Goal: Transaction & Acquisition: Obtain resource

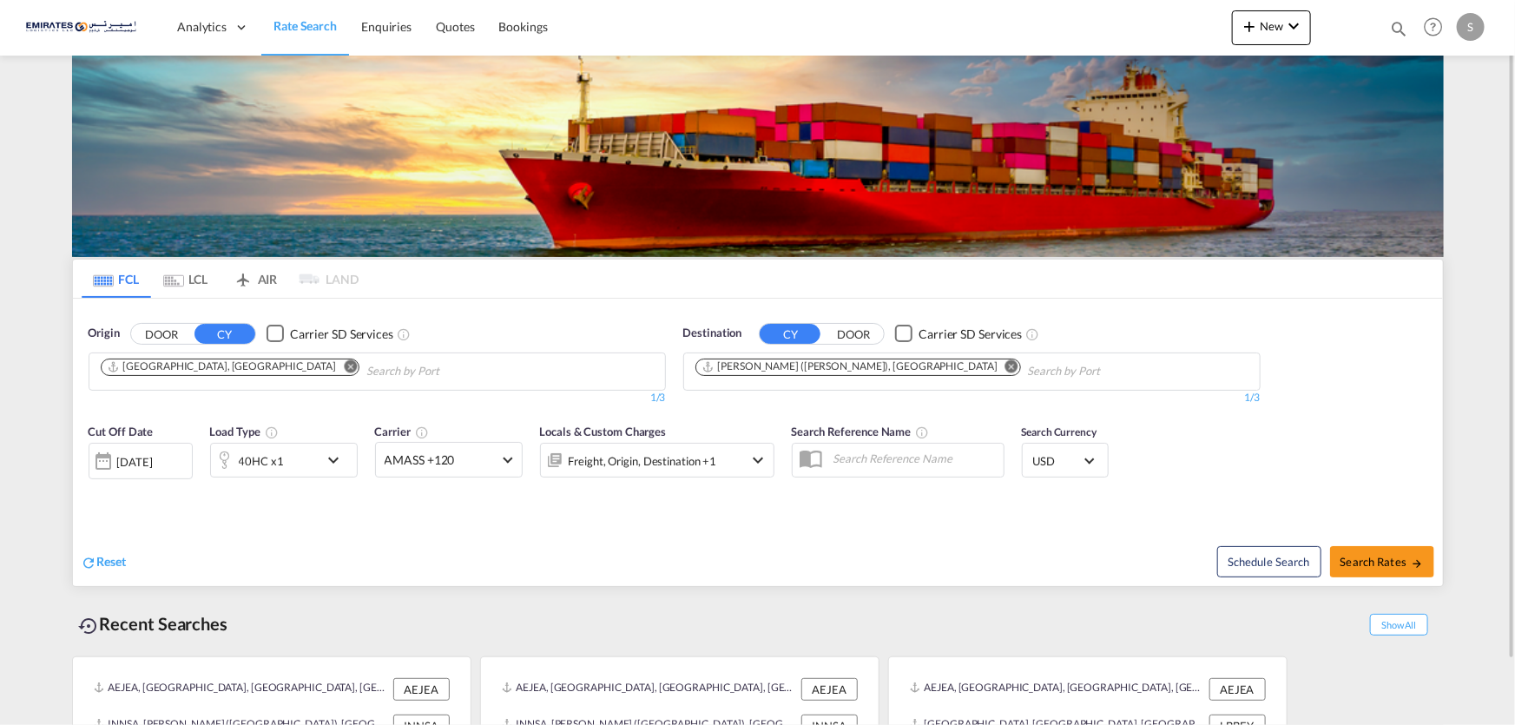
click at [113, 176] on img at bounding box center [758, 156] width 1372 height 201
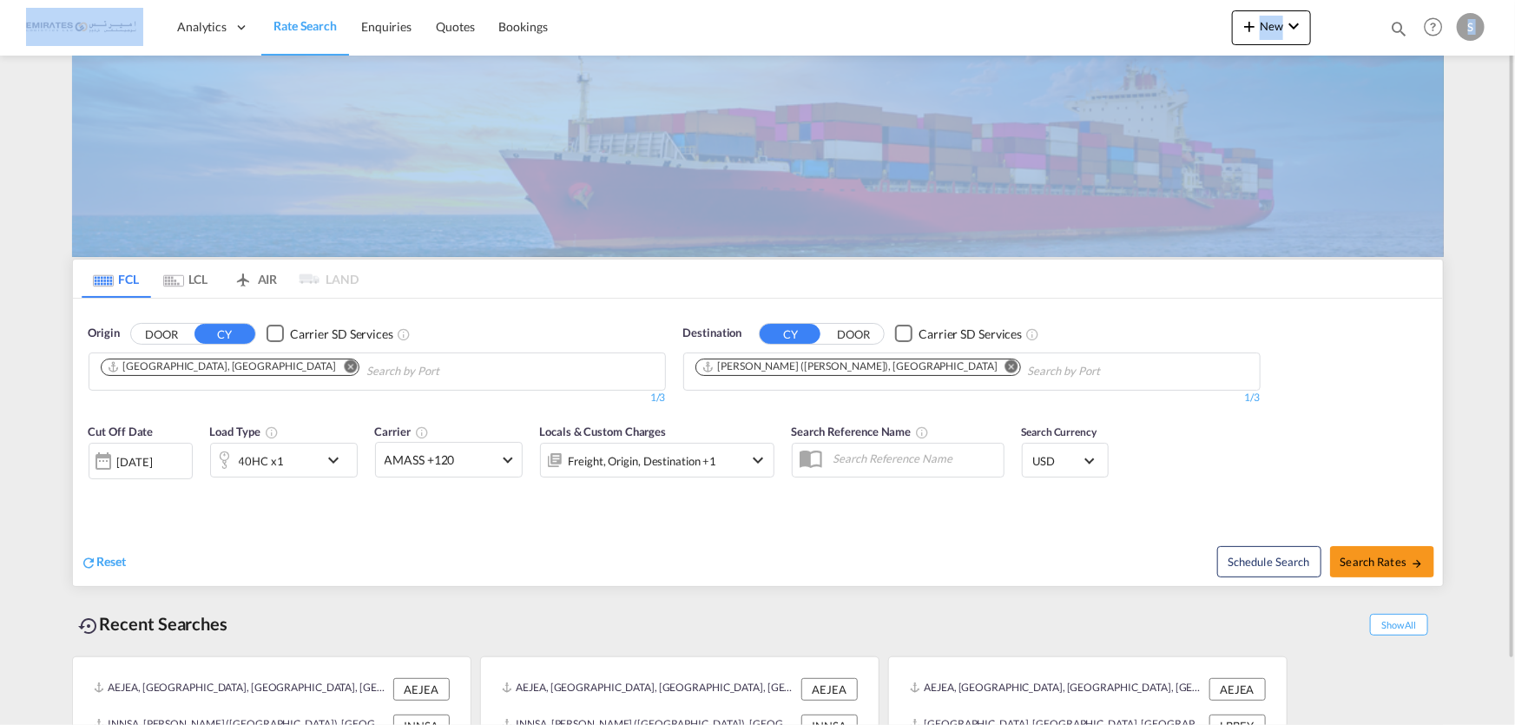
drag, startPoint x: 61, startPoint y: 49, endPoint x: 1443, endPoint y: 68, distance: 1382.1
click at [1452, 102] on md-content "Analytics Dashboard Rate Search Enquiries Quotes Bookings New Quote Bookings" at bounding box center [757, 362] width 1515 height 725
click at [1452, 106] on md-content "Analytics Dashboard Rate Search Enquiries Quotes Bookings New Quote Bookings" at bounding box center [757, 362] width 1515 height 725
click at [25, 84] on md-content "Analytics Dashboard Rate Search Enquiries Quotes Bookings New Quote Bookings" at bounding box center [757, 362] width 1515 height 725
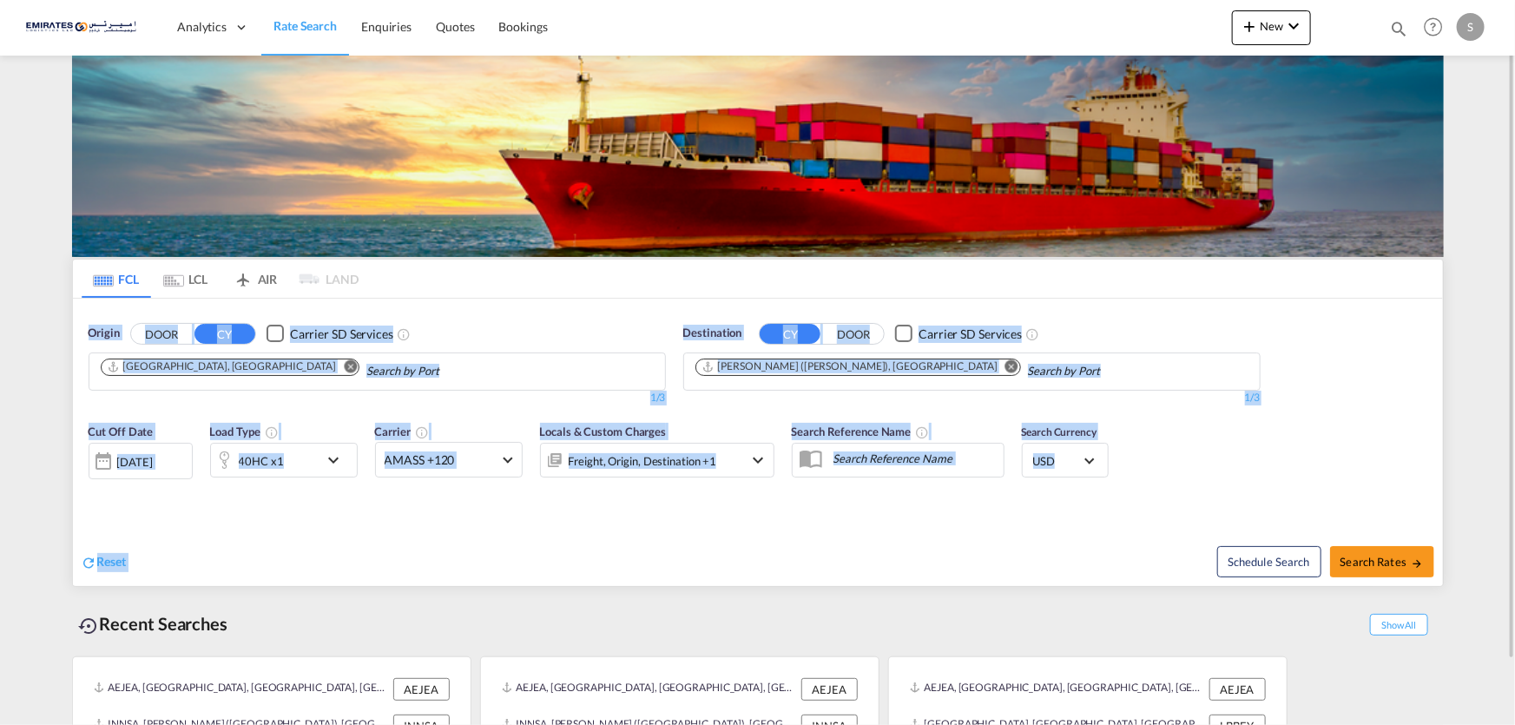
drag, startPoint x: 61, startPoint y: 260, endPoint x: 1377, endPoint y: 581, distance: 1354.6
click at [1377, 581] on md-content "Analytics Dashboard Rate Search Enquiries Quotes Bookings New Quote Bookings" at bounding box center [757, 362] width 1515 height 725
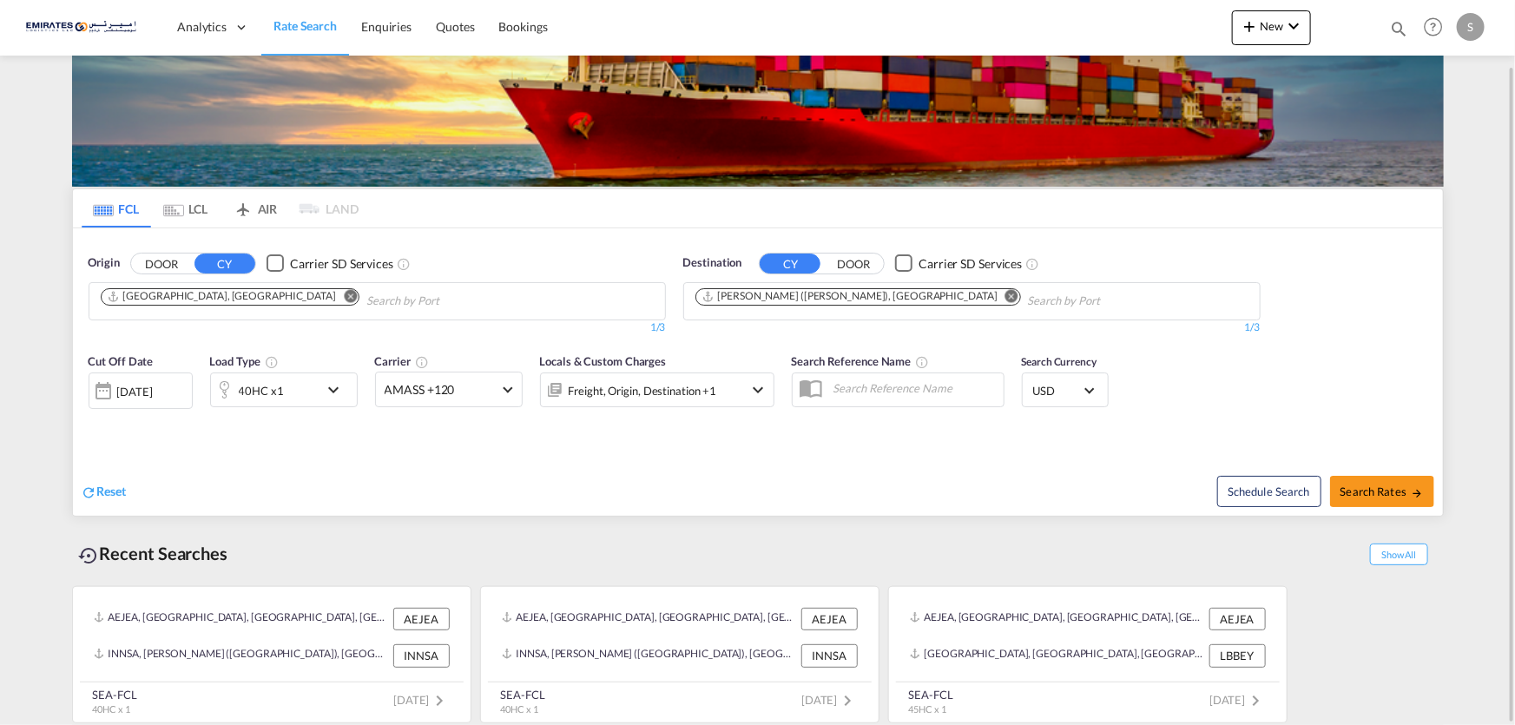
click at [160, 527] on div "Recent Searches Show All" at bounding box center [758, 549] width 1372 height 48
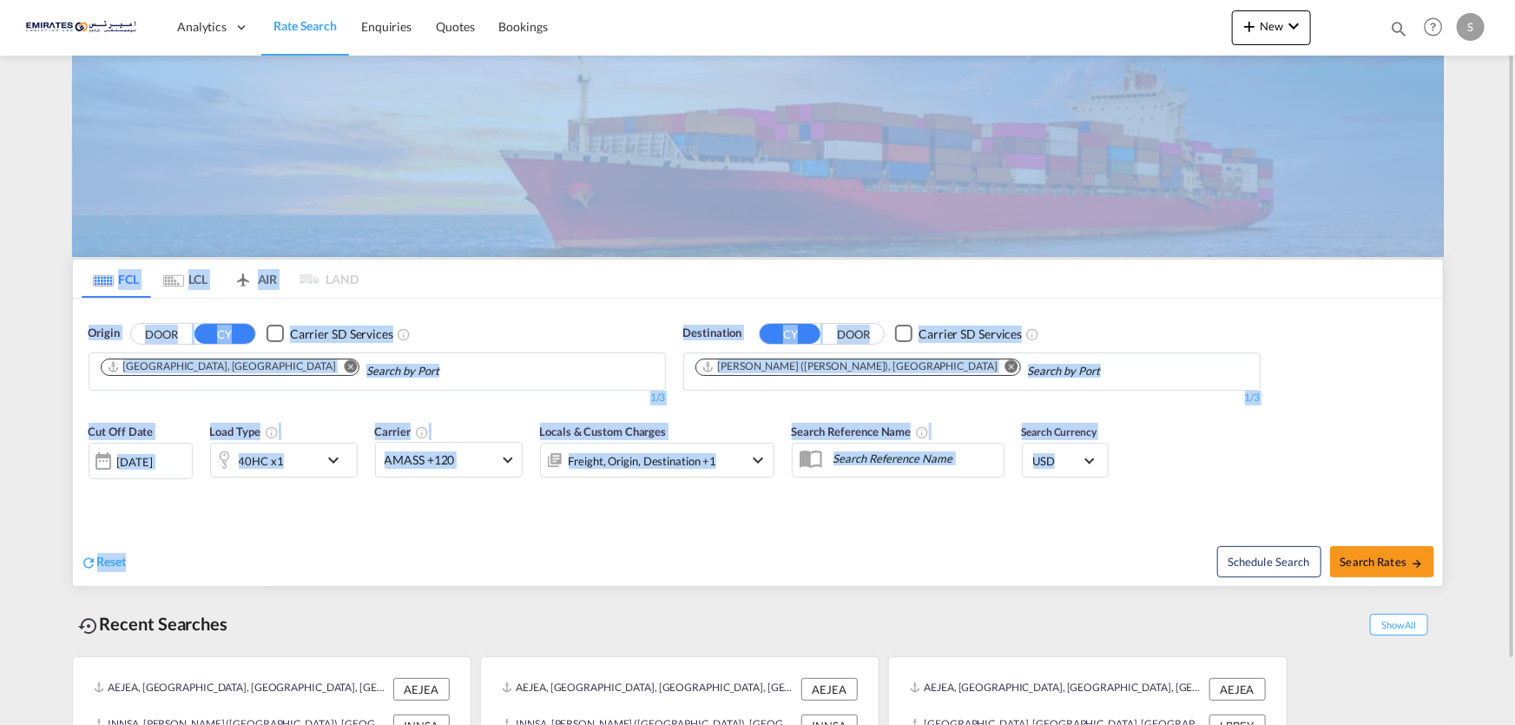
drag, startPoint x: 132, startPoint y: 578, endPoint x: 3, endPoint y: 80, distance: 514.8
click at [3, 80] on md-content "Analytics Dashboard Rate Search Enquiries Quotes Bookings New Quote Bookings" at bounding box center [757, 362] width 1515 height 725
click at [17, 144] on md-content "Analytics Dashboard Rate Search Enquiries Quotes Bookings New Quote Bookings" at bounding box center [757, 362] width 1515 height 725
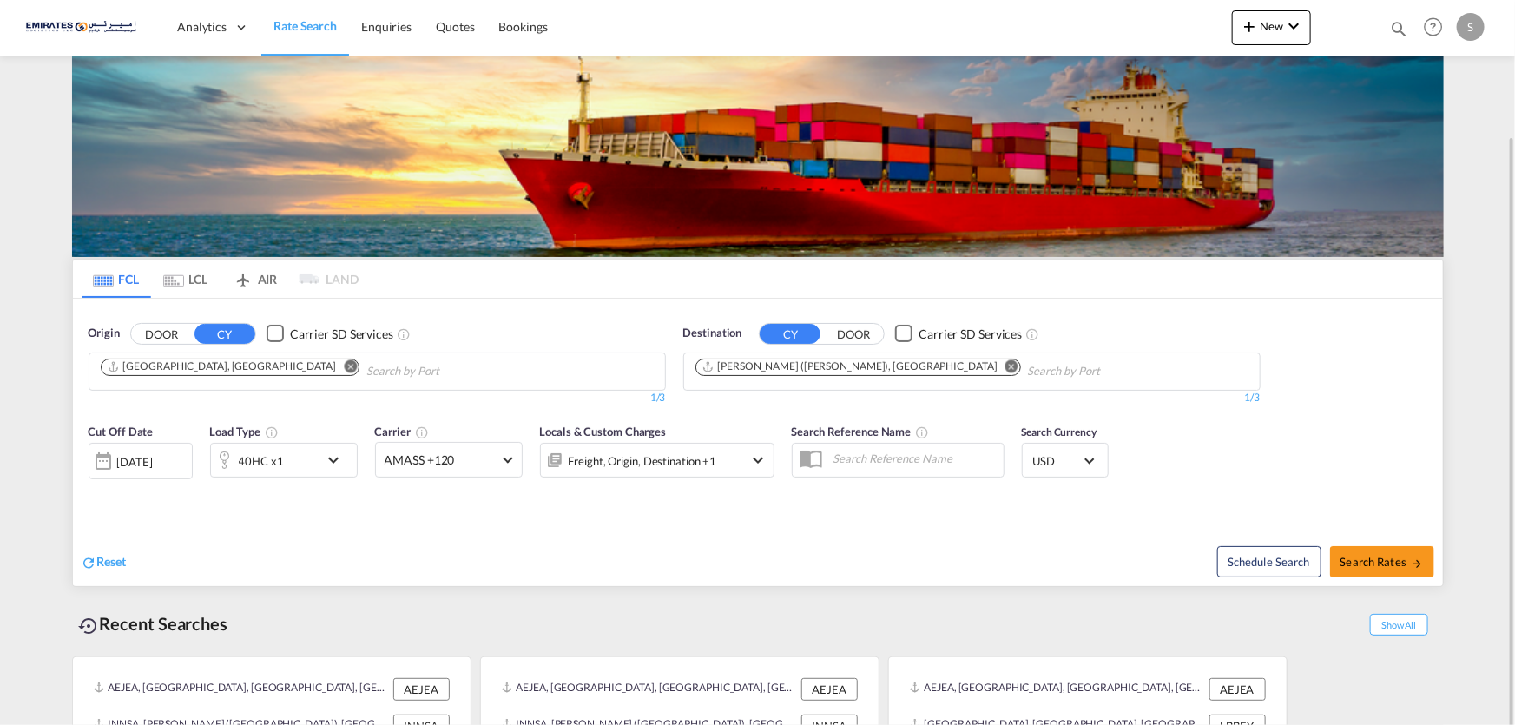
scroll to position [70, 0]
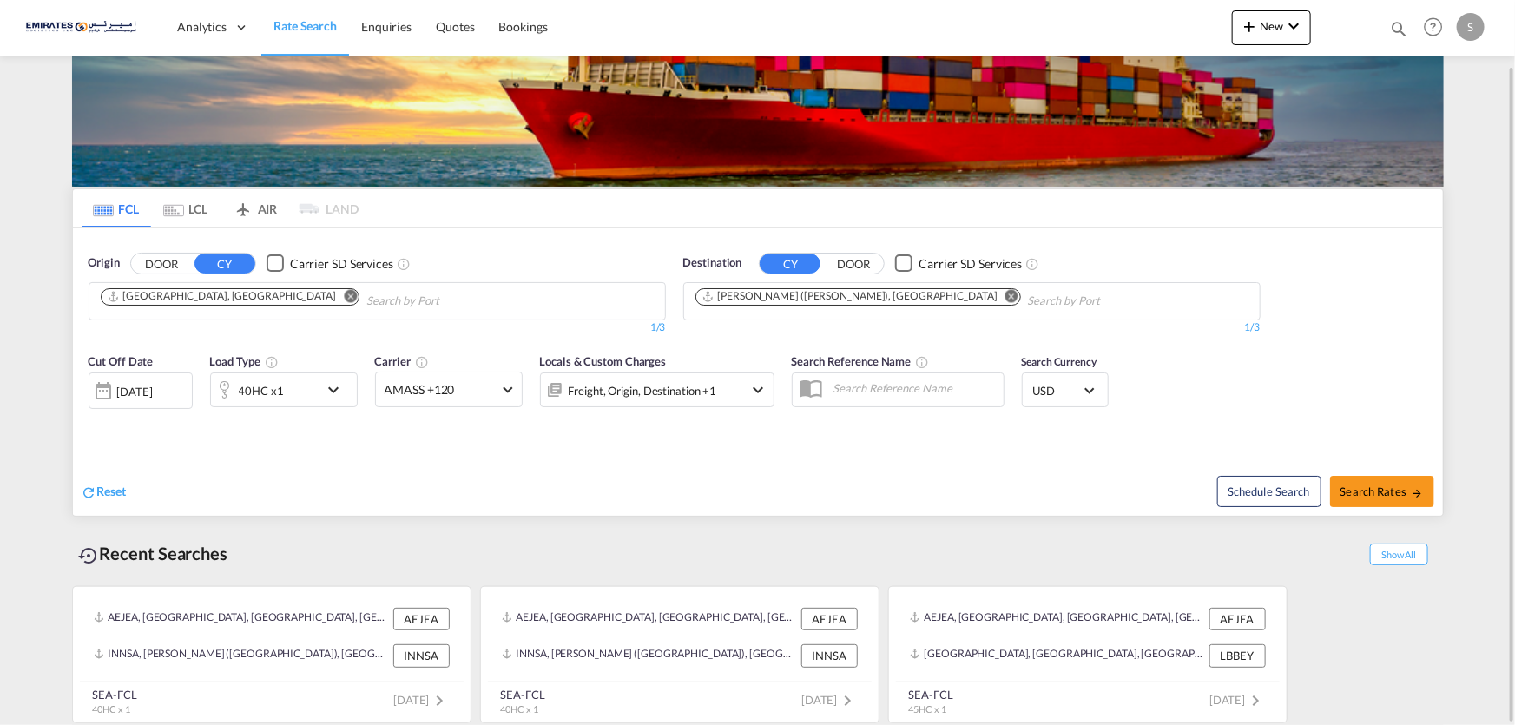
drag, startPoint x: 78, startPoint y: 199, endPoint x: 172, endPoint y: 359, distance: 185.2
click at [194, 340] on md-tabs "FCL LCL AIR LAND FCL LCL AIR LAND Origin DOOR CY Carrier SD Services Jebel Ali,…" at bounding box center [758, 352] width 1370 height 326
click at [149, 465] on div "Reset" at bounding box center [422, 478] width 681 height 48
drag, startPoint x: 91, startPoint y: 207, endPoint x: 1396, endPoint y: 583, distance: 1357.8
click at [1396, 583] on div "FCL LCL AIR LAND FCL LCL AIR LAND Origin DOOR CY Carrier SD Services Jebel Ali,…" at bounding box center [758, 452] width 1372 height 549
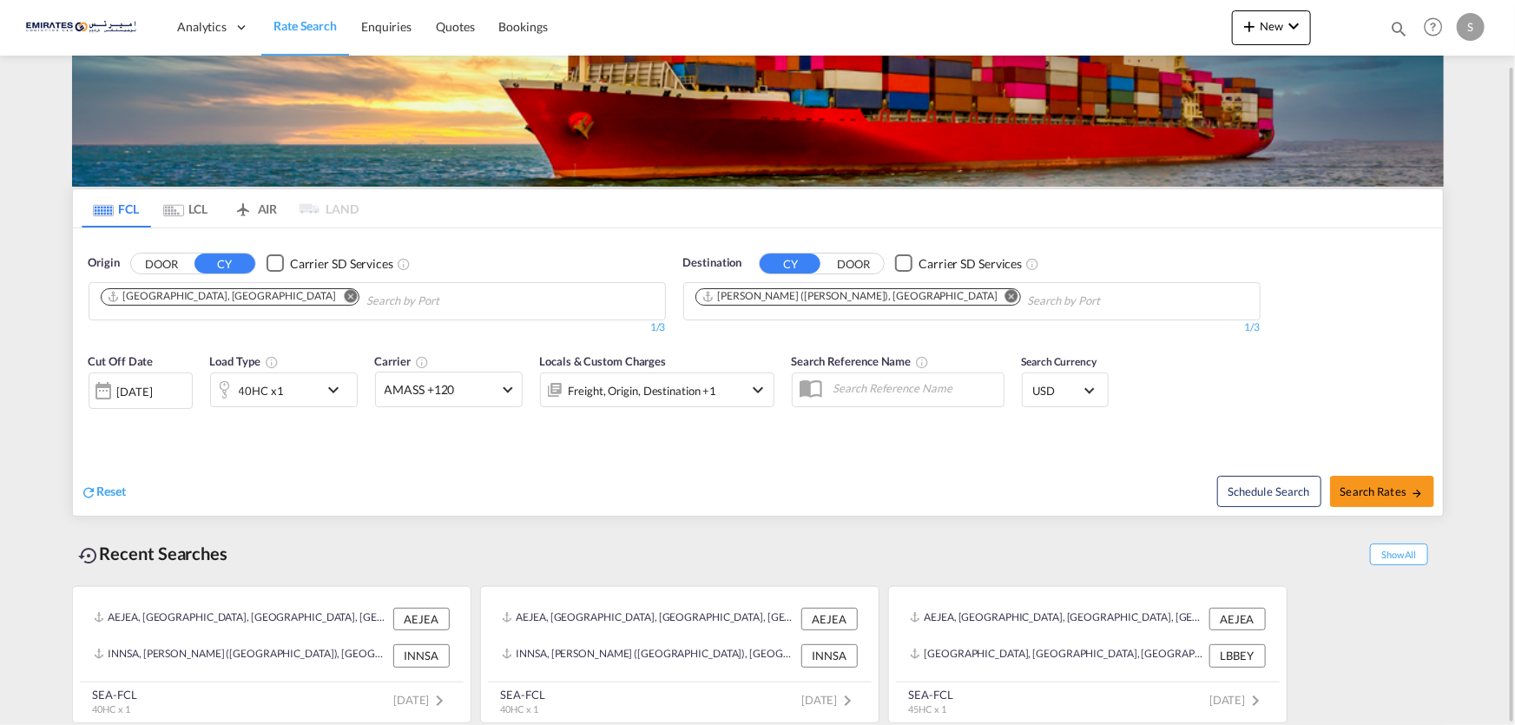
click at [1396, 634] on div "AEJEA, Jebel Ali, United Arab Emirates, Middle East, Middle East AEJEA INNSA, J…" at bounding box center [758, 650] width 1372 height 146
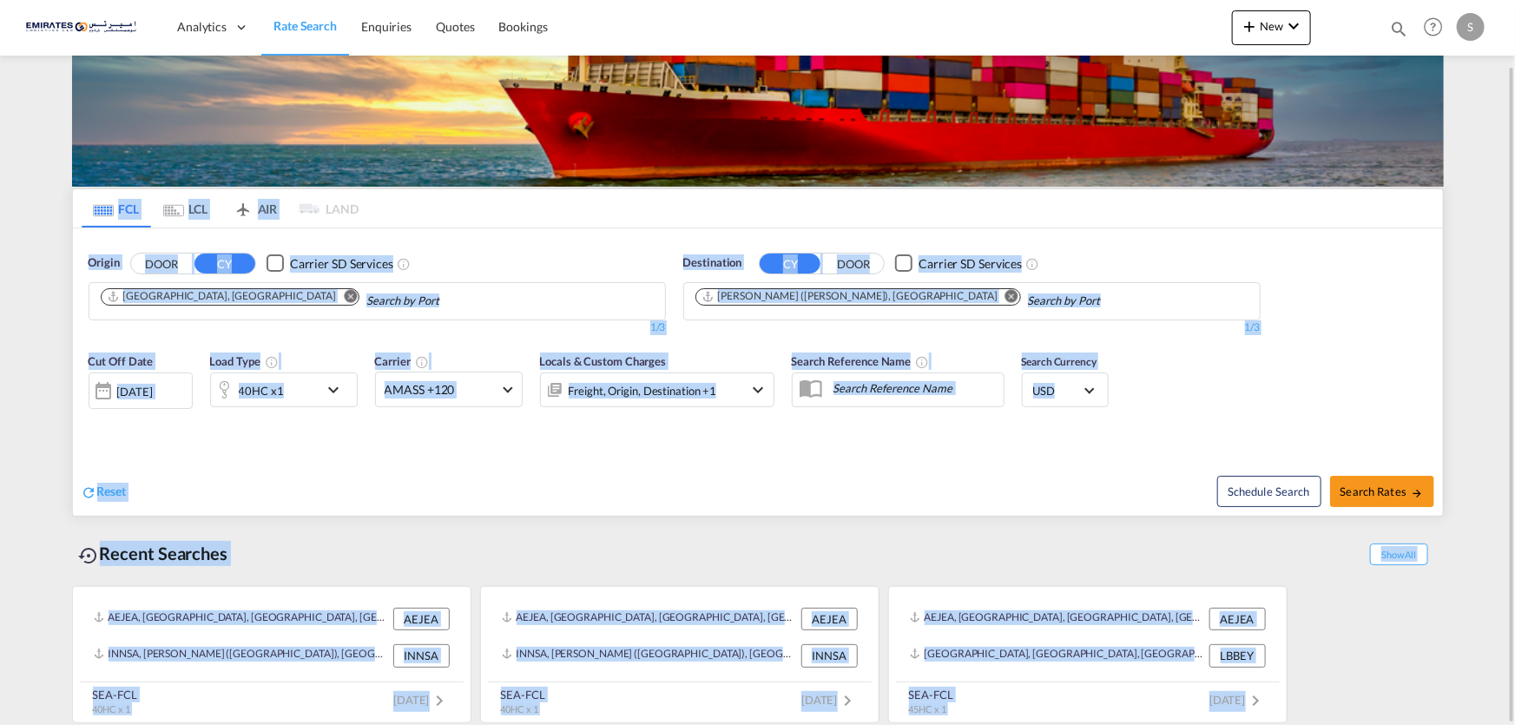
drag, startPoint x: 83, startPoint y: 207, endPoint x: 1303, endPoint y: 714, distance: 1320.5
click at [1303, 714] on div "FCL LCL AIR LAND FCL LCL AIR LAND Origin DOOR CY Carrier SD Services Jebel Ali,…" at bounding box center [758, 452] width 1372 height 549
click at [672, 538] on div "Recent Searches Show All" at bounding box center [758, 549] width 1372 height 48
click at [124, 210] on md-tab-item "FCL" at bounding box center [116, 208] width 69 height 38
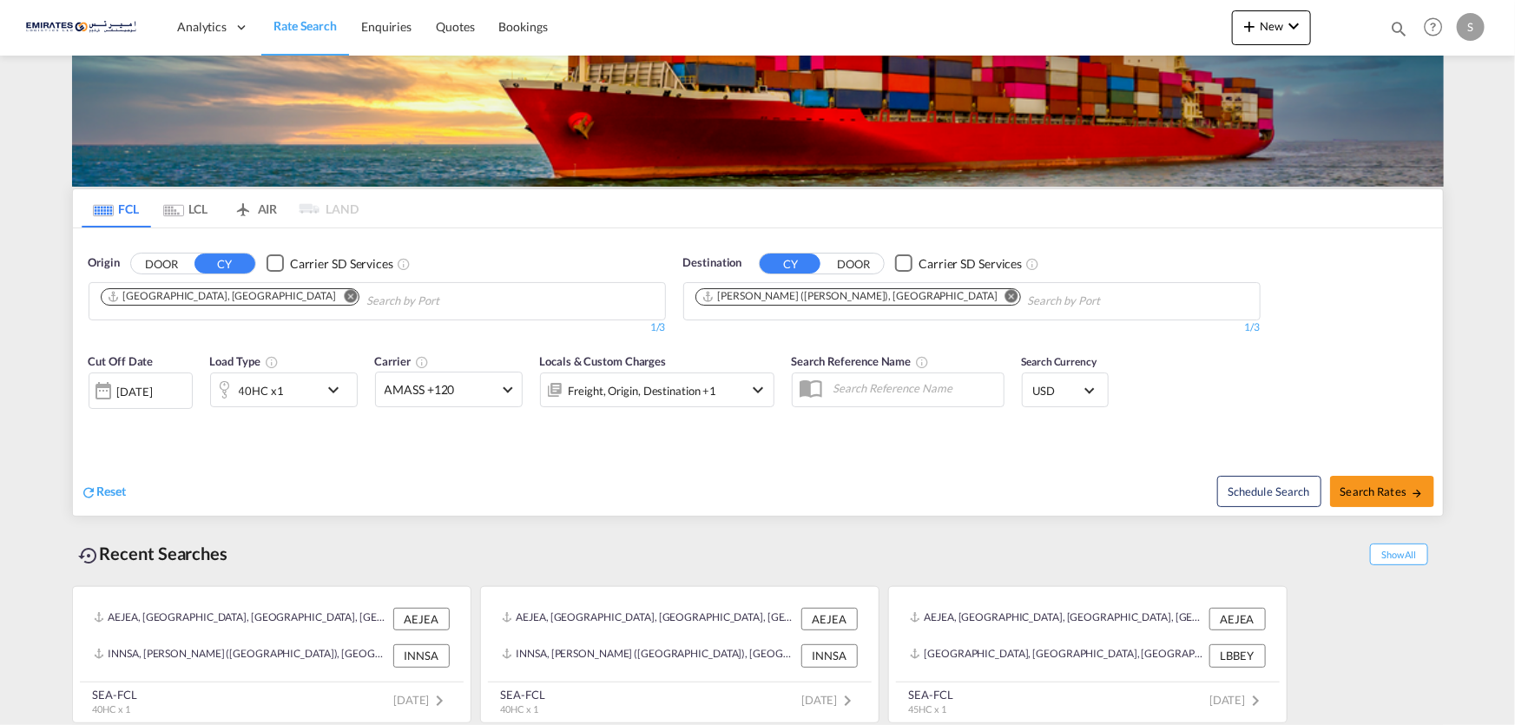
drag, startPoint x: 74, startPoint y: 199, endPoint x: 1094, endPoint y: 752, distance: 1160.2
click at [1094, 724] on html "Analytics Dashboard Rate Search Enquiries Quotes Bookings Analytics" at bounding box center [757, 362] width 1515 height 725
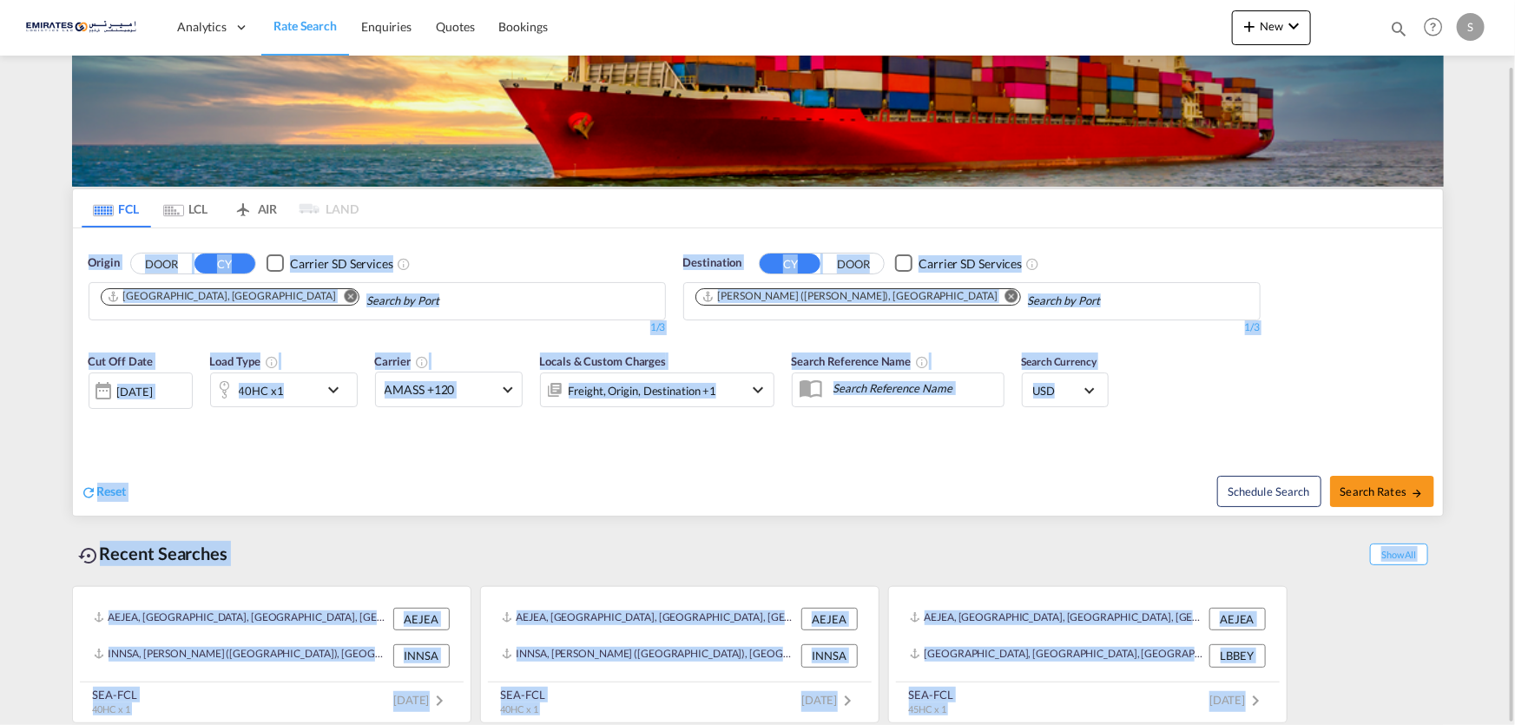
drag, startPoint x: 1266, startPoint y: 703, endPoint x: 44, endPoint y: 210, distance: 1317.2
click at [44, 210] on md-content "Analytics Dashboard Rate Search Enquiries Quotes Bookings New Quote Bookings" at bounding box center [757, 362] width 1515 height 725
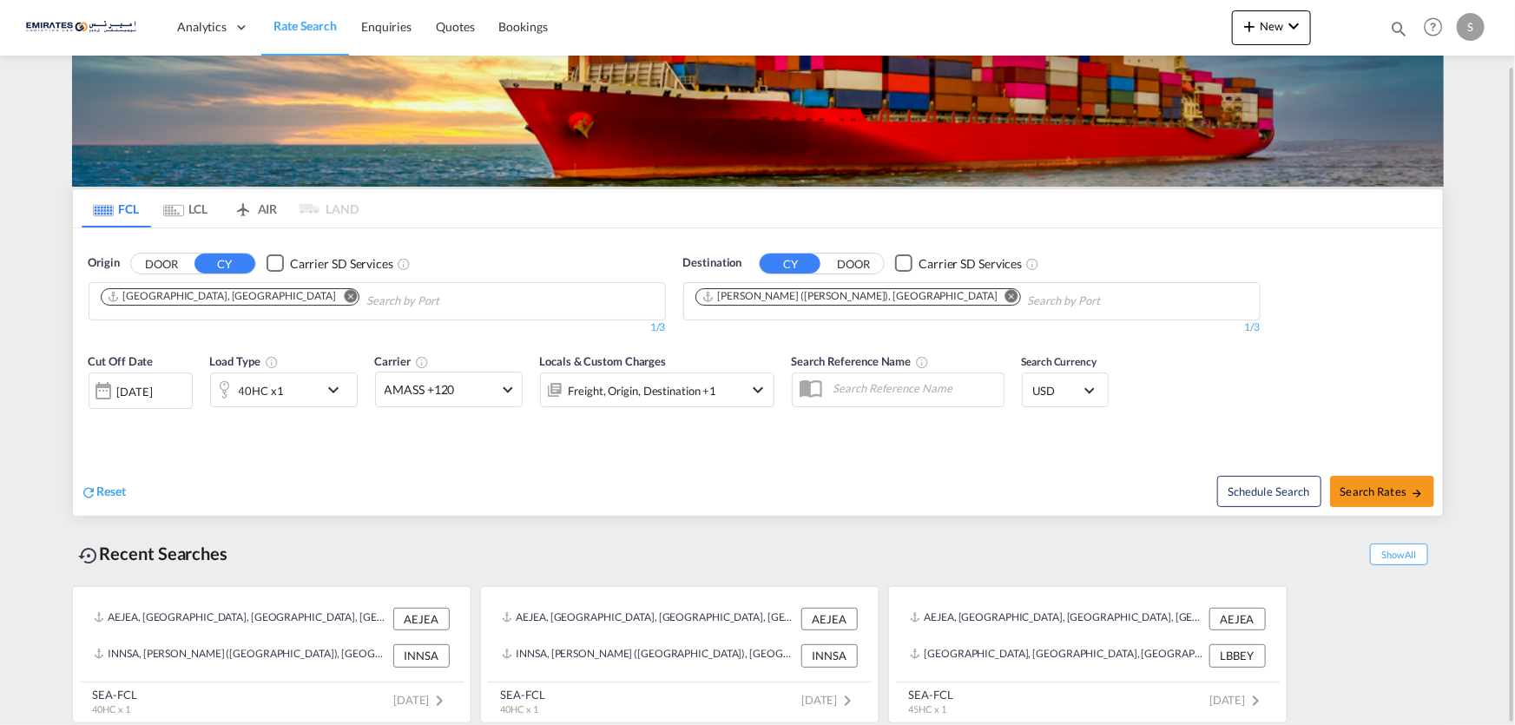
click at [33, 222] on md-content "Analytics Dashboard Rate Search Enquiries Quotes Bookings New Quote Bookings" at bounding box center [757, 362] width 1515 height 725
click at [463, 215] on md-tabs-canvas "FCL LCL AIR LAND FCL LCL AIR LAND" at bounding box center [758, 208] width 1370 height 38
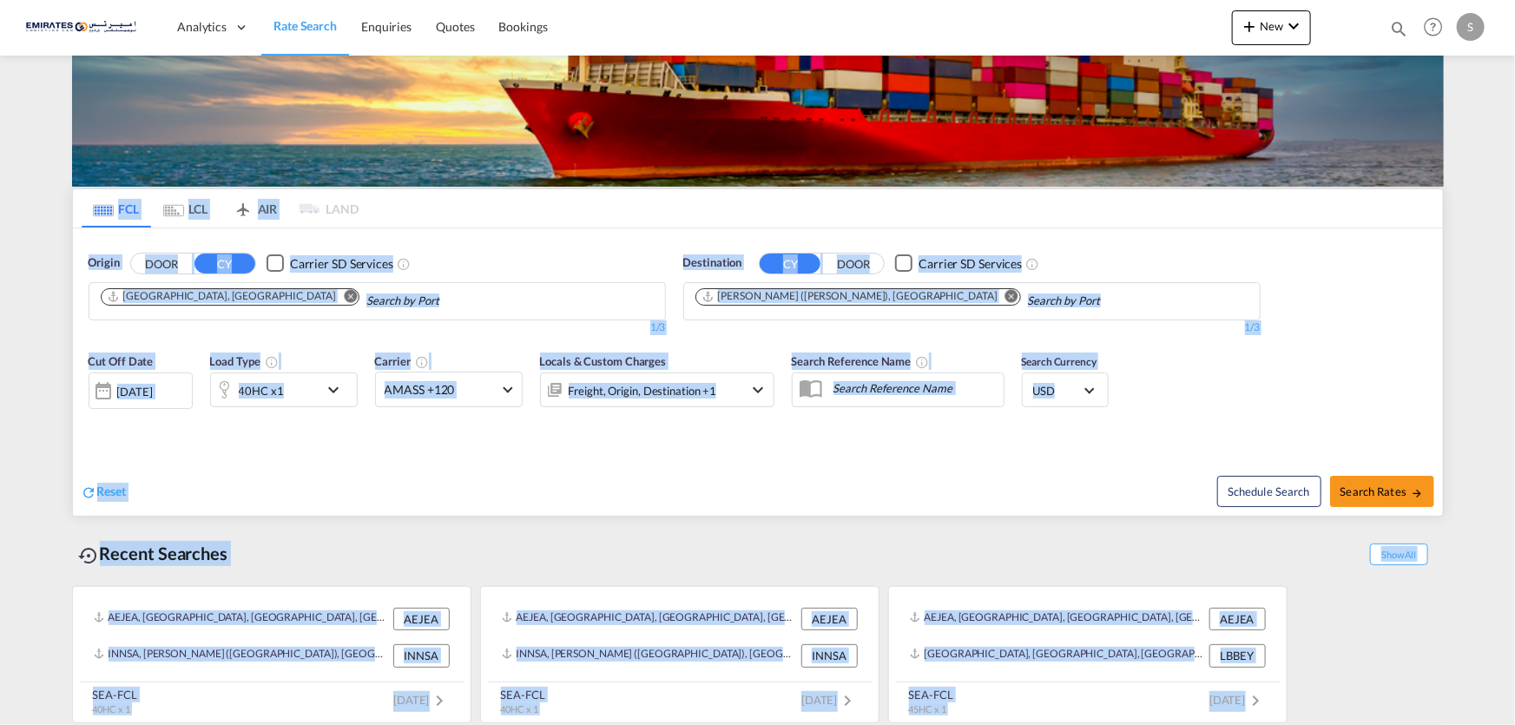
drag, startPoint x: 84, startPoint y: 207, endPoint x: 1313, endPoint y: 755, distance: 1345.7
click at [1313, 724] on html "Analytics Dashboard Rate Search Enquiries Quotes Bookings Analytics" at bounding box center [757, 362] width 1515 height 725
click at [448, 463] on div "Reset" at bounding box center [422, 478] width 681 height 48
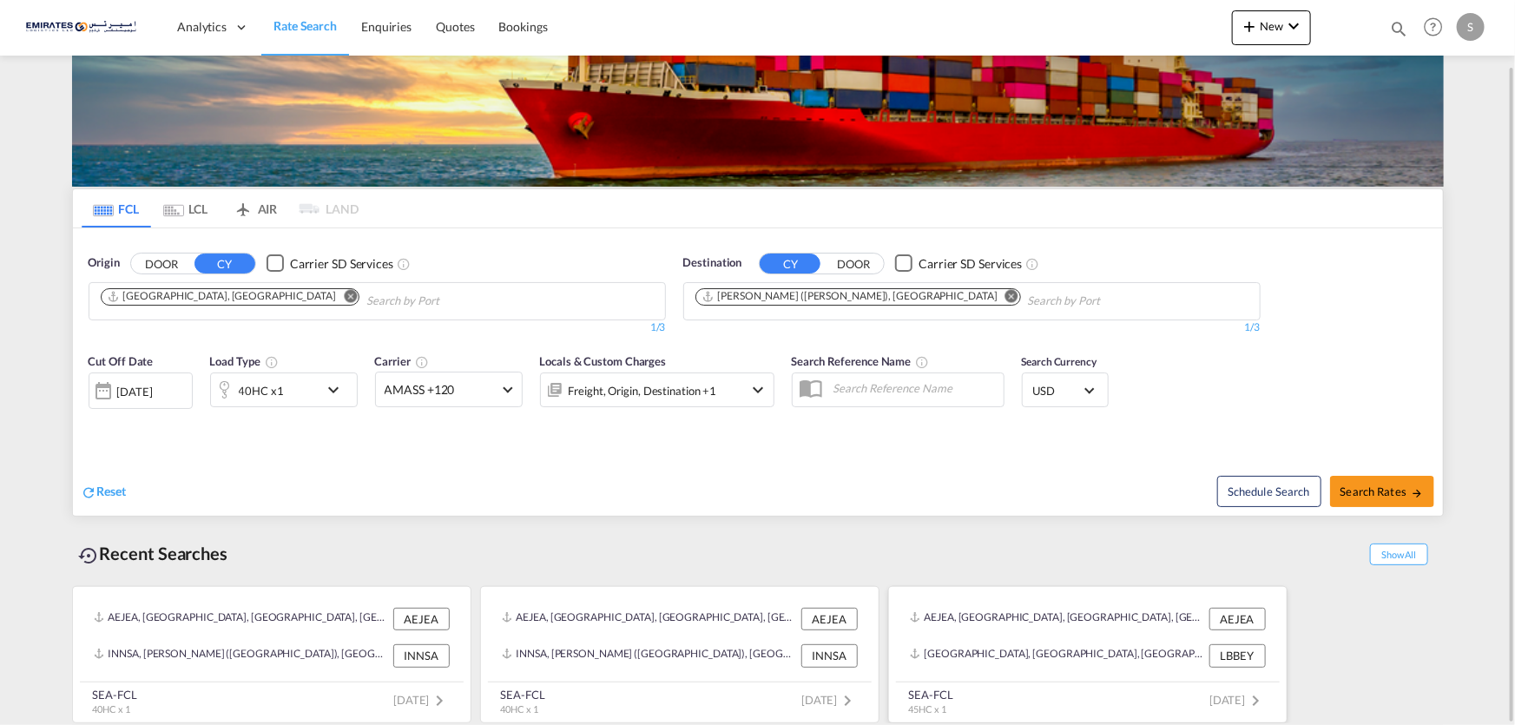
drag, startPoint x: 80, startPoint y: 208, endPoint x: 1259, endPoint y: 684, distance: 1271.2
click at [1302, 706] on div "FCL LCL AIR LAND FCL LCL AIR LAND Origin DOOR CY Carrier SD Services Jebel Ali,…" at bounding box center [758, 452] width 1372 height 549
click at [539, 497] on div "Reset" at bounding box center [422, 478] width 681 height 48
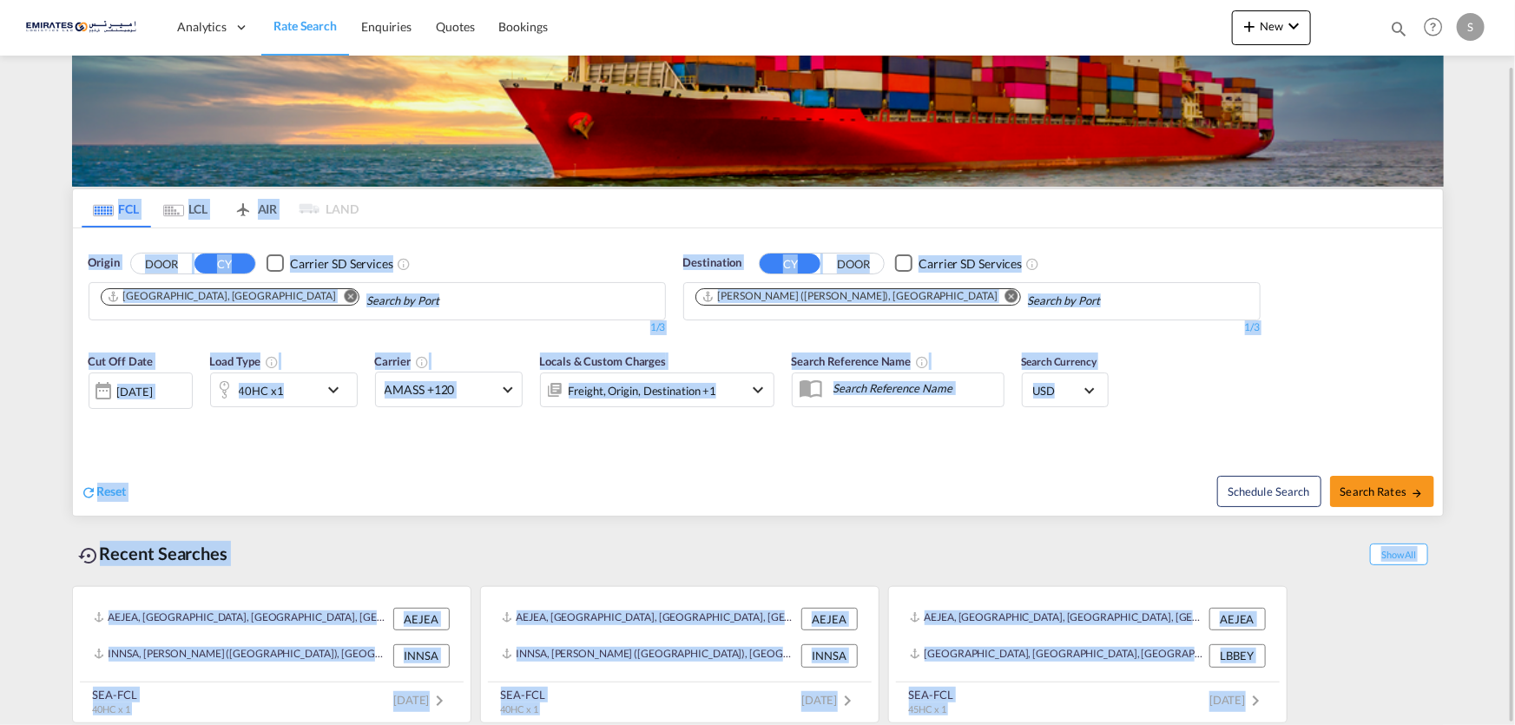
drag, startPoint x: 87, startPoint y: 196, endPoint x: 1292, endPoint y: 702, distance: 1306.9
click at [1292, 702] on div "FCL LCL AIR LAND FCL LCL AIR LAND Origin DOOR CY Carrier SD Services Jebel Ali,…" at bounding box center [758, 452] width 1372 height 549
click at [651, 558] on div "Recent Searches Show All" at bounding box center [758, 549] width 1372 height 48
click at [299, 526] on div "Recent Searches Show All" at bounding box center [758, 549] width 1372 height 48
drag, startPoint x: 82, startPoint y: 199, endPoint x: 1225, endPoint y: 668, distance: 1235.2
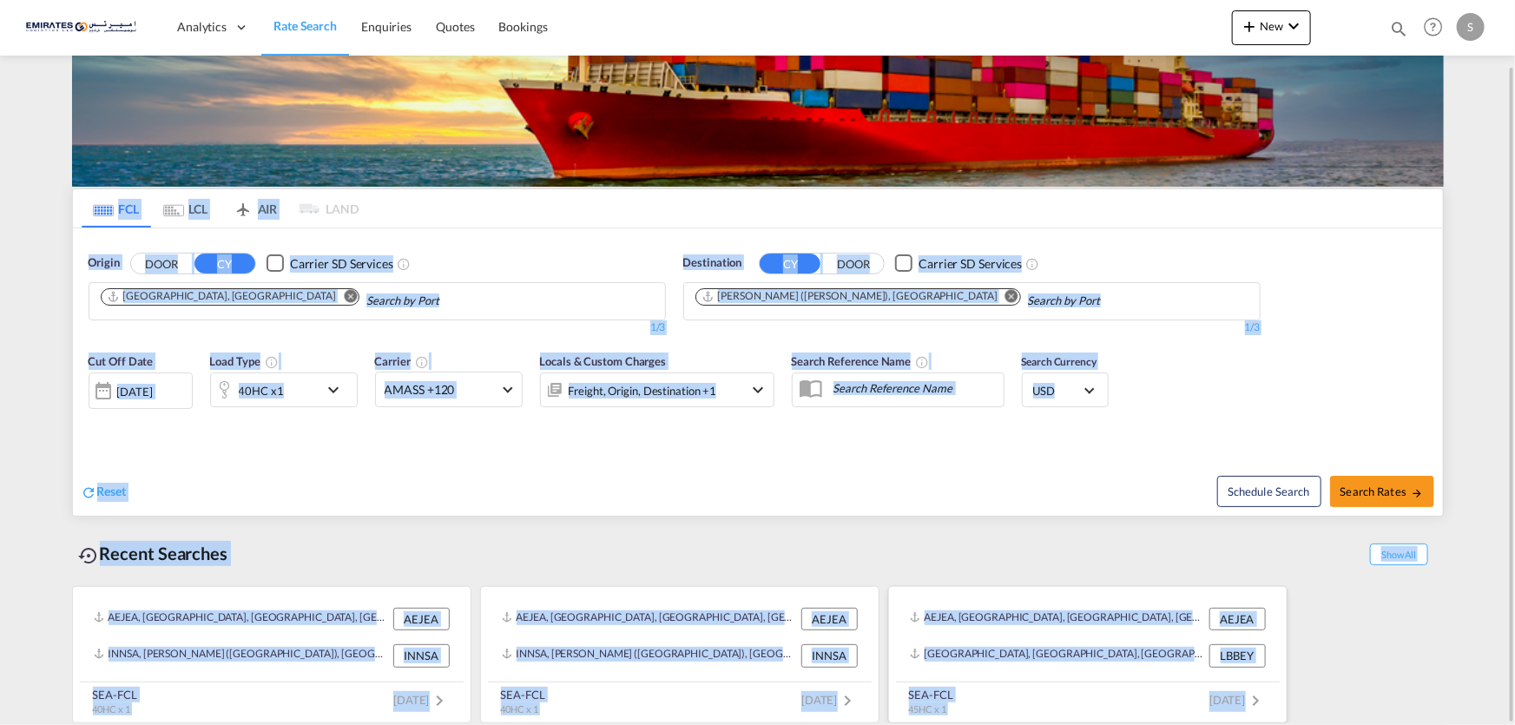
click at [1320, 709] on div "FCL LCL AIR LAND FCL LCL AIR LAND Origin DOOR CY Carrier SD Services Jebel Ali,…" at bounding box center [758, 452] width 1372 height 549
click at [773, 521] on div "Recent Searches Show All AEJEA, Jebel Ali, United Arab Emirates, Middle East, M…" at bounding box center [758, 620] width 1372 height 207
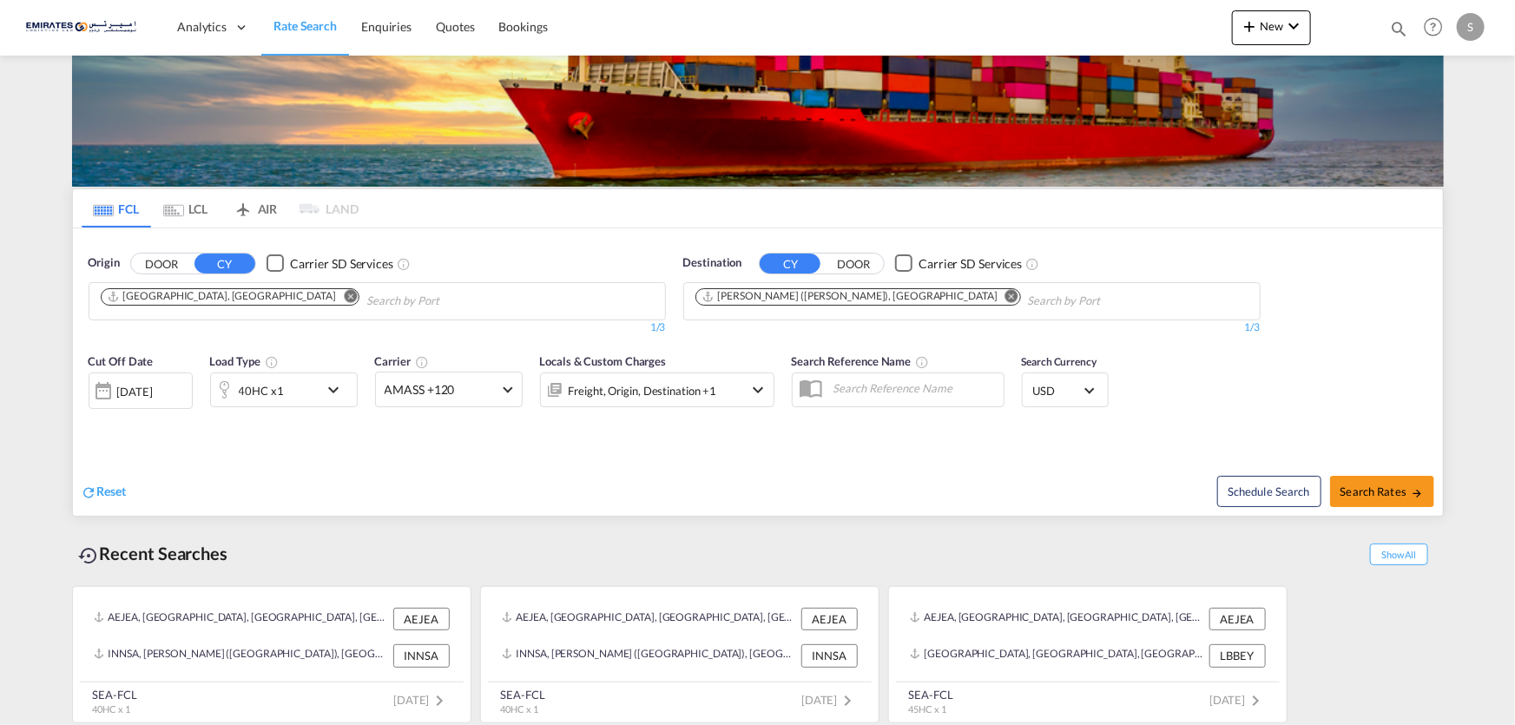
drag, startPoint x: 73, startPoint y: 197, endPoint x: 1389, endPoint y: 755, distance: 1429.5
click at [1389, 724] on html "Analytics Dashboard Rate Search Enquiries Quotes Bookings Analytics" at bounding box center [757, 362] width 1515 height 725
click at [361, 544] on div "Recent Searches Show All" at bounding box center [758, 549] width 1372 height 48
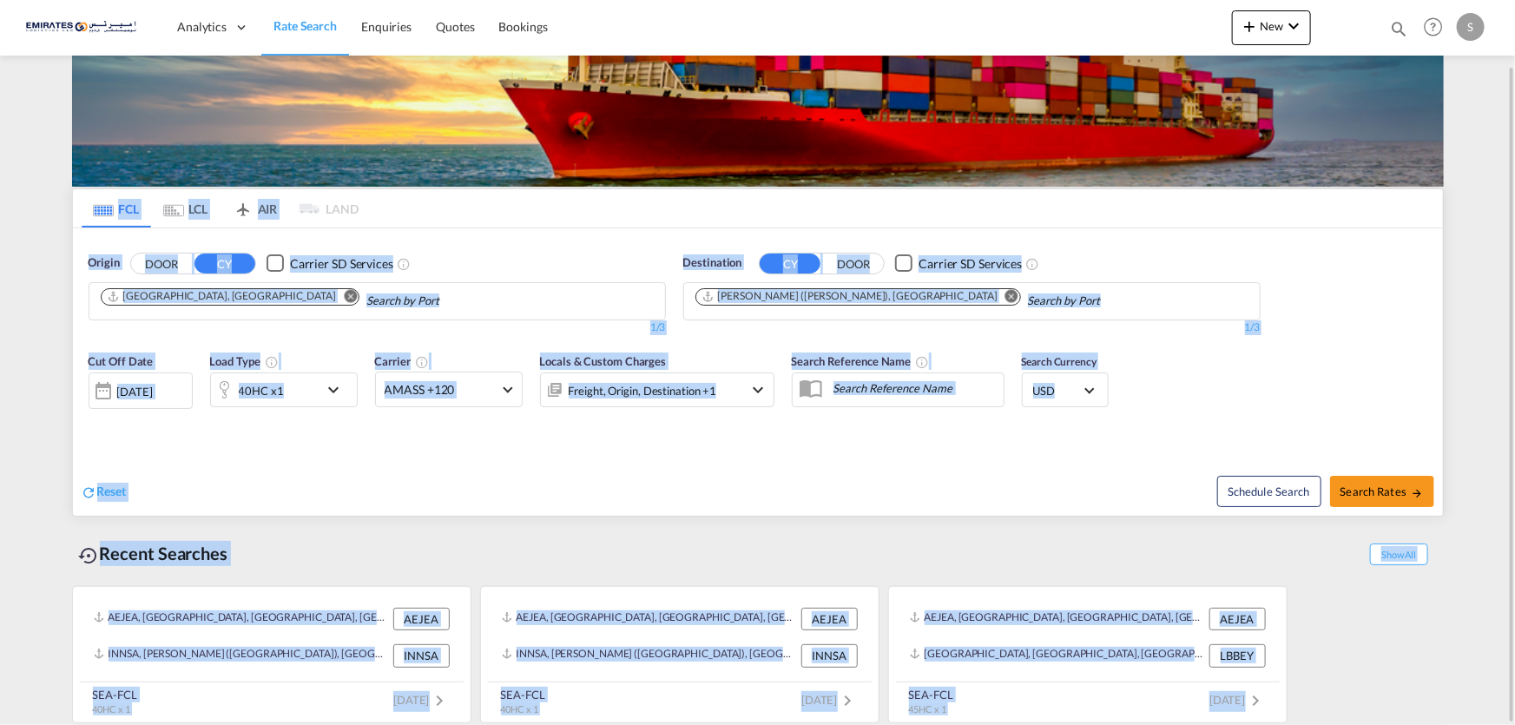
drag, startPoint x: 87, startPoint y: 188, endPoint x: 1299, endPoint y: 709, distance: 1319.0
click at [1299, 709] on div "FCL LCL AIR LAND FCL LCL AIR LAND Origin DOOR CY Carrier SD Services Jebel Ali,…" at bounding box center [758, 452] width 1372 height 549
click at [553, 482] on div "Reset" at bounding box center [422, 478] width 681 height 48
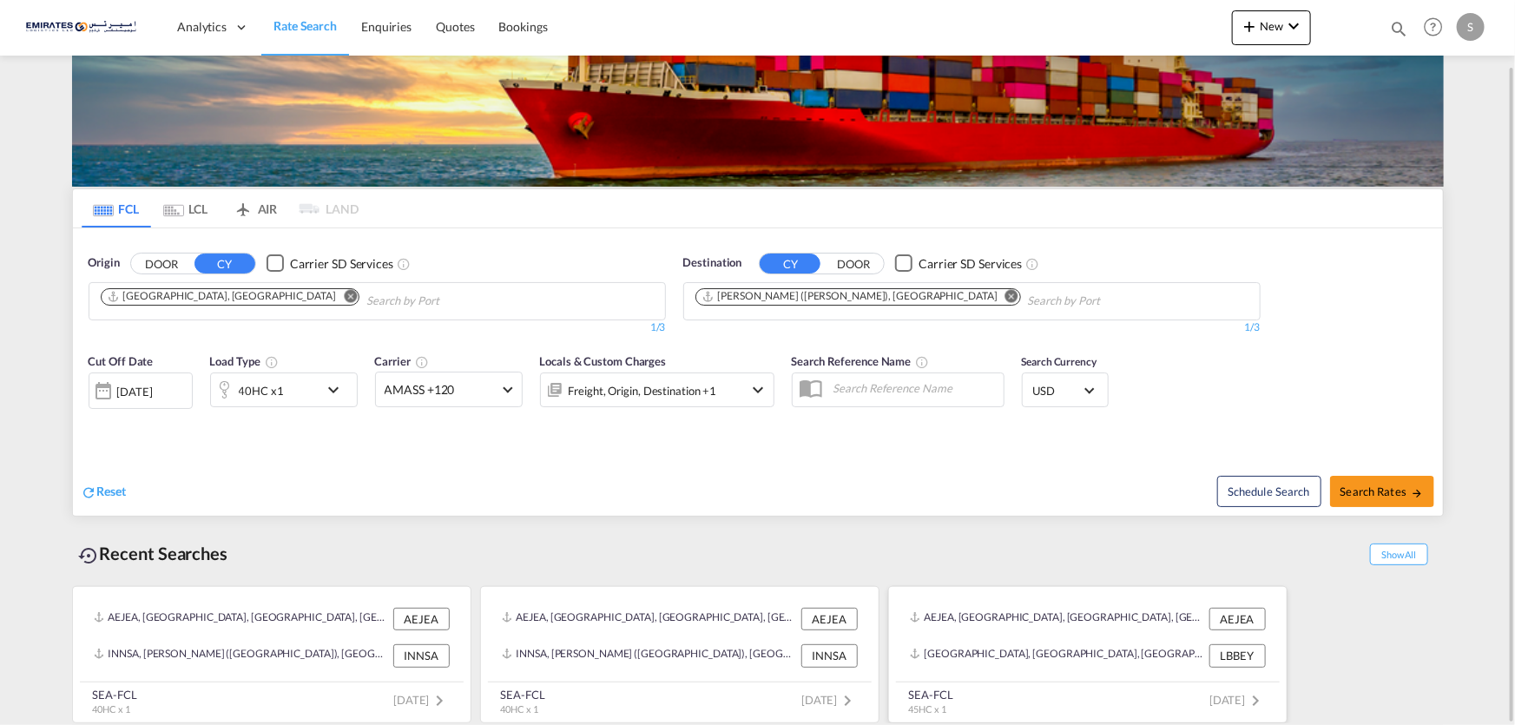
drag, startPoint x: 73, startPoint y: 195, endPoint x: 1182, endPoint y: 714, distance: 1224.5
click at [1175, 721] on div "FCL LCL AIR LAND FCL LCL AIR LAND Origin DOOR CY Carrier SD Services Jebel Ali,…" at bounding box center [758, 452] width 1372 height 549
click at [898, 545] on div "Recent Searches Show All" at bounding box center [758, 549] width 1372 height 48
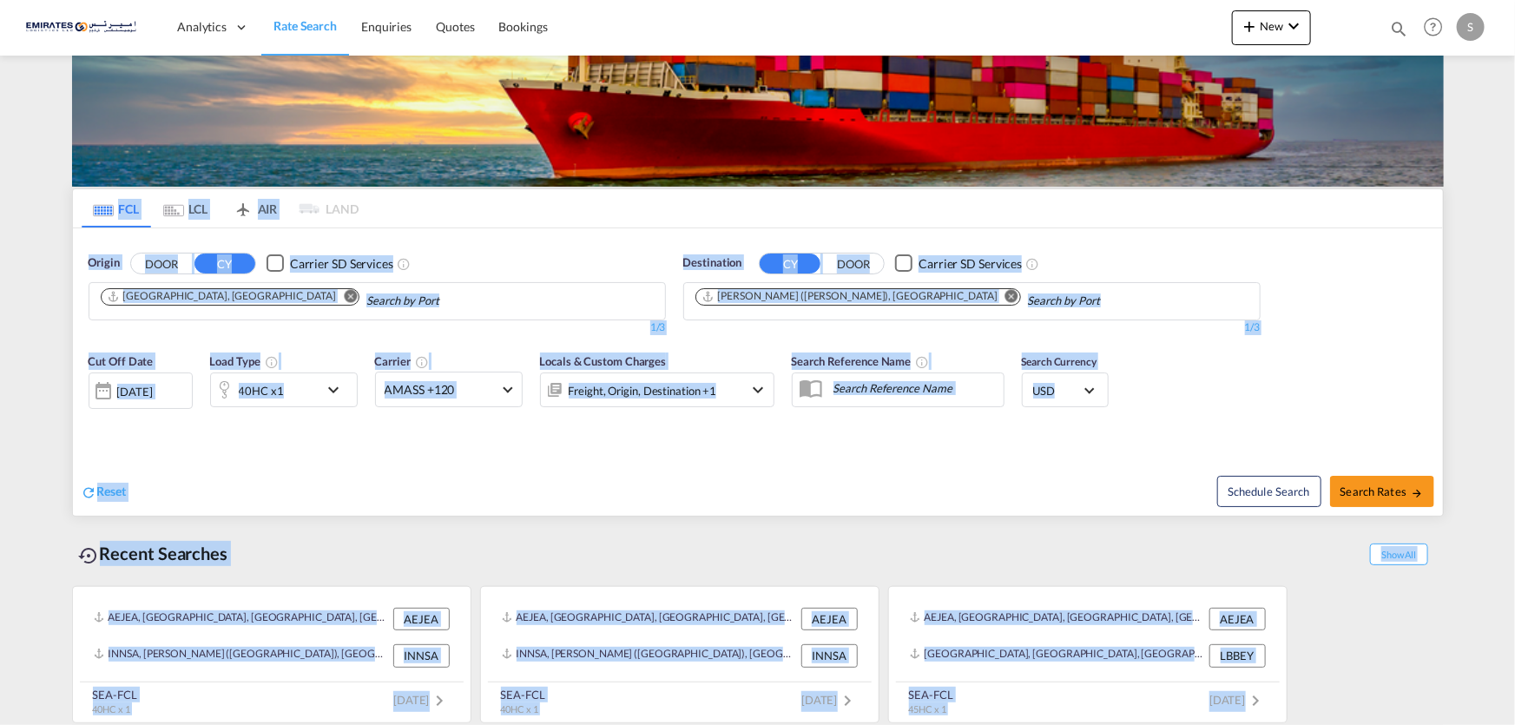
drag, startPoint x: 84, startPoint y: 191, endPoint x: 1311, endPoint y: 729, distance: 1339.5
click at [1311, 724] on html "Analytics Dashboard Rate Search Enquiries Quotes Bookings Analytics" at bounding box center [757, 362] width 1515 height 725
click at [767, 560] on div "Recent Searches Show All" at bounding box center [758, 549] width 1372 height 48
drag, startPoint x: 87, startPoint y: 201, endPoint x: 1274, endPoint y: 714, distance: 1294.0
click at [1274, 714] on div "FCL LCL AIR LAND FCL LCL AIR LAND Origin DOOR CY Carrier SD Services Jebel Ali,…" at bounding box center [758, 452] width 1372 height 549
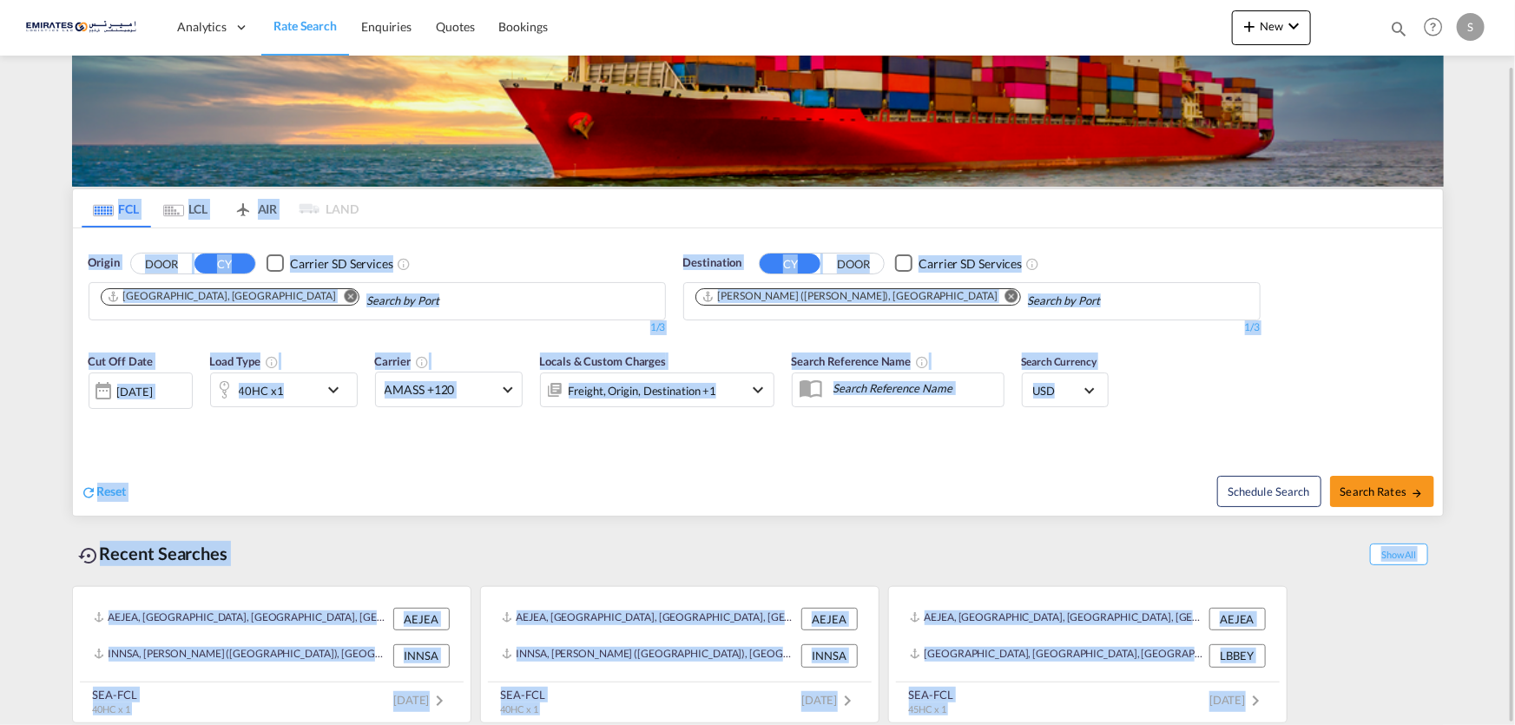
click at [647, 563] on div "Recent Searches Show All" at bounding box center [758, 549] width 1372 height 48
drag, startPoint x: 93, startPoint y: 198, endPoint x: 1303, endPoint y: 714, distance: 1315.7
click at [1303, 716] on div "FCL LCL AIR LAND FCL LCL AIR LAND Origin DOOR CY Carrier SD Services Jebel Ali,…" at bounding box center [758, 452] width 1372 height 549
click at [560, 532] on div "Recent Searches Show All" at bounding box center [758, 549] width 1372 height 48
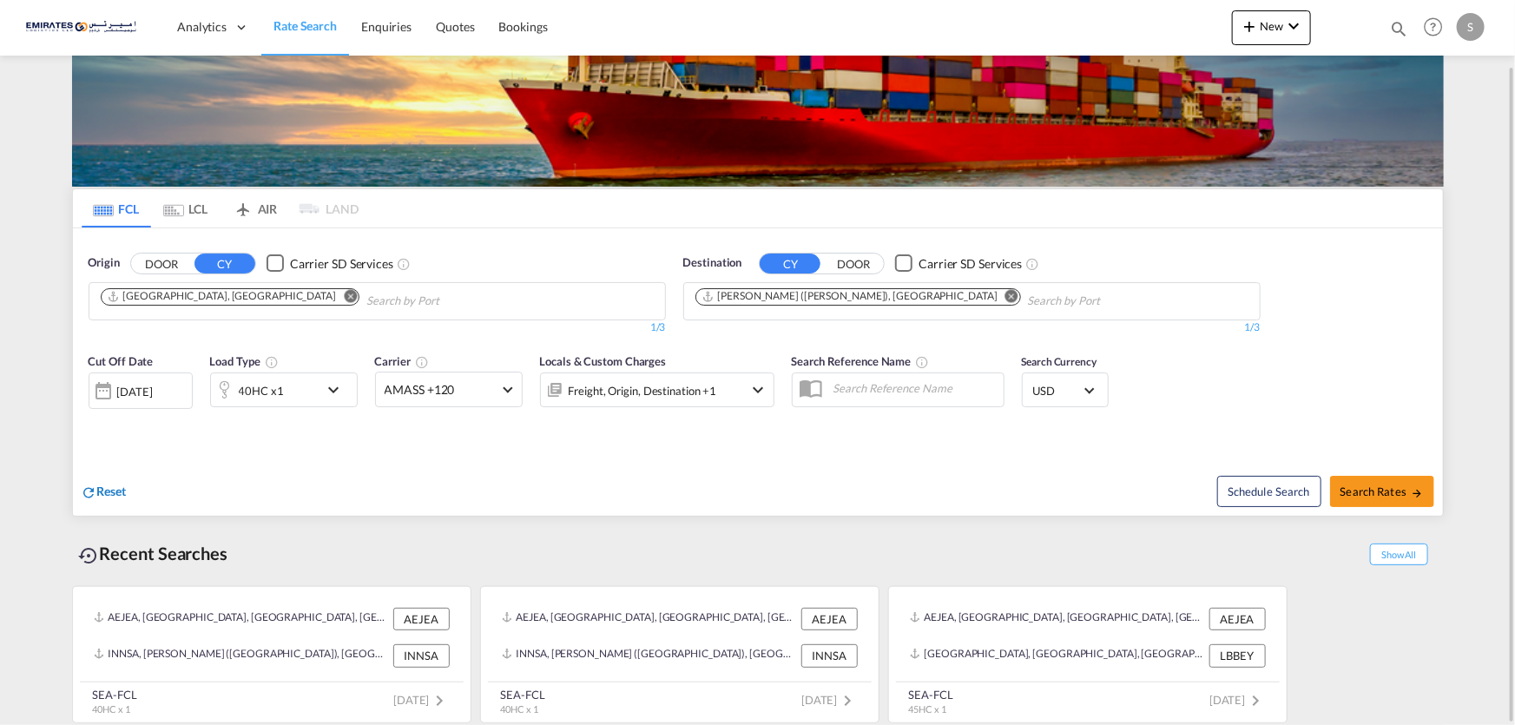
click at [96, 497] on div "Reset" at bounding box center [104, 492] width 45 height 19
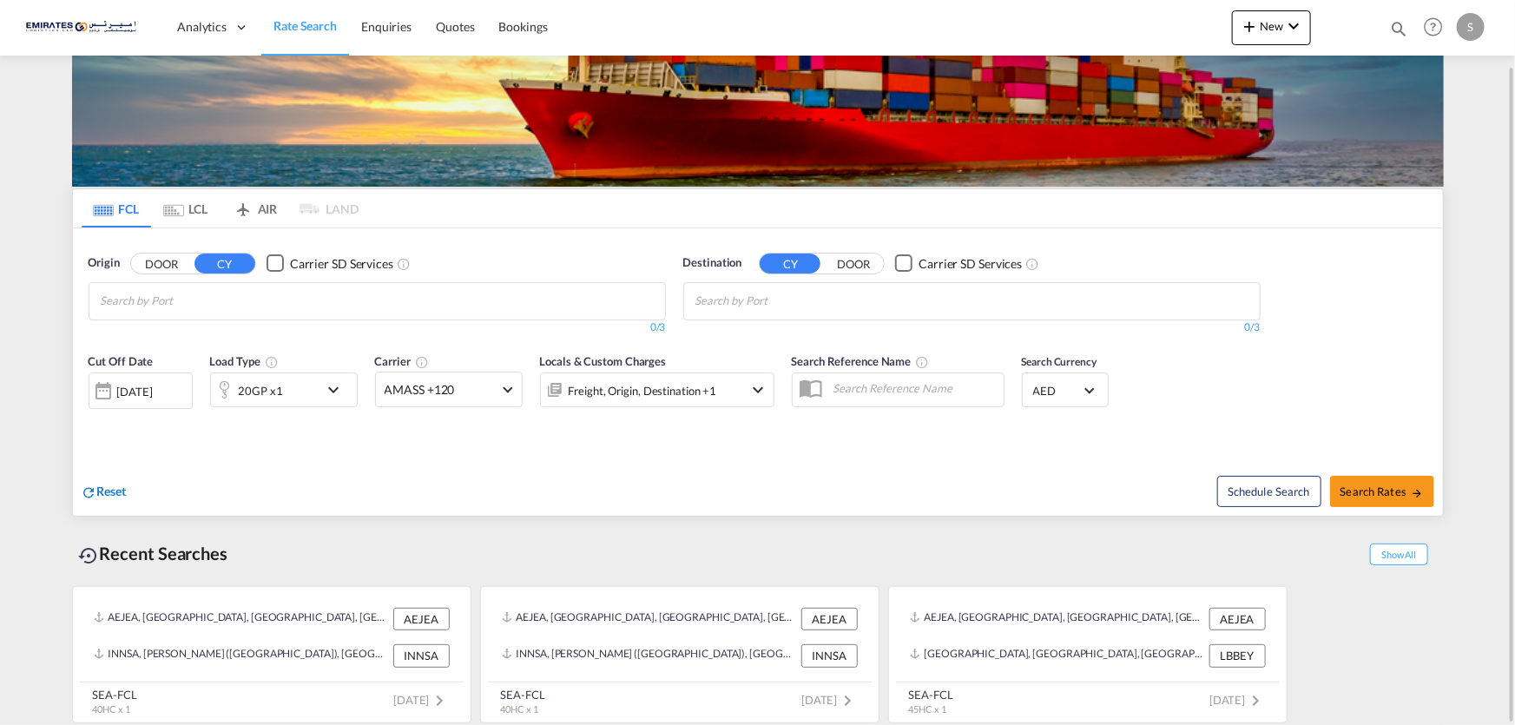
click at [97, 489] on span "Reset" at bounding box center [112, 491] width 30 height 15
click at [100, 485] on span "Reset" at bounding box center [112, 491] width 30 height 15
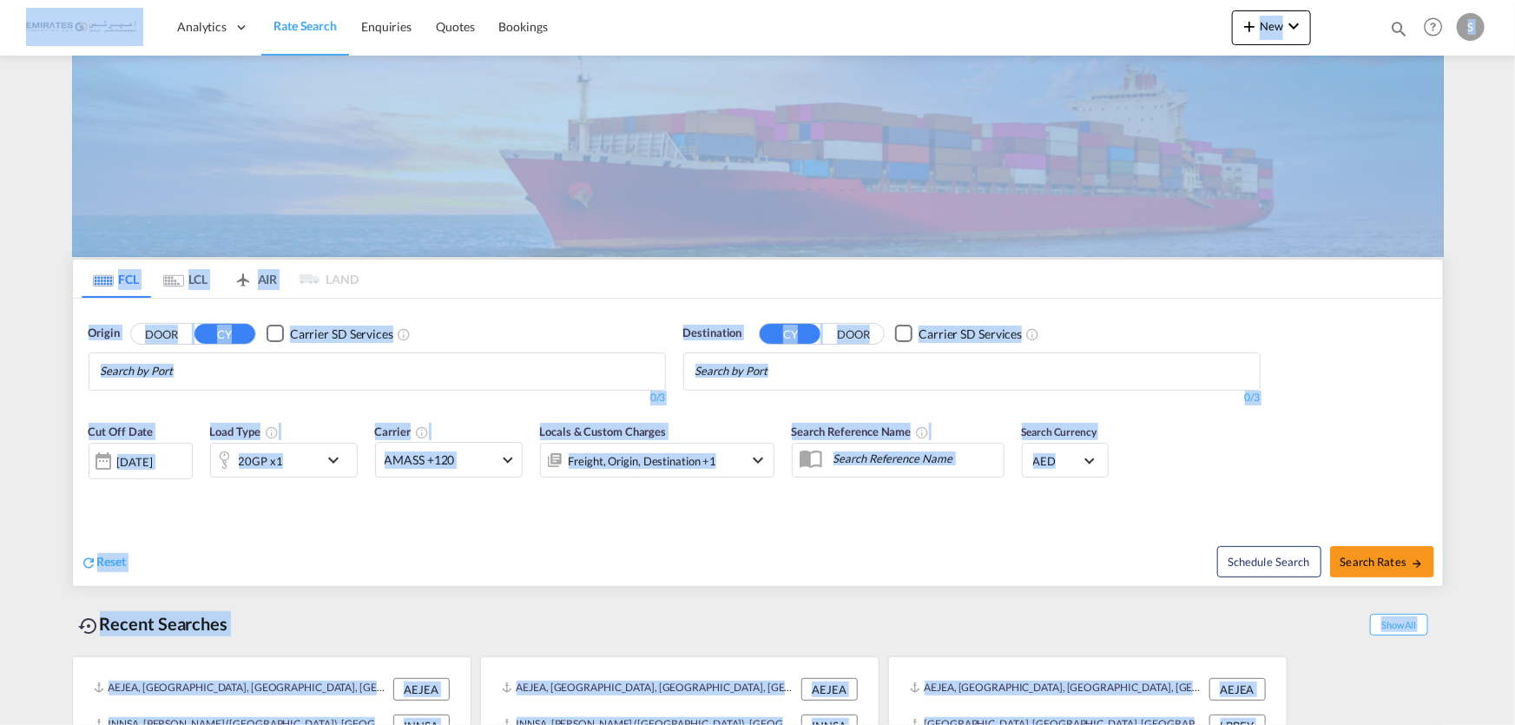
drag, startPoint x: 16, startPoint y: 27, endPoint x: 1341, endPoint y: 755, distance: 1512.5
click at [1341, 724] on html "Analytics Dashboard Rate Search Enquiries Quotes Bookings Analytics" at bounding box center [757, 362] width 1515 height 725
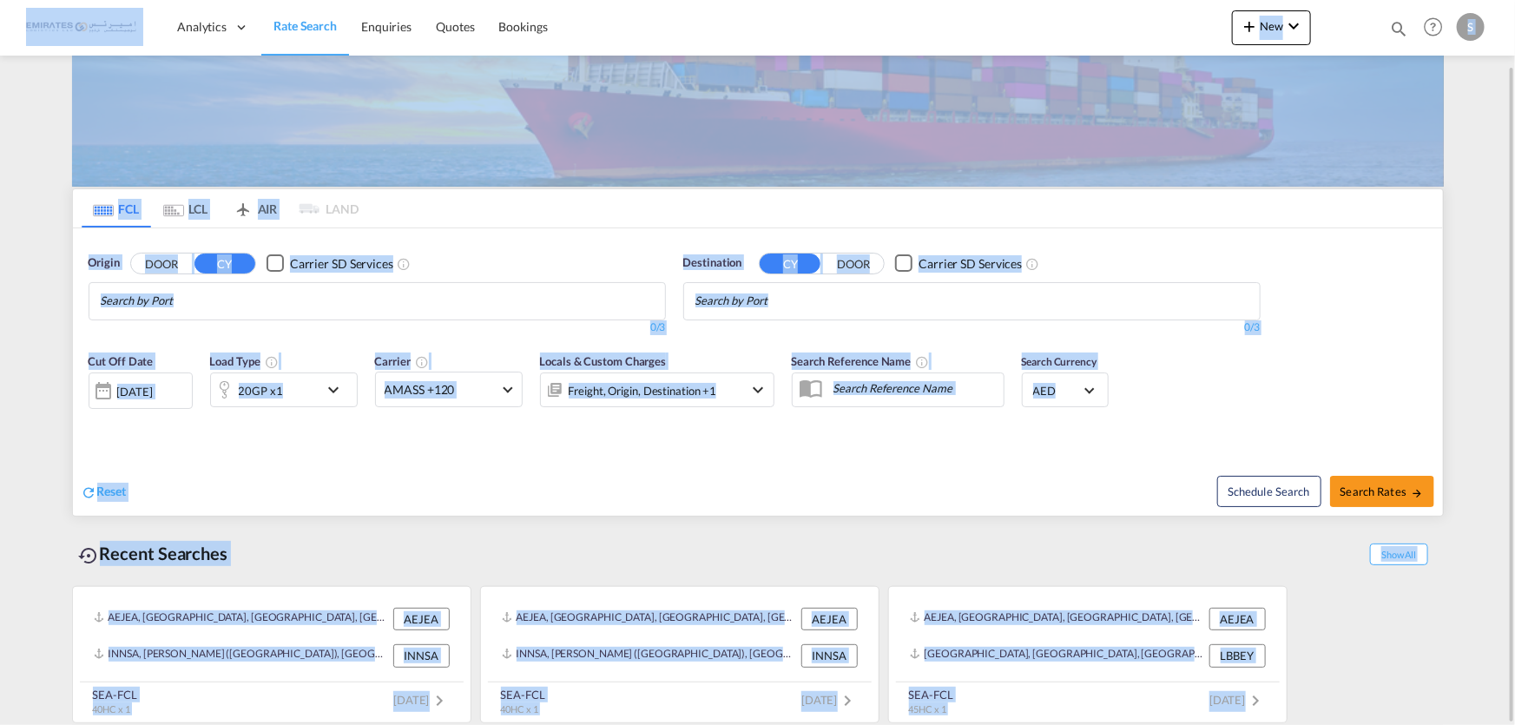
click at [312, 555] on div "Recent Searches Show All" at bounding box center [758, 549] width 1372 height 48
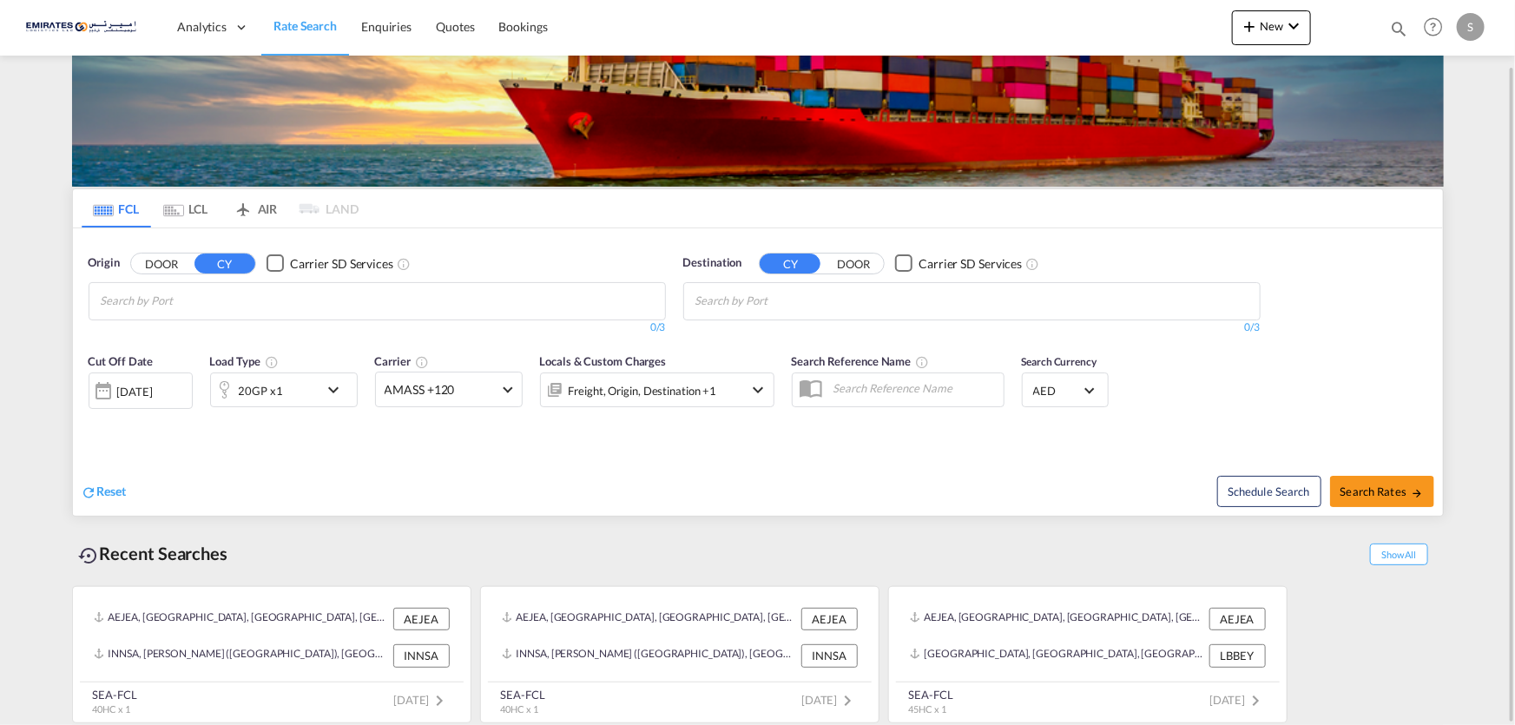
click at [239, 558] on div "Recent Searches Show All" at bounding box center [758, 549] width 1372 height 48
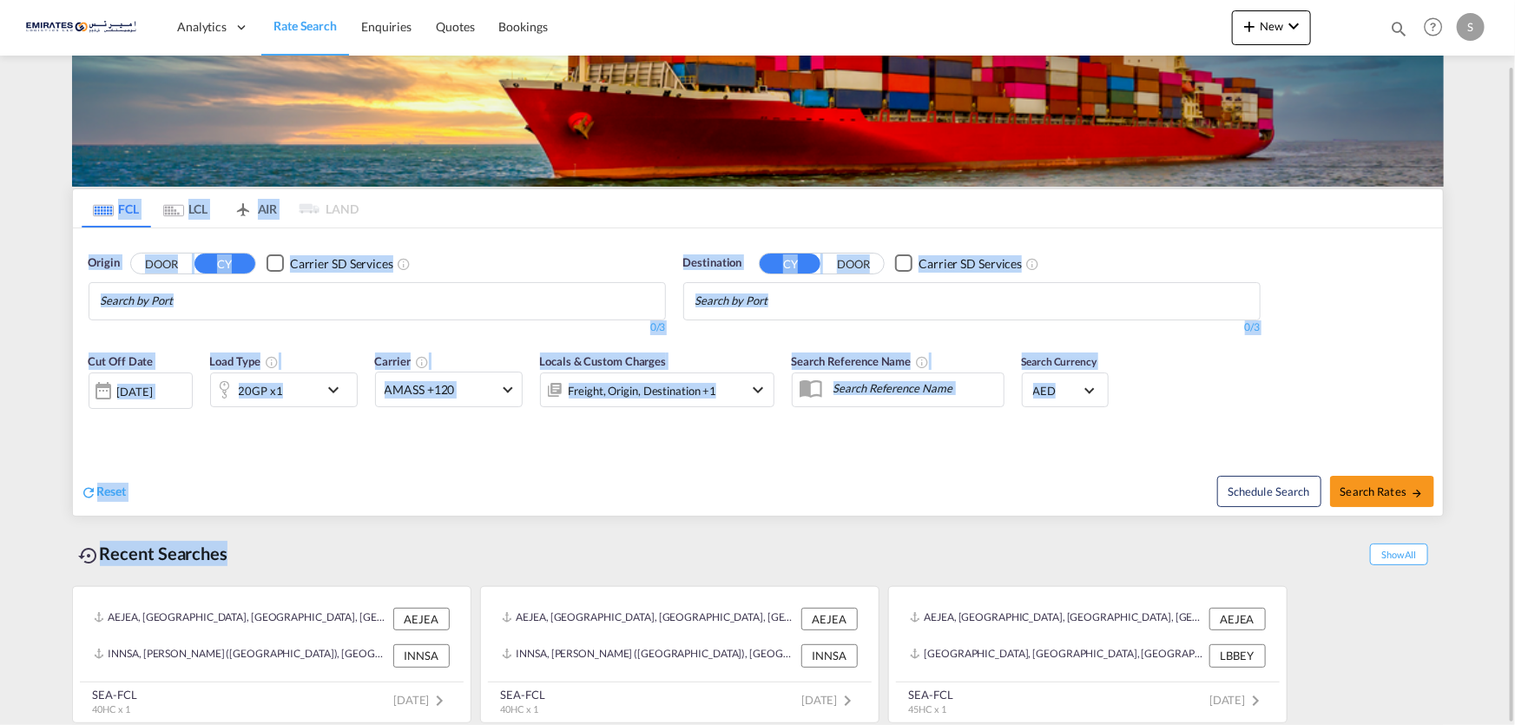
drag, startPoint x: 90, startPoint y: 201, endPoint x: 651, endPoint y: 553, distance: 662.3
click at [609, 563] on div "FCL LCL AIR LAND FCL LCL AIR LAND Origin DOOR CY Carrier SD Services 0/3 0/ Des…" at bounding box center [758, 452] width 1372 height 549
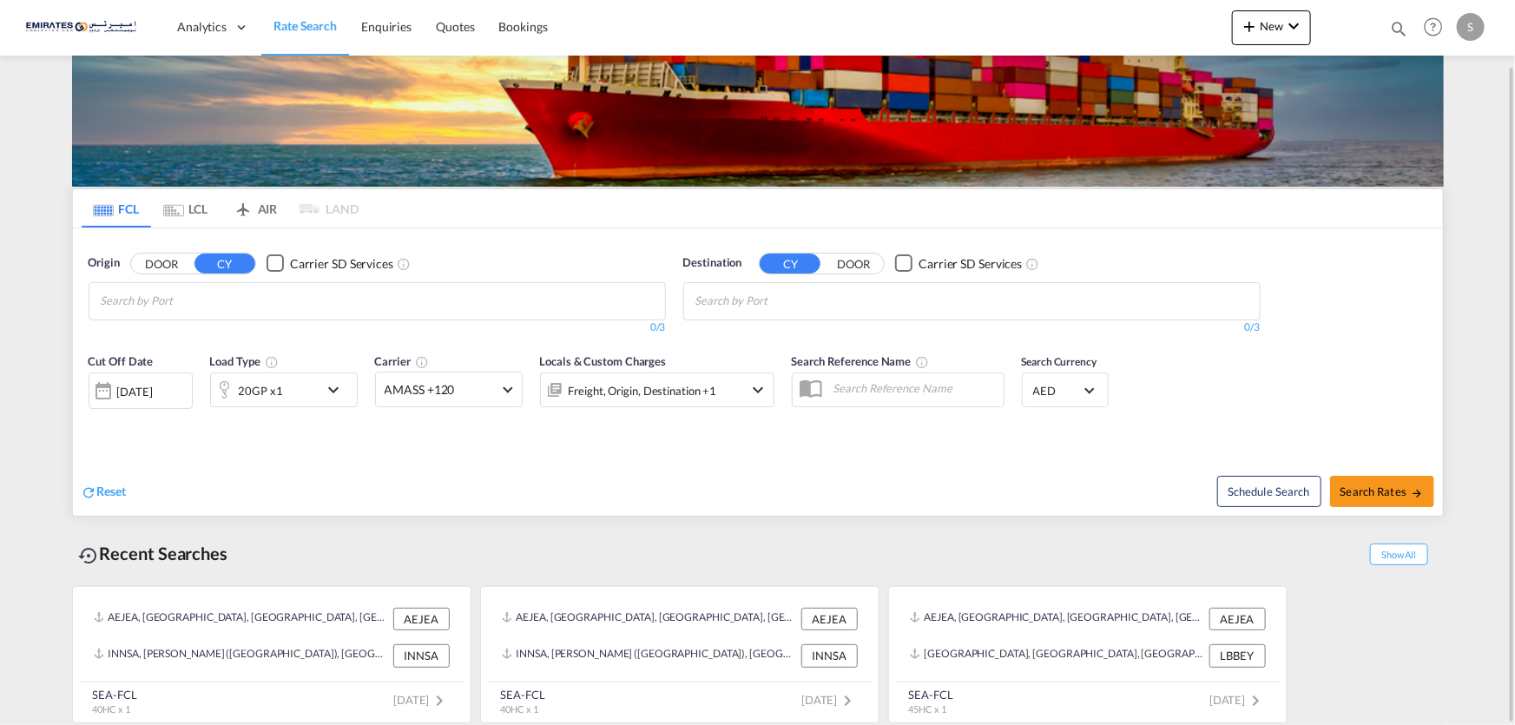
click at [1335, 707] on div "AEJEA, Jebel Ali, United Arab Emirates, Middle East, Middle East AEJEA INNSA, J…" at bounding box center [758, 650] width 1372 height 146
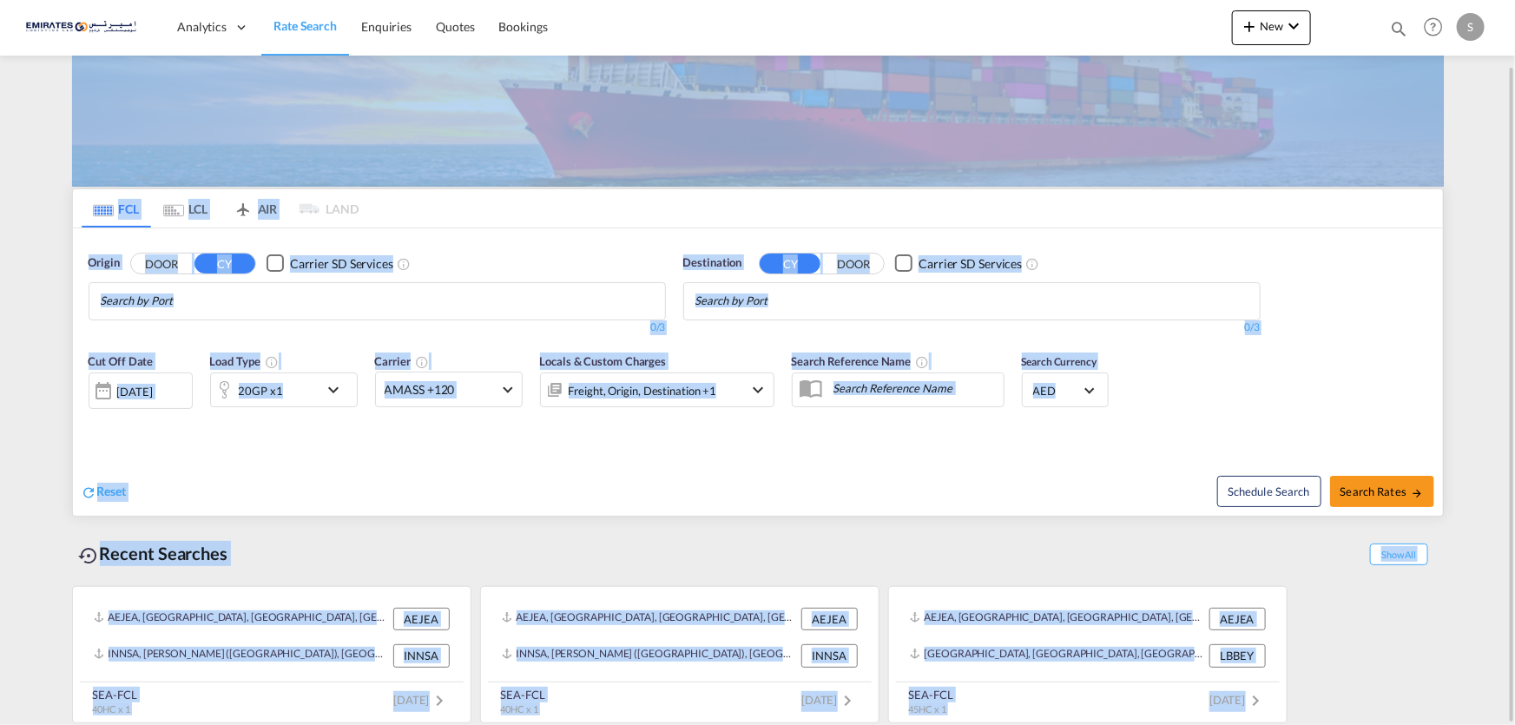
drag, startPoint x: 1326, startPoint y: 706, endPoint x: 87, endPoint y: 79, distance: 1389.0
click at [87, 79] on div "FCL LCL AIR LAND FCL LCL AIR LAND Origin DOOR CY Carrier SD Services 0/3 0/ Des…" at bounding box center [758, 356] width 1372 height 742
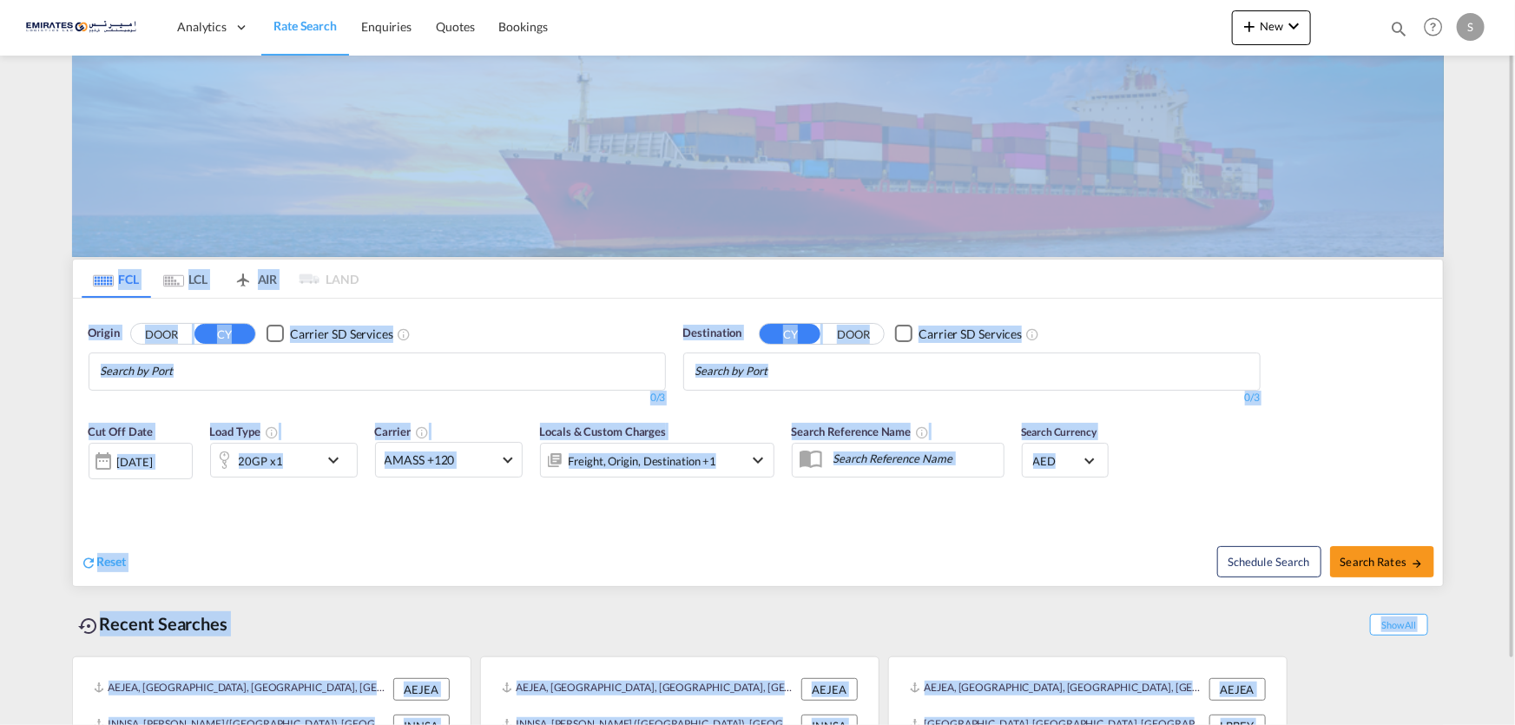
click at [283, 618] on div "Recent Searches Show All" at bounding box center [758, 620] width 1372 height 48
drag, startPoint x: 62, startPoint y: 58, endPoint x: 1477, endPoint y: 660, distance: 1537.5
click at [1477, 660] on md-content "Analytics Dashboard Rate Search Enquiries Quotes Bookings New Quote Bookings" at bounding box center [757, 362] width 1515 height 725
click at [735, 640] on div "Recent Searches Show All" at bounding box center [758, 620] width 1372 height 48
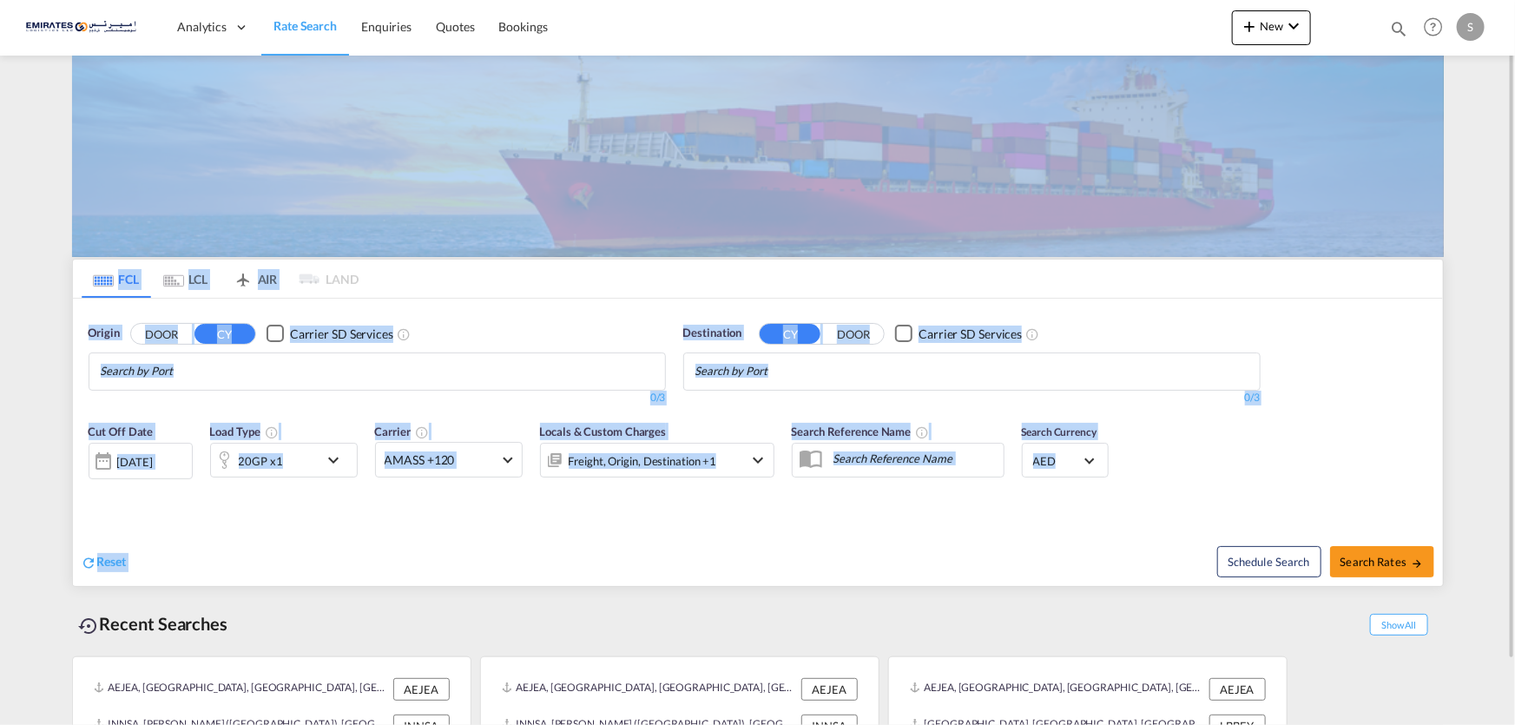
drag, startPoint x: 63, startPoint y: 63, endPoint x: 1070, endPoint y: 559, distance: 1122.4
click at [1070, 559] on div "FCL LCL AIR LAND FCL LCL AIR LAND Origin DOOR CY Carrier SD Services 0/3 0/ Des…" at bounding box center [757, 427] width 1389 height 742
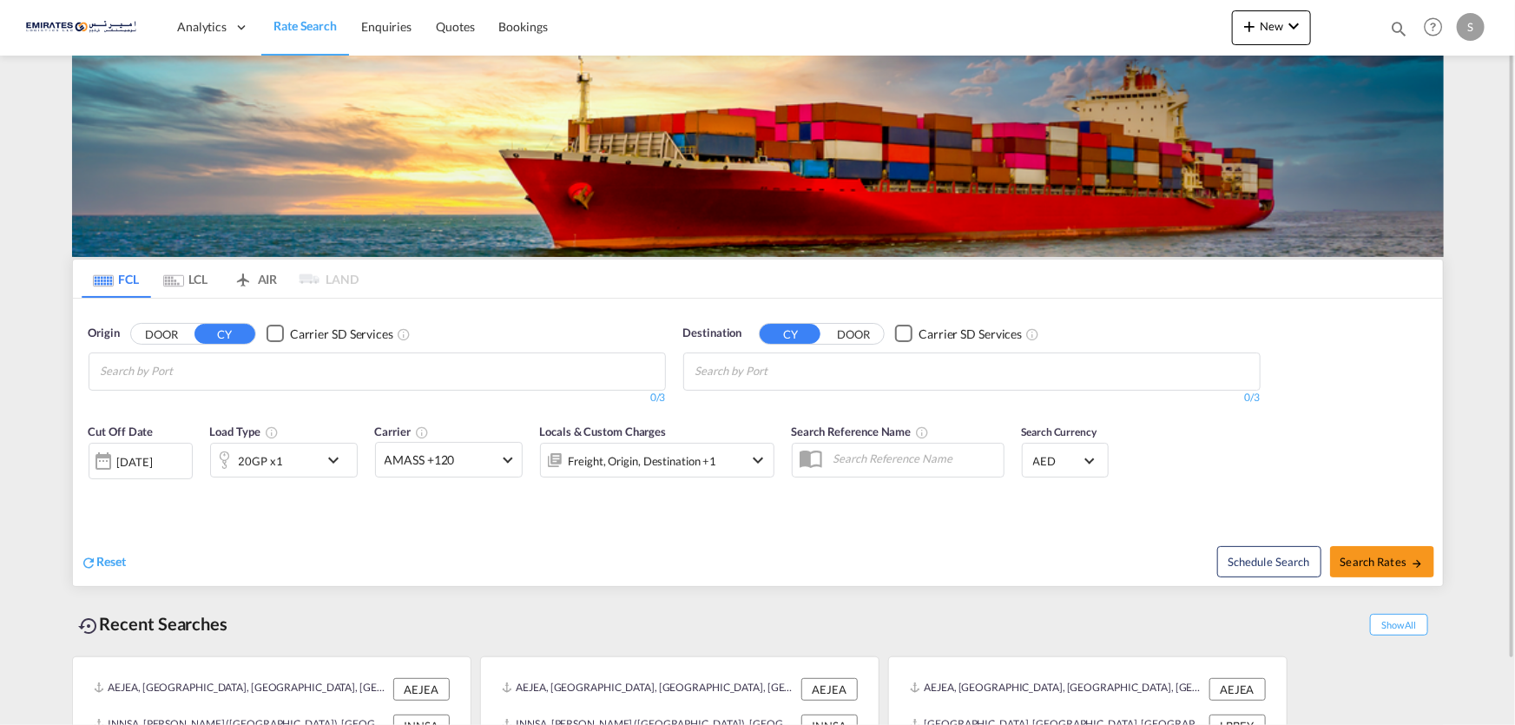
click at [972, 609] on div "Recent Searches Show All" at bounding box center [758, 620] width 1372 height 48
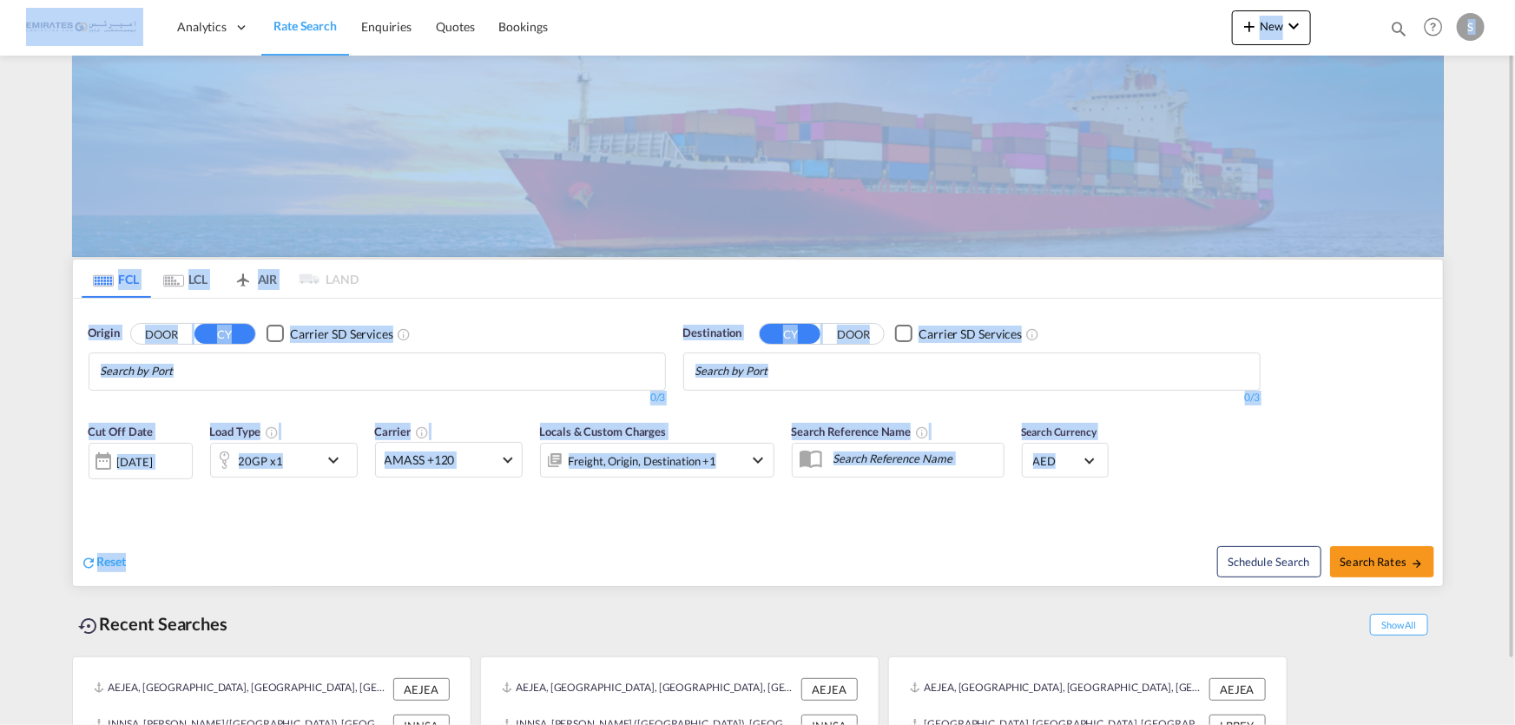
drag, startPoint x: 130, startPoint y: 560, endPoint x: 0, endPoint y: 20, distance: 555.4
click at [0, 20] on md-content "Analytics Dashboard Rate Search Enquiries Quotes Bookings New Quote Bookings" at bounding box center [757, 362] width 1515 height 725
click at [752, 517] on div "Reset Schedule Search Search Rates" at bounding box center [758, 548] width 1370 height 76
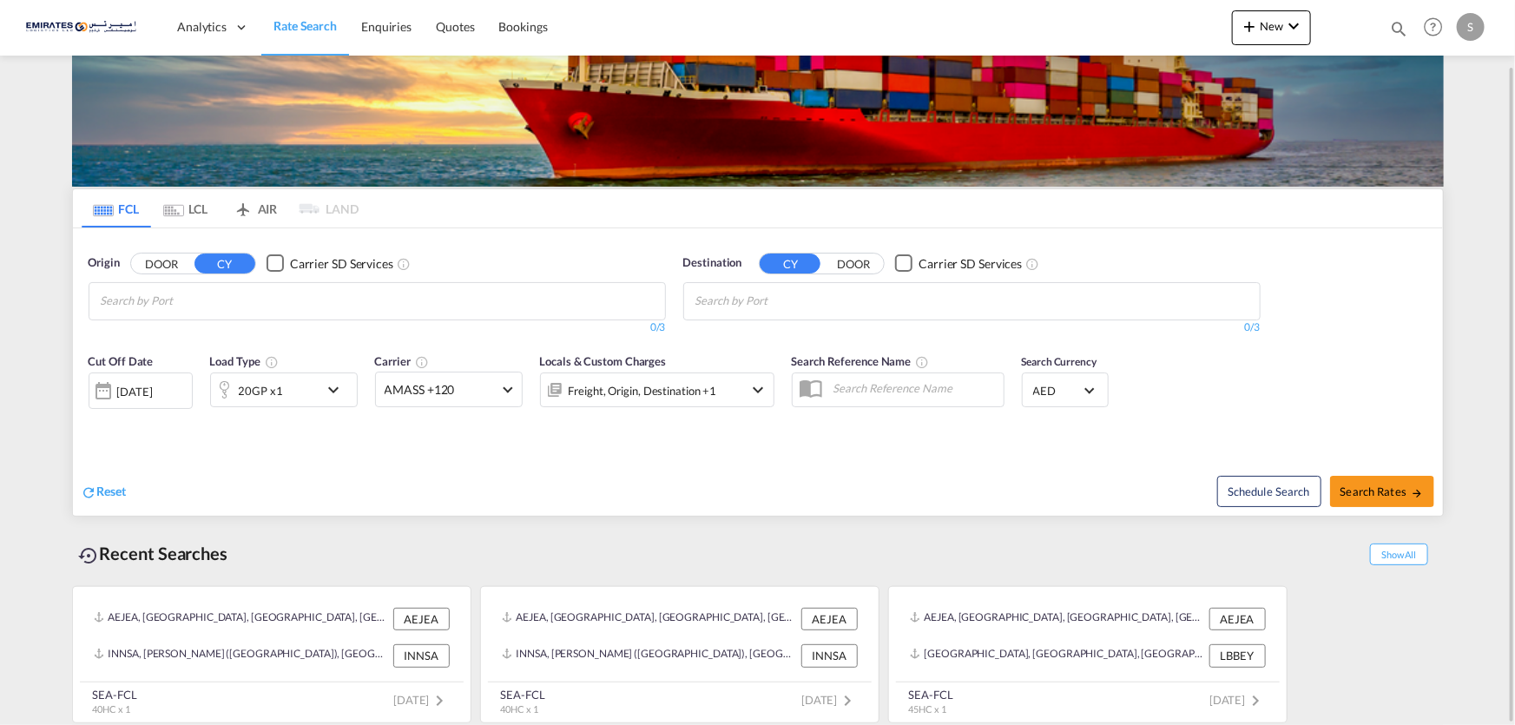
scroll to position [70, 0]
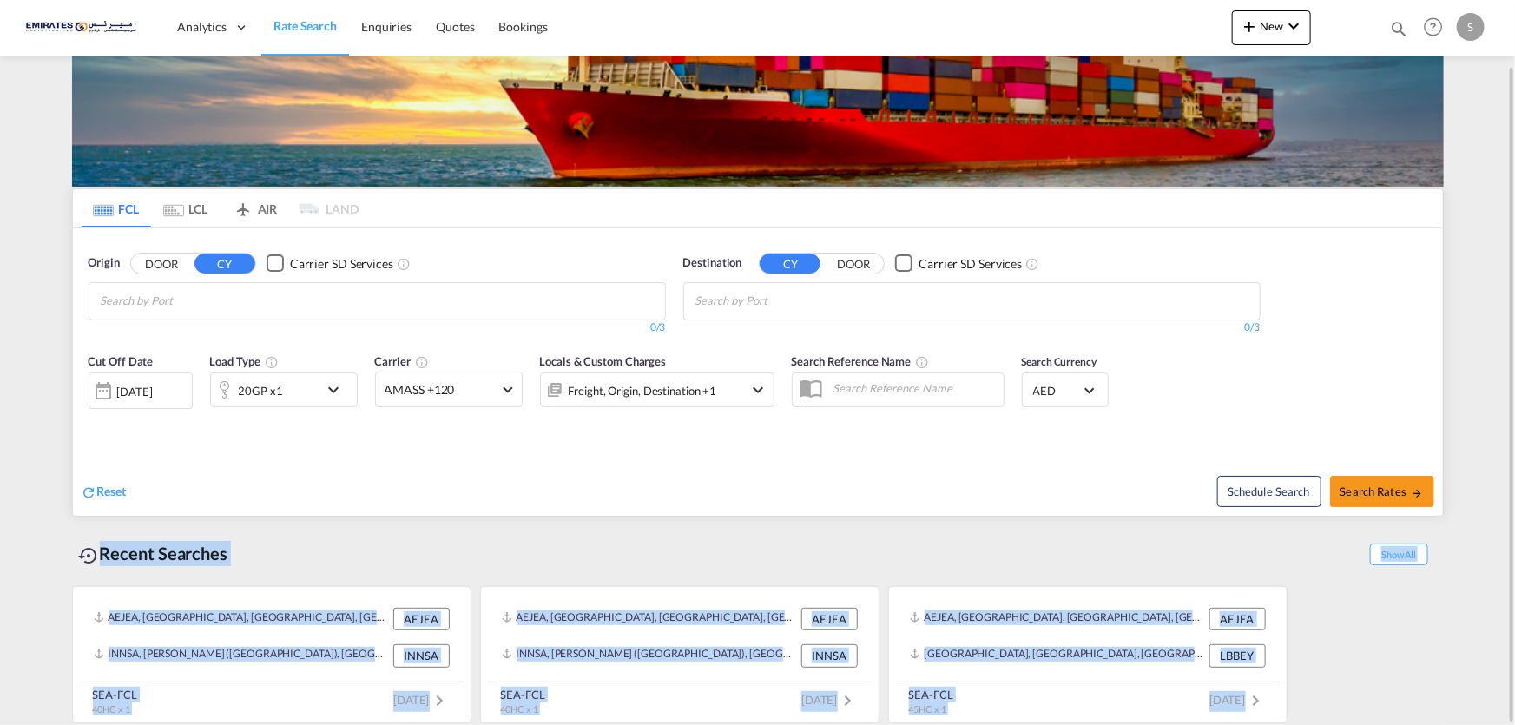
drag, startPoint x: 75, startPoint y: 549, endPoint x: 1293, endPoint y: 708, distance: 1228.3
click at [1293, 708] on div "Recent Searches Show All AEJEA, Jebel Ali, United Arab Emirates, Middle East, M…" at bounding box center [758, 624] width 1372 height 198
click at [706, 563] on div "Recent Searches Show All" at bounding box center [758, 549] width 1372 height 48
drag, startPoint x: 73, startPoint y: 553, endPoint x: 1336, endPoint y: 708, distance: 1272.6
click at [1336, 708] on div "FCL LCL AIR LAND FCL LCL AIR LAND Origin DOOR CY Carrier SD Services 0/3 0/ Des…" at bounding box center [757, 356] width 1389 height 742
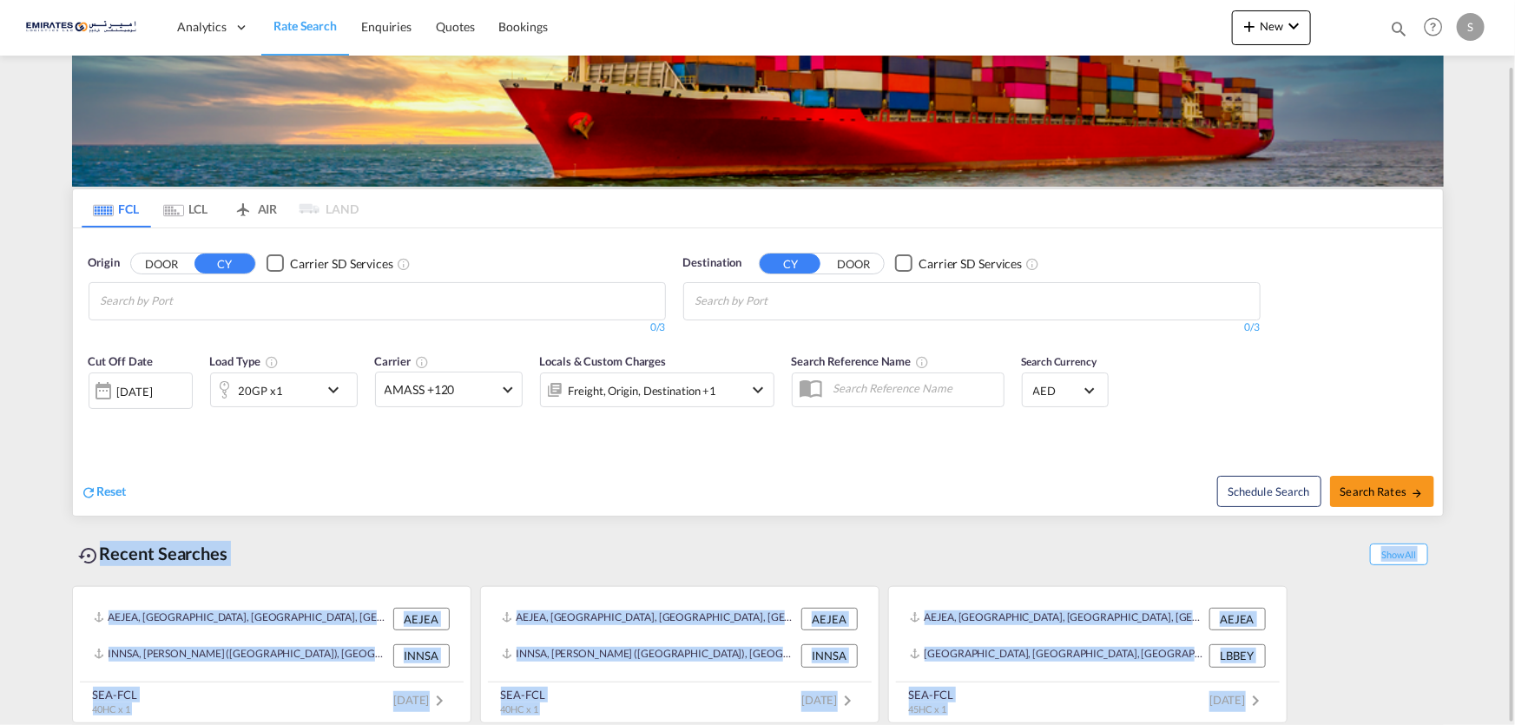
click at [543, 568] on div "Recent Searches Show All" at bounding box center [758, 549] width 1372 height 48
drag, startPoint x: 97, startPoint y: 546, endPoint x: 890, endPoint y: 604, distance: 794.7
click at [1293, 694] on div "Recent Searches Show All AEJEA, Jebel Ali, United Arab Emirates, Middle East, M…" at bounding box center [758, 624] width 1372 height 198
click at [467, 535] on div "Recent Searches Show All" at bounding box center [758, 549] width 1372 height 48
drag, startPoint x: 97, startPoint y: 551, endPoint x: 1264, endPoint y: 697, distance: 1175.8
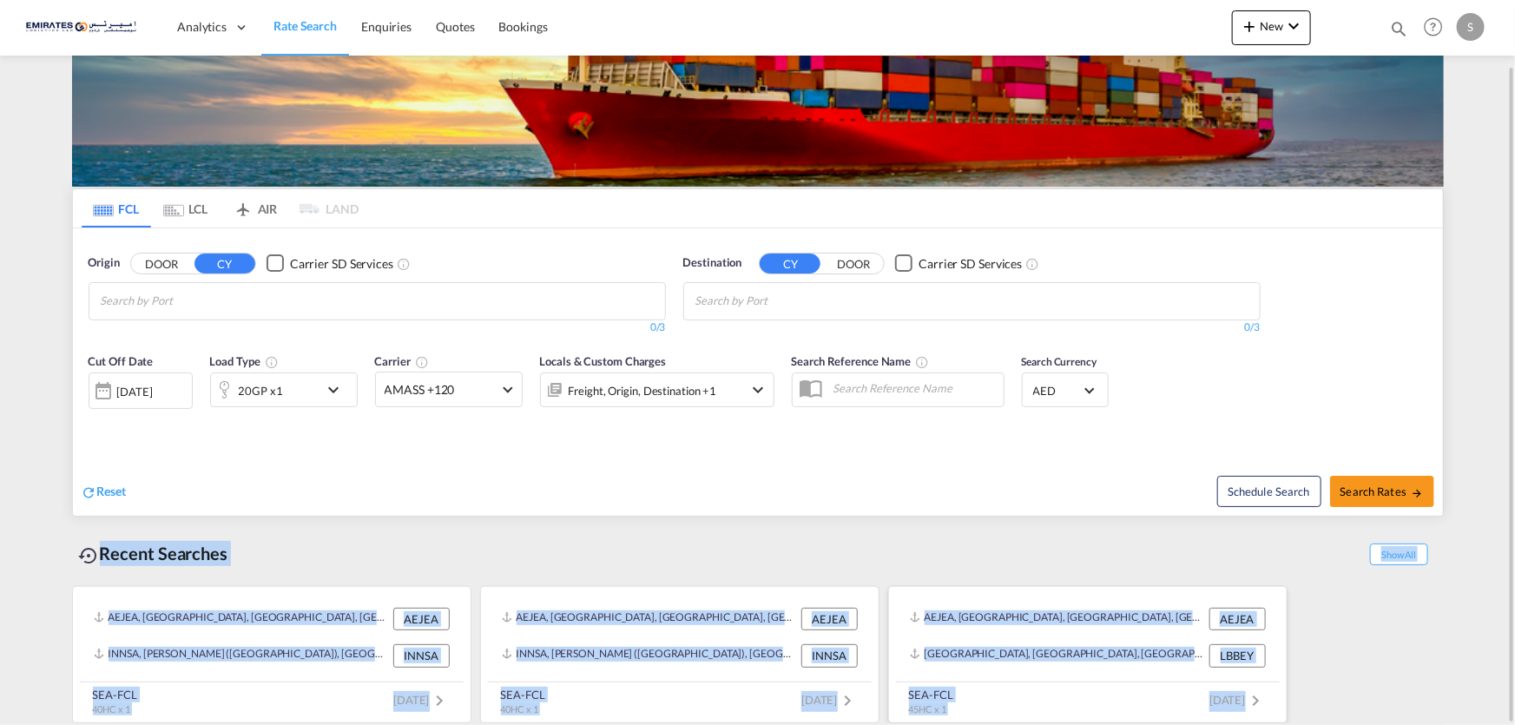
click at [1264, 697] on div "Recent Searches Show All AEJEA, Jebel Ali, United Arab Emirates, Middle East, M…" at bounding box center [758, 624] width 1372 height 198
click at [196, 529] on div "Recent Searches Show All" at bounding box center [758, 549] width 1372 height 48
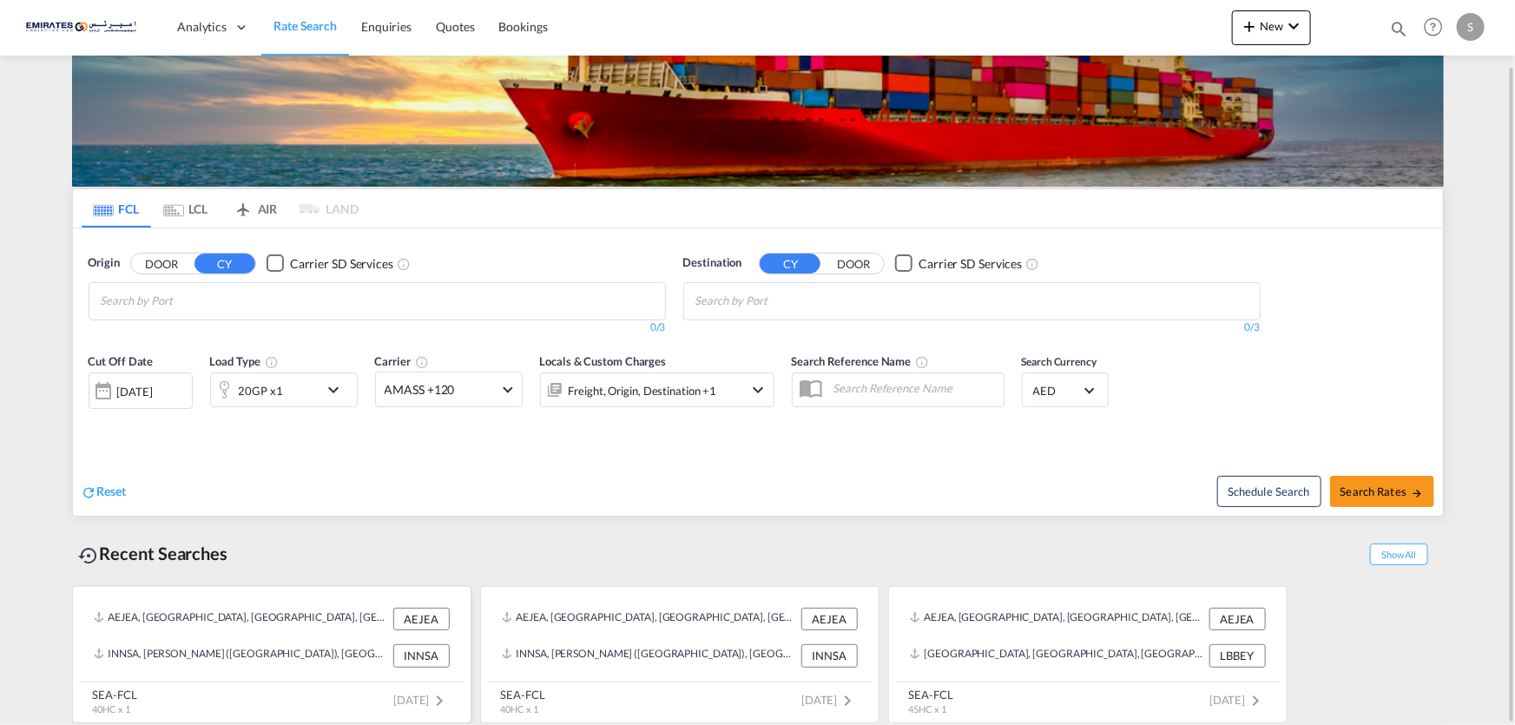
click at [440, 694] on md-icon "icon-chevron-right" at bounding box center [440, 700] width 21 height 21
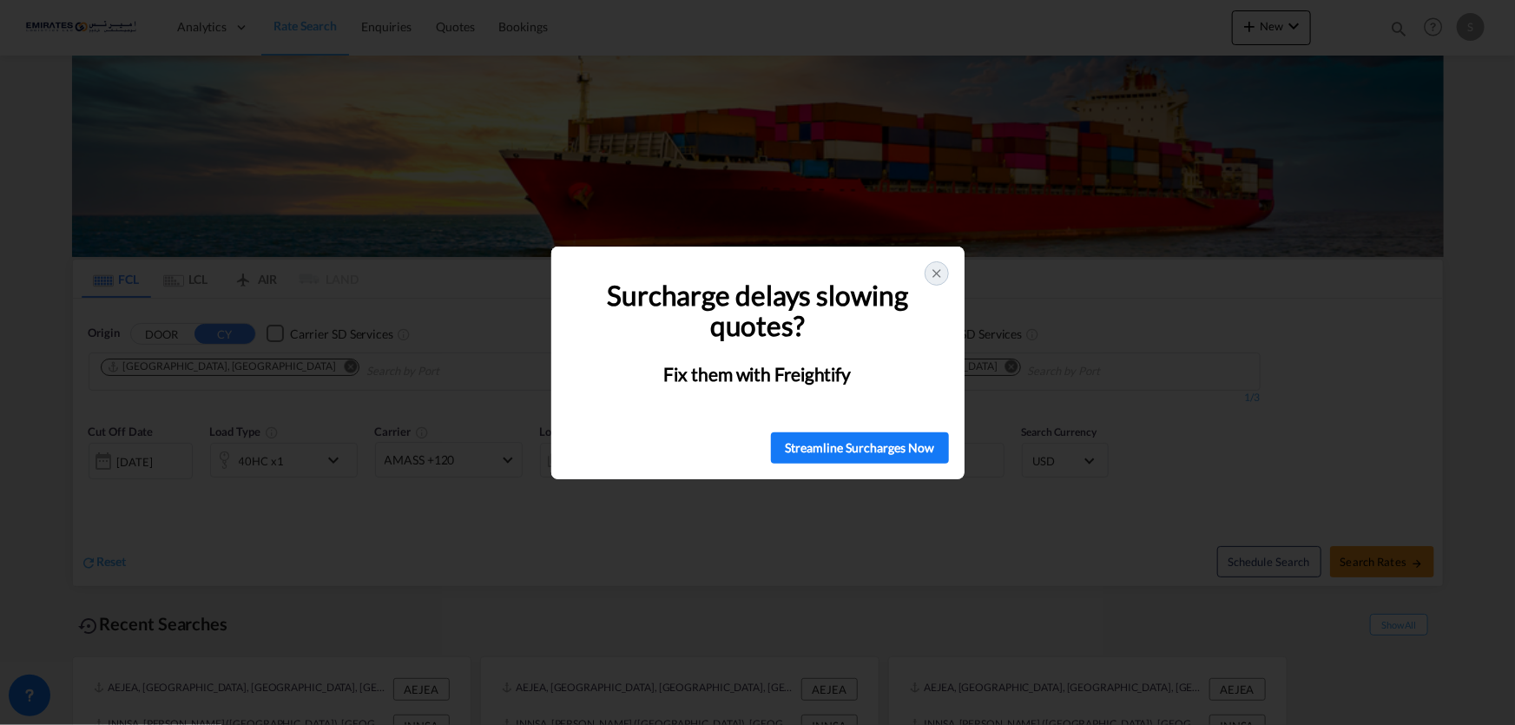
click at [928, 269] on div at bounding box center [937, 273] width 24 height 24
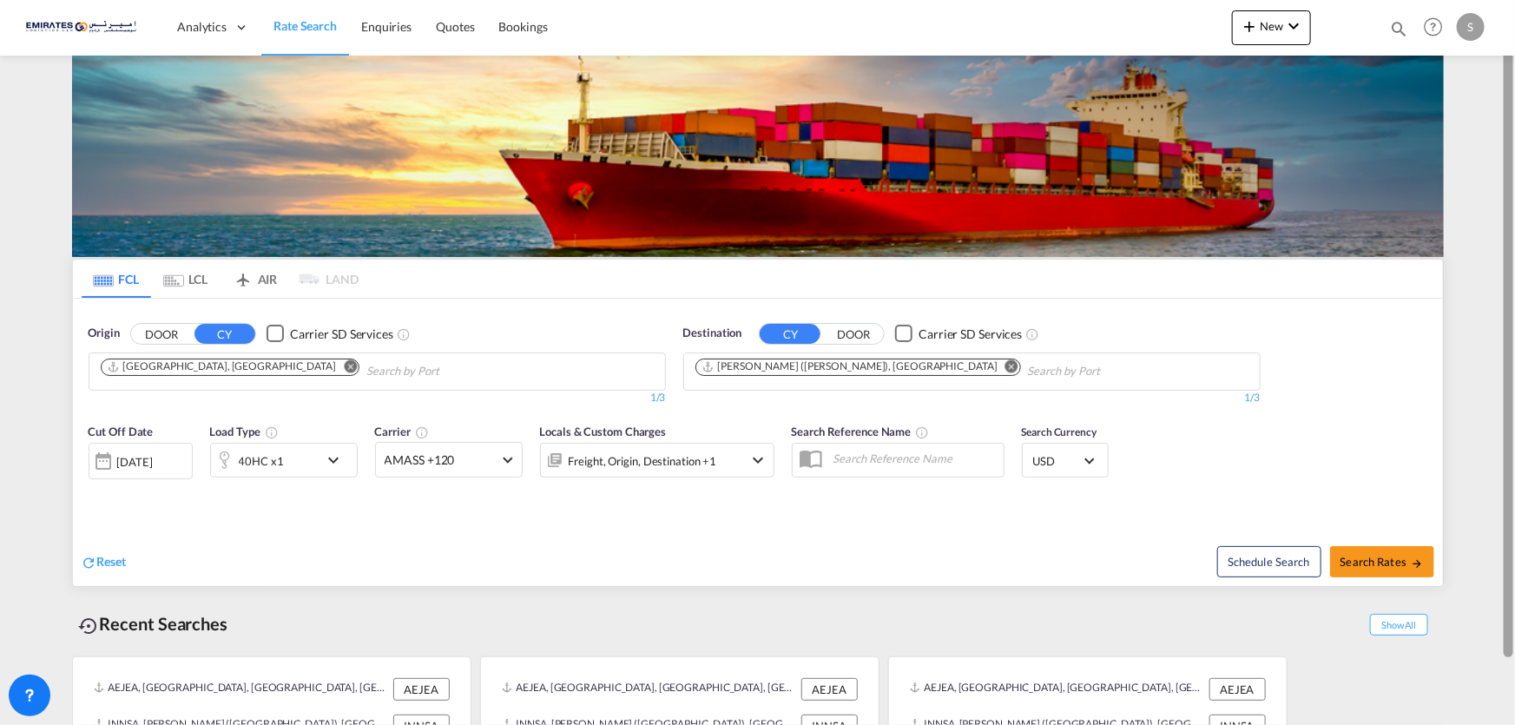
drag, startPoint x: 64, startPoint y: 66, endPoint x: 1514, endPoint y: 715, distance: 1588.5
click at [1514, 719] on md-content "Analytics Dashboard Rate Search Enquiries Quotes Bookings New Quote Bookings" at bounding box center [757, 362] width 1515 height 725
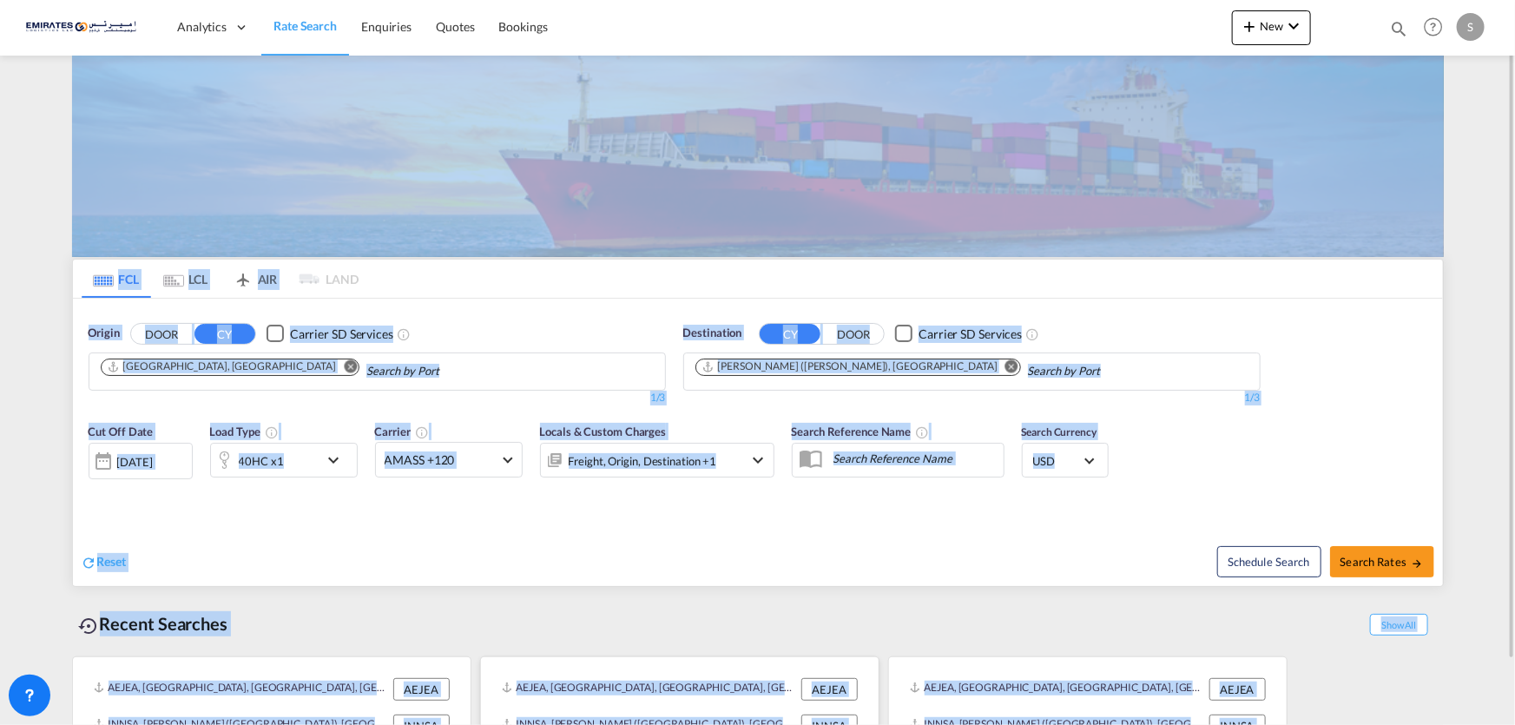
scroll to position [70, 0]
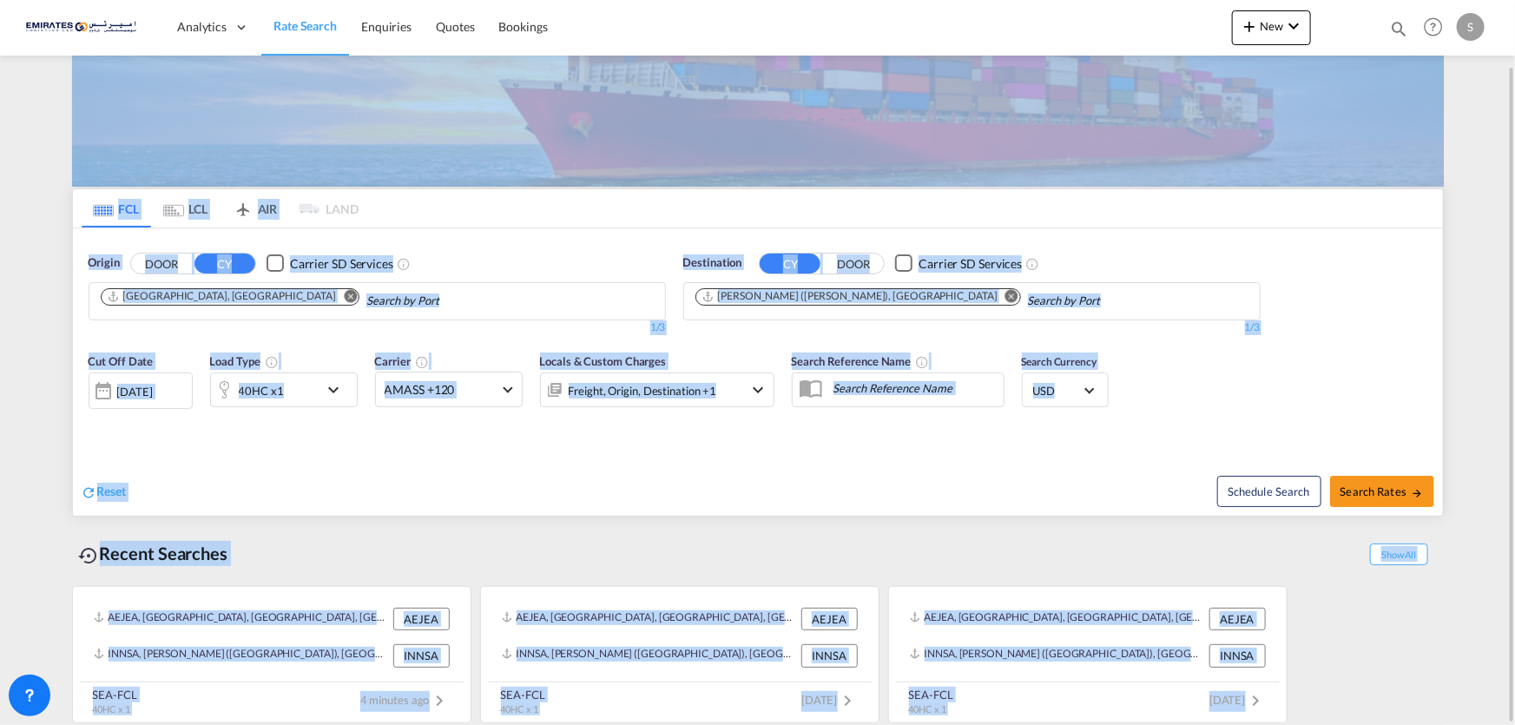
click at [599, 563] on div "Recent Searches Show All" at bounding box center [758, 549] width 1372 height 48
drag, startPoint x: 1317, startPoint y: 696, endPoint x: 0, endPoint y: 59, distance: 1462.9
click at [0, 56] on md-content "Analytics Dashboard Rate Search Enquiries Quotes Bookings New Quote Bookings" at bounding box center [757, 362] width 1515 height 725
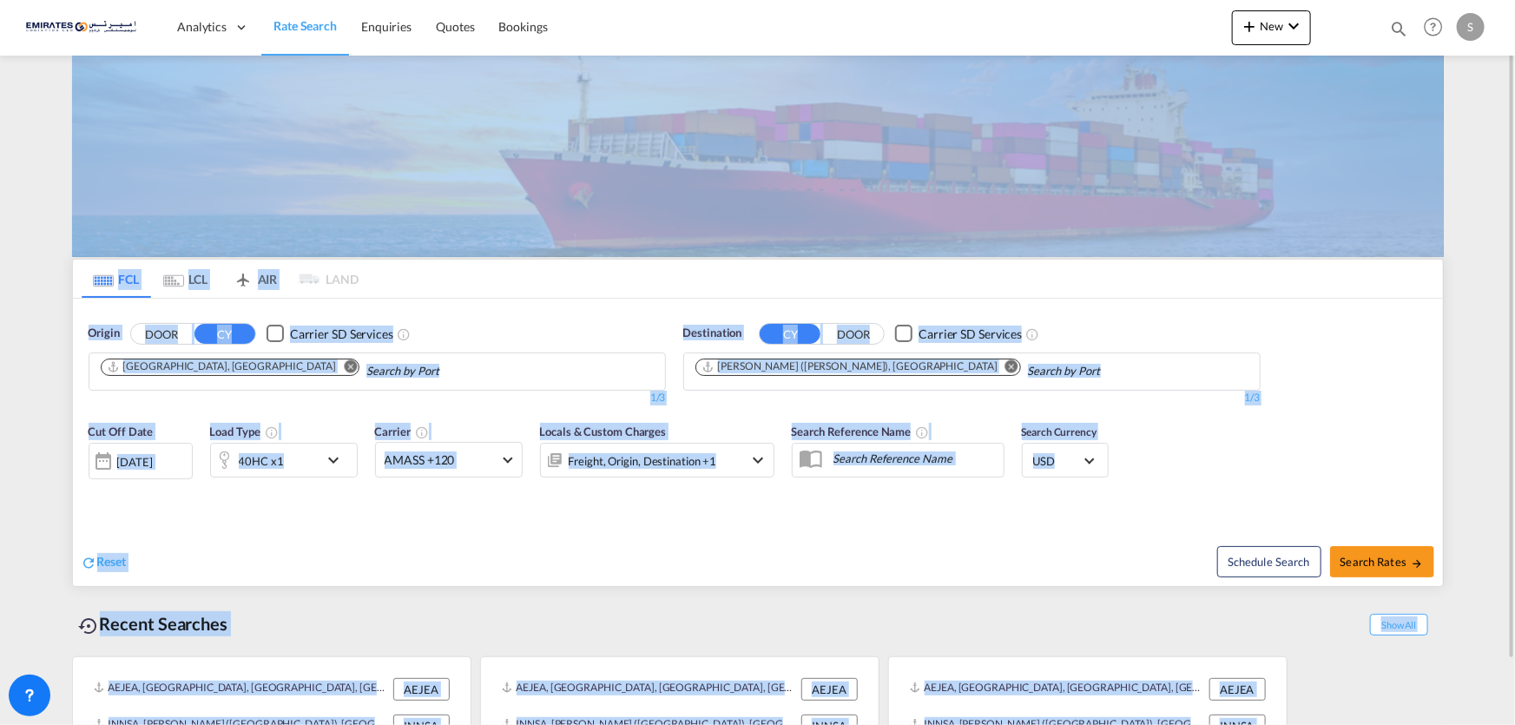
click at [8, 192] on md-content "Analytics Dashboard Rate Search Enquiries Quotes Bookings New Quote Bookings" at bounding box center [757, 362] width 1515 height 725
drag, startPoint x: 47, startPoint y: 205, endPoint x: 1486, endPoint y: 643, distance: 1504.6
click at [1486, 643] on md-content "Analytics Dashboard Rate Search Enquiries Quotes Bookings New Quote Bookings" at bounding box center [757, 362] width 1515 height 725
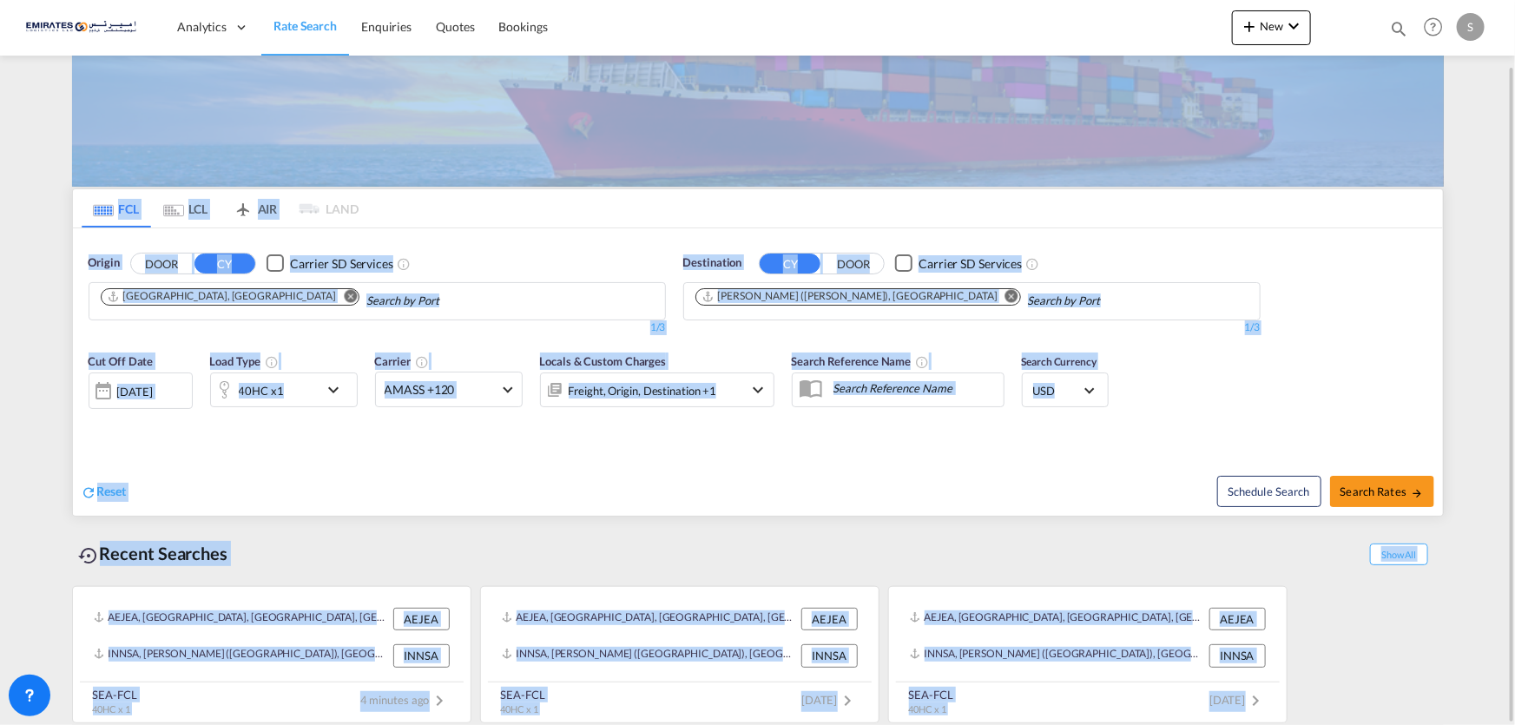
click at [359, 533] on div "Recent Searches Show All" at bounding box center [758, 549] width 1372 height 48
click at [297, 549] on div "Recent Searches Show All" at bounding box center [758, 549] width 1372 height 48
drag, startPoint x: 1340, startPoint y: 693, endPoint x: 0, endPoint y: 143, distance: 1448.6
click at [0, 131] on md-content "Analytics Dashboard Rate Search Enquiries Quotes Bookings New Quote Bookings" at bounding box center [757, 362] width 1515 height 725
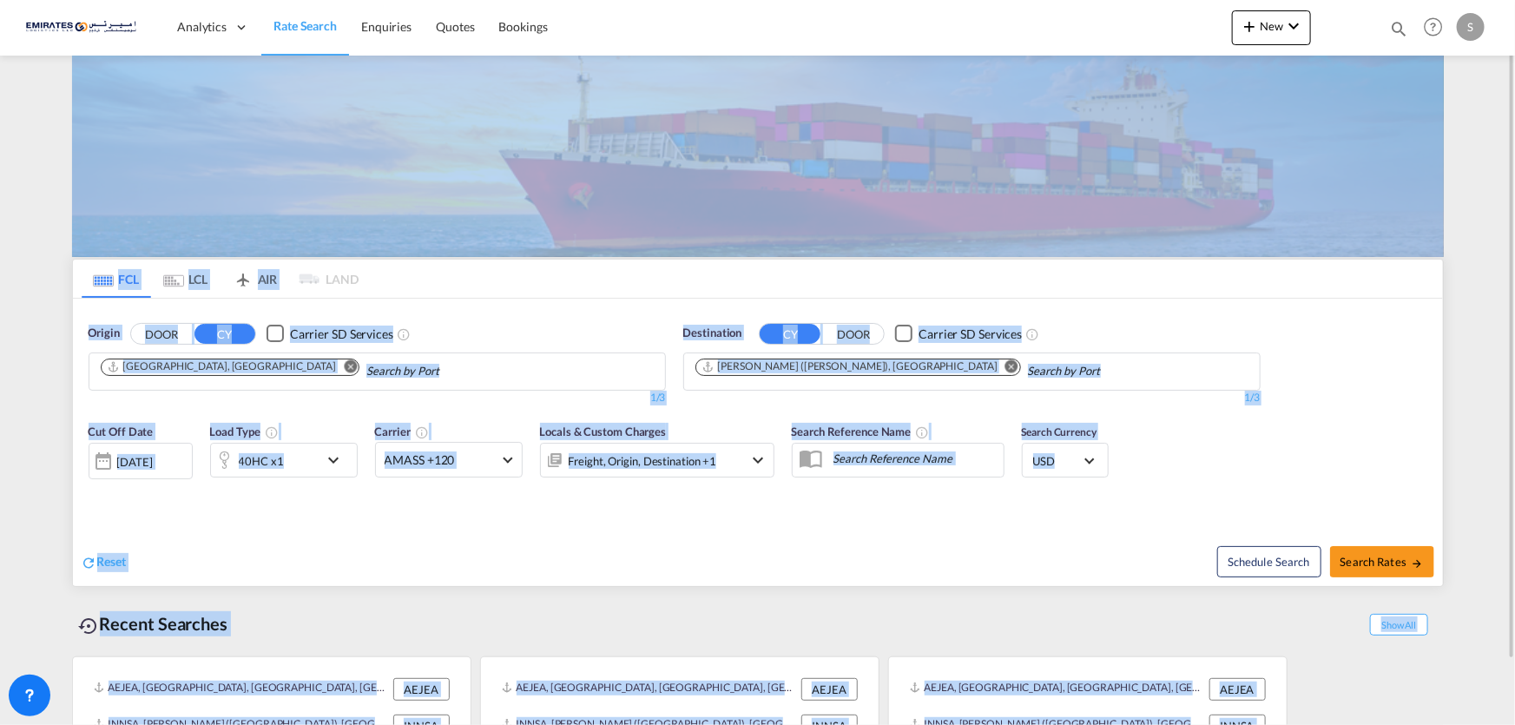
click at [73, 123] on img at bounding box center [758, 156] width 1372 height 201
click at [55, 111] on md-content "Analytics Dashboard Rate Search Enquiries Quotes Bookings New Quote Bookings" at bounding box center [757, 362] width 1515 height 725
drag, startPoint x: 36, startPoint y: 102, endPoint x: 1415, endPoint y: 755, distance: 1525.6
click at [1415, 724] on html "Analytics Dashboard Rate Search Enquiries Quotes Bookings Analytics" at bounding box center [757, 362] width 1515 height 725
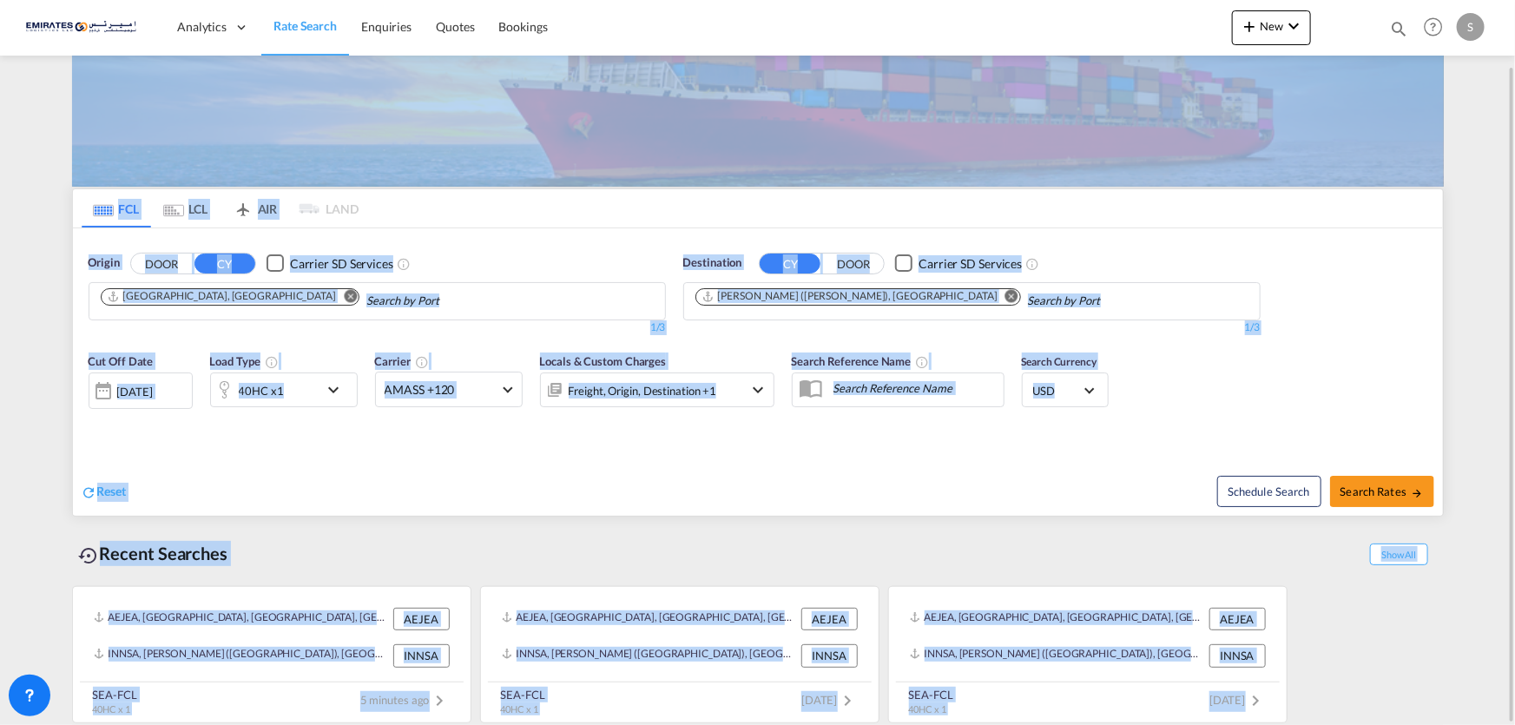
click at [1328, 680] on div "AEJEA, Jebel Ali, United Arab Emirates, Middle East, Middle East AEJEA INNSA, J…" at bounding box center [758, 650] width 1372 height 146
drag, startPoint x: 1292, startPoint y: 706, endPoint x: 0, endPoint y: 4, distance: 1469.8
click at [0, 4] on md-content "Analytics Dashboard Rate Search Enquiries Quotes Bookings New Quote Bookings" at bounding box center [757, 362] width 1515 height 725
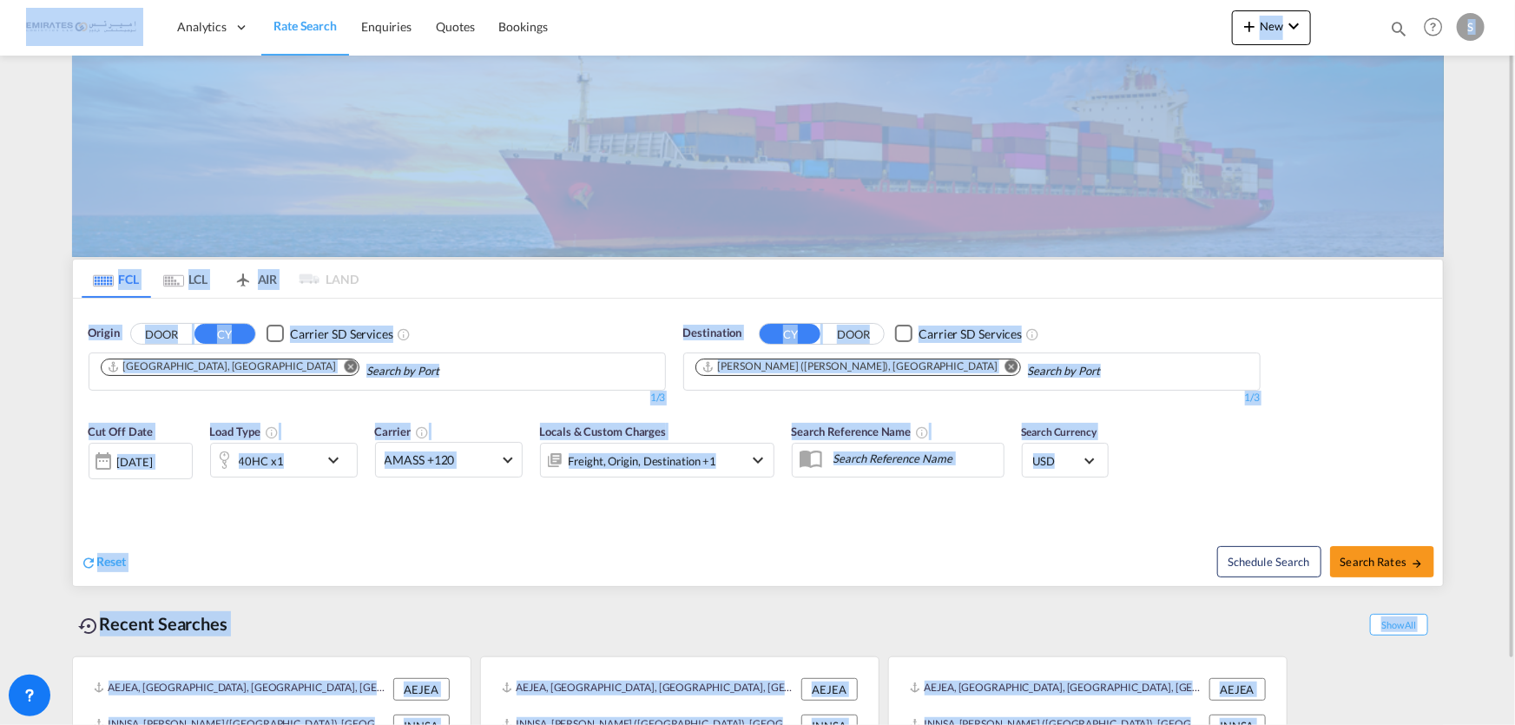
click at [10, 196] on md-content "Analytics Dashboard Rate Search Enquiries Quotes Bookings New Quote Bookings" at bounding box center [757, 362] width 1515 height 725
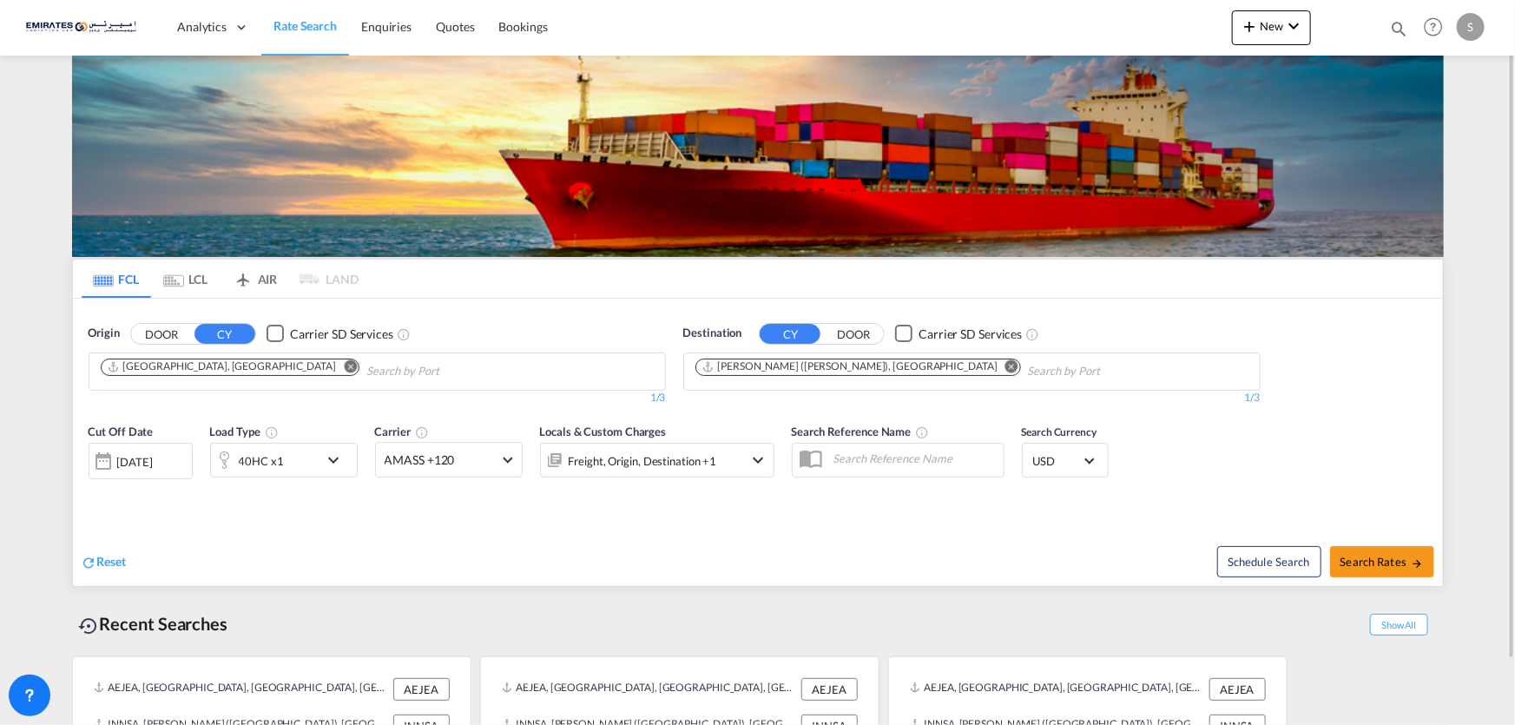
scroll to position [70, 0]
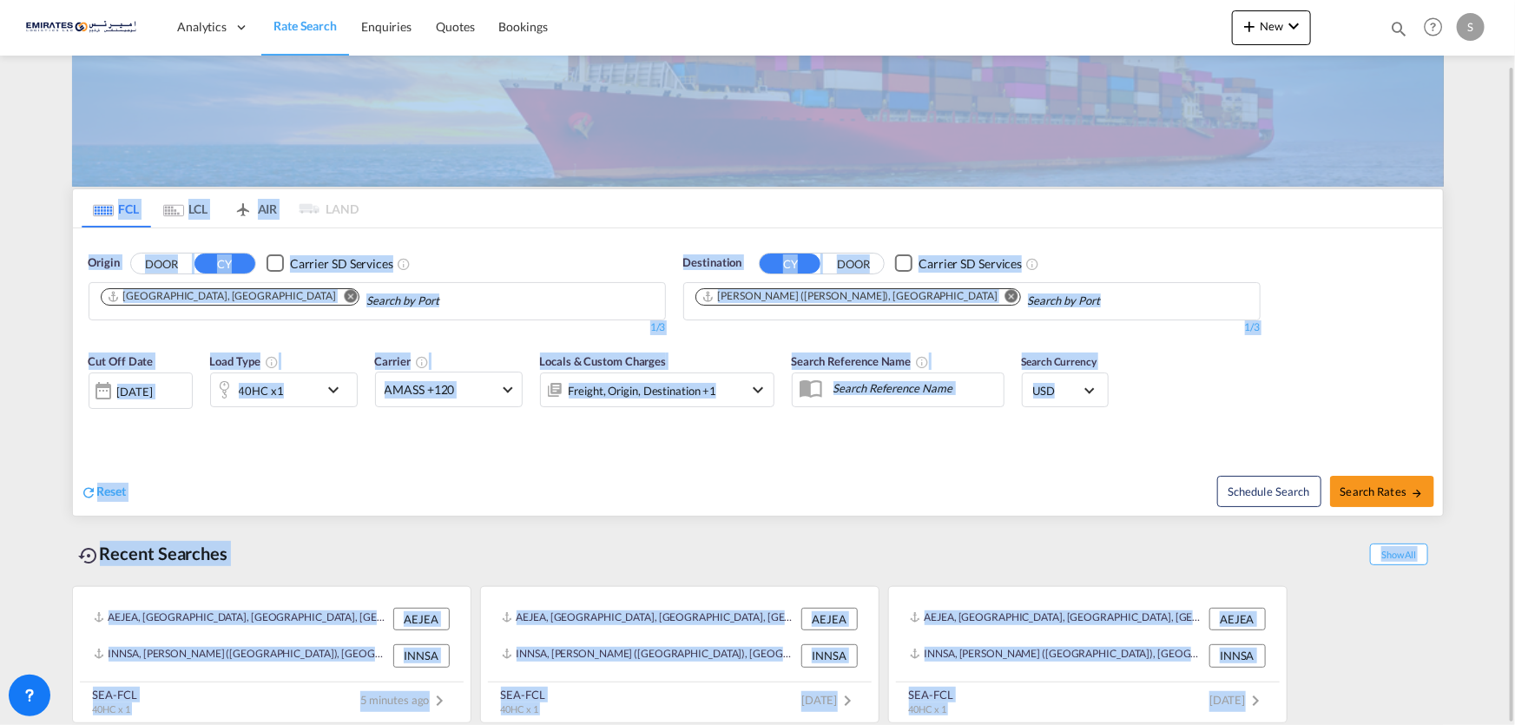
drag, startPoint x: 1319, startPoint y: 692, endPoint x: 0, endPoint y: 78, distance: 1455.2
click at [0, 78] on md-content "Analytics Dashboard Rate Search Enquiries Quotes Bookings New Quote Bookings" at bounding box center [757, 362] width 1515 height 725
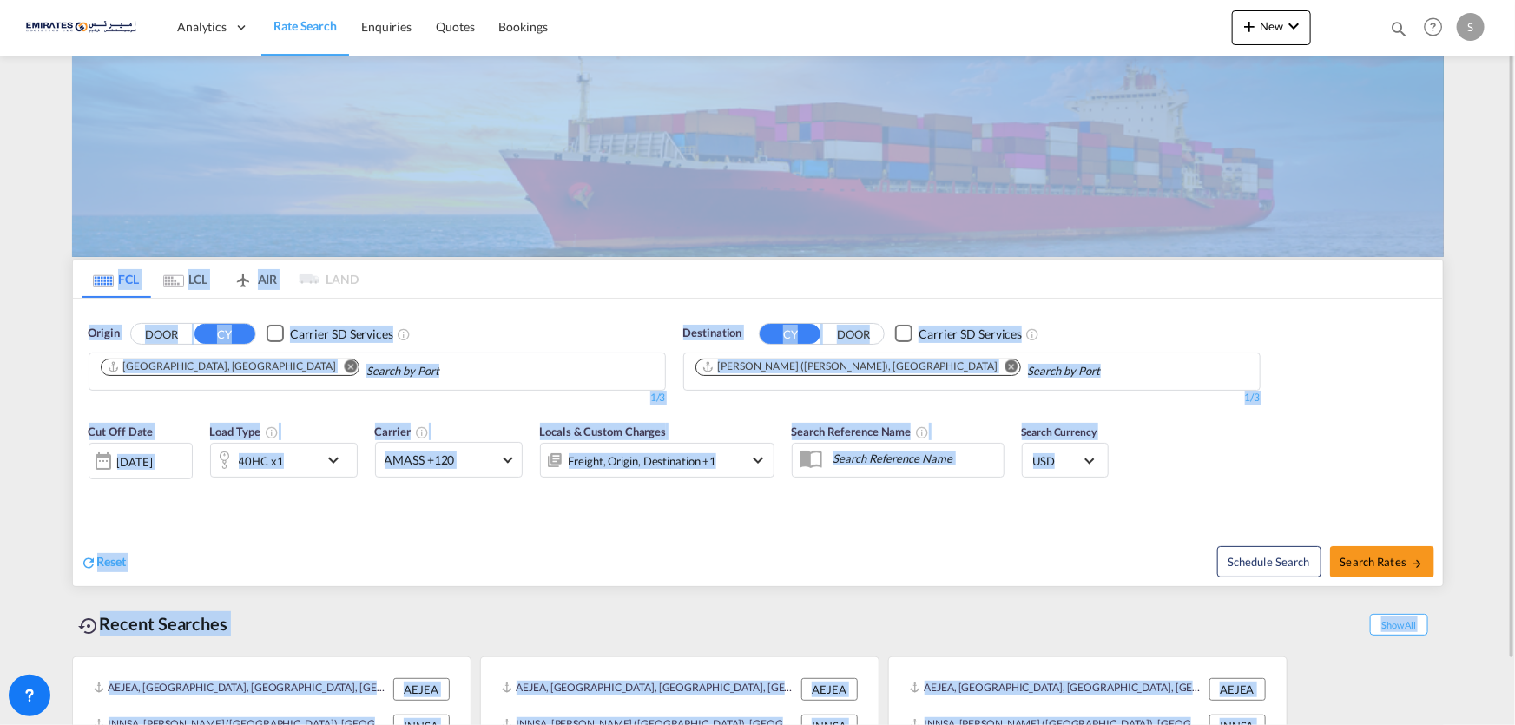
click at [0, 187] on md-content "Analytics Dashboard Rate Search Enquiries Quotes Bookings New Quote Bookings" at bounding box center [757, 362] width 1515 height 725
drag, startPoint x: 36, startPoint y: 120, endPoint x: 1354, endPoint y: 753, distance: 1462.6
click at [1354, 724] on html "Analytics Dashboard Rate Search Enquiries Quotes Bookings Analytics" at bounding box center [757, 362] width 1515 height 725
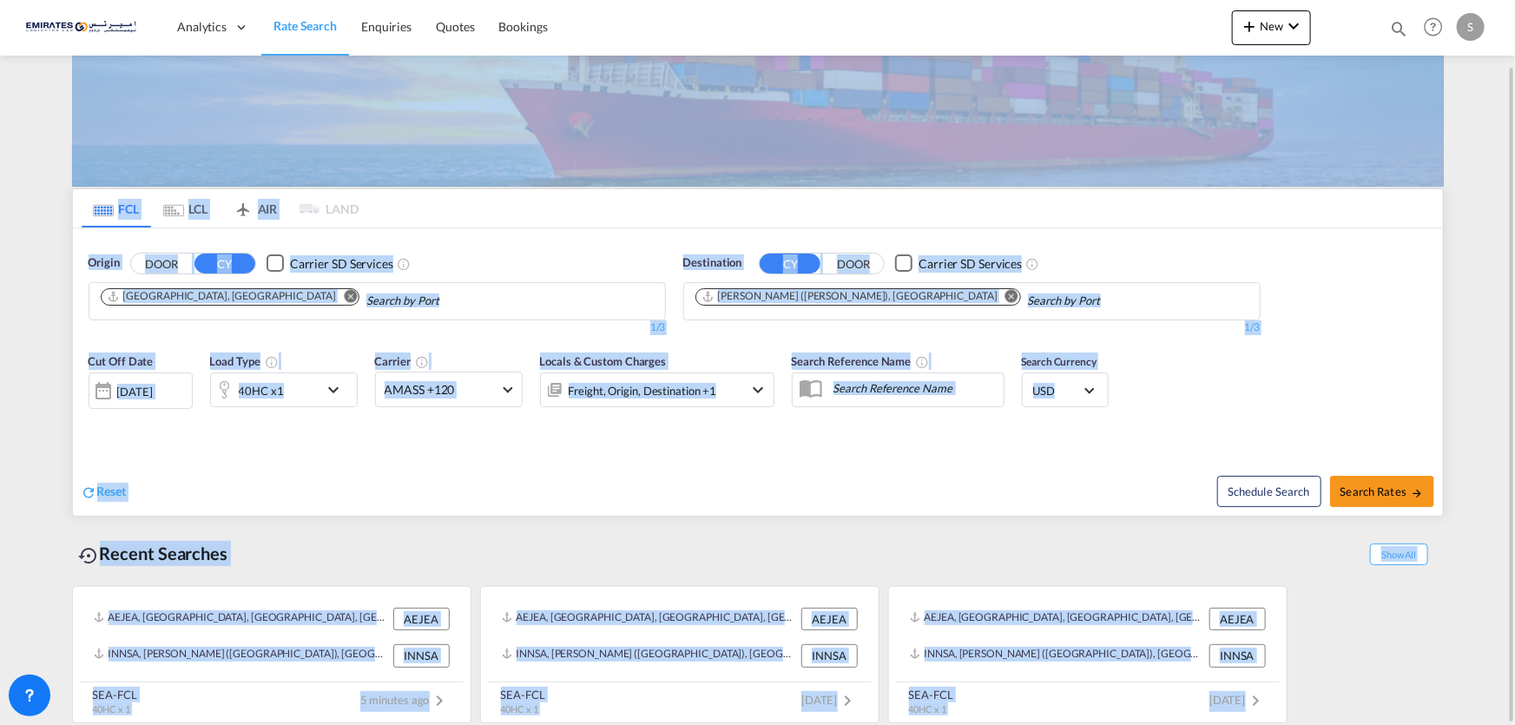
click at [1317, 678] on div "AEJEA, Jebel Ali, United Arab Emirates, Middle East, Middle East AEJEA INNSA, J…" at bounding box center [758, 650] width 1372 height 146
drag, startPoint x: 1333, startPoint y: 694, endPoint x: 0, endPoint y: 99, distance: 1460.3
click at [0, 99] on md-content "Analytics Dashboard Rate Search Enquiries Quotes Bookings New Quote Bookings" at bounding box center [757, 362] width 1515 height 725
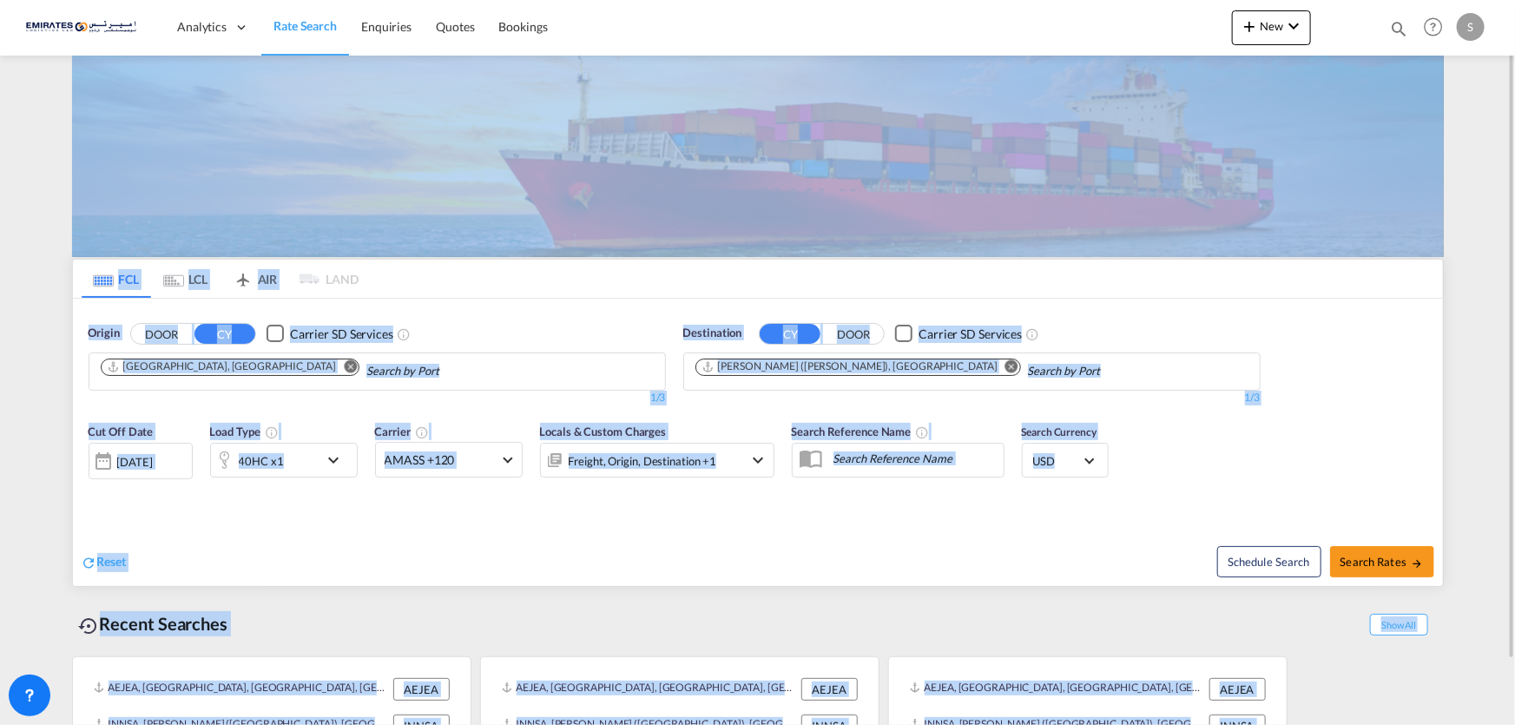
click at [52, 260] on md-content "Analytics Dashboard Rate Search Enquiries Quotes Bookings New Quote Bookings" at bounding box center [757, 362] width 1515 height 725
drag, startPoint x: 52, startPoint y: 137, endPoint x: 1405, endPoint y: 755, distance: 1487.8
click at [1405, 724] on html "Analytics Dashboard Rate Search Enquiries Quotes Bookings Analytics" at bounding box center [757, 362] width 1515 height 725
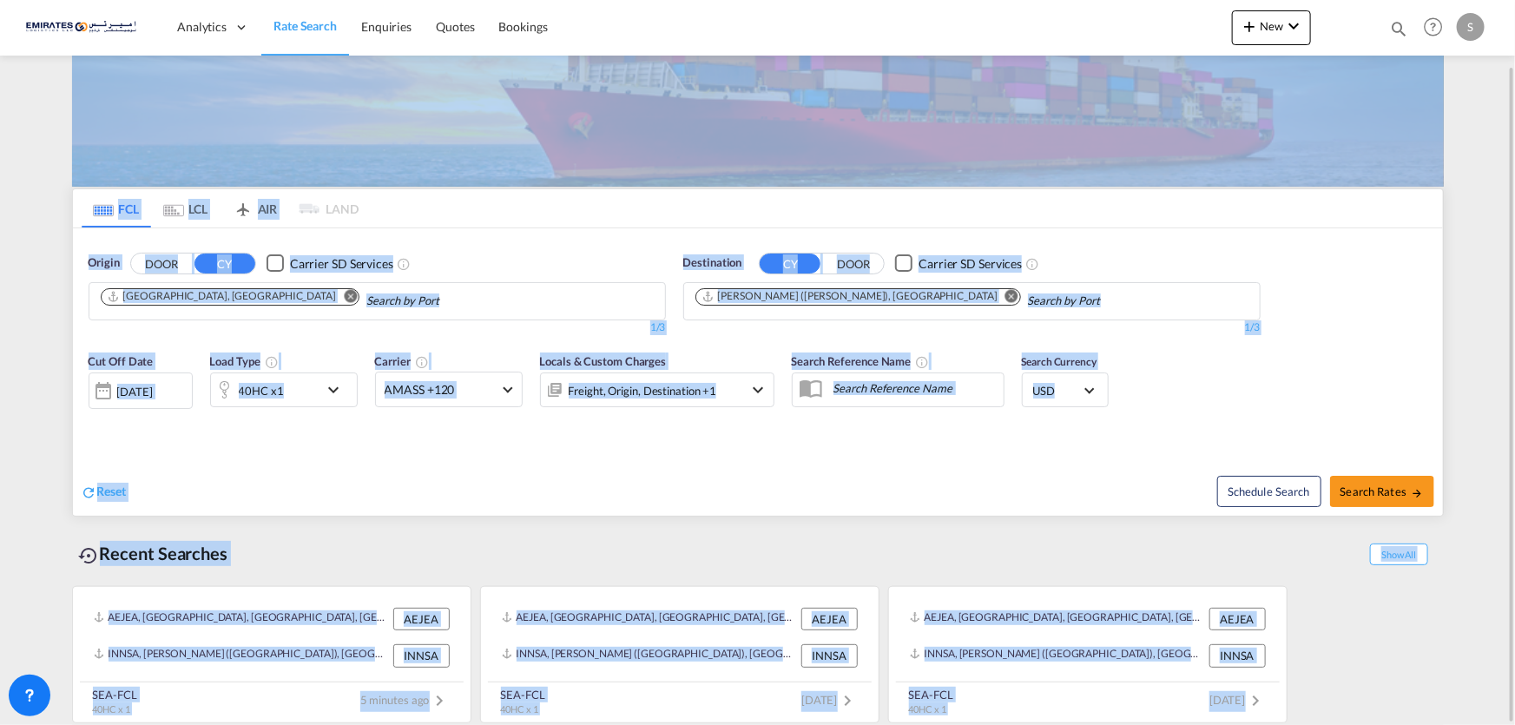
click at [308, 540] on div "Recent Searches Show All" at bounding box center [758, 549] width 1372 height 48
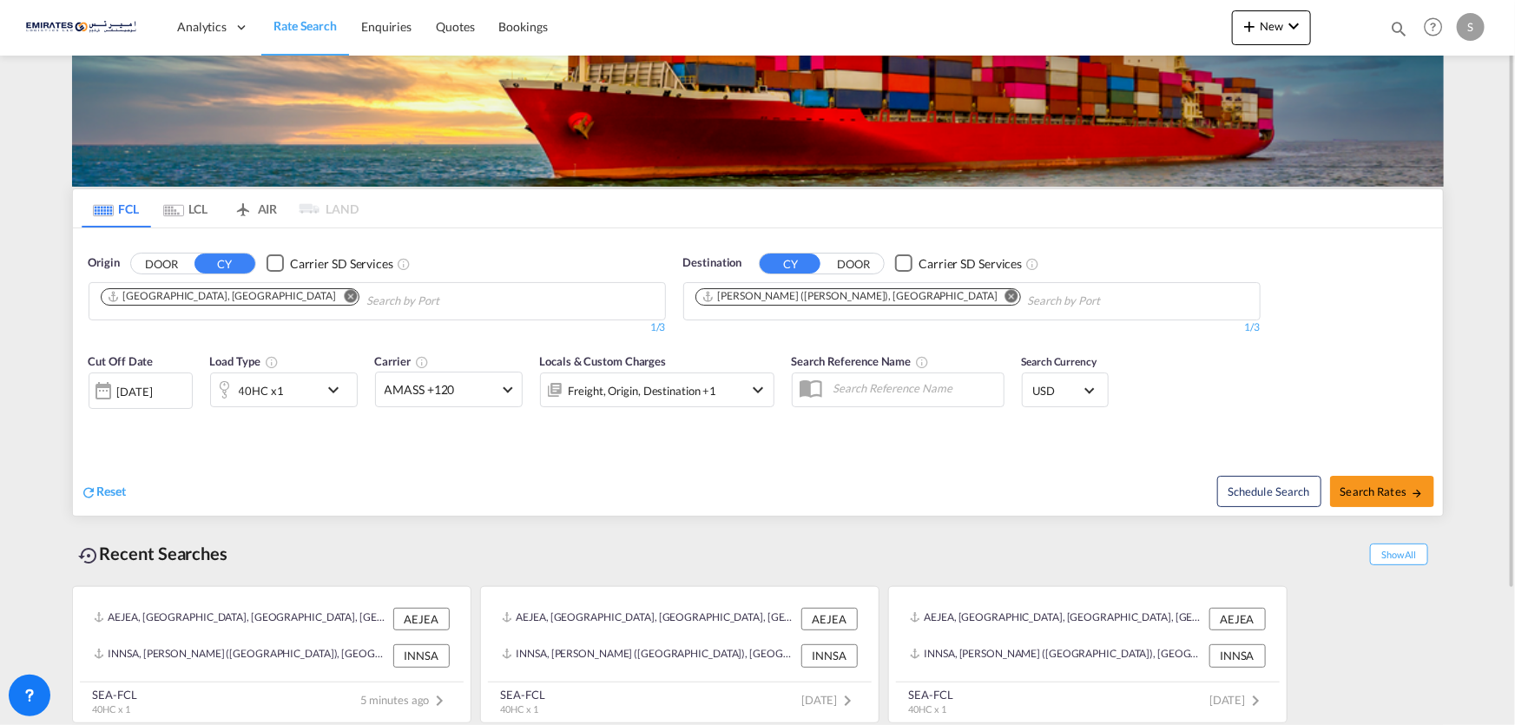
scroll to position [0, 0]
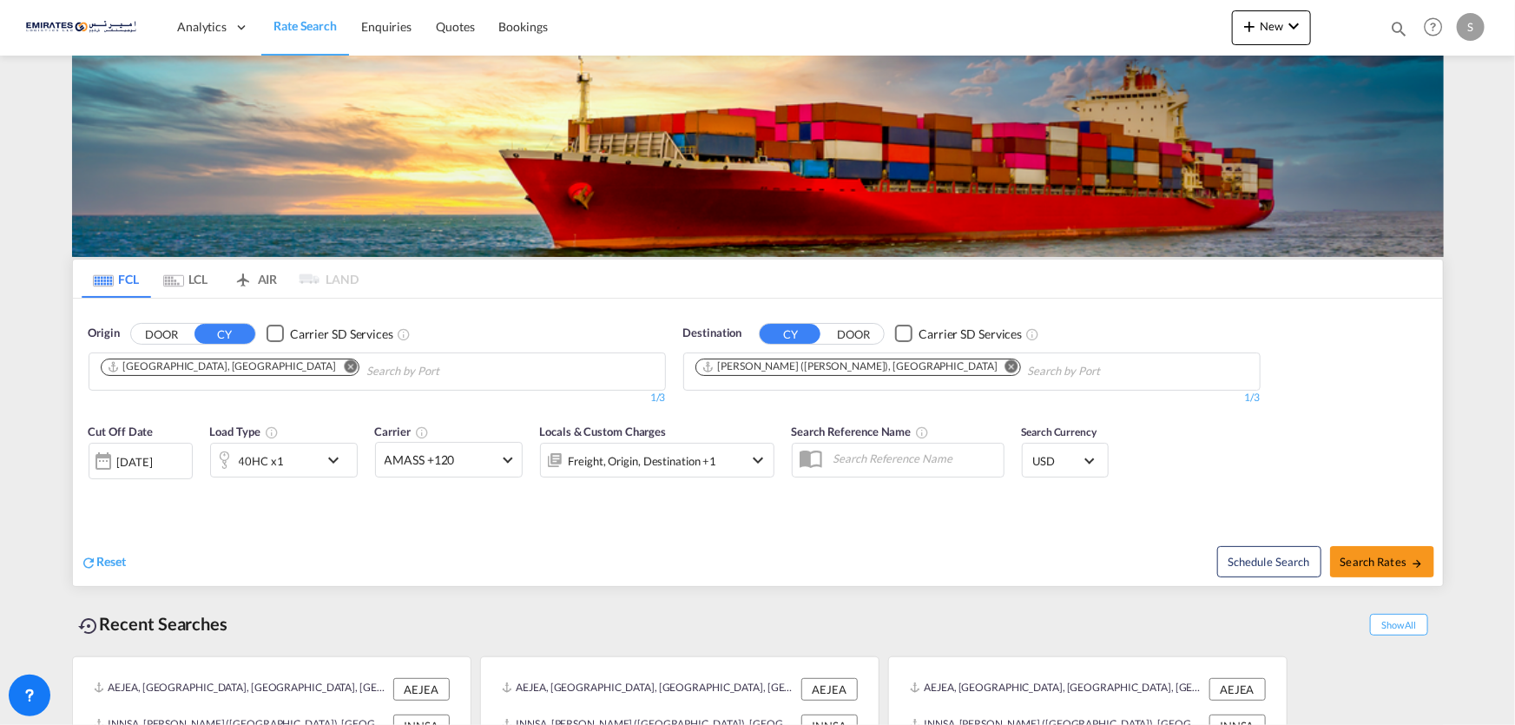
drag, startPoint x: 61, startPoint y: 95, endPoint x: 1383, endPoint y: 747, distance: 1474.1
click at [1383, 724] on html "Analytics Dashboard Rate Search Enquiries Quotes Bookings Analytics" at bounding box center [757, 362] width 1515 height 725
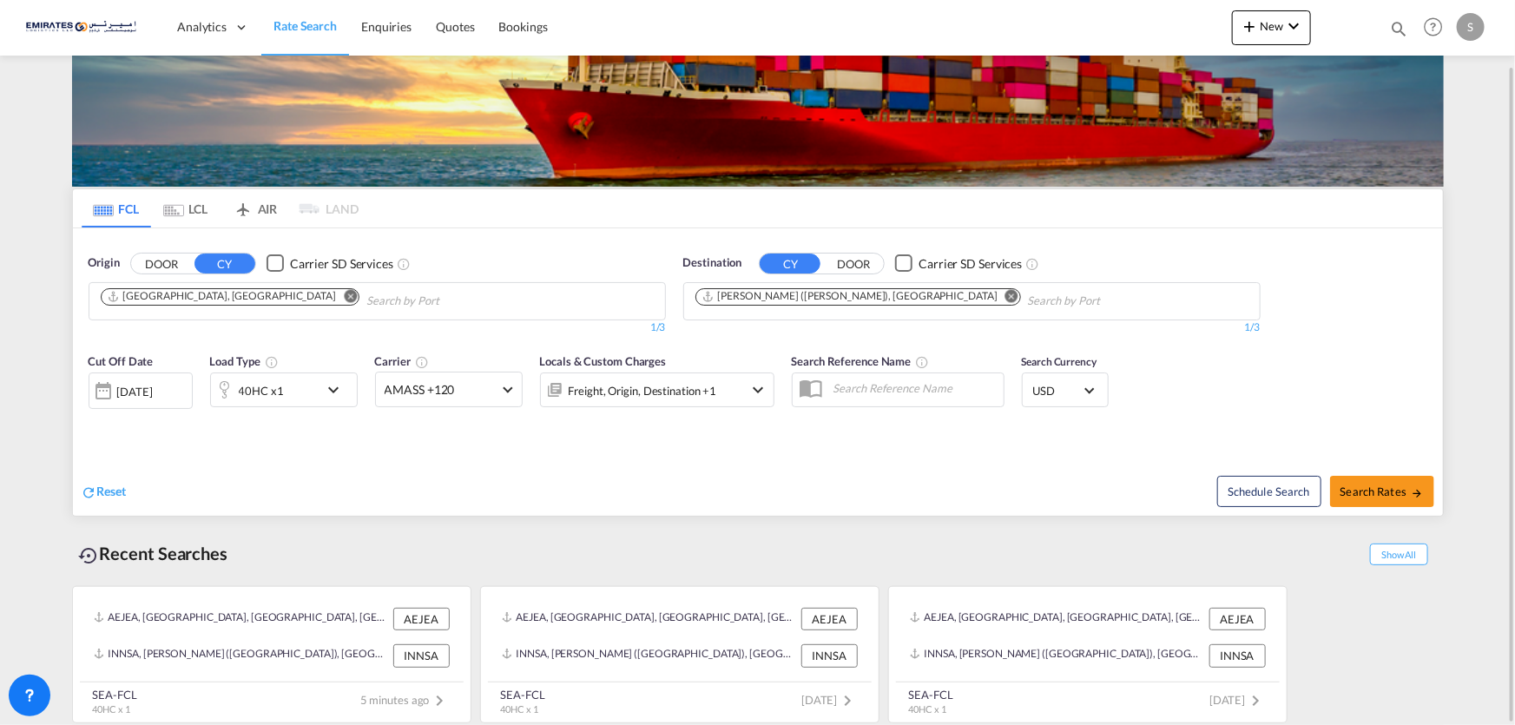
click at [1319, 682] on div "AEJEA, Jebel Ali, United Arab Emirates, Middle East, Middle East AEJEA INNSA, J…" at bounding box center [758, 650] width 1372 height 146
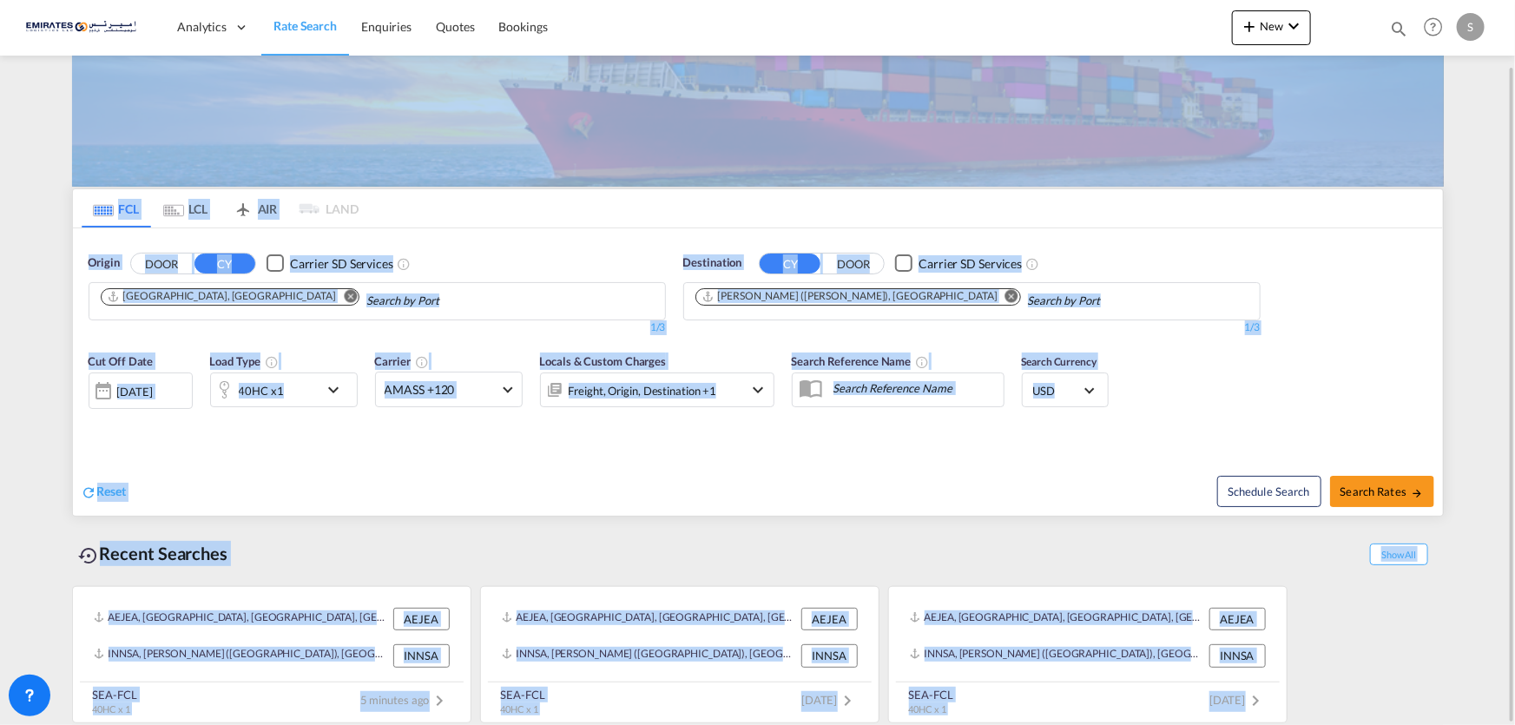
drag, startPoint x: 1318, startPoint y: 694, endPoint x: 0, endPoint y: 75, distance: 1456.2
click at [0, 75] on md-content "Analytics Dashboard Rate Search Enquiries Quotes Bookings New Quote Bookings" at bounding box center [757, 362] width 1515 height 725
click at [45, 245] on md-content "Analytics Dashboard Rate Search Enquiries Quotes Bookings New Quote Bookings" at bounding box center [757, 362] width 1515 height 725
drag, startPoint x: 43, startPoint y: 156, endPoint x: 1358, endPoint y: 677, distance: 1413.7
click at [1358, 677] on md-content "Analytics Dashboard Rate Search Enquiries Quotes Bookings New Quote Bookings" at bounding box center [757, 362] width 1515 height 725
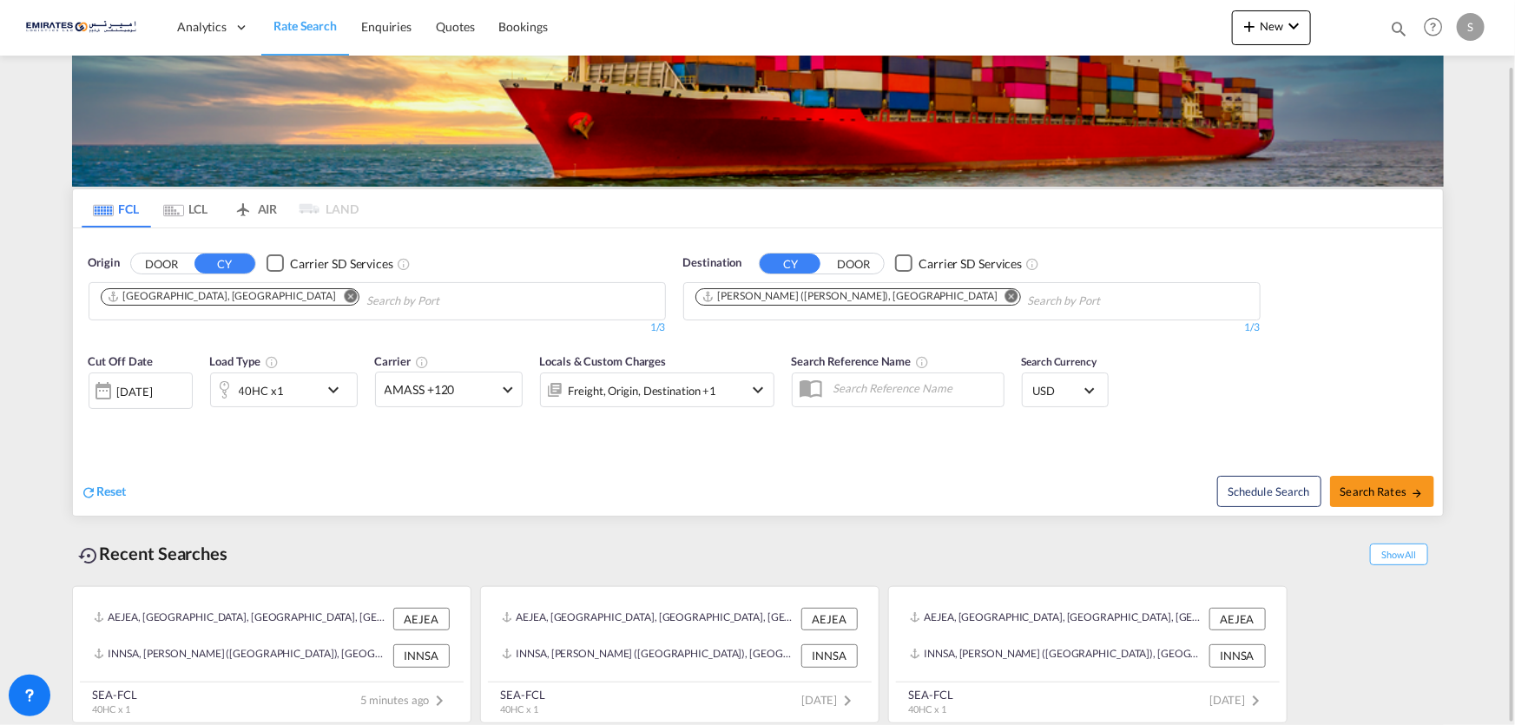
click at [1339, 690] on div "AEJEA, Jebel Ali, United Arab Emirates, Middle East, Middle East AEJEA INNSA, J…" at bounding box center [758, 650] width 1372 height 146
drag, startPoint x: 1354, startPoint y: 694, endPoint x: 0, endPoint y: 25, distance: 1510.2
click at [0, 0] on html "Analytics Dashboard Rate Search Enquiries Quotes Bookings Analytics" at bounding box center [757, 362] width 1515 height 725
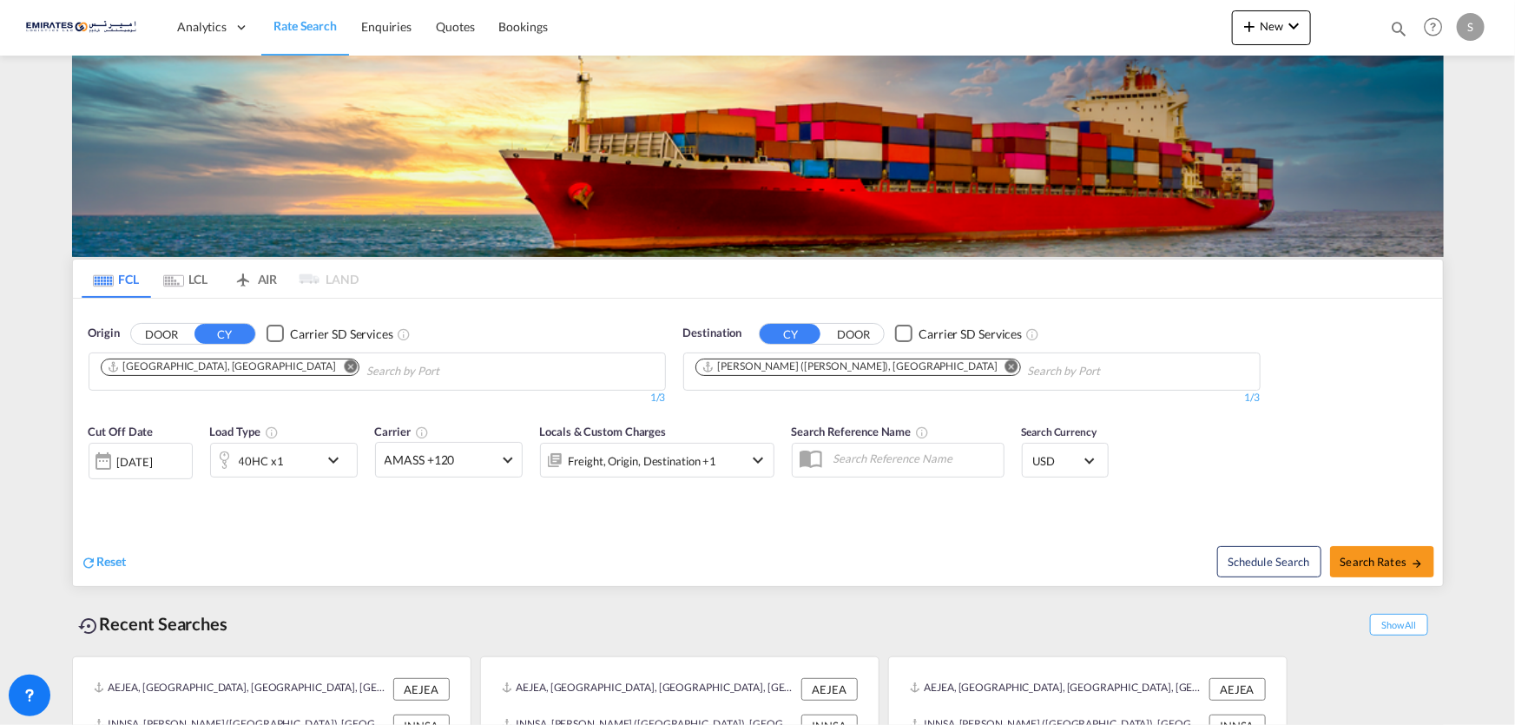
drag, startPoint x: 43, startPoint y: 176, endPoint x: 1351, endPoint y: 741, distance: 1424.2
click at [1351, 724] on html "Analytics Dashboard Rate Search Enquiries Quotes Bookings Analytics" at bounding box center [757, 362] width 1515 height 725
click at [1341, 682] on div "AEJEA, Jebel Ali, United Arab Emirates, Middle East, Middle East AEJEA INNSA, J…" at bounding box center [758, 721] width 1372 height 146
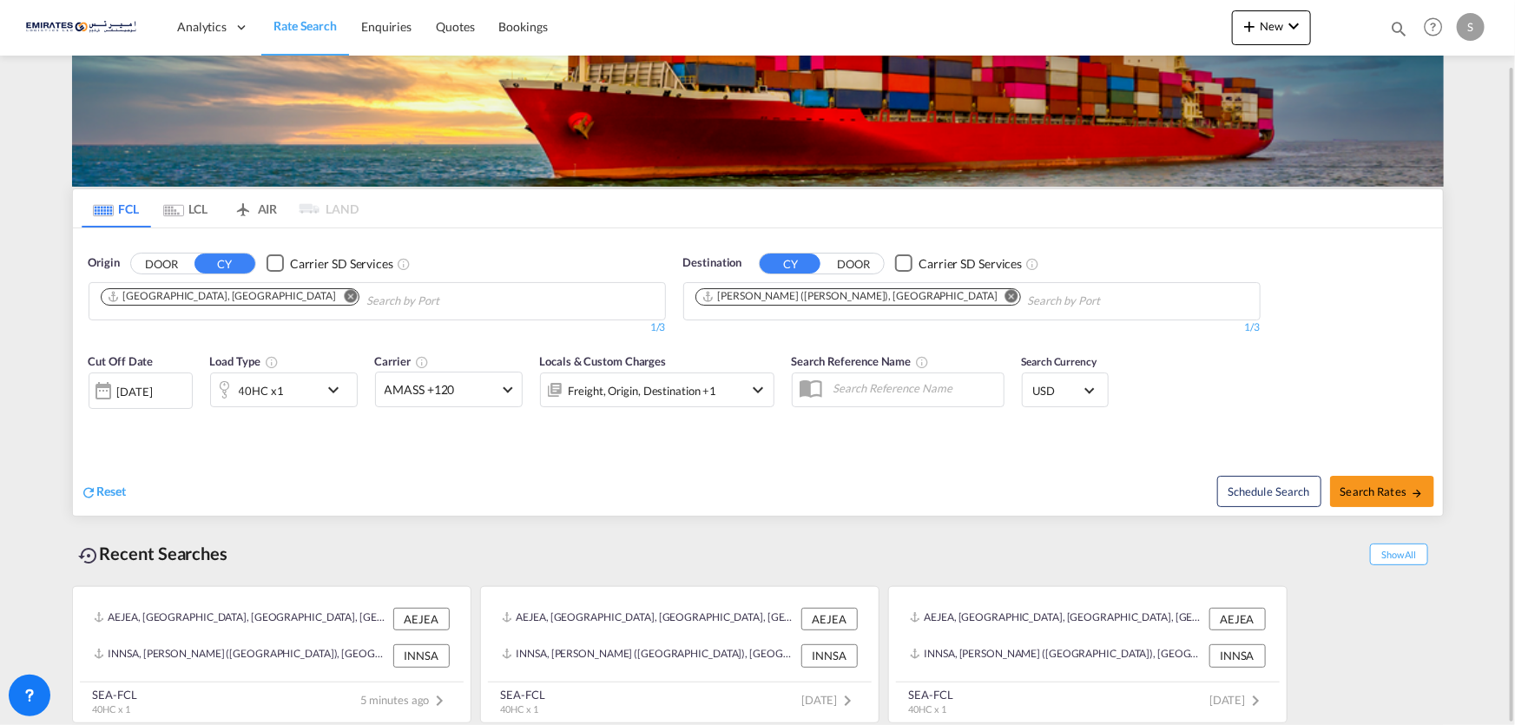
click at [1337, 668] on div "AEJEA, Jebel Ali, United Arab Emirates, Middle East, Middle East AEJEA INNSA, J…" at bounding box center [758, 650] width 1372 height 146
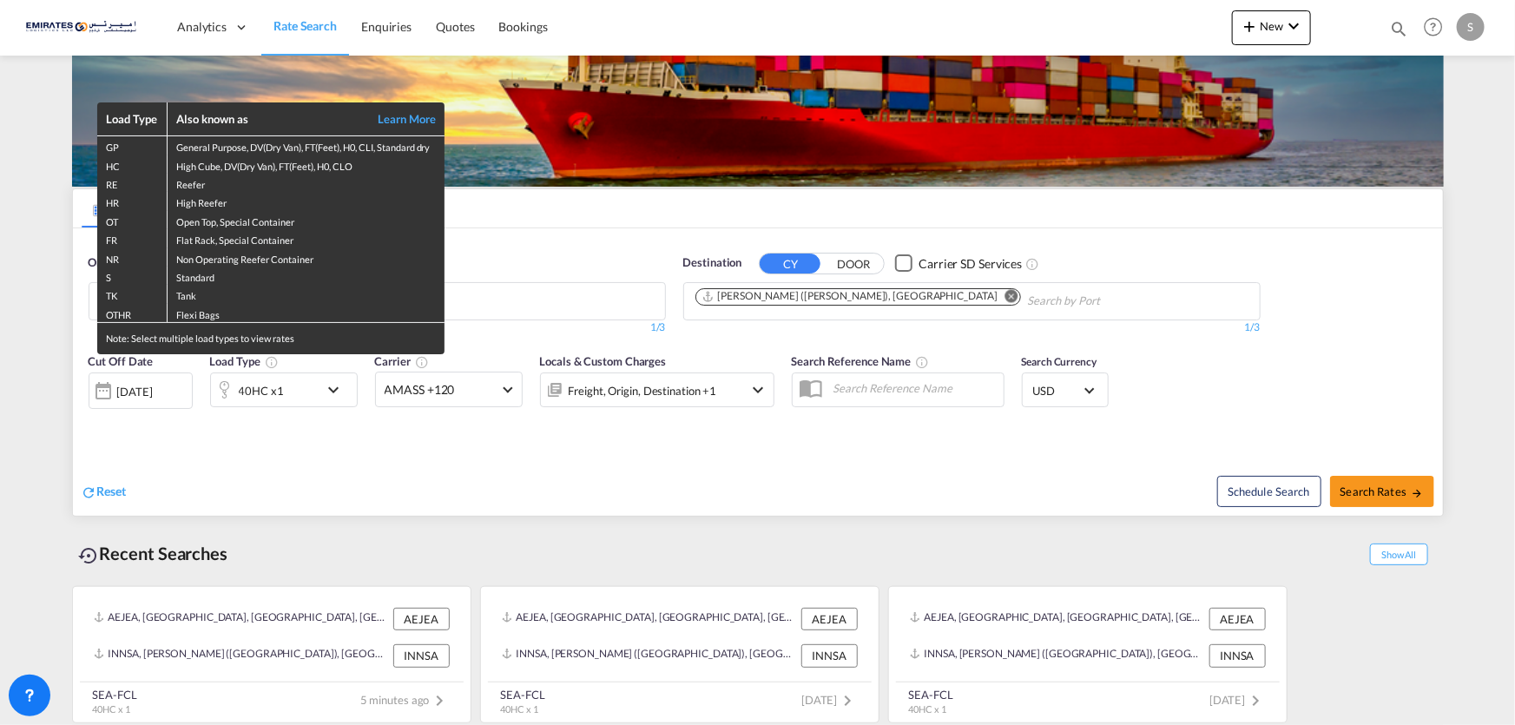
drag, startPoint x: 1325, startPoint y: 686, endPoint x: 0, endPoint y: 137, distance: 1433.8
click at [0, 137] on body "Analytics Dashboard Rate Search Enquiries Quotes Bookings" at bounding box center [757, 362] width 1515 height 725
click at [284, 536] on div "Load Type Also known as Learn More GP General Purpose, DV(Dry Van), FT(Feet), H…" at bounding box center [757, 362] width 1515 height 725
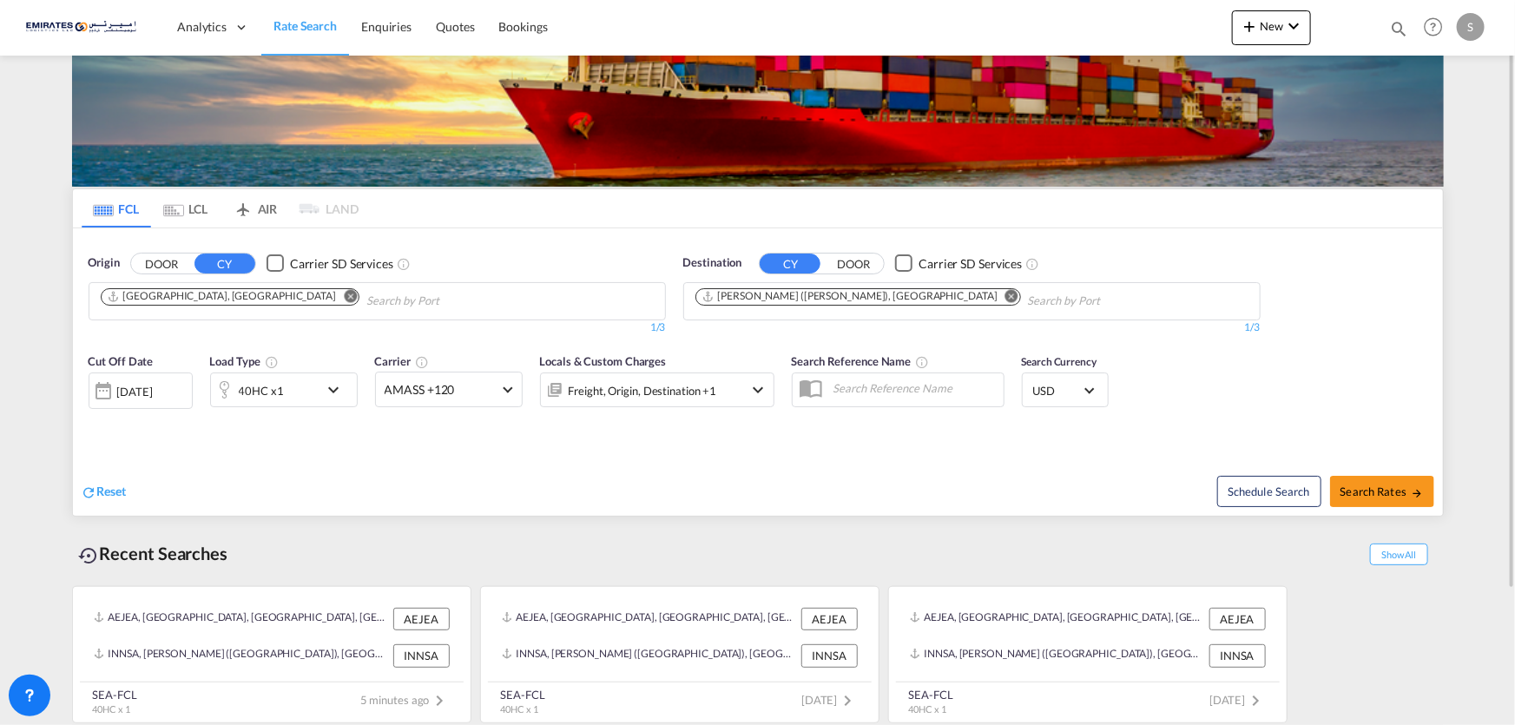
scroll to position [0, 0]
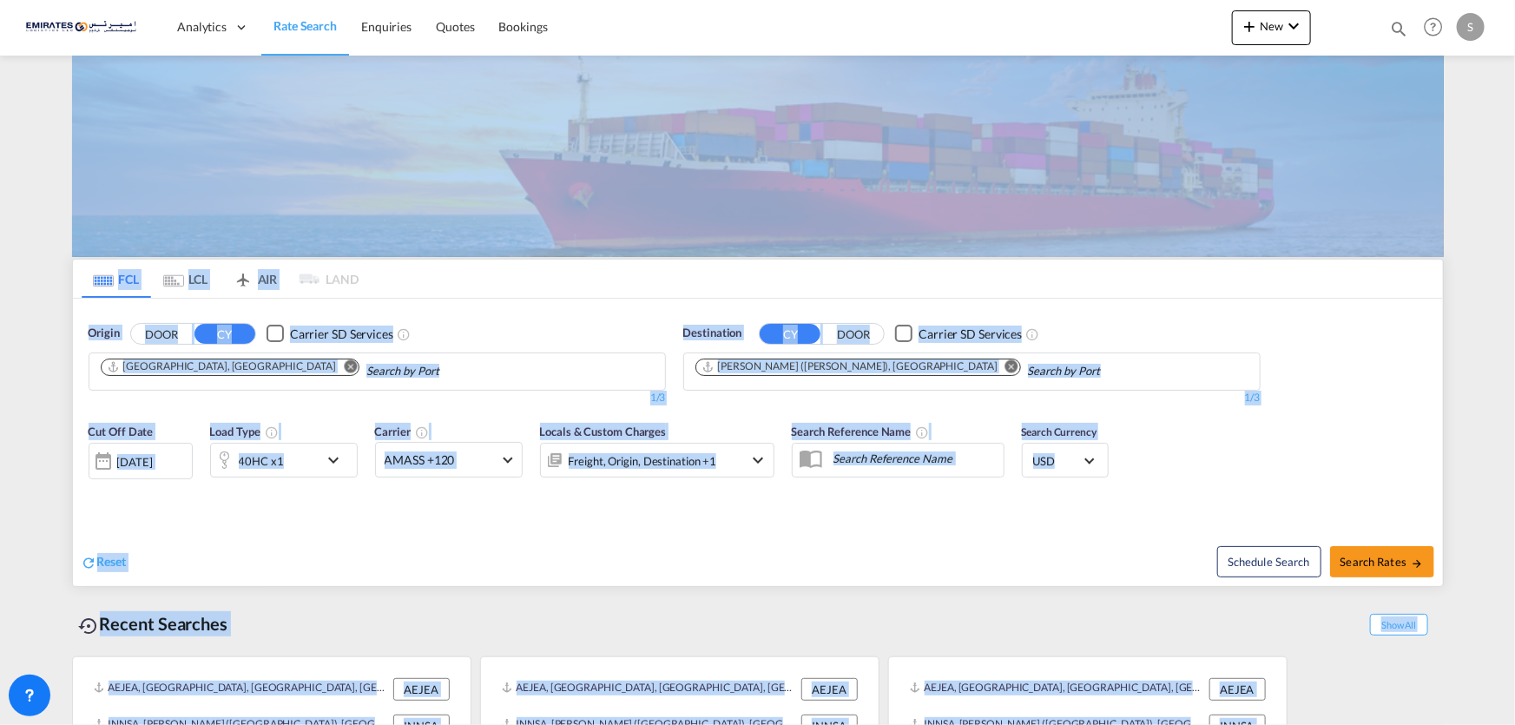
drag, startPoint x: 63, startPoint y: 211, endPoint x: 1353, endPoint y: 755, distance: 1400.9
click at [1353, 724] on html "Analytics Dashboard Rate Search Enquiries Quotes Bookings Analytics" at bounding box center [757, 362] width 1515 height 725
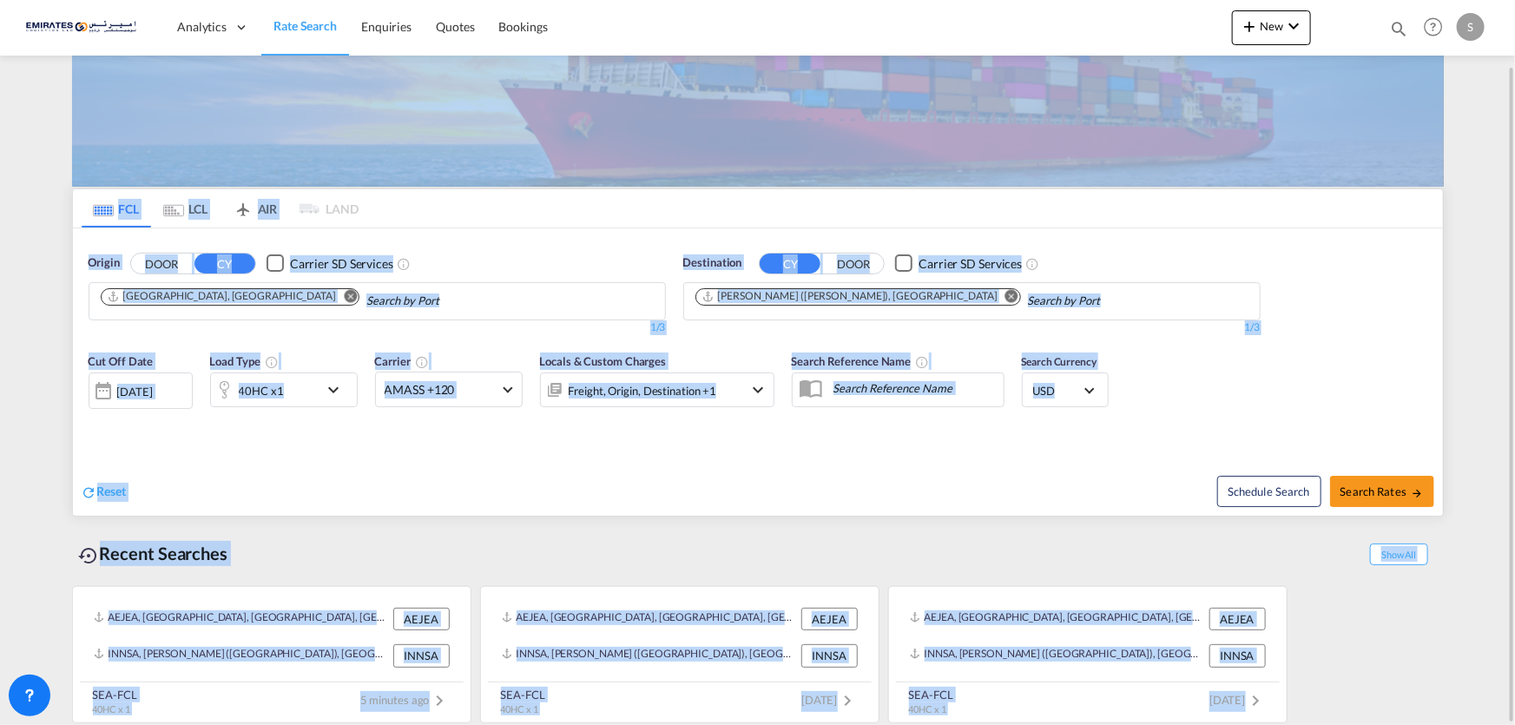
click at [1326, 706] on div "AEJEA, Jebel Ali, United Arab Emirates, Middle East, Middle East AEJEA INNSA, J…" at bounding box center [758, 650] width 1372 height 146
click at [1326, 707] on div "AEJEA, Jebel Ali, United Arab Emirates, Middle East, Middle East AEJEA INNSA, J…" at bounding box center [758, 650] width 1372 height 146
drag, startPoint x: 1314, startPoint y: 706, endPoint x: 32, endPoint y: 125, distance: 1407.5
click at [34, 126] on md-content "Analytics Dashboard Rate Search Enquiries Quotes Bookings New Quote Bookings" at bounding box center [757, 362] width 1515 height 725
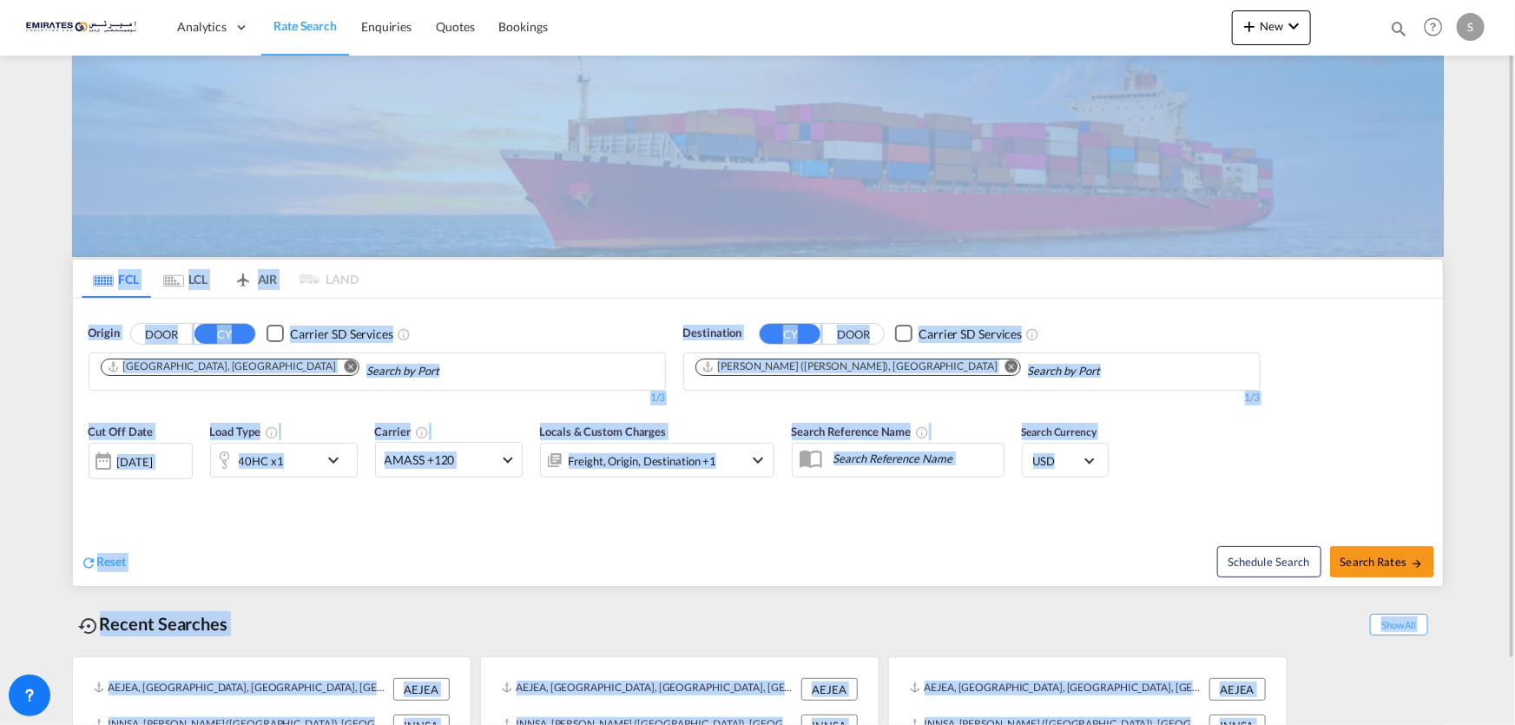
click at [148, 180] on img at bounding box center [758, 156] width 1372 height 201
click at [48, 203] on md-content "Analytics Dashboard Rate Search Enquiries Quotes Bookings New Quote Bookings" at bounding box center [757, 362] width 1515 height 725
drag, startPoint x: 48, startPoint y: 188, endPoint x: 1327, endPoint y: 755, distance: 1399.5
click at [1327, 724] on html "Analytics Dashboard Rate Search Enquiries Quotes Bookings Analytics" at bounding box center [757, 362] width 1515 height 725
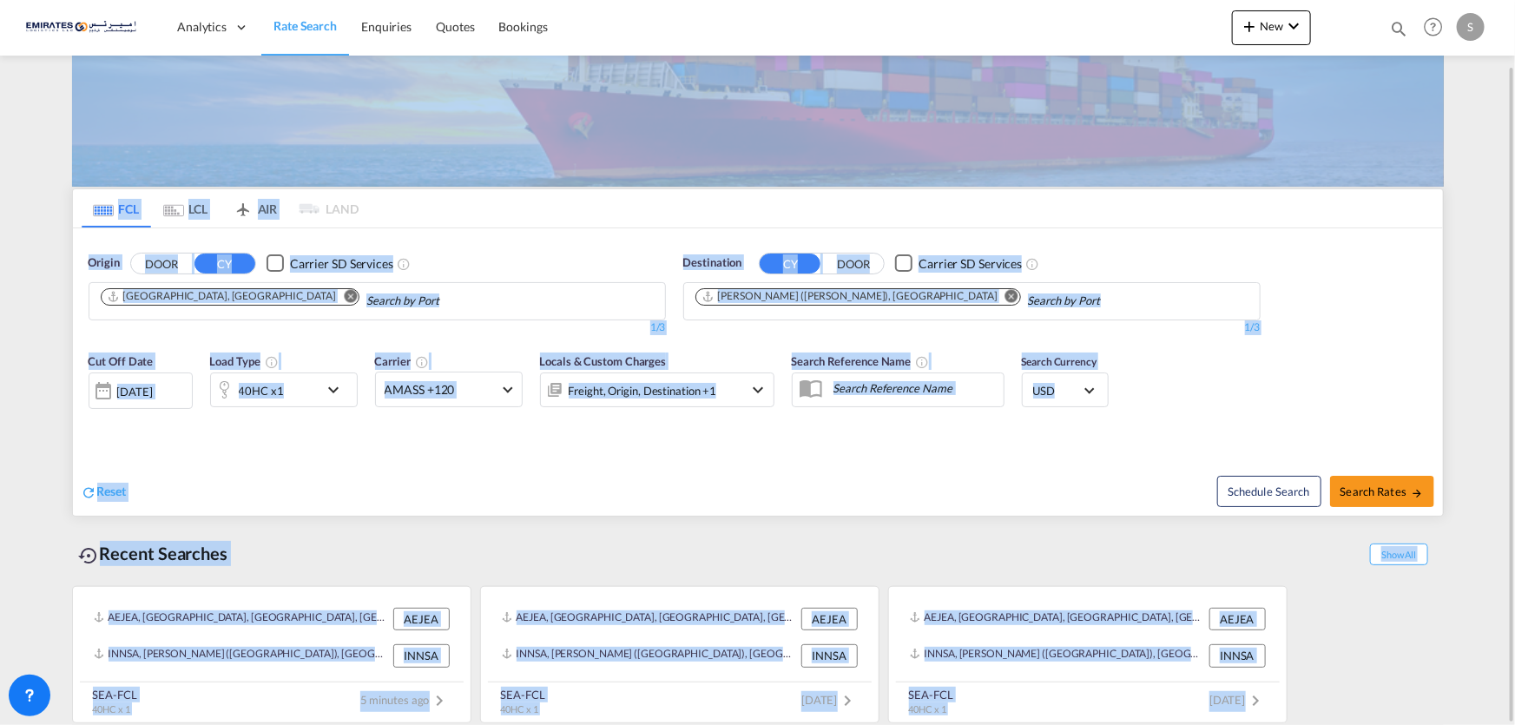
click at [852, 511] on div "Schedule Search Search Rates" at bounding box center [1102, 482] width 681 height 67
drag, startPoint x: 1311, startPoint y: 695, endPoint x: 36, endPoint y: 71, distance: 1419.8
click at [36, 71] on md-content "Analytics Dashboard Rate Search Enquiries Quotes Bookings New Quote Bookings" at bounding box center [757, 362] width 1515 height 725
click at [16, 190] on md-content "Analytics Dashboard Rate Search Enquiries Quotes Bookings New Quote Bookings" at bounding box center [757, 362] width 1515 height 725
drag, startPoint x: 60, startPoint y: 128, endPoint x: 1514, endPoint y: 755, distance: 1583.4
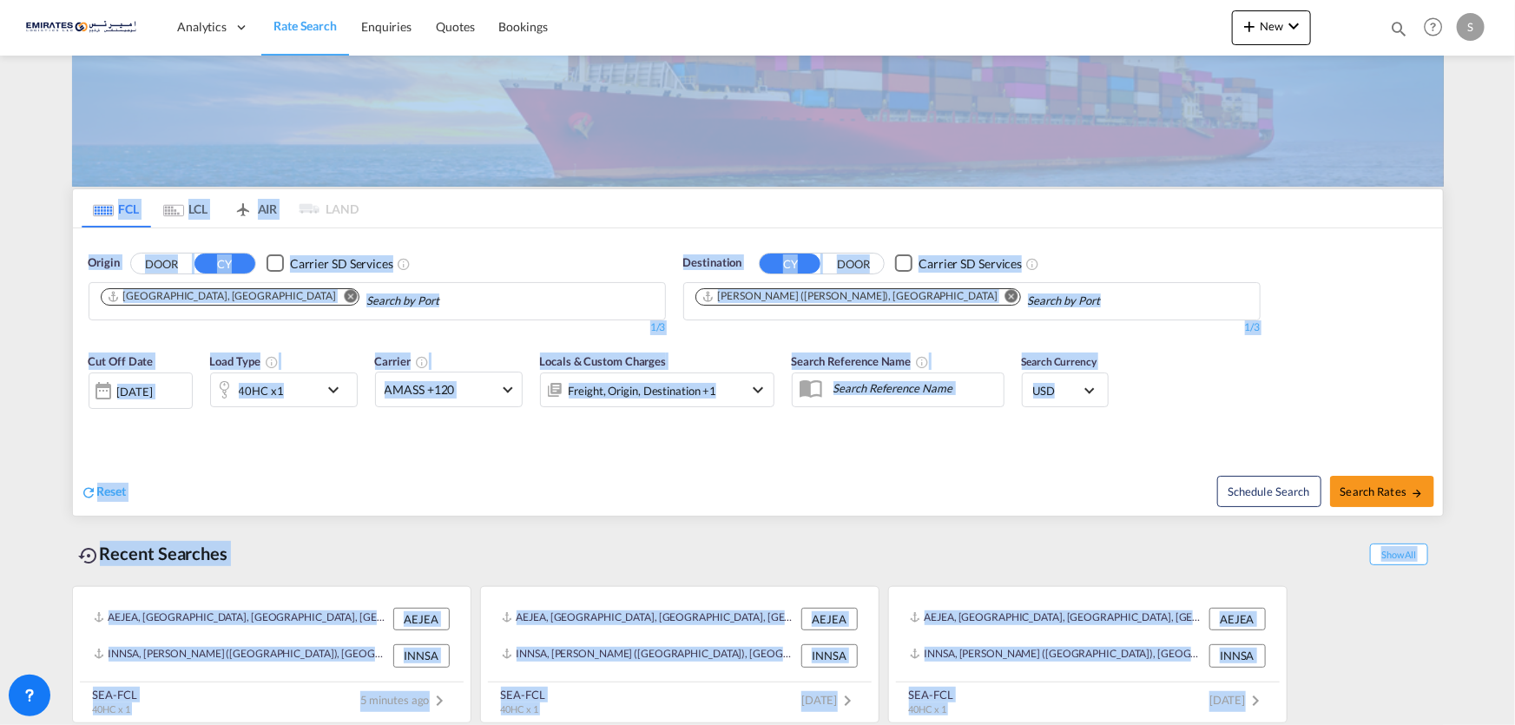
click at [1514, 724] on html "Analytics Dashboard Rate Search Enquiries Quotes Bookings Analytics" at bounding box center [757, 362] width 1515 height 725
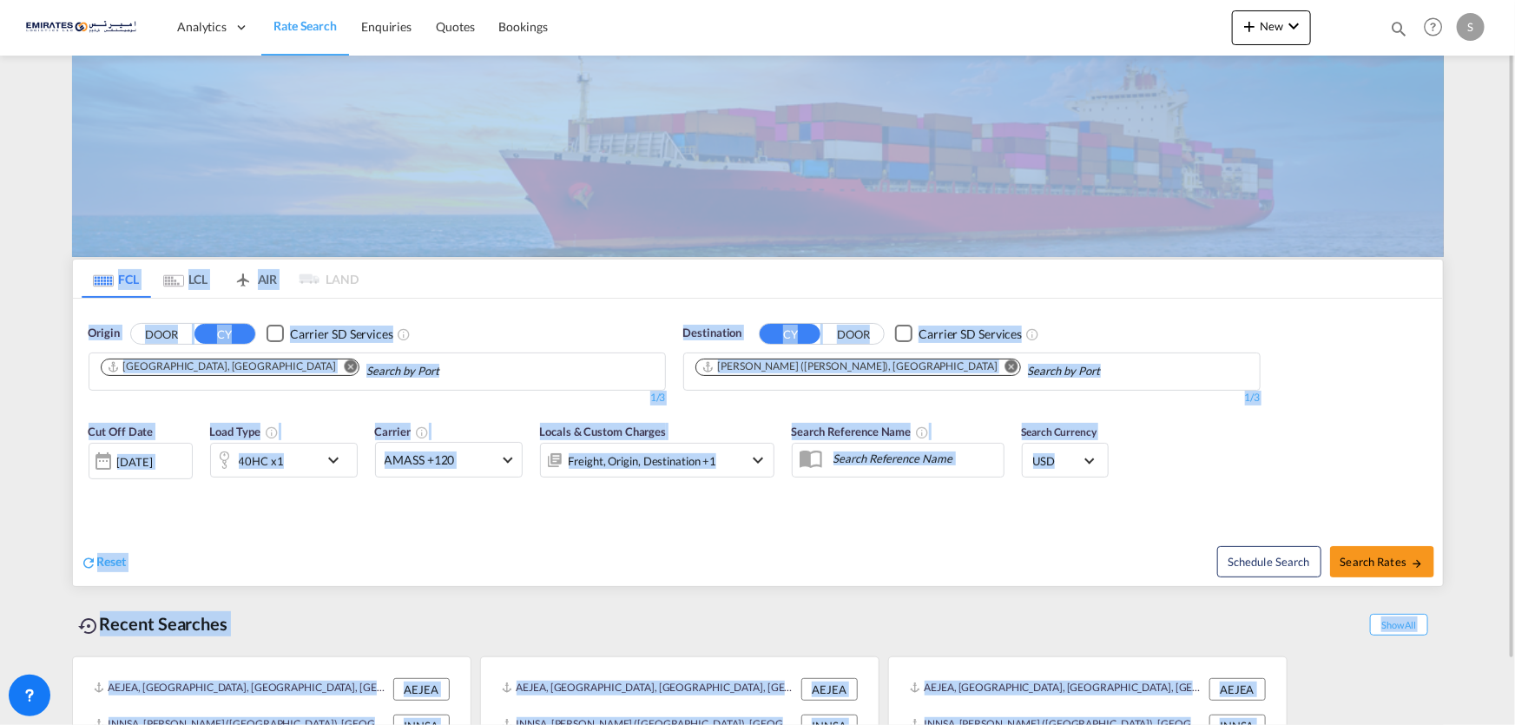
click at [57, 219] on md-content "Analytics Dashboard Rate Search Enquiries Quotes Bookings New Quote Bookings" at bounding box center [757, 362] width 1515 height 725
drag, startPoint x: 57, startPoint y: 219, endPoint x: 1285, endPoint y: 737, distance: 1332.4
click at [1285, 724] on html "Analytics Dashboard Rate Search Enquiries Quotes Bookings Analytics" at bounding box center [757, 362] width 1515 height 725
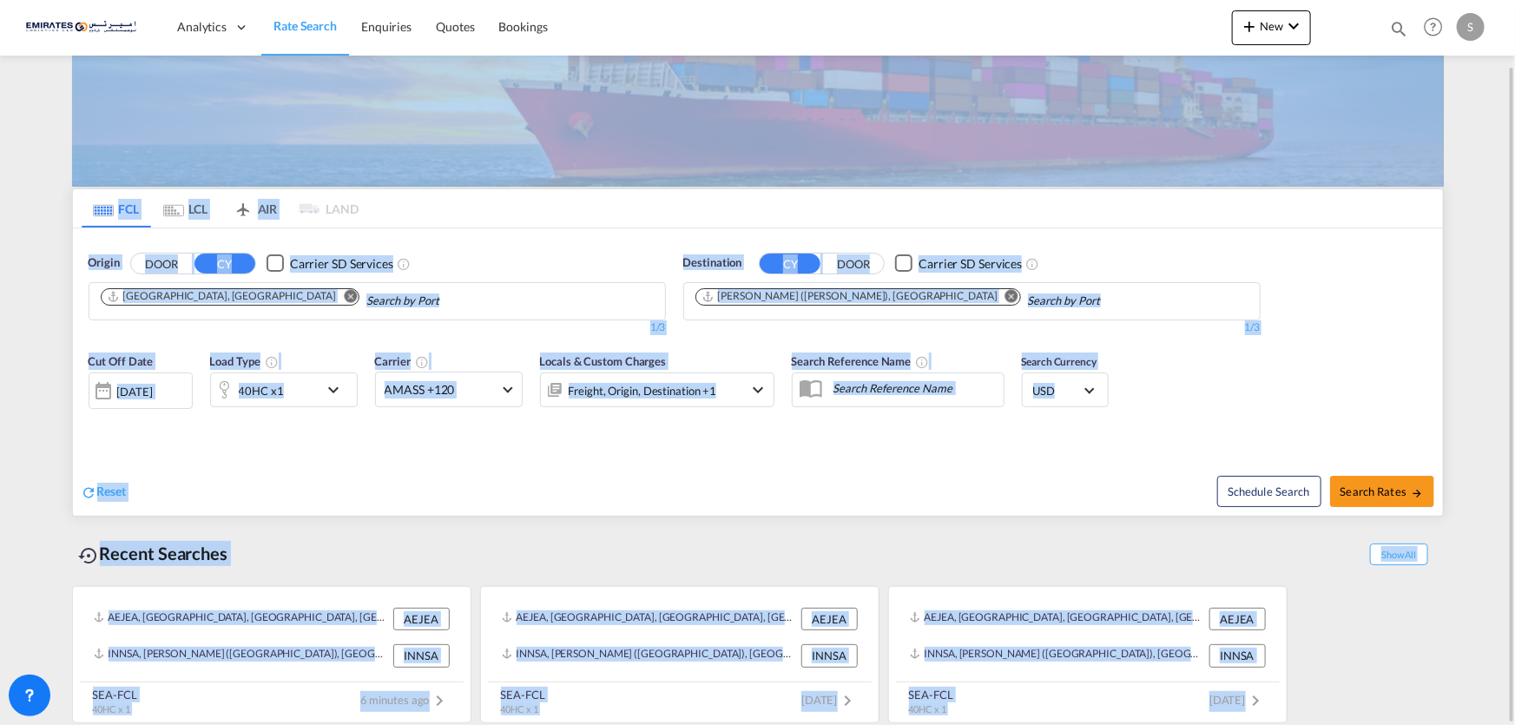
drag, startPoint x: 1332, startPoint y: 704, endPoint x: 22, endPoint y: 90, distance: 1447.4
click at [22, 90] on md-content "Analytics Dashboard Rate Search Enquiries Quotes Bookings New Quote Bookings" at bounding box center [757, 362] width 1515 height 725
click at [27, 206] on md-content "Analytics Dashboard Rate Search Enquiries Quotes Bookings New Quote Bookings" at bounding box center [757, 362] width 1515 height 725
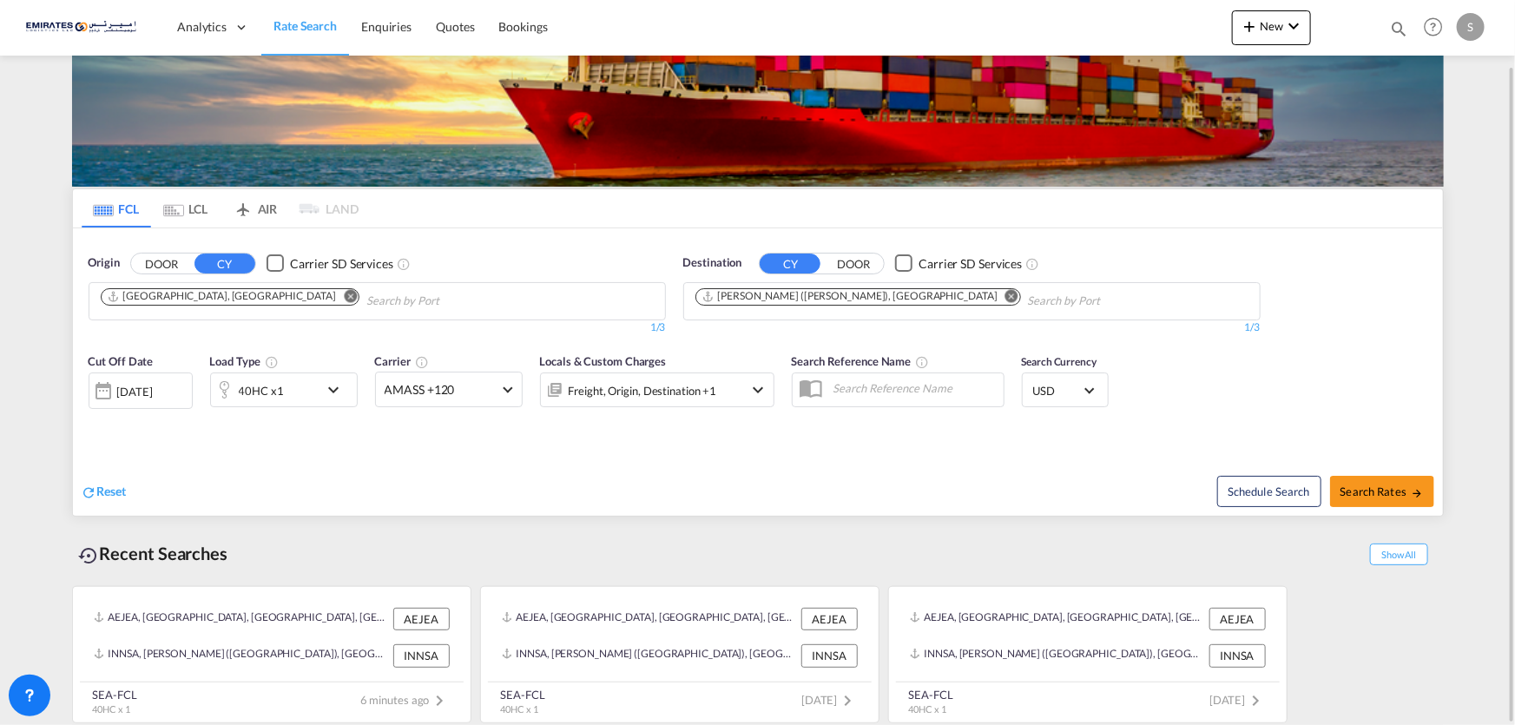
scroll to position [0, 0]
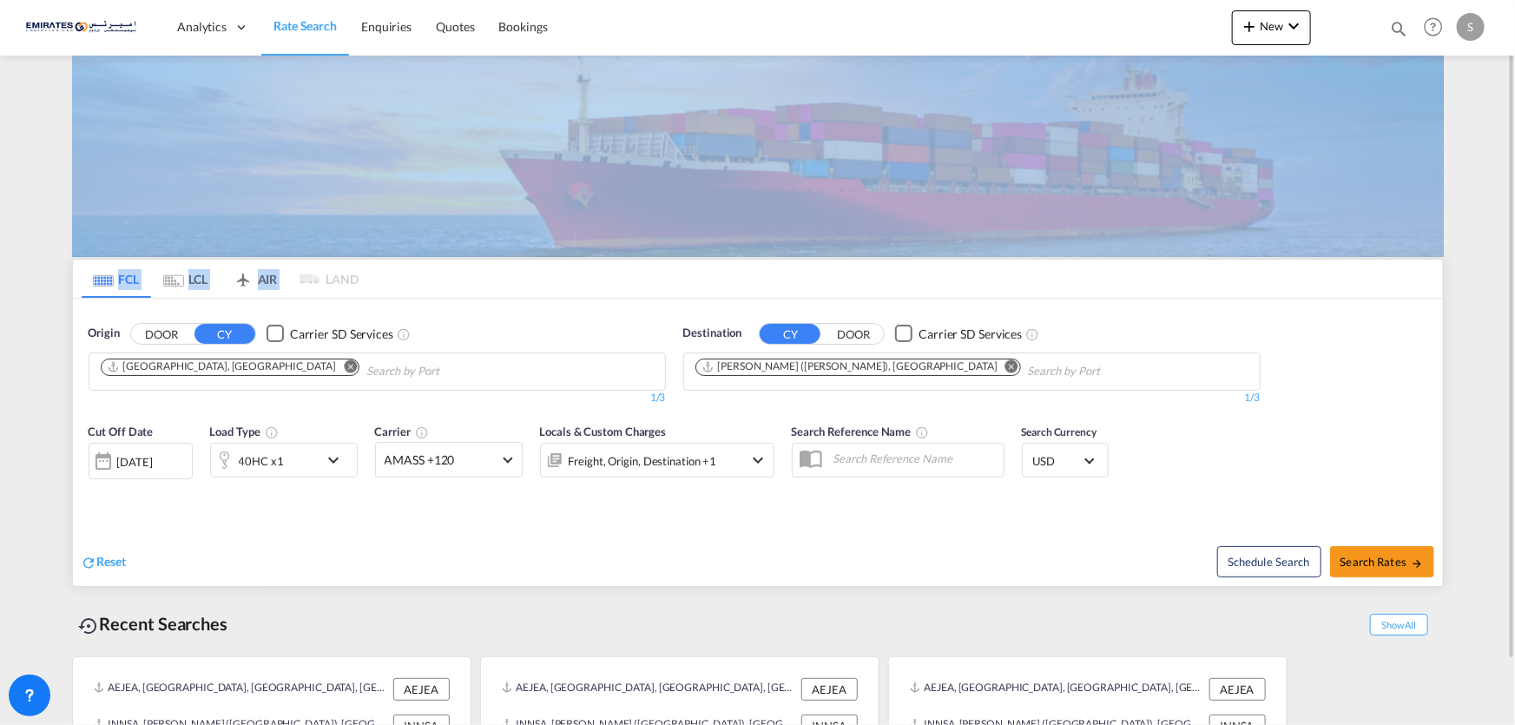
drag, startPoint x: 41, startPoint y: 184, endPoint x: 339, endPoint y: 301, distance: 320.0
click at [339, 301] on md-content "Analytics Dashboard Rate Search Enquiries Quotes Bookings New Quote Bookings" at bounding box center [757, 362] width 1515 height 725
click at [34, 222] on md-content "Analytics Dashboard Rate Search Enquiries Quotes Bookings New Quote Bookings" at bounding box center [757, 362] width 1515 height 725
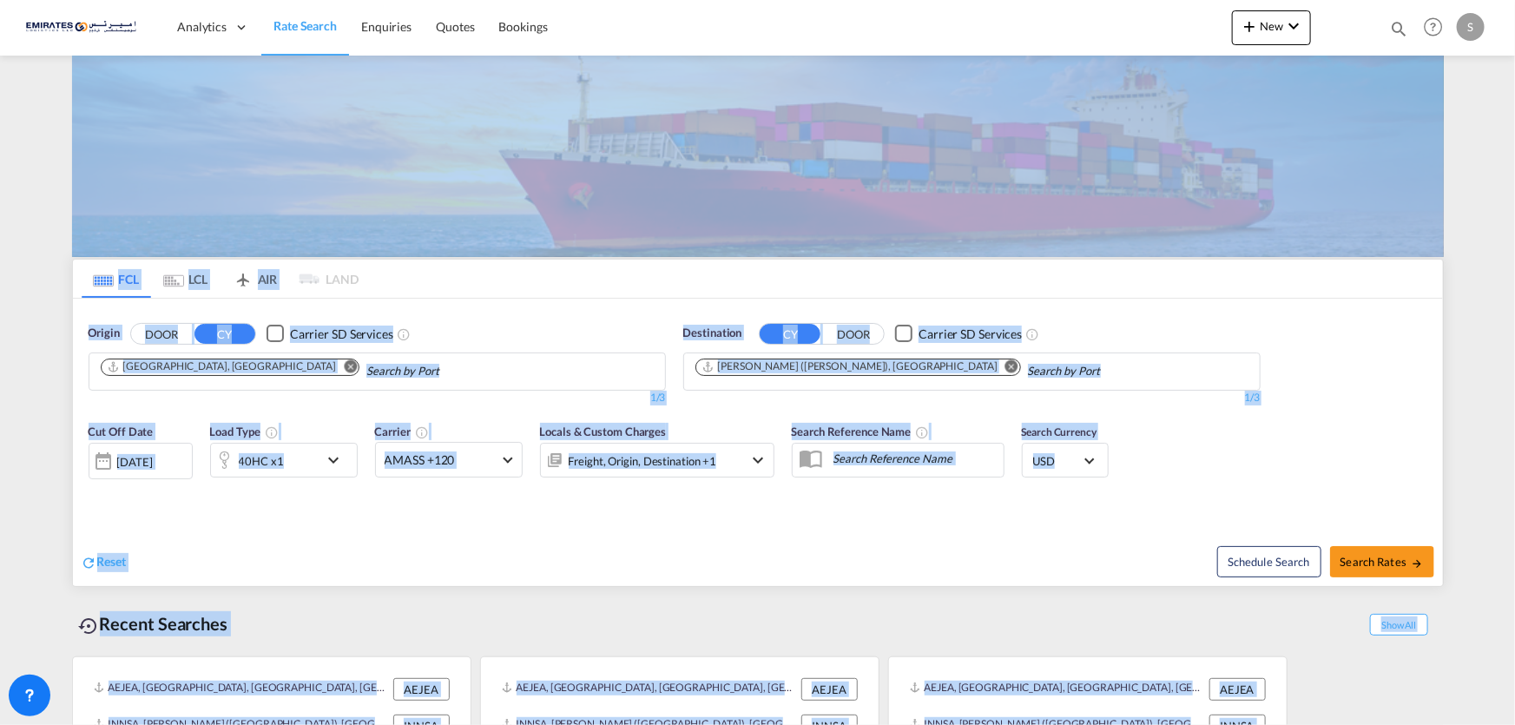
drag, startPoint x: 60, startPoint y: 233, endPoint x: 1318, endPoint y: 755, distance: 1362.1
click at [1318, 724] on html "Analytics Dashboard Rate Search Enquiries Quotes Bookings Analytics" at bounding box center [757, 362] width 1515 height 725
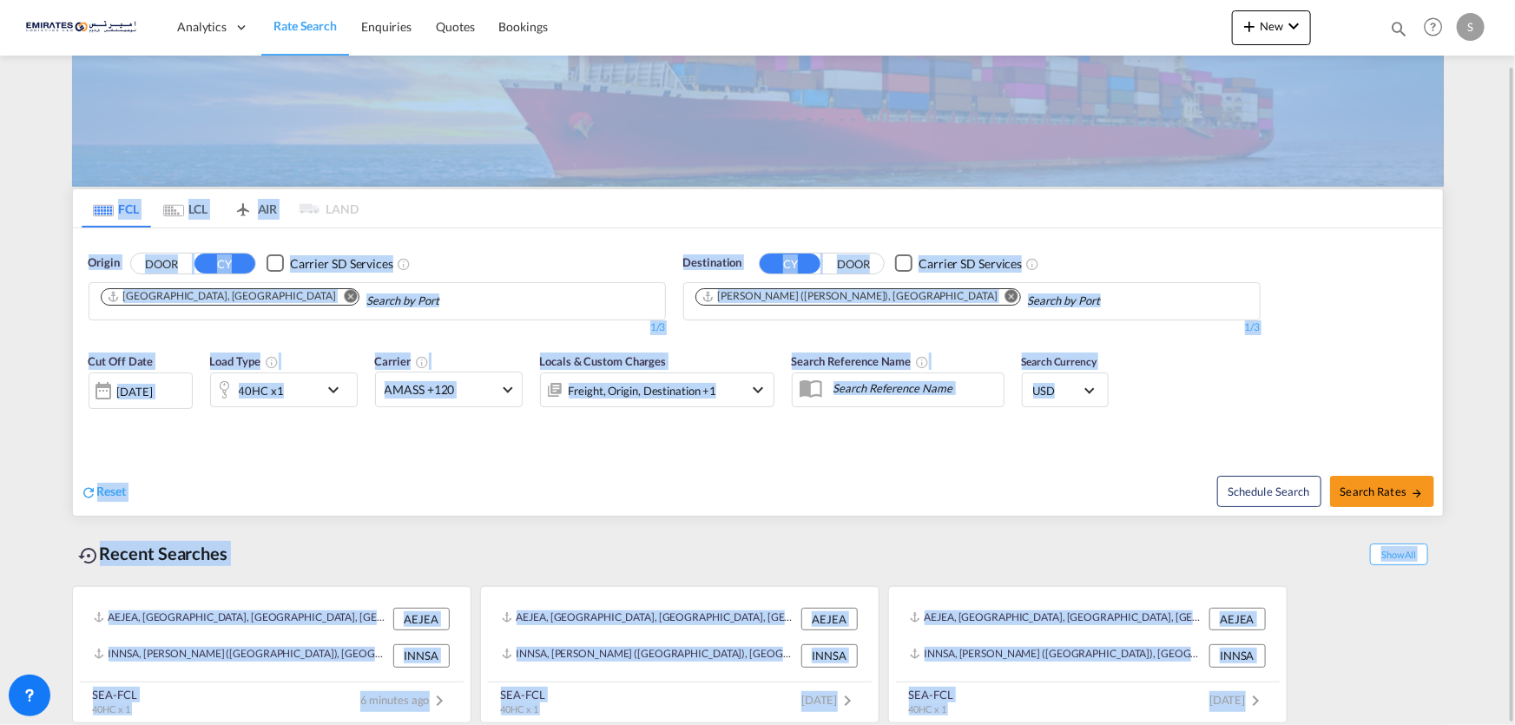
click at [1366, 673] on div "AEJEA, Jebel Ali, United Arab Emirates, Middle East, Middle East AEJEA INNSA, J…" at bounding box center [758, 650] width 1372 height 146
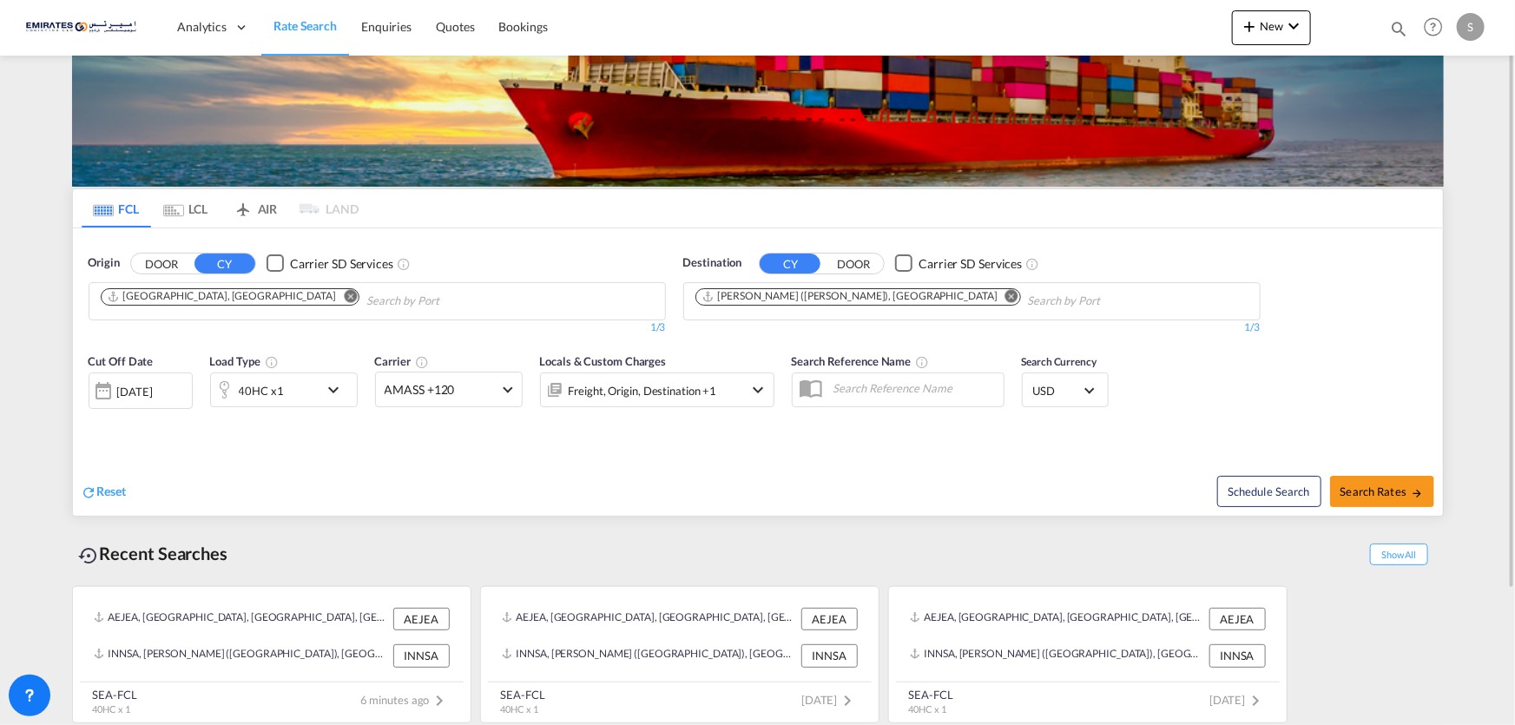
scroll to position [0, 0]
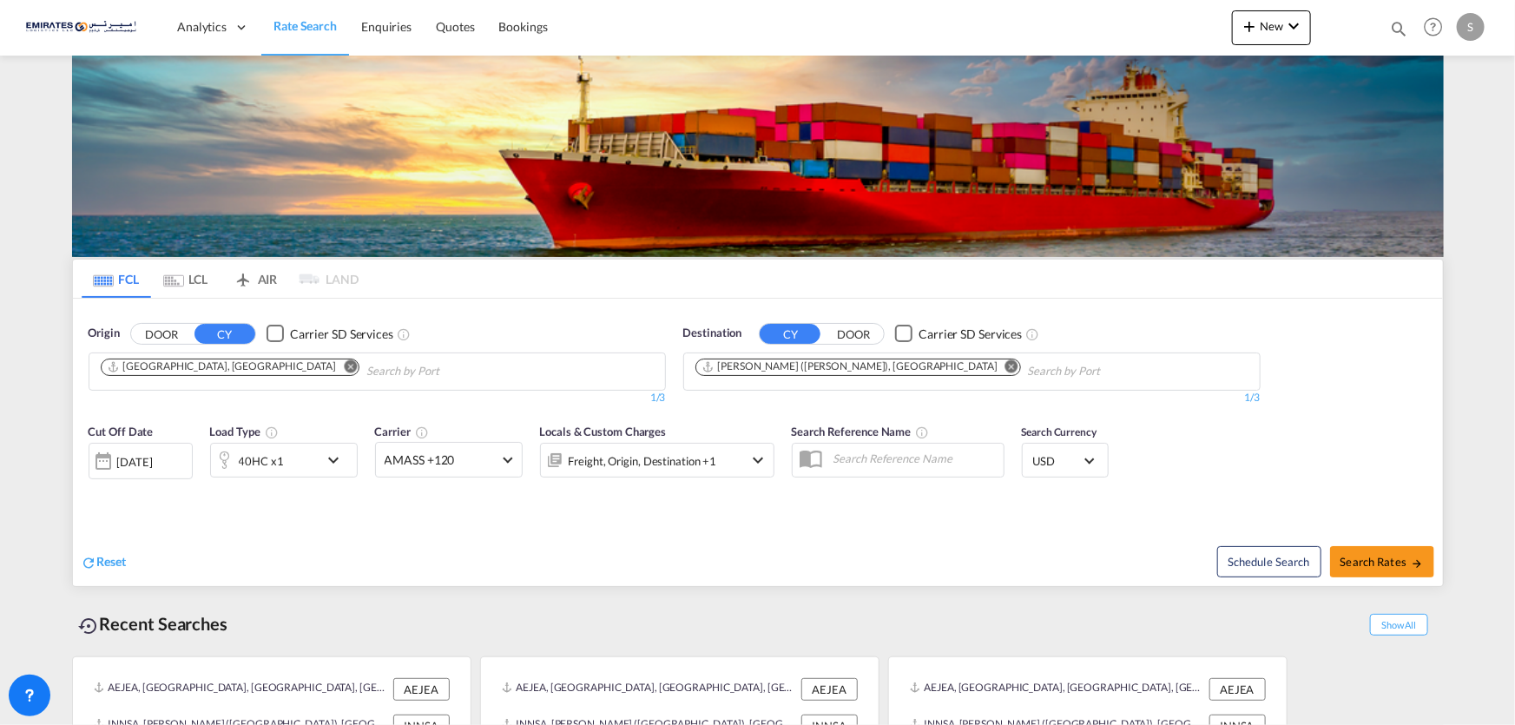
drag, startPoint x: 63, startPoint y: 233, endPoint x: 1341, endPoint y: 734, distance: 1373.3
click at [1341, 724] on html "Analytics Dashboard Rate Search Enquiries Quotes Bookings Analytics" at bounding box center [757, 362] width 1515 height 725
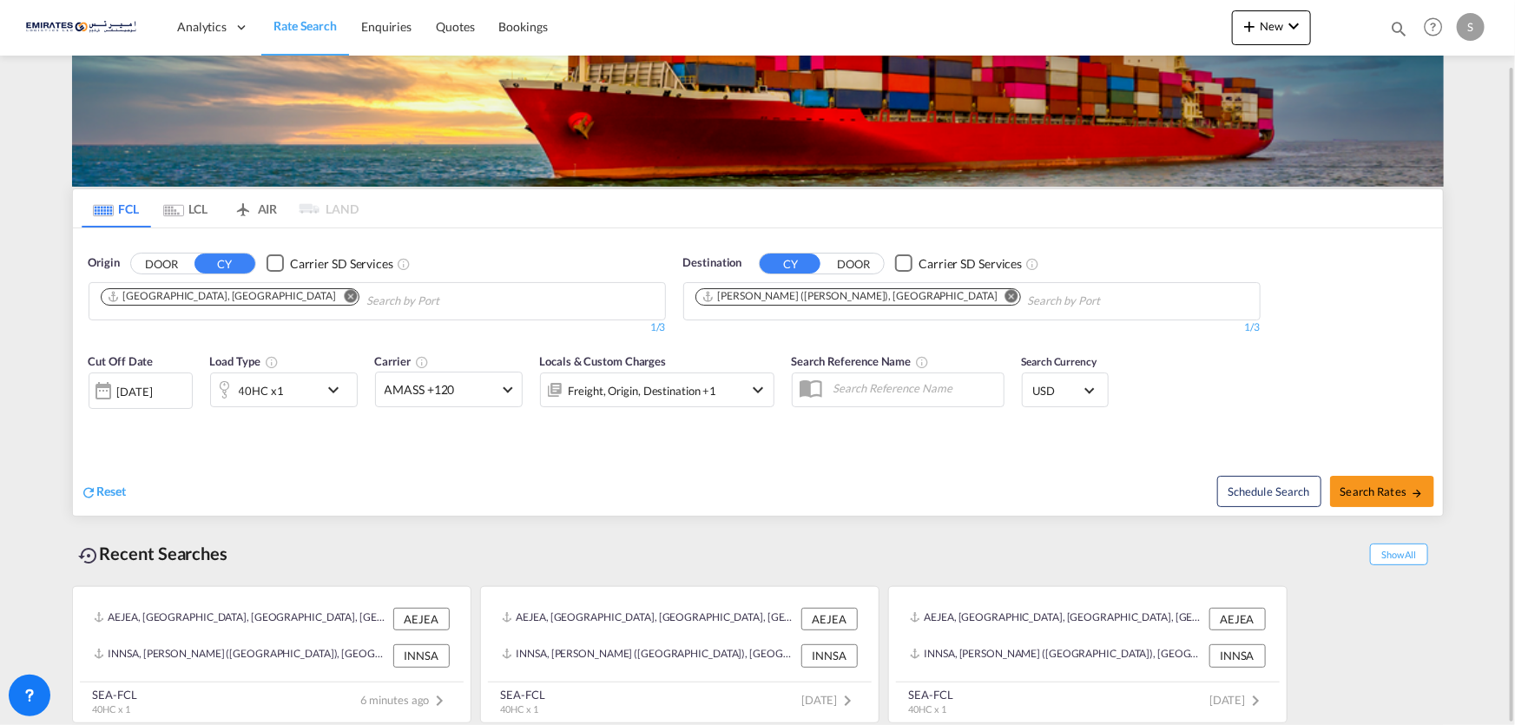
click at [763, 579] on div "AEJEA, Jebel Ali, United Arab Emirates, Middle East, Middle East AEJEA INNSA, J…" at bounding box center [758, 650] width 1372 height 146
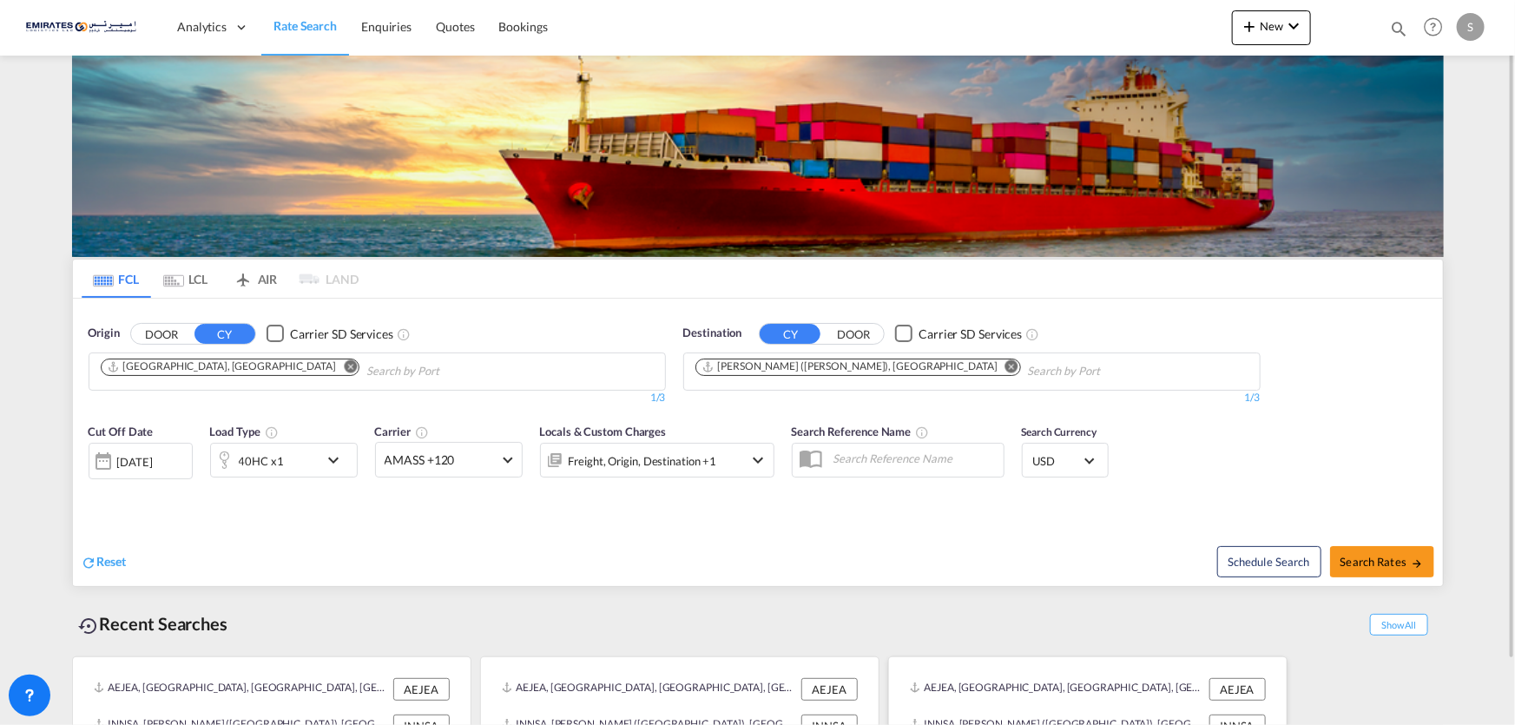
drag, startPoint x: 63, startPoint y: 212, endPoint x: 1181, endPoint y: 722, distance: 1229.1
click at [1319, 724] on html "Analytics Dashboard Rate Search Enquiries Quotes Bookings Analytics" at bounding box center [757, 362] width 1515 height 725
click at [487, 629] on div "Recent Searches Show All" at bounding box center [758, 620] width 1372 height 48
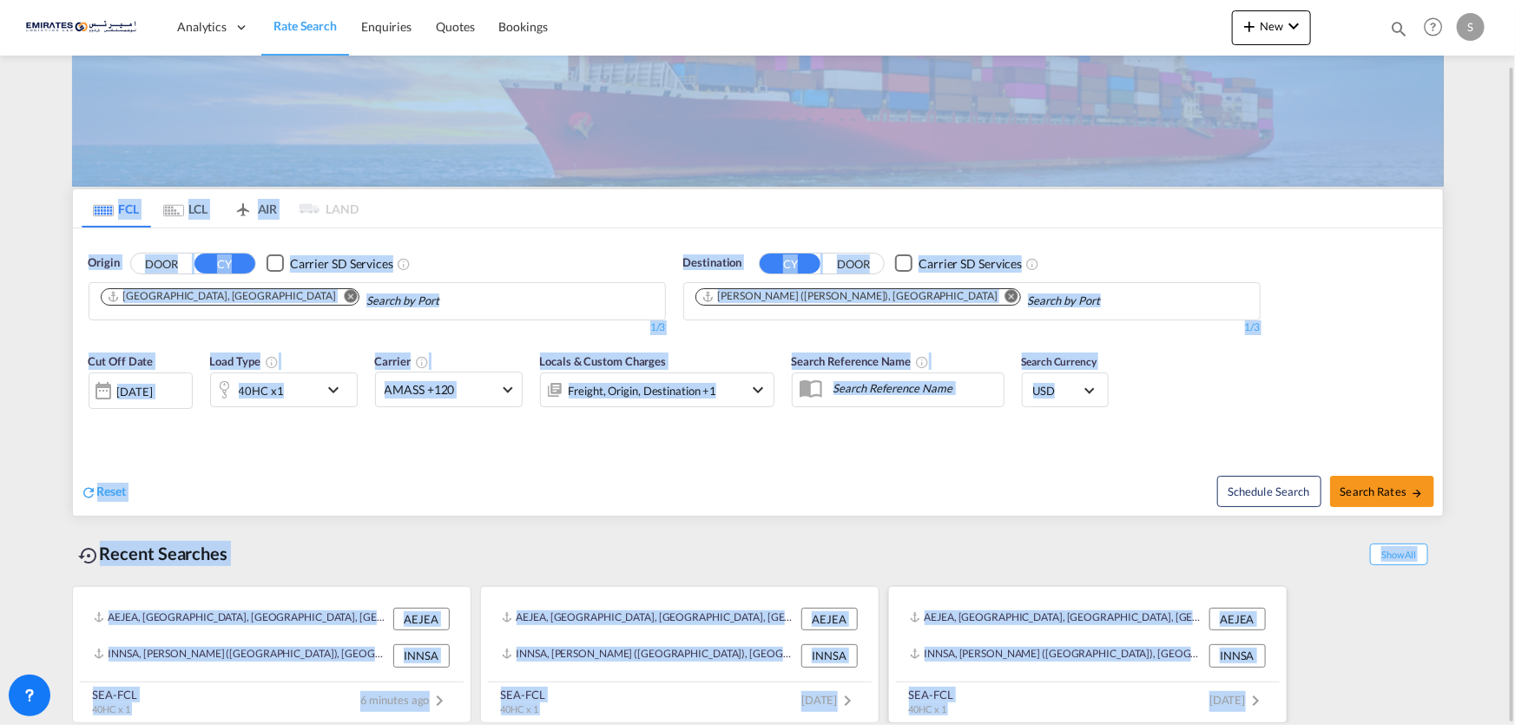
drag, startPoint x: 67, startPoint y: 116, endPoint x: 1148, endPoint y: 615, distance: 1190.9
click at [1342, 724] on html "Analytics Dashboard Rate Search Enquiries Quotes Bookings Analytics" at bounding box center [757, 362] width 1515 height 725
click at [642, 540] on div "Recent Searches Show All" at bounding box center [758, 549] width 1372 height 48
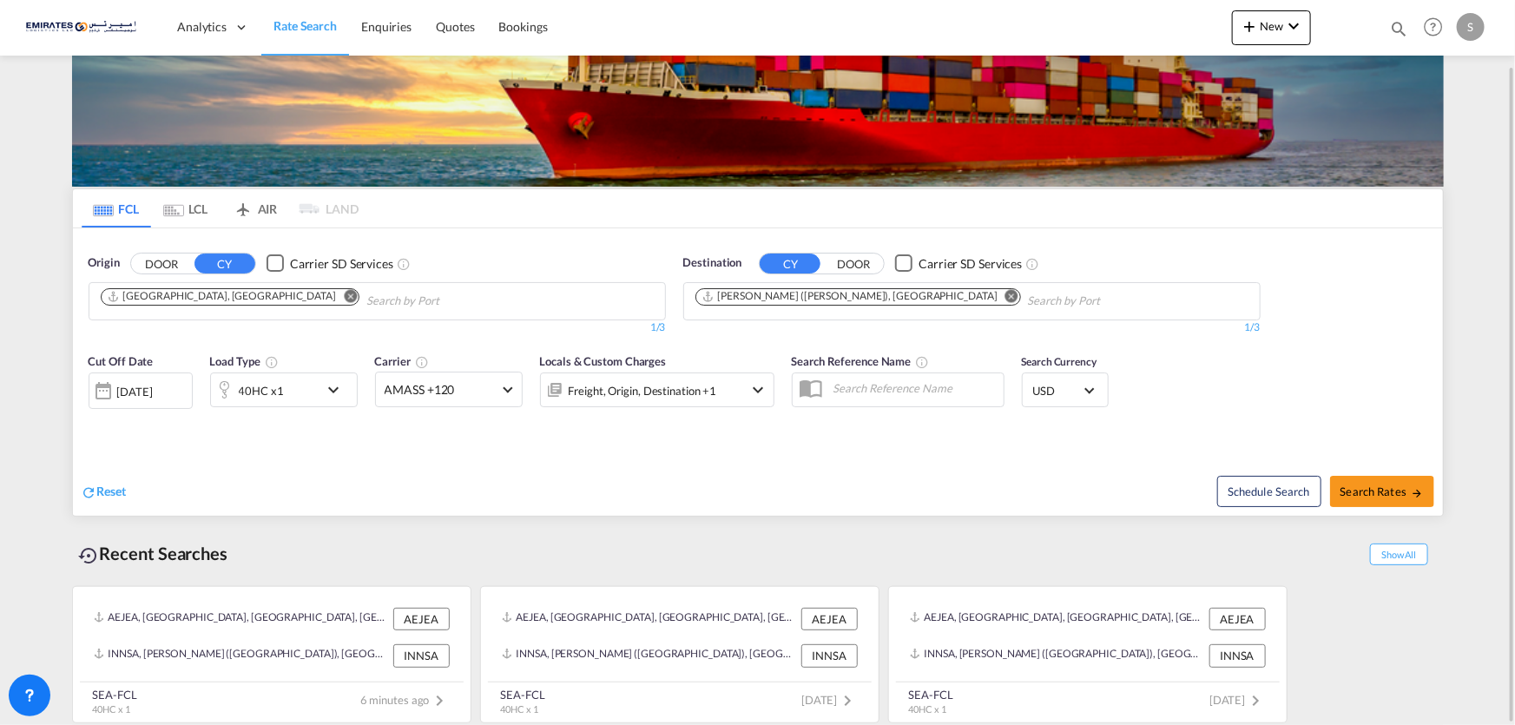
scroll to position [0, 0]
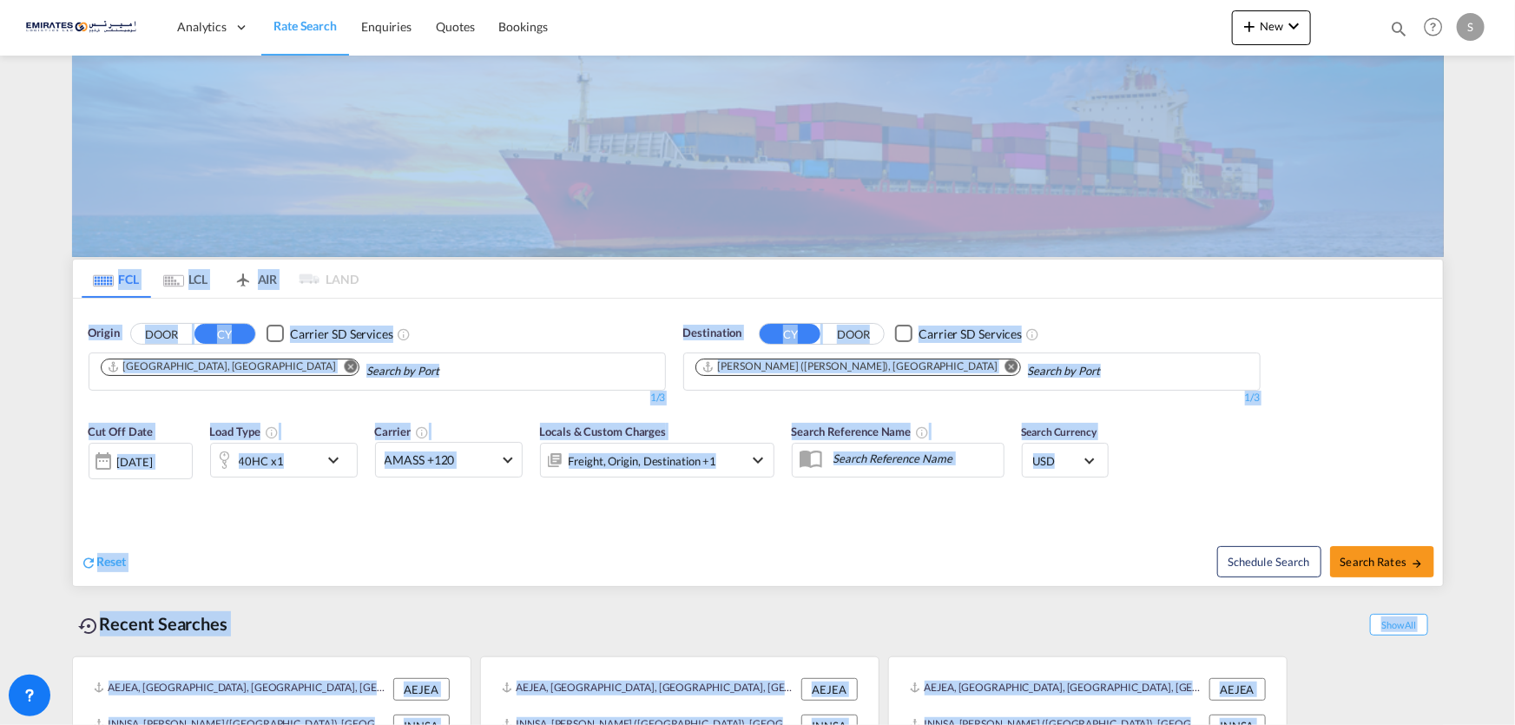
drag, startPoint x: 58, startPoint y: 199, endPoint x: 1438, endPoint y: 755, distance: 1488.2
click at [1438, 724] on html "Analytics Dashboard Rate Search Enquiries Quotes Bookings Analytics" at bounding box center [757, 362] width 1515 height 725
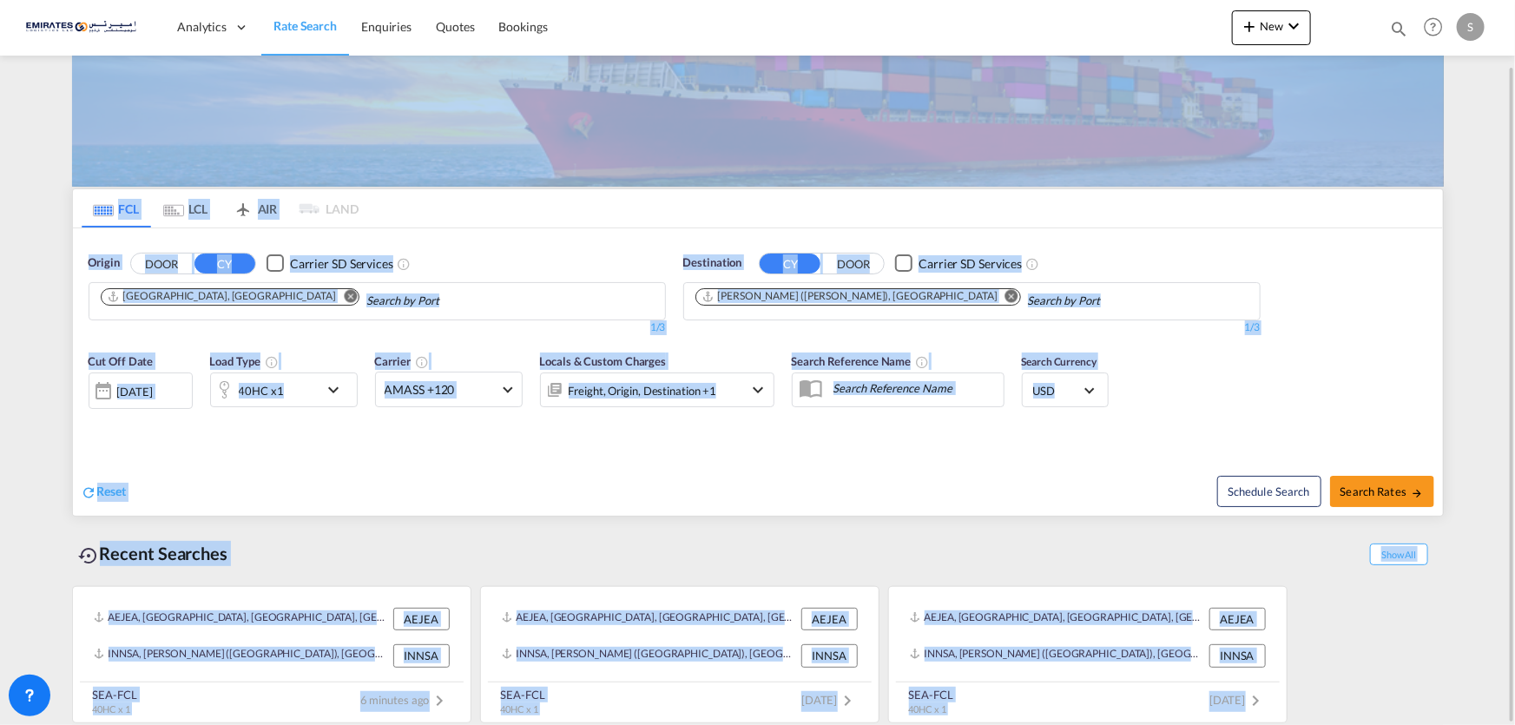
click at [1372, 686] on div "AEJEA, Jebel Ali, United Arab Emirates, Middle East, Middle East AEJEA INNSA, J…" at bounding box center [758, 650] width 1372 height 146
drag, startPoint x: 1331, startPoint y: 696, endPoint x: 0, endPoint y: 78, distance: 1467.3
click at [0, 78] on md-content "Analytics Dashboard Rate Search Enquiries Quotes Bookings New Quote Bookings" at bounding box center [757, 362] width 1515 height 725
click at [75, 202] on md-tabs-canvas "FCL LCL AIR LAND FCL LCL AIR LAND" at bounding box center [758, 208] width 1370 height 38
click at [68, 228] on div "FCL LCL AIR LAND FCL LCL AIR LAND Origin DOOR CY Carrier SD Services Jebel Ali,…" at bounding box center [757, 356] width 1389 height 742
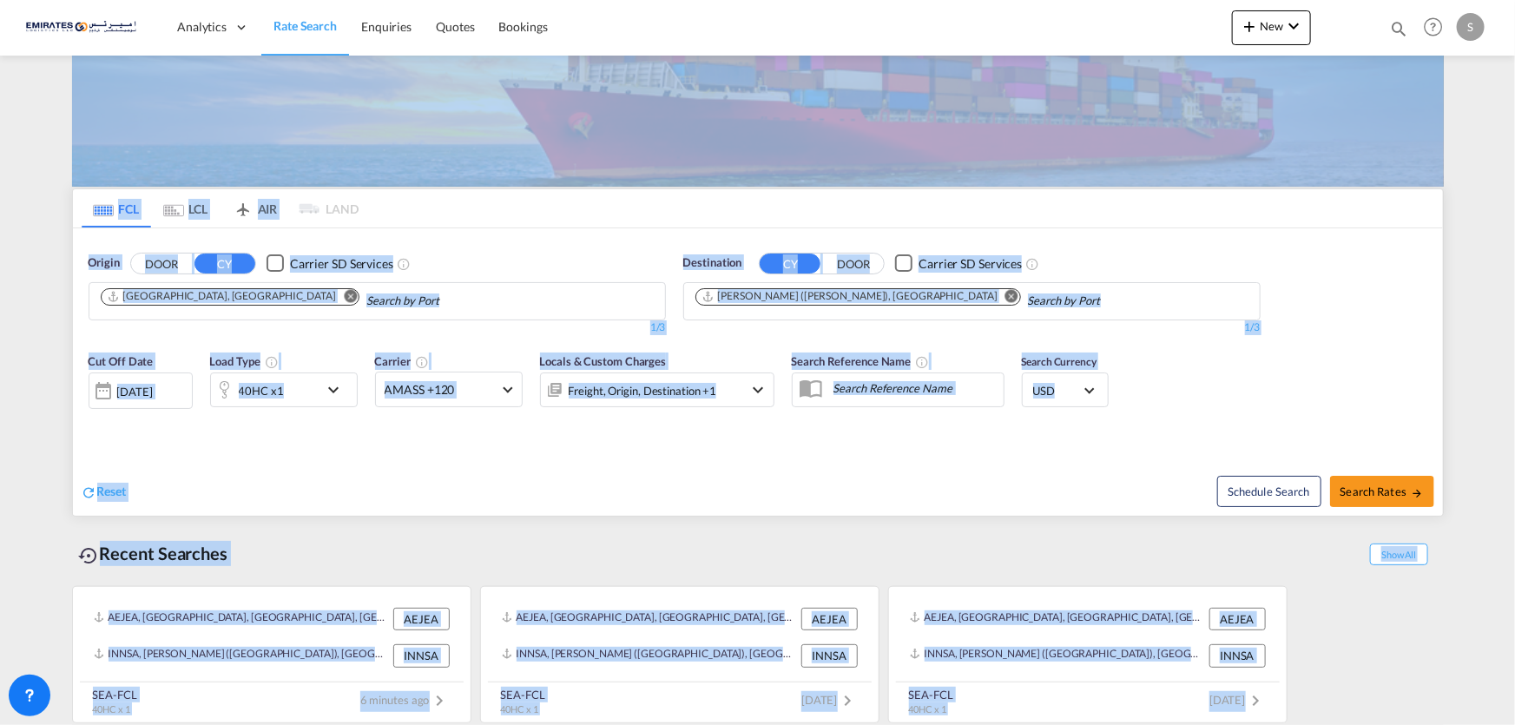
drag, startPoint x: 69, startPoint y: 156, endPoint x: 1504, endPoint y: 728, distance: 1544.8
click at [1504, 724] on html "Analytics Dashboard Rate Search Enquiries Quotes Bookings Analytics" at bounding box center [757, 362] width 1515 height 725
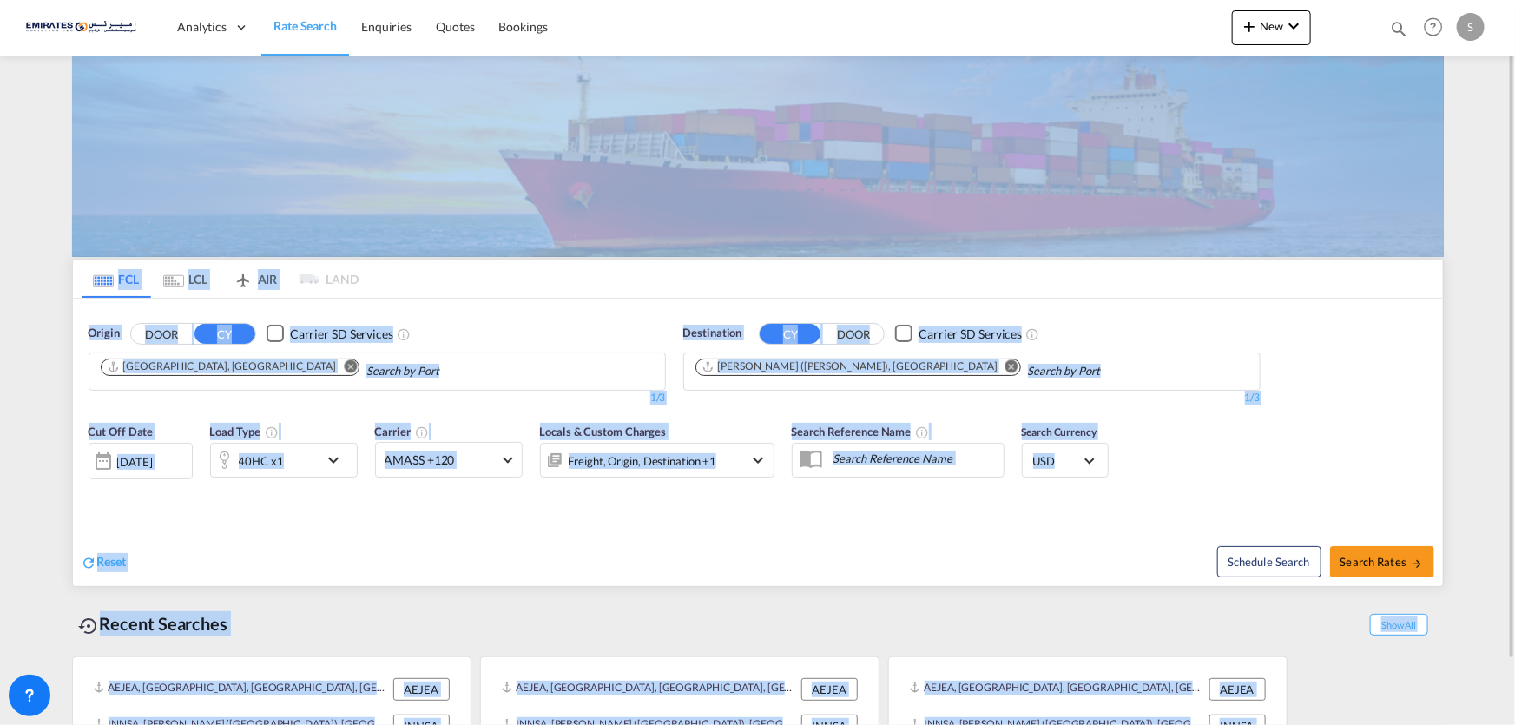
click at [240, 261] on md-tab-item "AIR" at bounding box center [254, 279] width 69 height 38
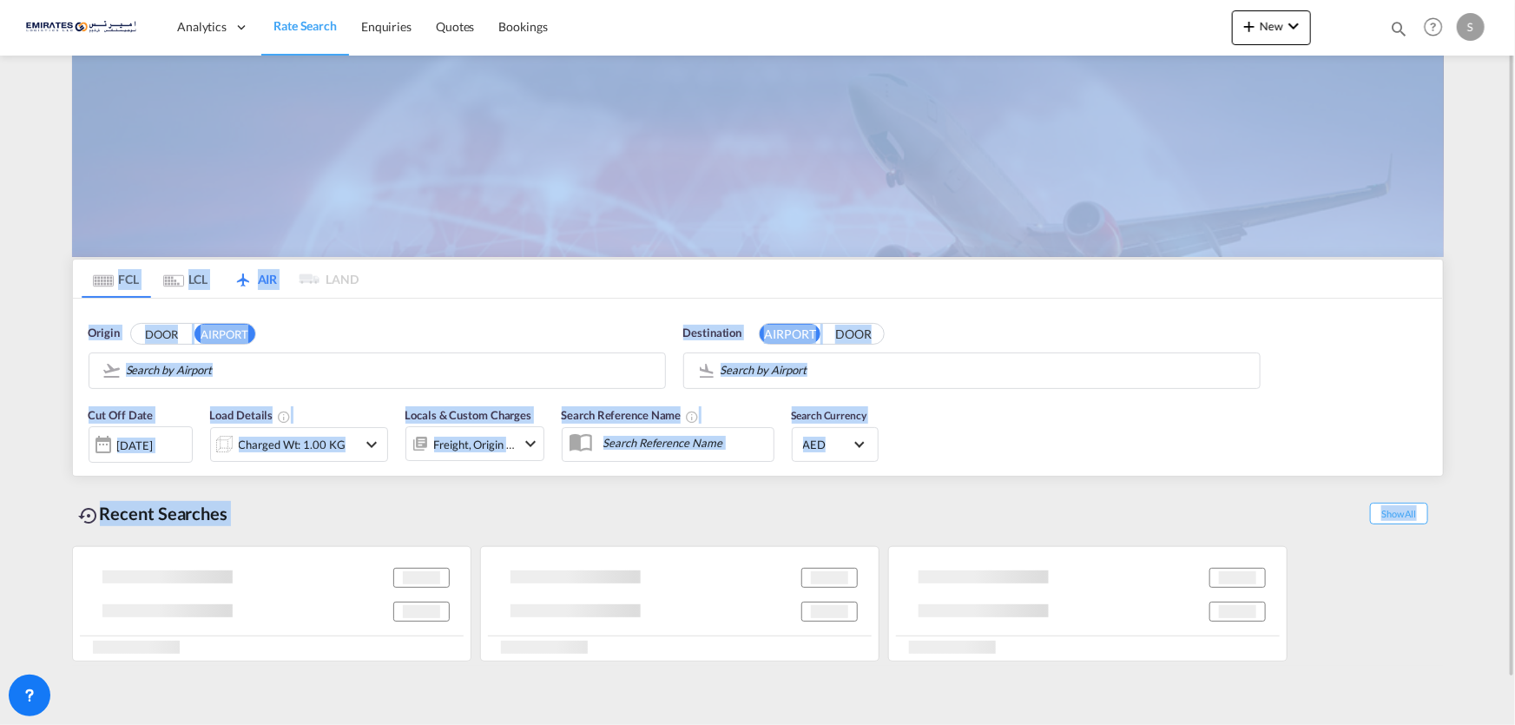
click at [91, 206] on img at bounding box center [758, 156] width 1372 height 201
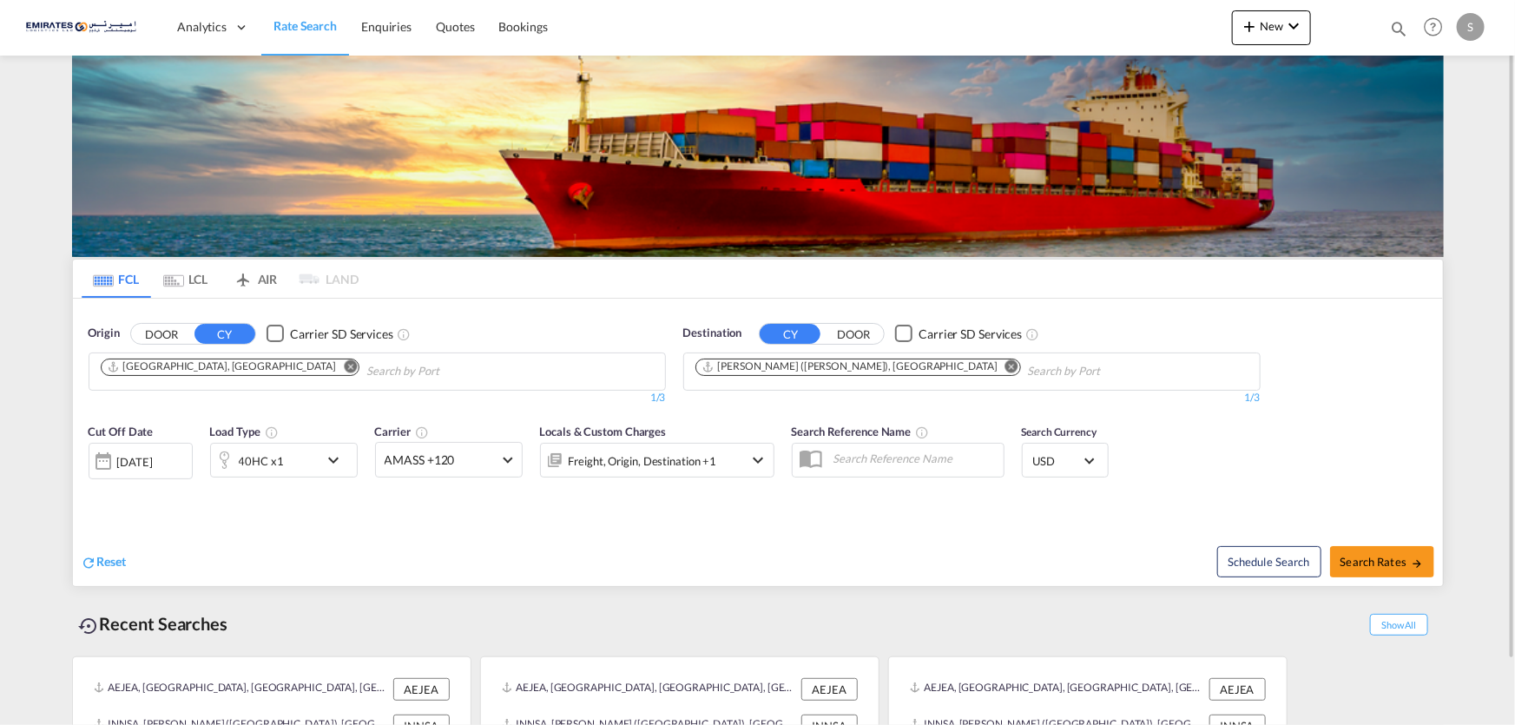
drag, startPoint x: 63, startPoint y: 207, endPoint x: 1379, endPoint y: 685, distance: 1399.1
click at [1378, 724] on html "Analytics Dashboard Rate Search Enquiries Quotes Bookings Analytics" at bounding box center [757, 362] width 1515 height 725
click at [47, 199] on md-content "Analytics Dashboard Rate Search Enquiries Quotes Bookings New Quote Bookings" at bounding box center [757, 362] width 1515 height 725
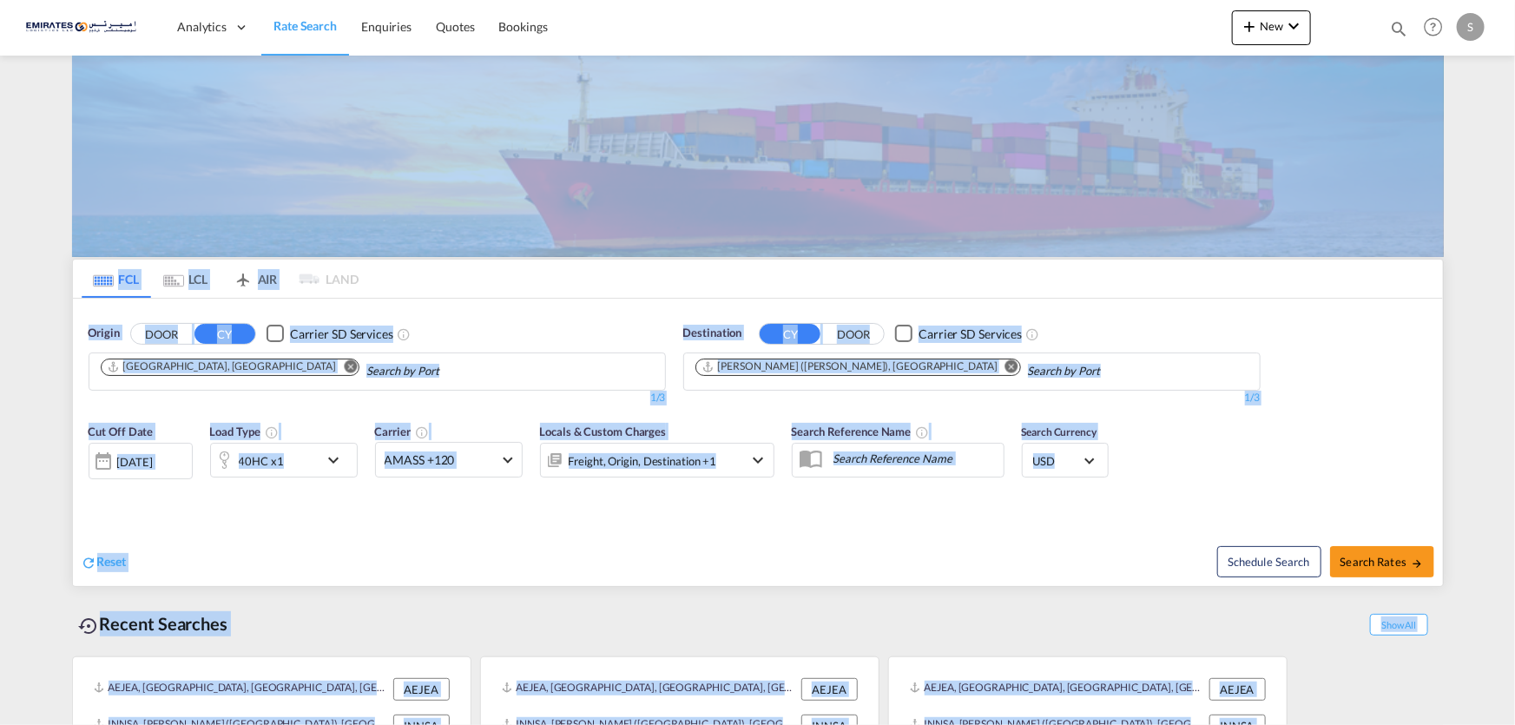
drag, startPoint x: 72, startPoint y: 242, endPoint x: 1445, endPoint y: 755, distance: 1466.0
click at [1445, 724] on html "Analytics Dashboard Rate Search Enquiries Quotes Bookings Analytics" at bounding box center [757, 362] width 1515 height 725
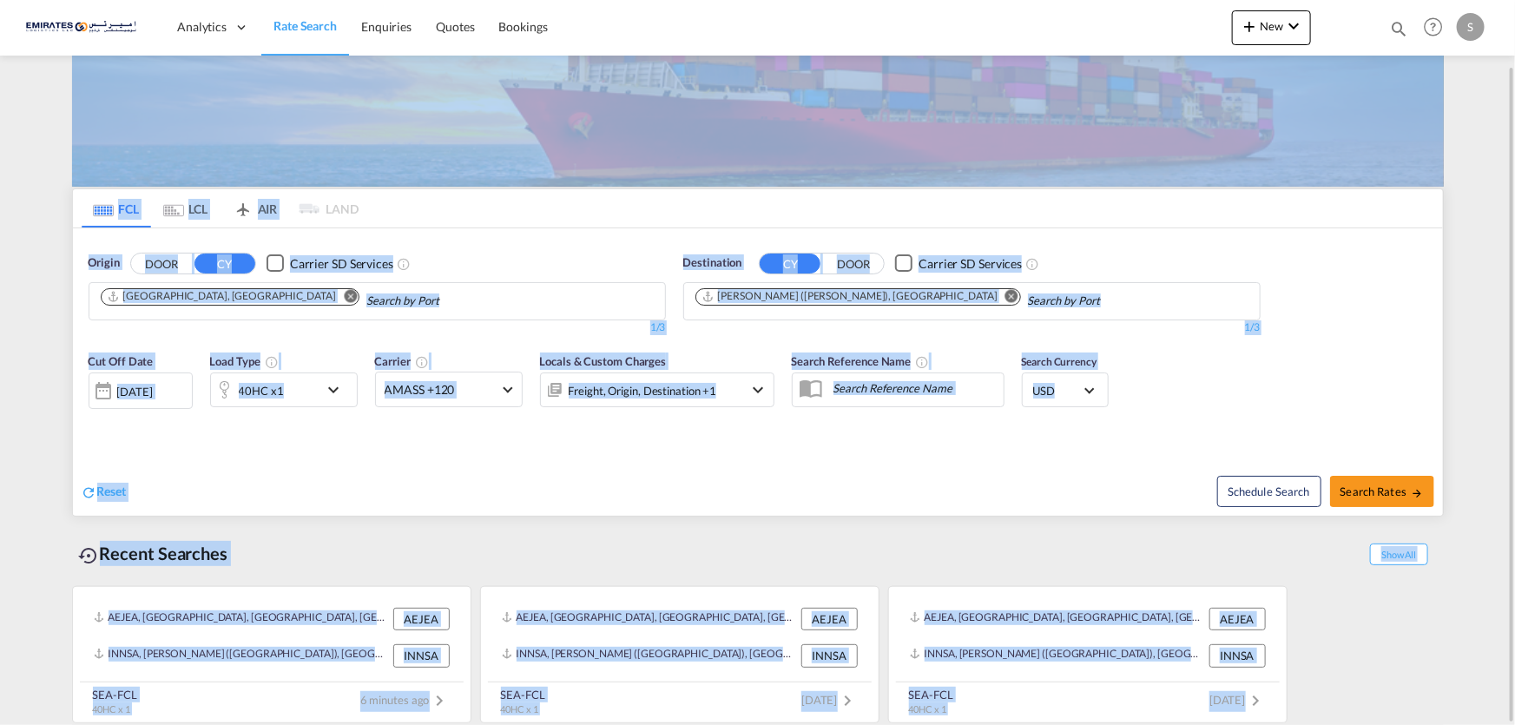
click at [1406, 631] on div "AEJEA, Jebel Ali, United Arab Emirates, Middle East, Middle East AEJEA INNSA, J…" at bounding box center [758, 650] width 1372 height 146
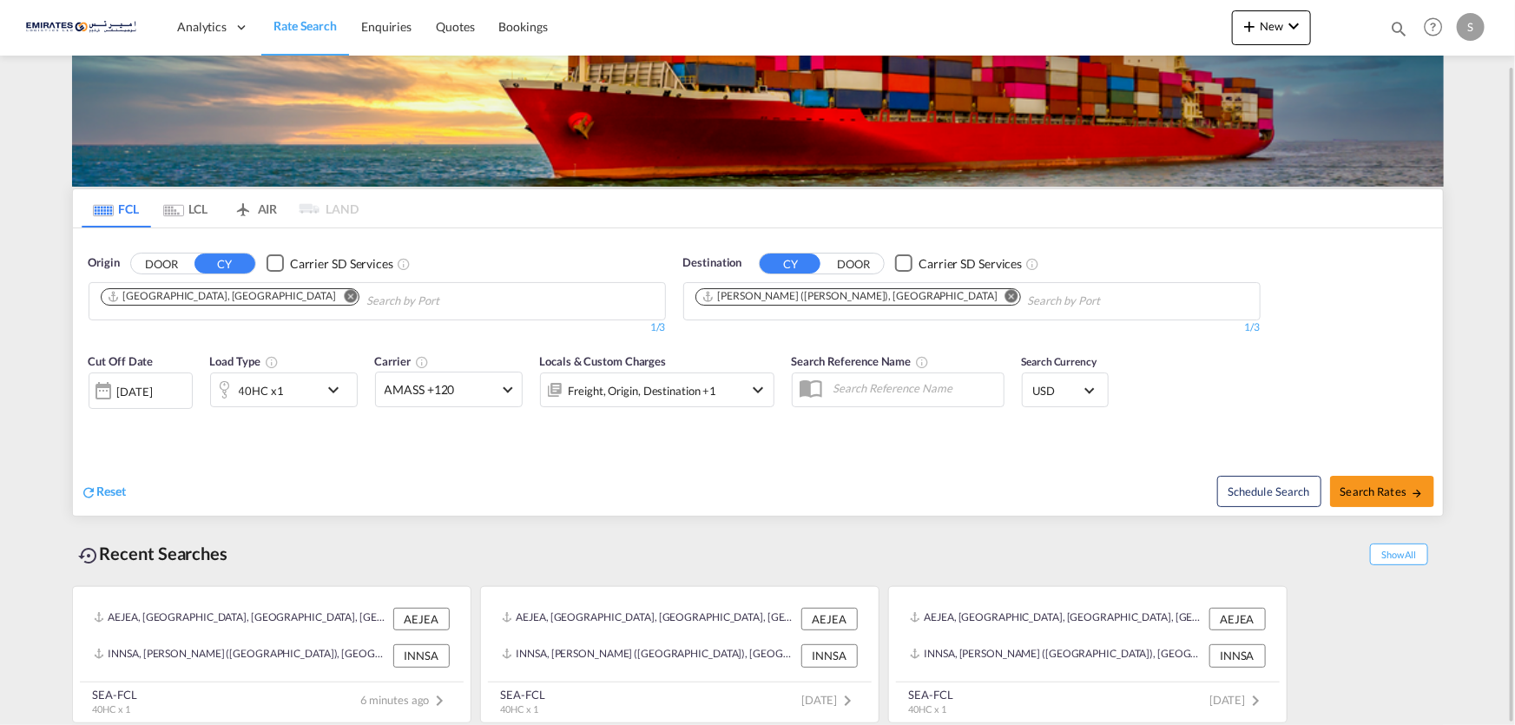
scroll to position [0, 0]
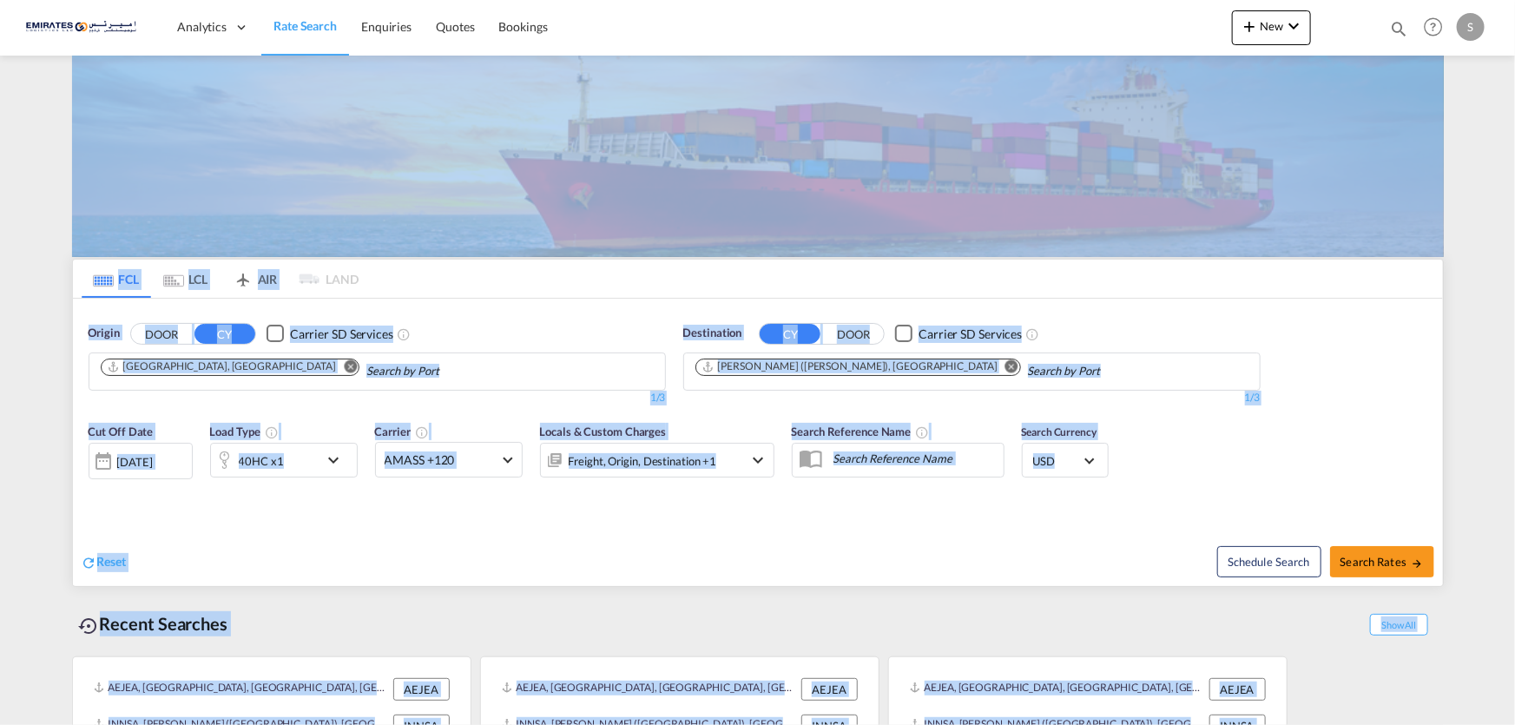
drag, startPoint x: 61, startPoint y: 200, endPoint x: 1191, endPoint y: 755, distance: 1259.4
click at [1191, 724] on html "Analytics Dashboard Rate Search Enquiries Quotes Bookings Analytics" at bounding box center [757, 362] width 1515 height 725
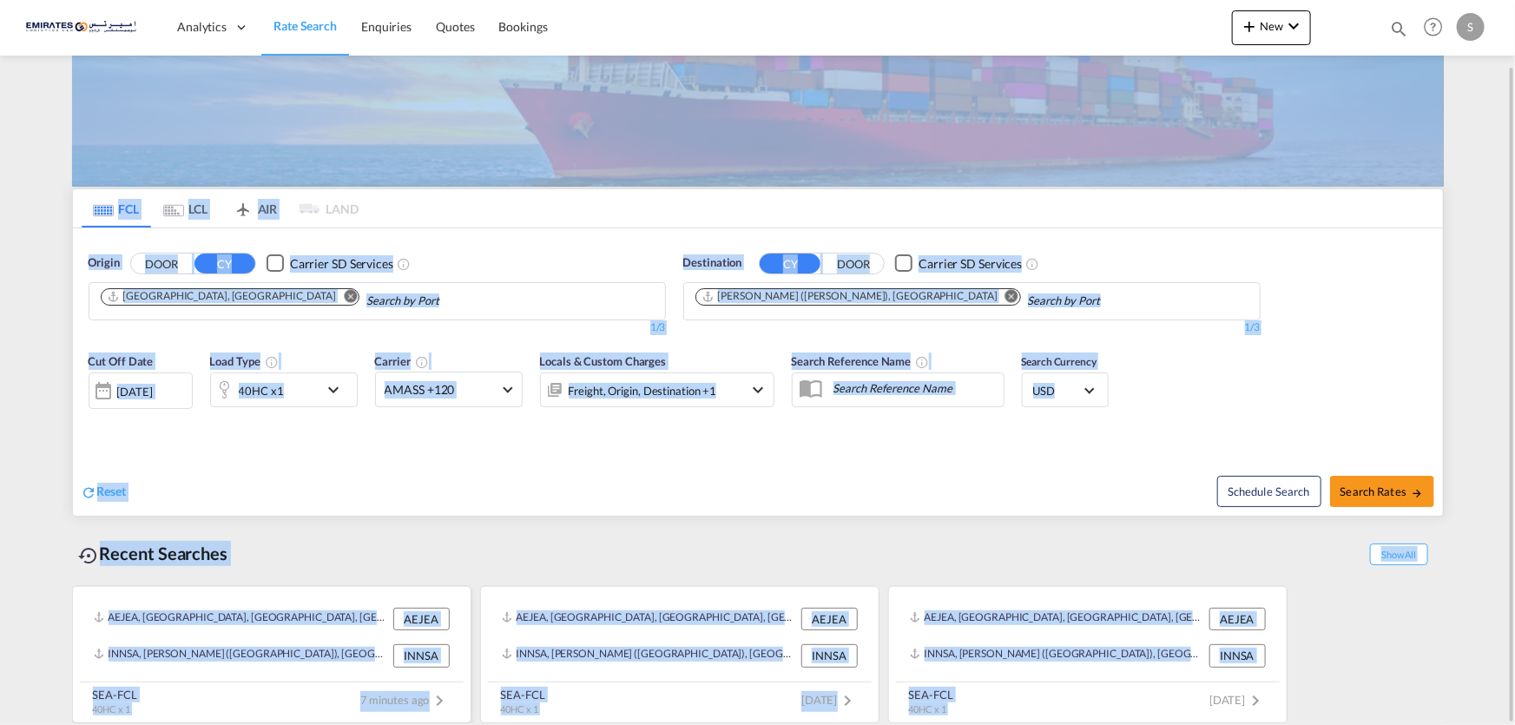
click at [381, 644] on div "INNSA, [PERSON_NAME] ([GEOGRAPHIC_DATA]), [GEOGRAPHIC_DATA], [GEOGRAPHIC_DATA],…" at bounding box center [241, 655] width 295 height 23
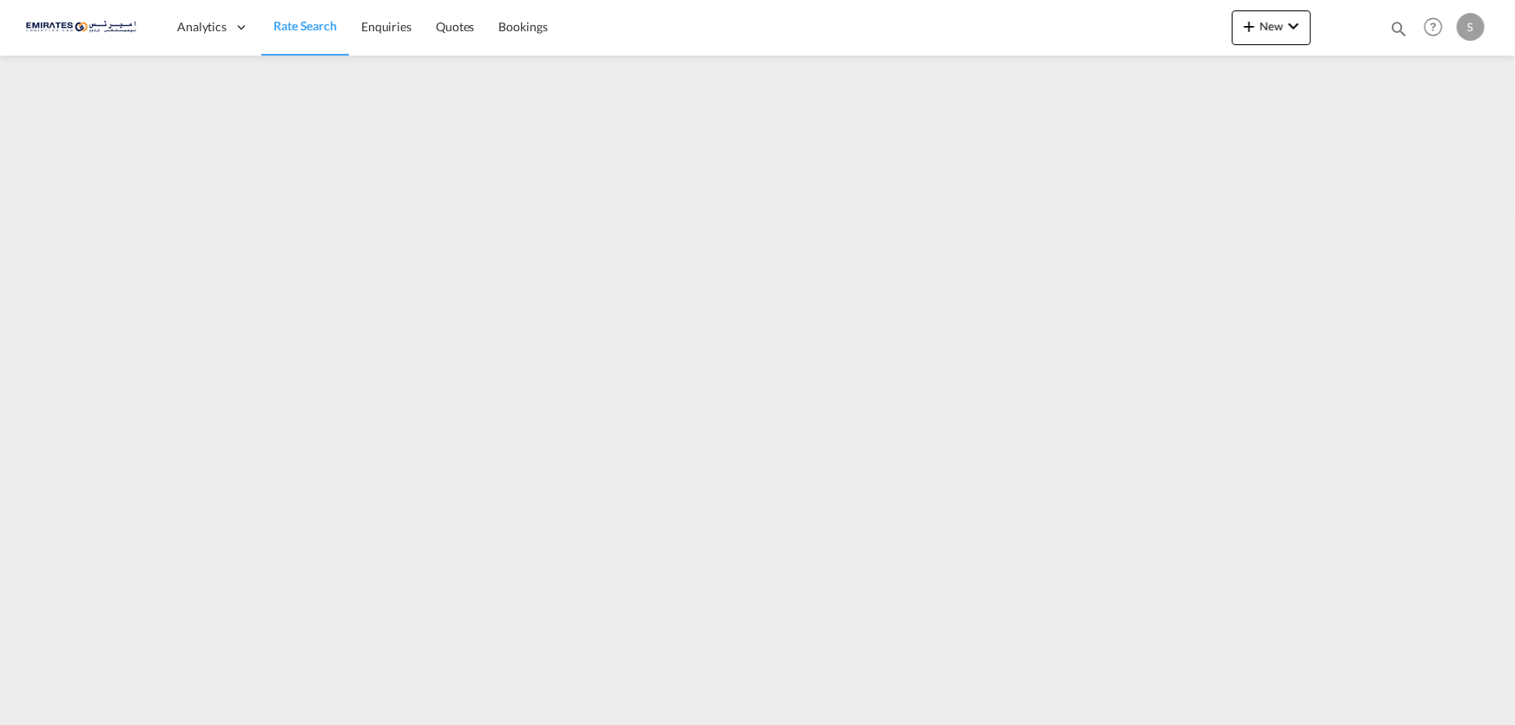
click at [304, 23] on span "Rate Search" at bounding box center [304, 25] width 63 height 15
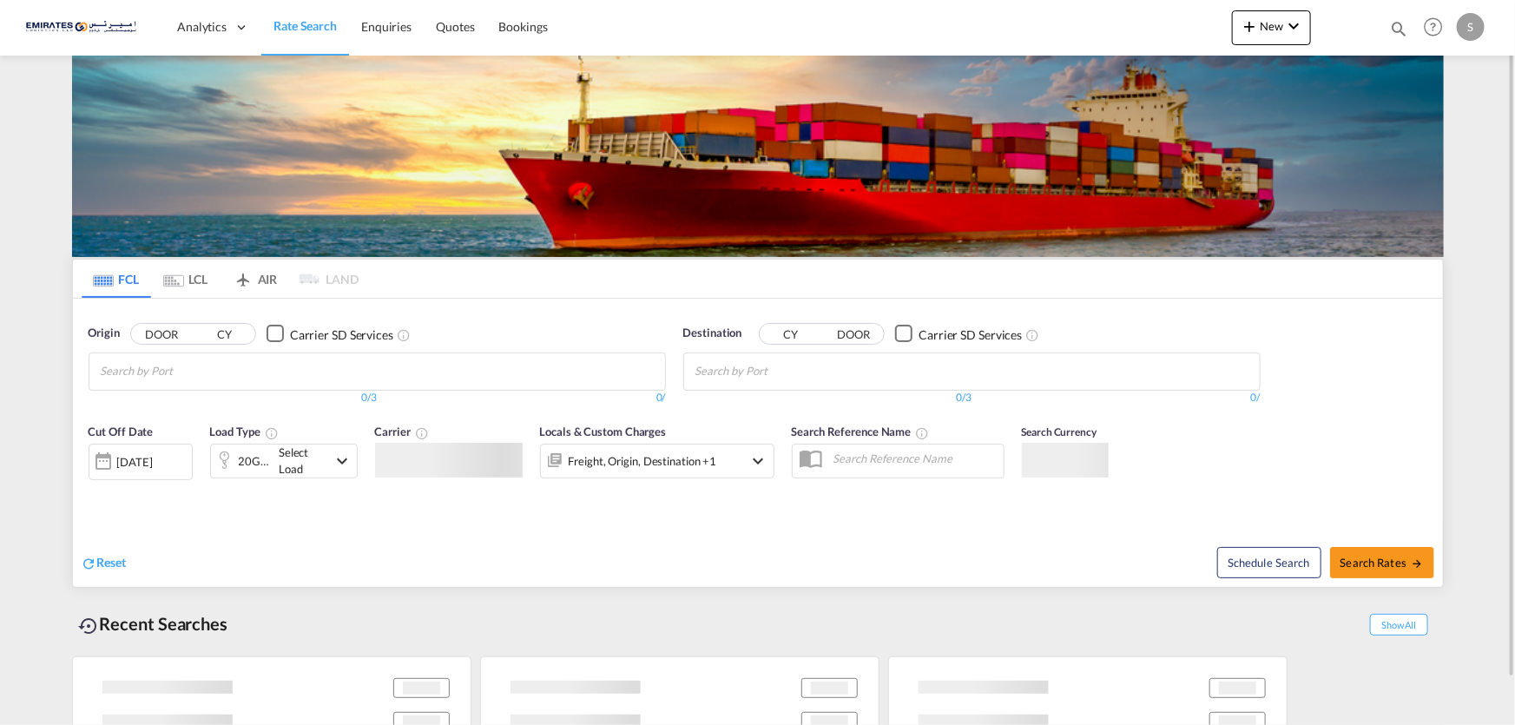
click at [341, 208] on img at bounding box center [758, 156] width 1372 height 201
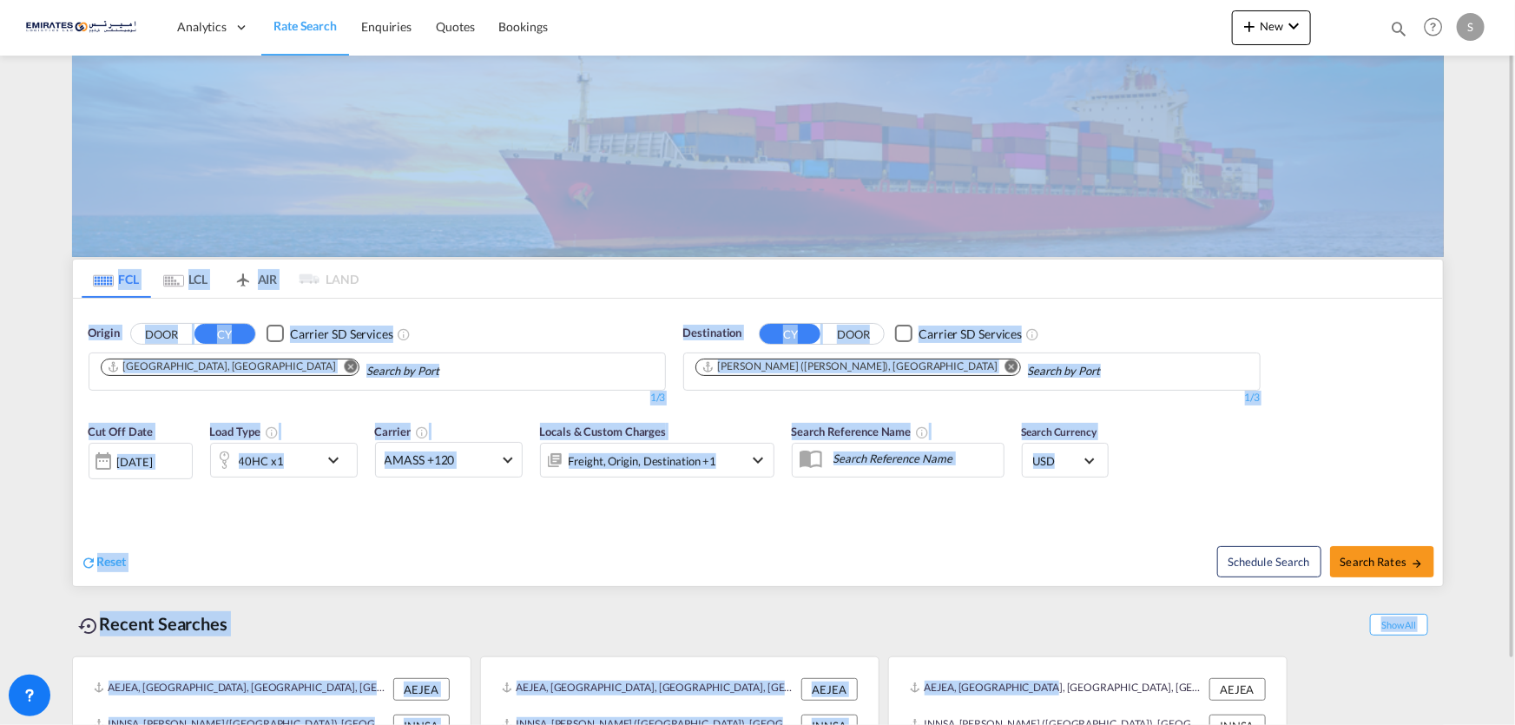
drag, startPoint x: 69, startPoint y: 82, endPoint x: 1021, endPoint y: 627, distance: 1096.9
click at [1024, 638] on md-content "Analytics Dashboard Rate Search Enquiries Quotes Bookings New Quote Bookings" at bounding box center [757, 362] width 1515 height 725
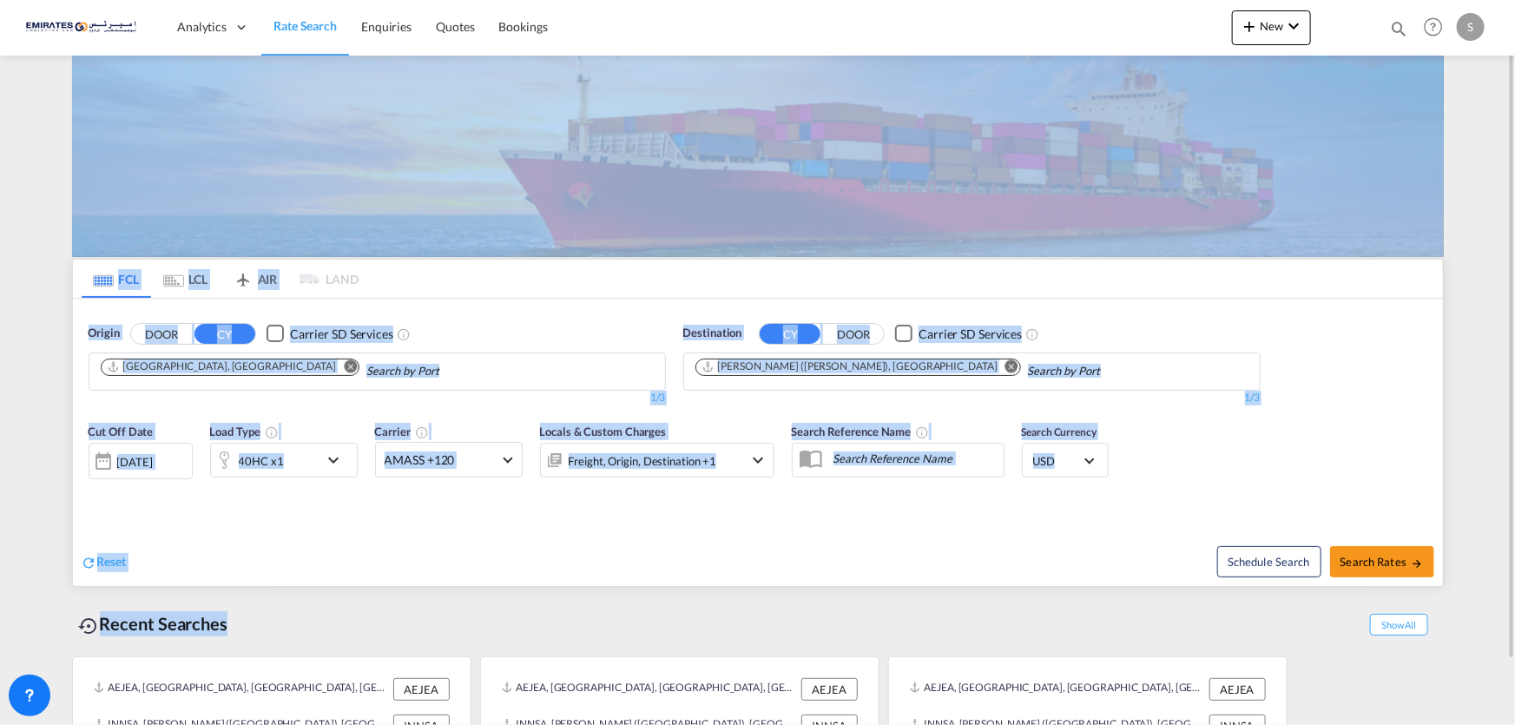
click at [253, 613] on div "Recent Searches Show All" at bounding box center [758, 620] width 1372 height 48
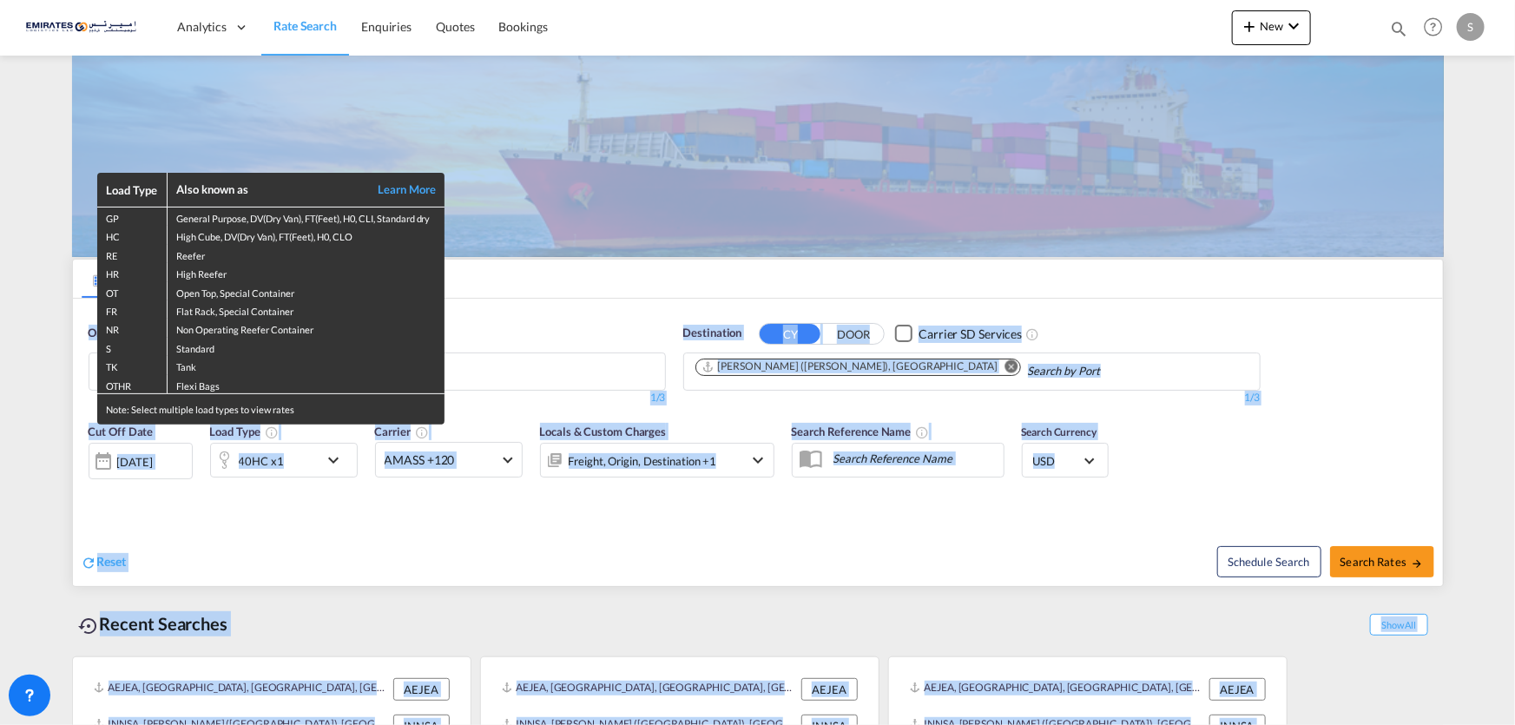
drag, startPoint x: 69, startPoint y: 229, endPoint x: 986, endPoint y: 612, distance: 994.2
click at [986, 612] on body "Analytics Dashboard Rate Search Enquiries Quotes Bookings" at bounding box center [757, 362] width 1515 height 725
click at [870, 622] on div "Load Type Also known as Learn More GP General Purpose, DV(Dry Van), FT(Feet), H…" at bounding box center [757, 362] width 1515 height 725
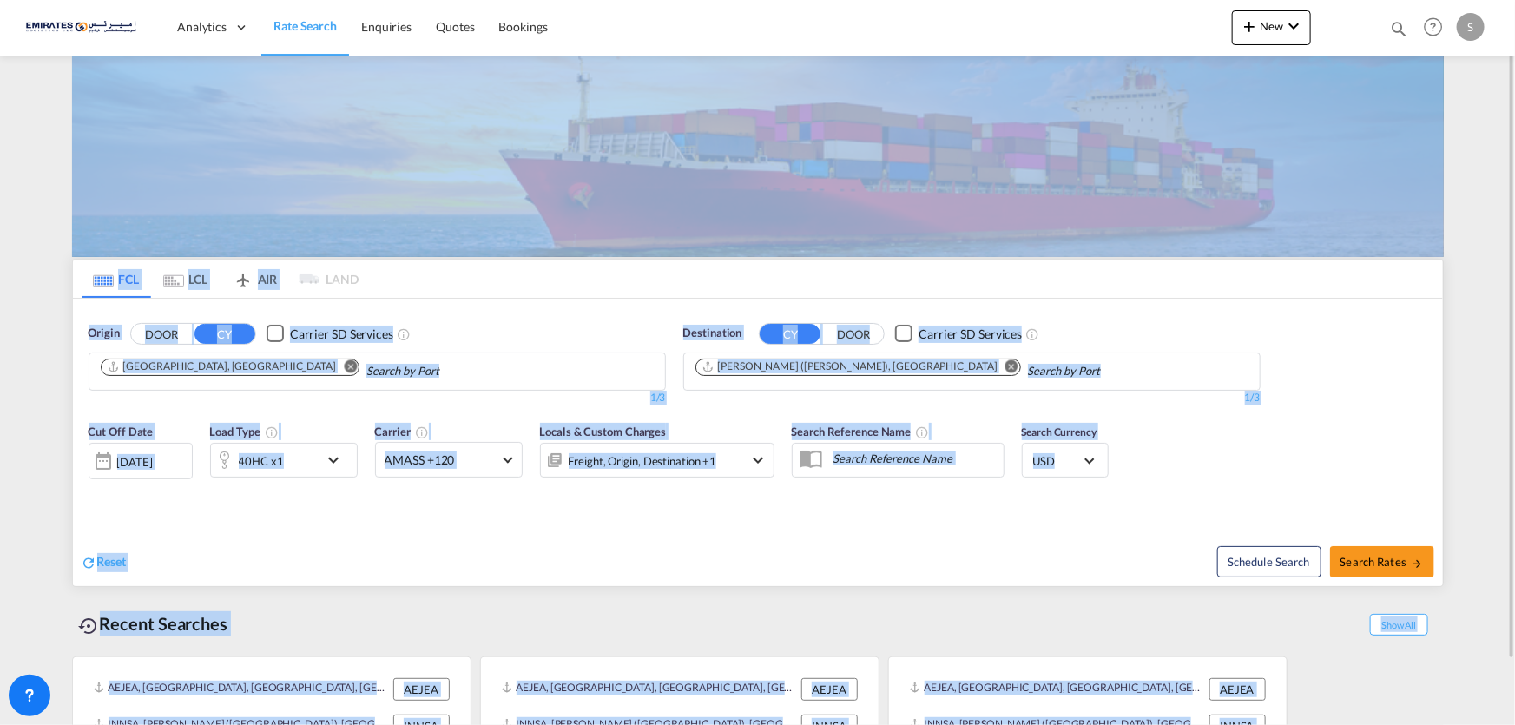
click at [61, 194] on md-content "Analytics Dashboard Rate Search Enquiries Quotes Bookings New Quote Bookings" at bounding box center [757, 362] width 1515 height 725
drag, startPoint x: 61, startPoint y: 194, endPoint x: 1362, endPoint y: 753, distance: 1415.9
click at [1362, 724] on html "Analytics Dashboard Rate Search Enquiries Quotes Bookings Analytics" at bounding box center [757, 362] width 1515 height 725
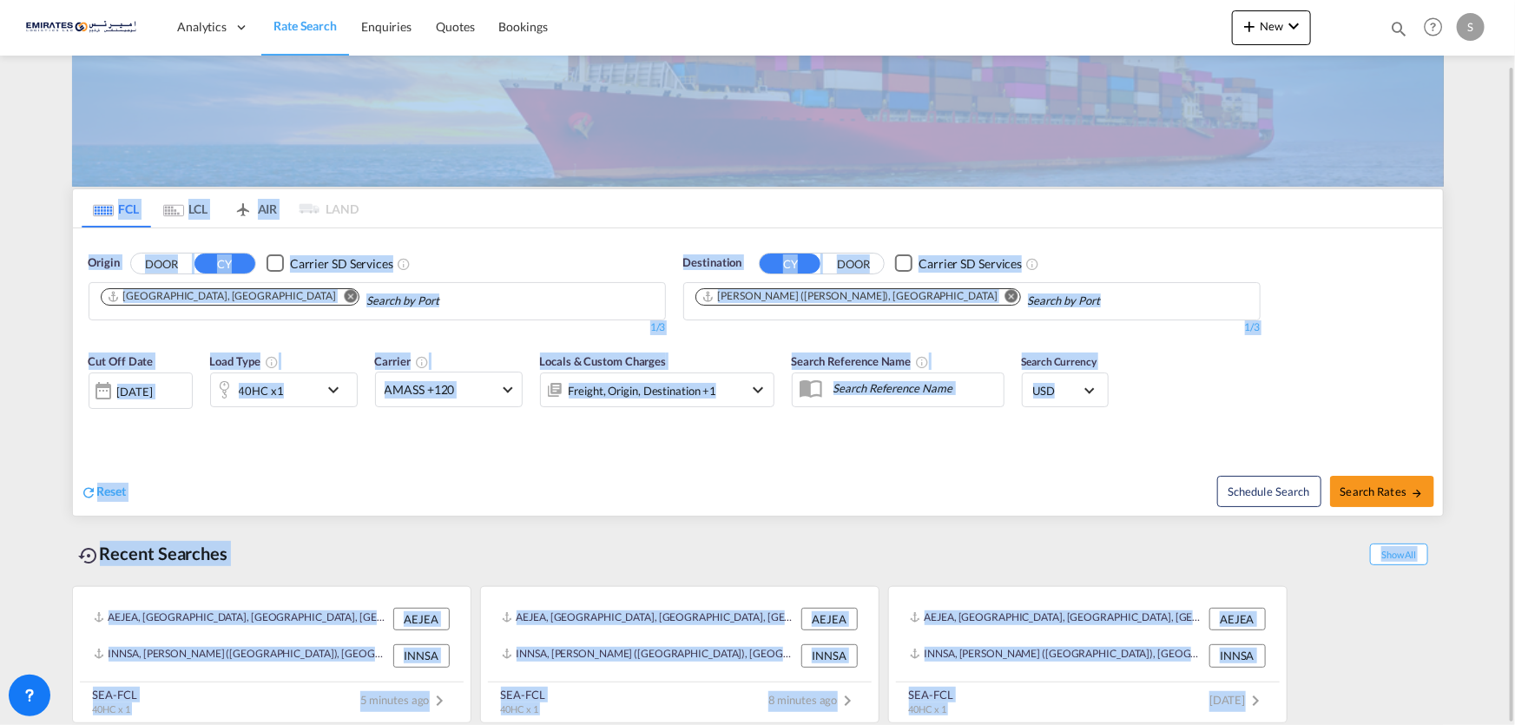
scroll to position [70, 0]
click at [460, 542] on div "Recent Searches Show All" at bounding box center [758, 549] width 1372 height 48
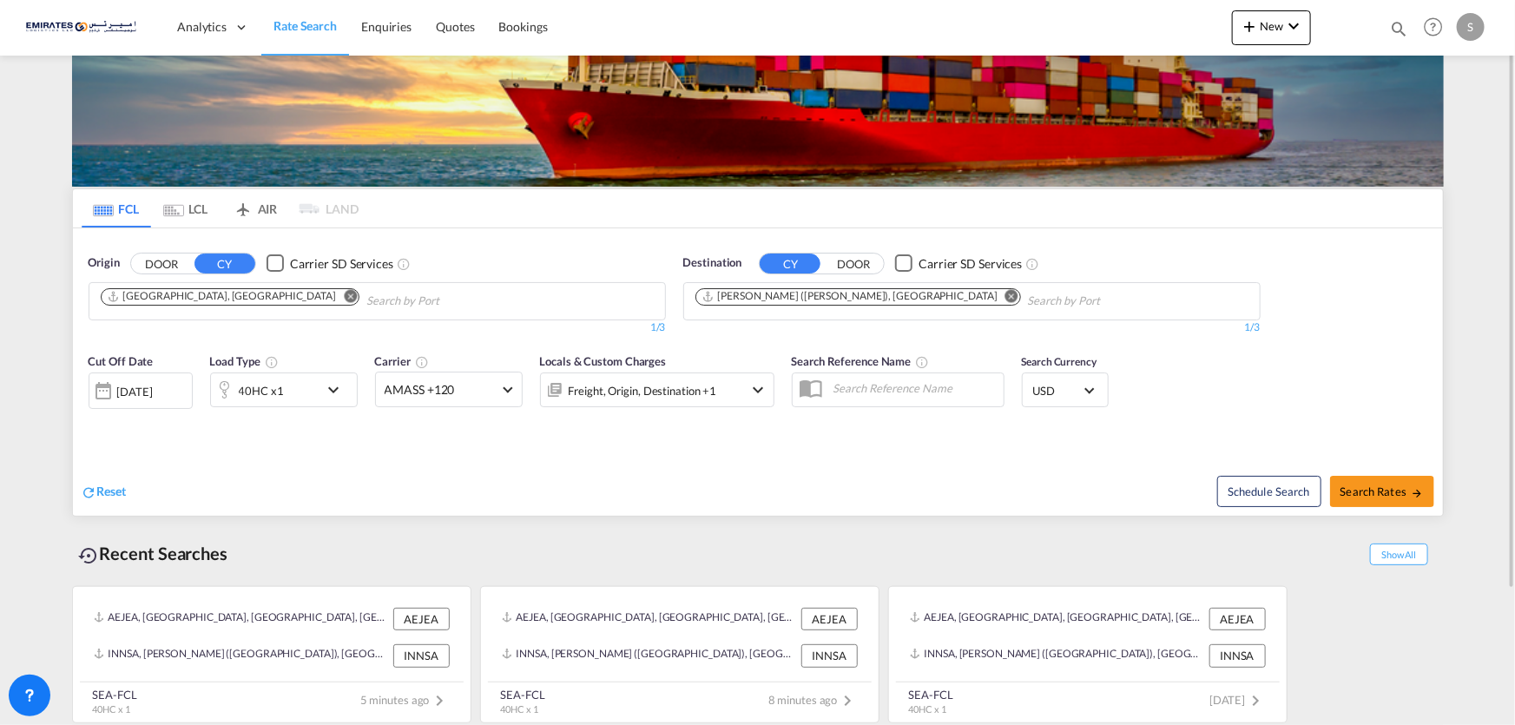
scroll to position [0, 0]
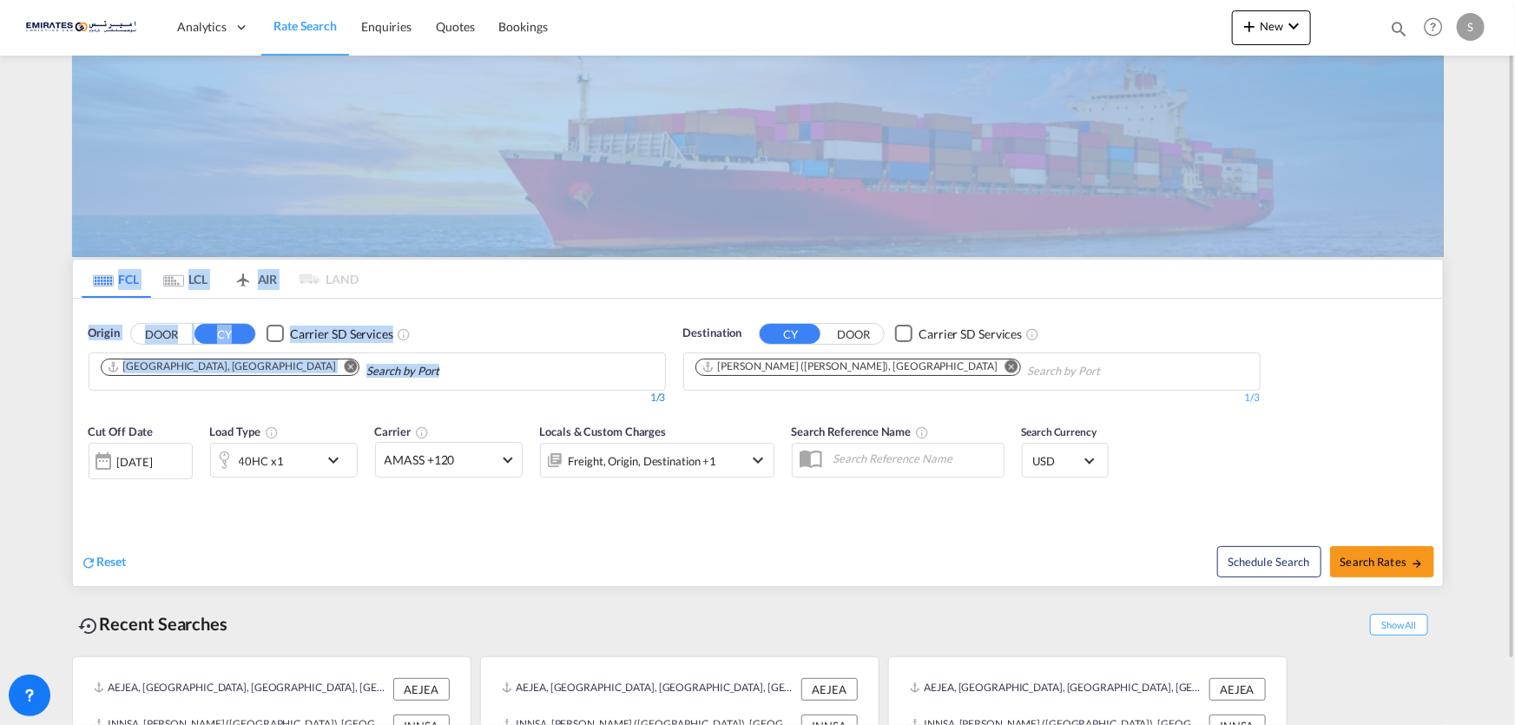
drag, startPoint x: 64, startPoint y: 143, endPoint x: 265, endPoint y: 398, distance: 324.6
click at [265, 398] on div "FCL LCL AIR LAND FCL LCL AIR LAND Origin DOOR CY Carrier SD Services Jebel Ali,…" at bounding box center [757, 427] width 1389 height 742
click at [56, 254] on md-content "Analytics Dashboard Rate Search Enquiries Quotes Bookings New Quote Bookings" at bounding box center [757, 362] width 1515 height 725
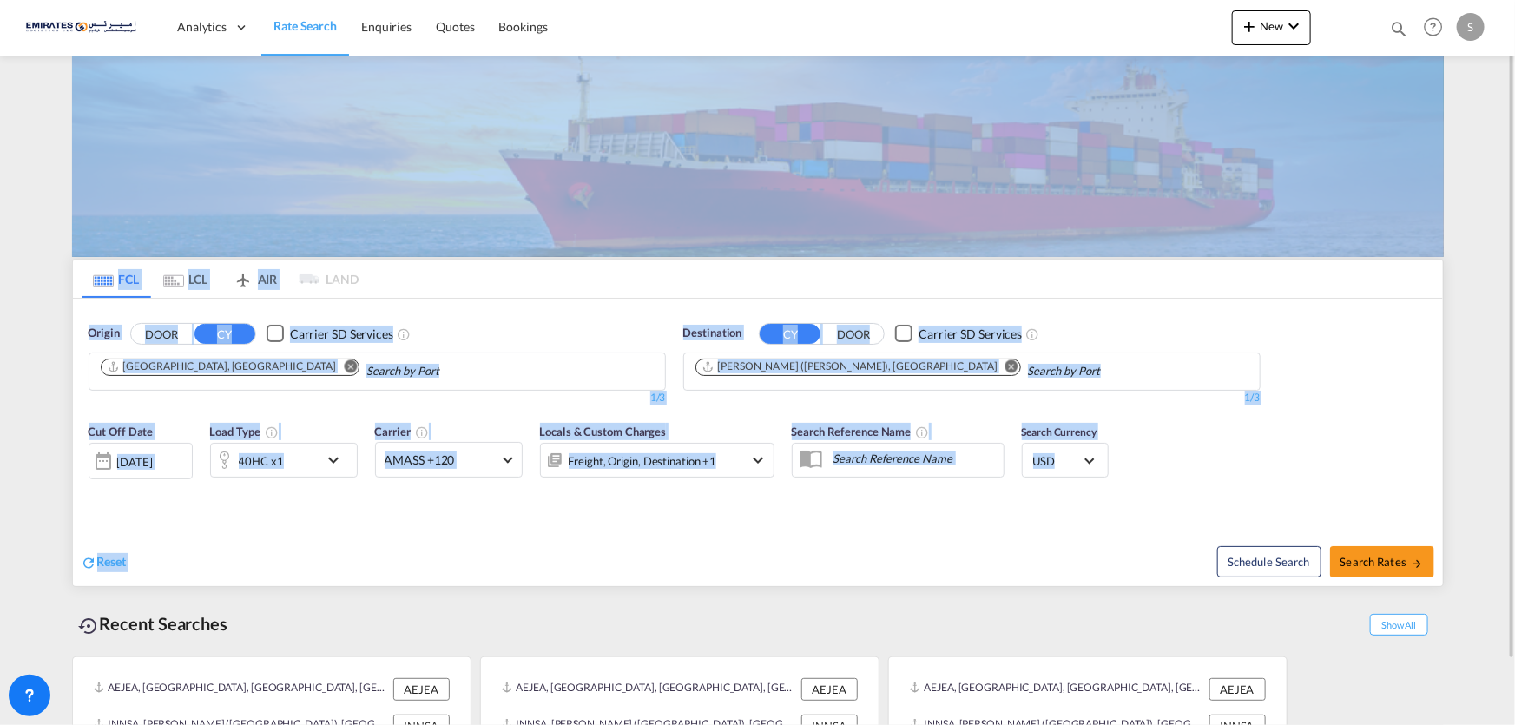
drag, startPoint x: 61, startPoint y: 225, endPoint x: 772, endPoint y: 592, distance: 800.2
click at [788, 572] on md-content "Analytics Dashboard Rate Search Enquiries Quotes Bookings New Quote Bookings" at bounding box center [757, 362] width 1515 height 725
click at [56, 276] on md-content "Analytics Dashboard Rate Search Enquiries Quotes Bookings New Quote Bookings" at bounding box center [757, 362] width 1515 height 725
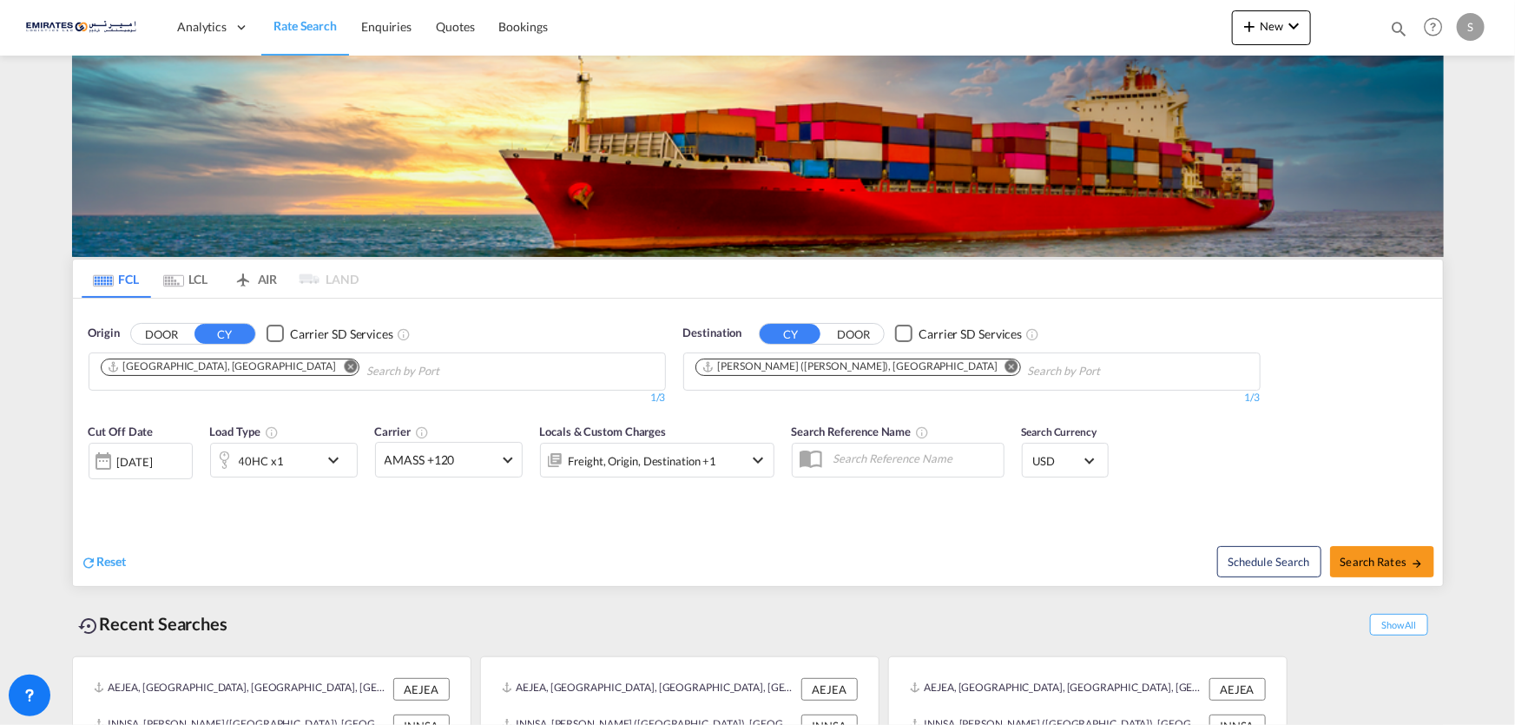
drag, startPoint x: 63, startPoint y: 221, endPoint x: 1413, endPoint y: 734, distance: 1444.6
click at [1413, 724] on html "Analytics Dashboard Rate Search Enquiries Quotes Bookings Analytics" at bounding box center [757, 362] width 1515 height 725
click at [329, 529] on div "Reset" at bounding box center [422, 548] width 681 height 48
click at [495, 316] on div "Origin DOOR CY Carrier SD Services Jebel Ali, AEJEA 1/3 1/" at bounding box center [377, 365] width 595 height 98
click at [407, 591] on div "Recent Searches Show All AEJEA, Jebel Ali, United Arab Emirates, Middle East, M…" at bounding box center [758, 690] width 1372 height 207
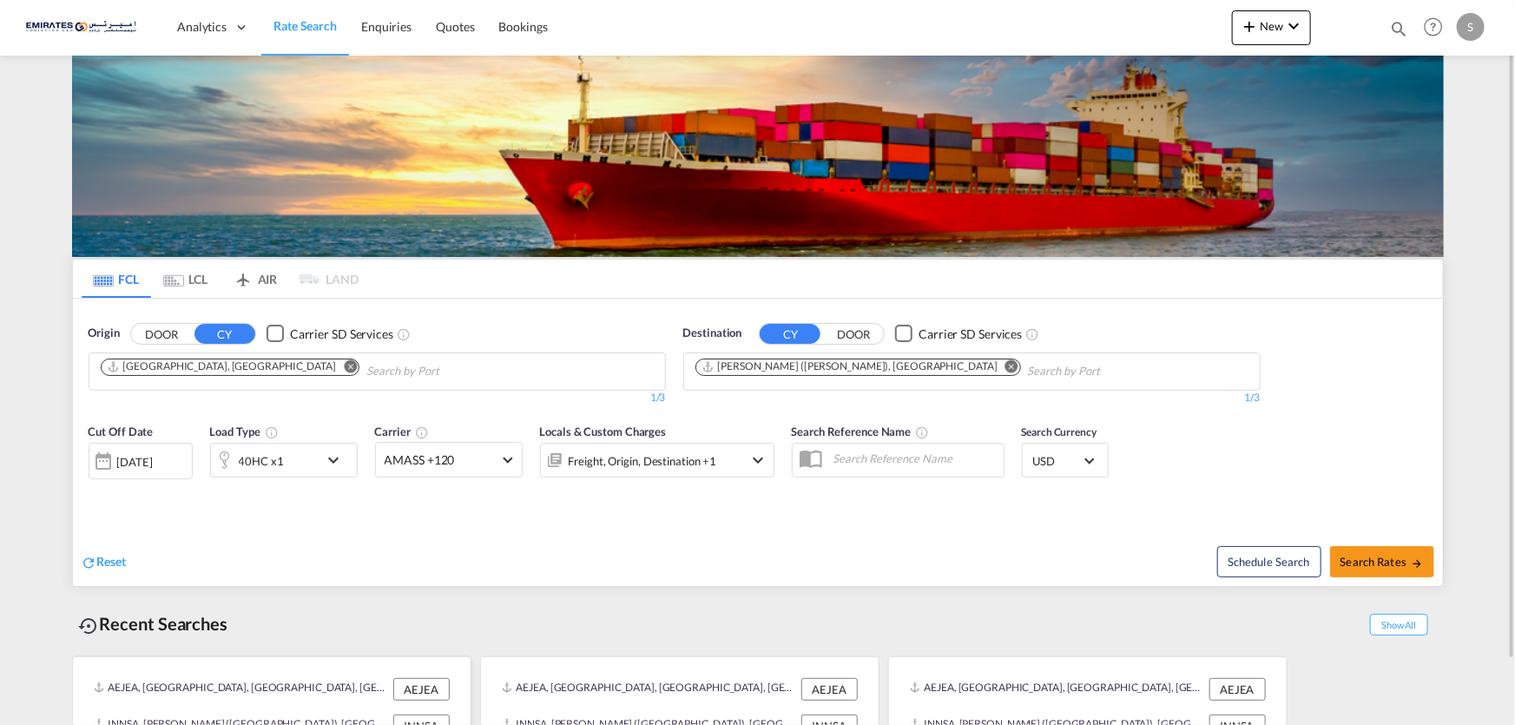
scroll to position [70, 0]
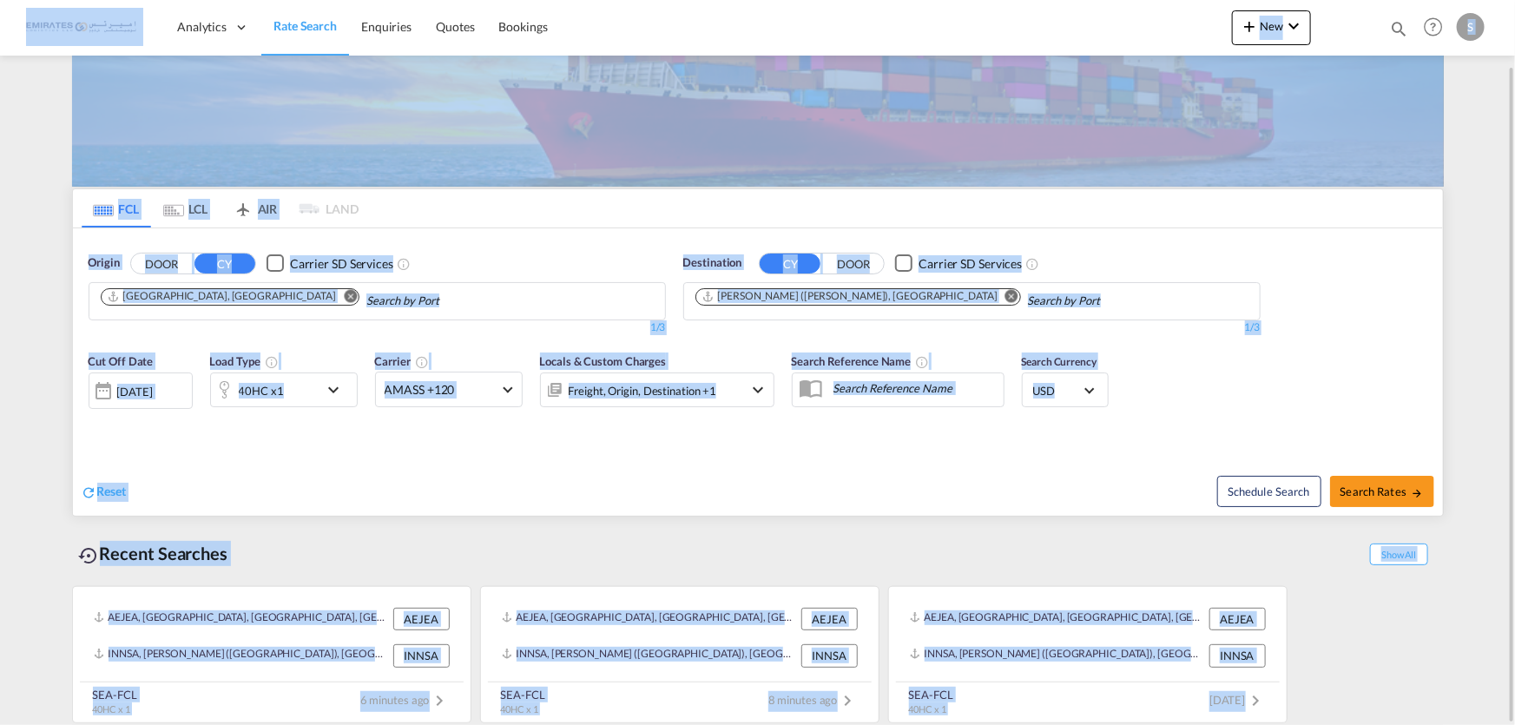
drag, startPoint x: 1314, startPoint y: 696, endPoint x: 54, endPoint y: 13, distance: 1433.7
click at [54, 13] on md-content "Analytics Dashboard Rate Search Enquiries Quotes Bookings New Quote Bookings" at bounding box center [757, 362] width 1515 height 725
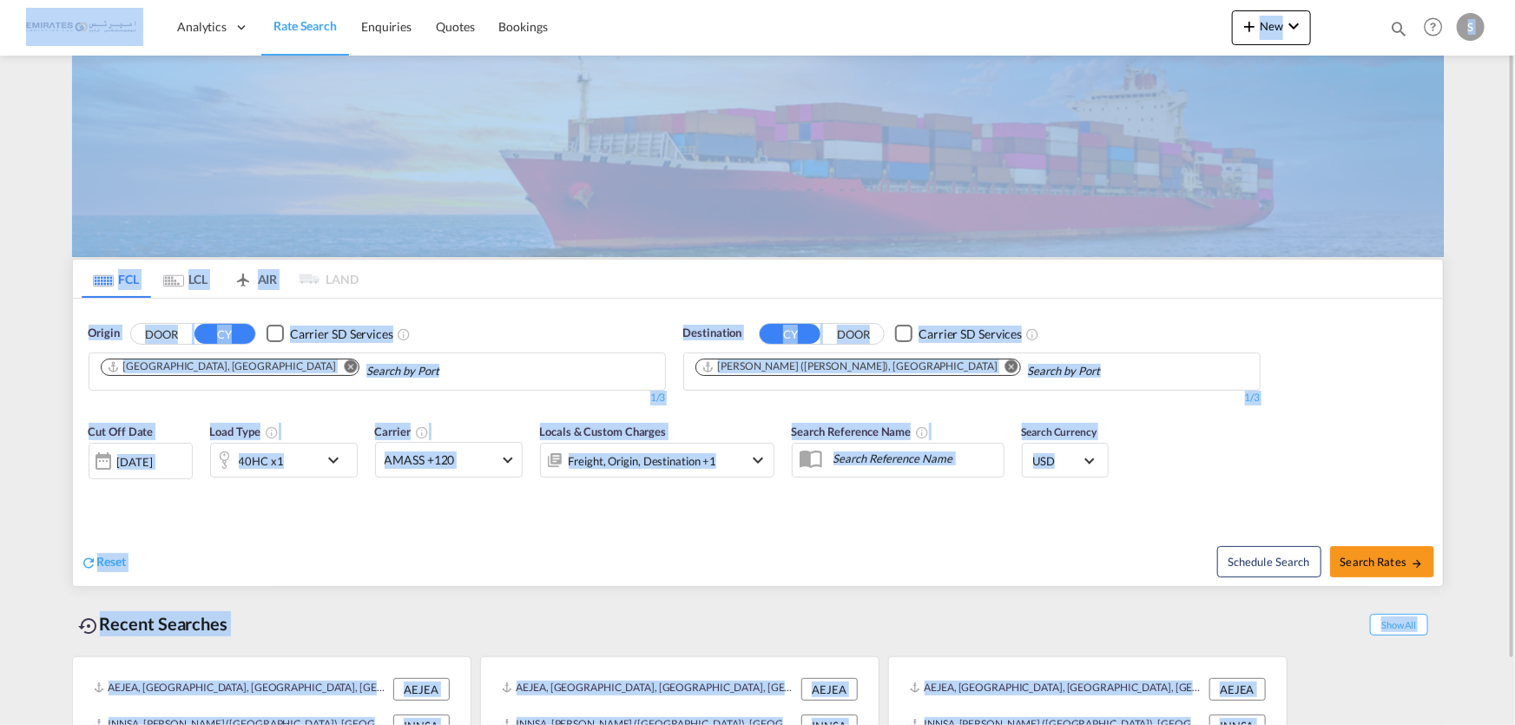
click at [56, 194] on md-content "Analytics Dashboard Rate Search Enquiries Quotes Bookings New Quote Bookings" at bounding box center [757, 362] width 1515 height 725
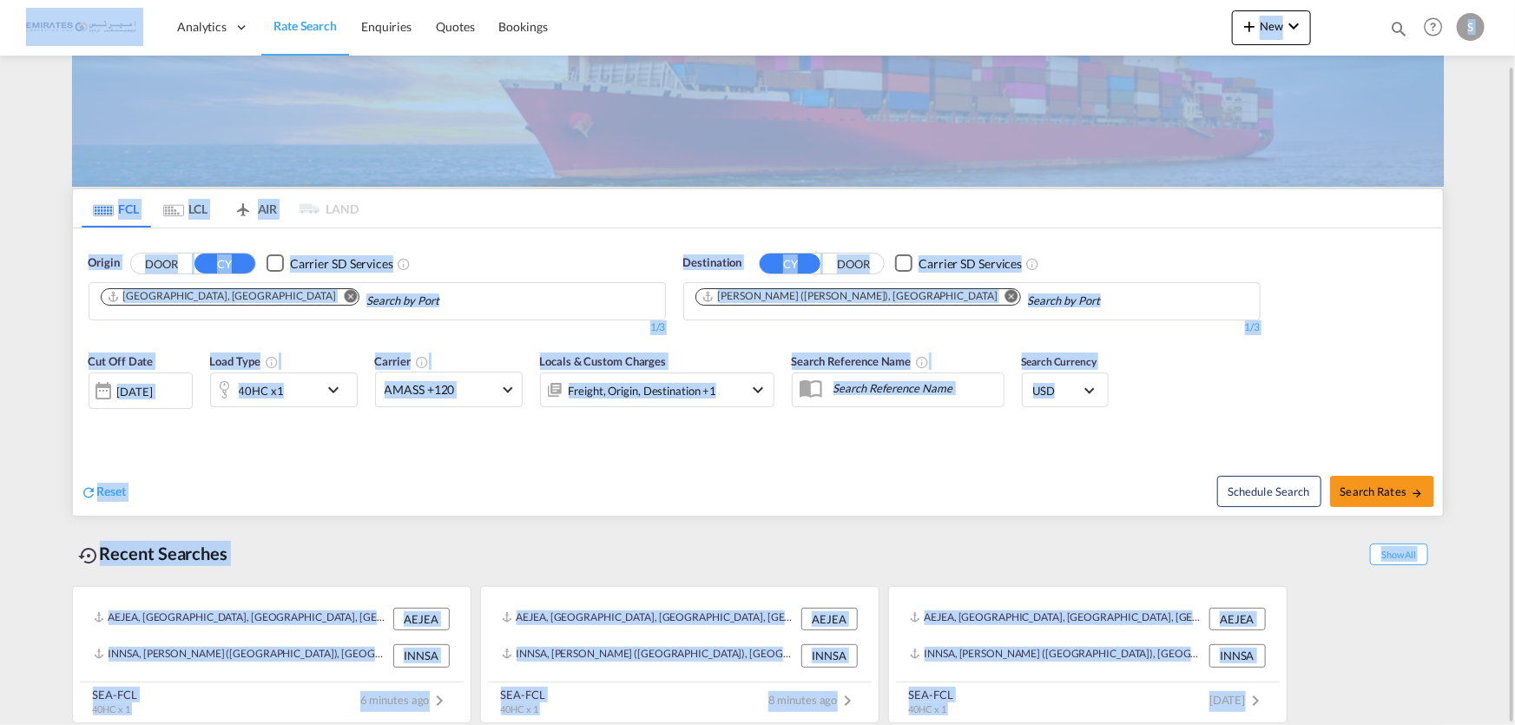
click at [1396, 684] on div "AEJEA, [GEOGRAPHIC_DATA], [GEOGRAPHIC_DATA], [GEOGRAPHIC_DATA], [GEOGRAPHIC_DAT…" at bounding box center [758, 650] width 1372 height 146
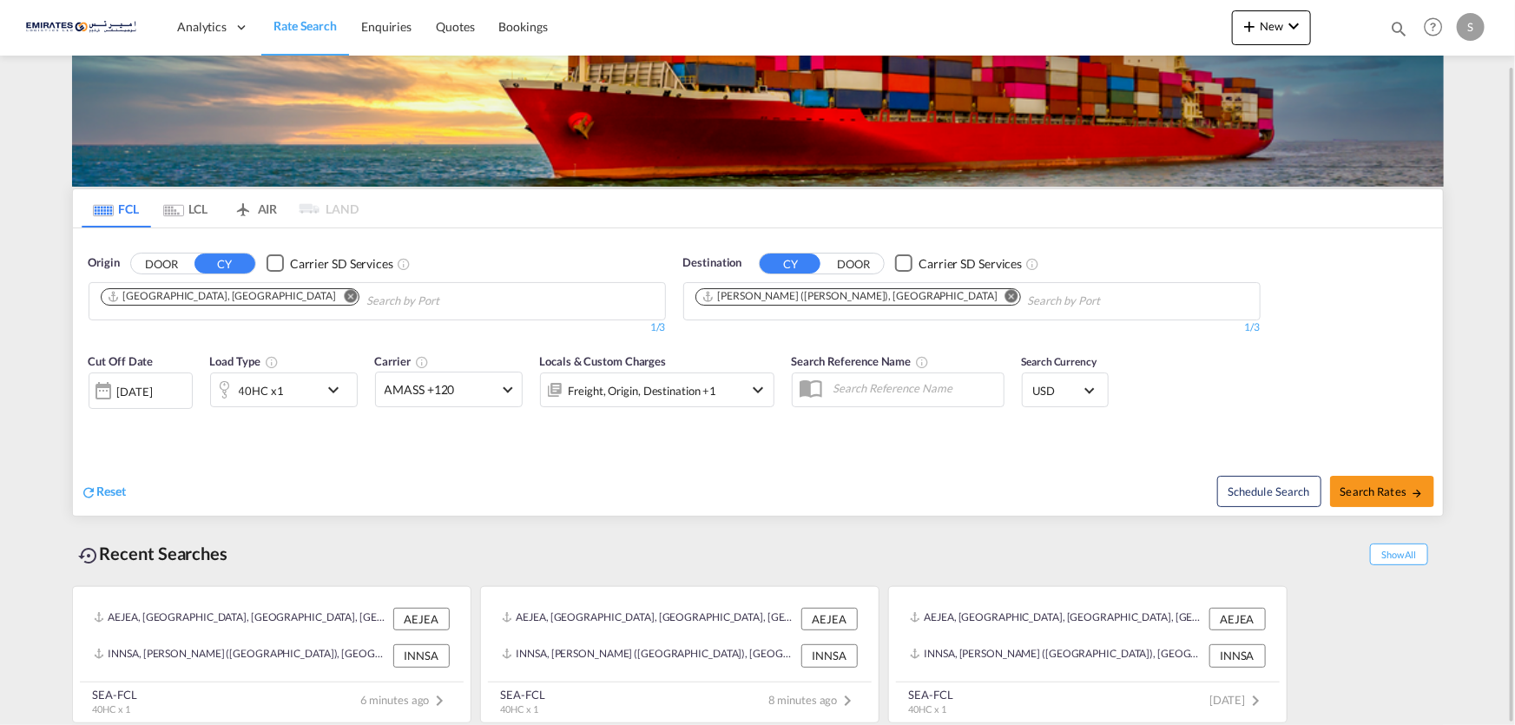
click at [1354, 687] on div "AEJEA, Jebel Ali, United Arab Emirates, Middle East, Middle East AEJEA INNSA, J…" at bounding box center [758, 650] width 1372 height 146
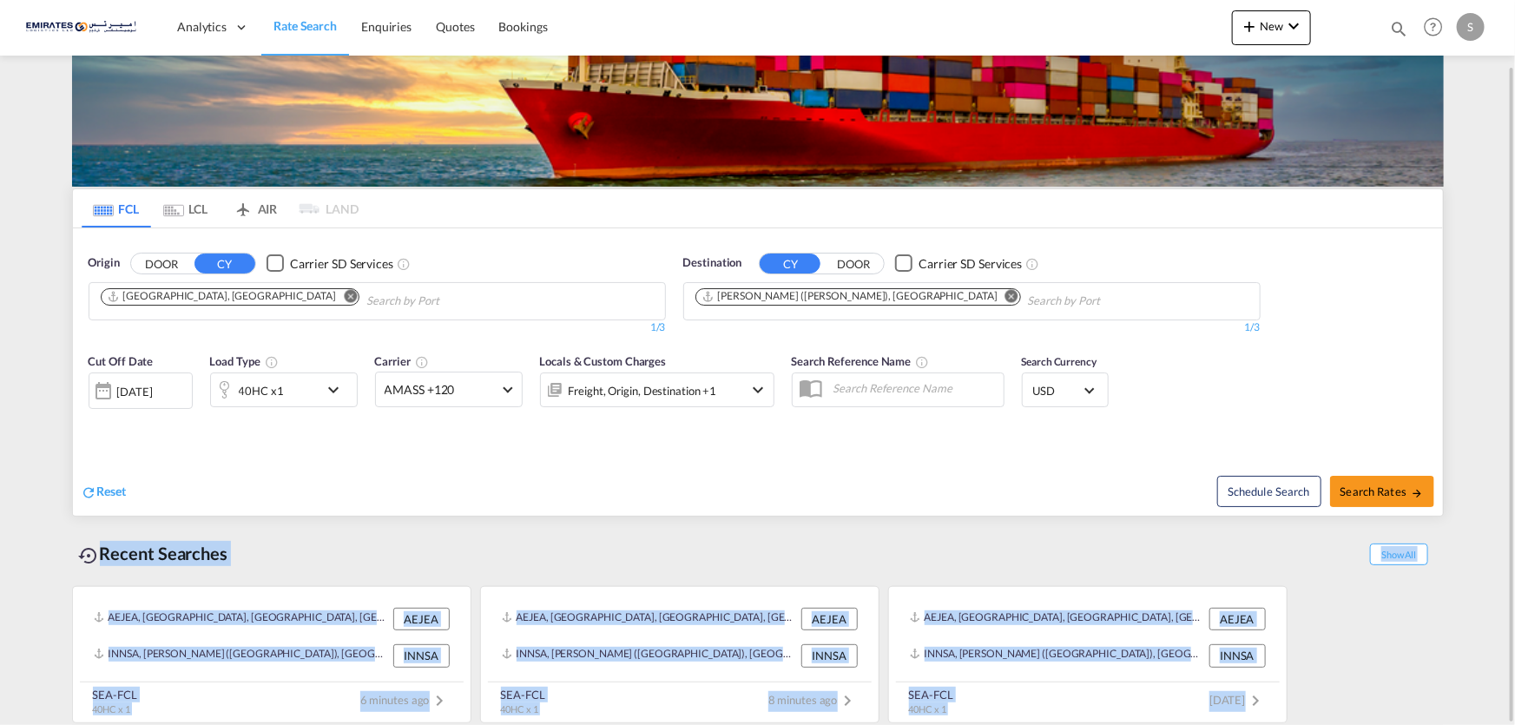
drag, startPoint x: 1337, startPoint y: 694, endPoint x: 78, endPoint y: 549, distance: 1267.0
click at [78, 549] on div "Recent Searches Show All AEJEA, Jebel Ali, United Arab Emirates, Middle East, M…" at bounding box center [758, 624] width 1372 height 198
click at [405, 573] on div "Recent Searches Show All AEJEA, Jebel Ali, United Arab Emirates, Middle East, M…" at bounding box center [758, 624] width 1372 height 198
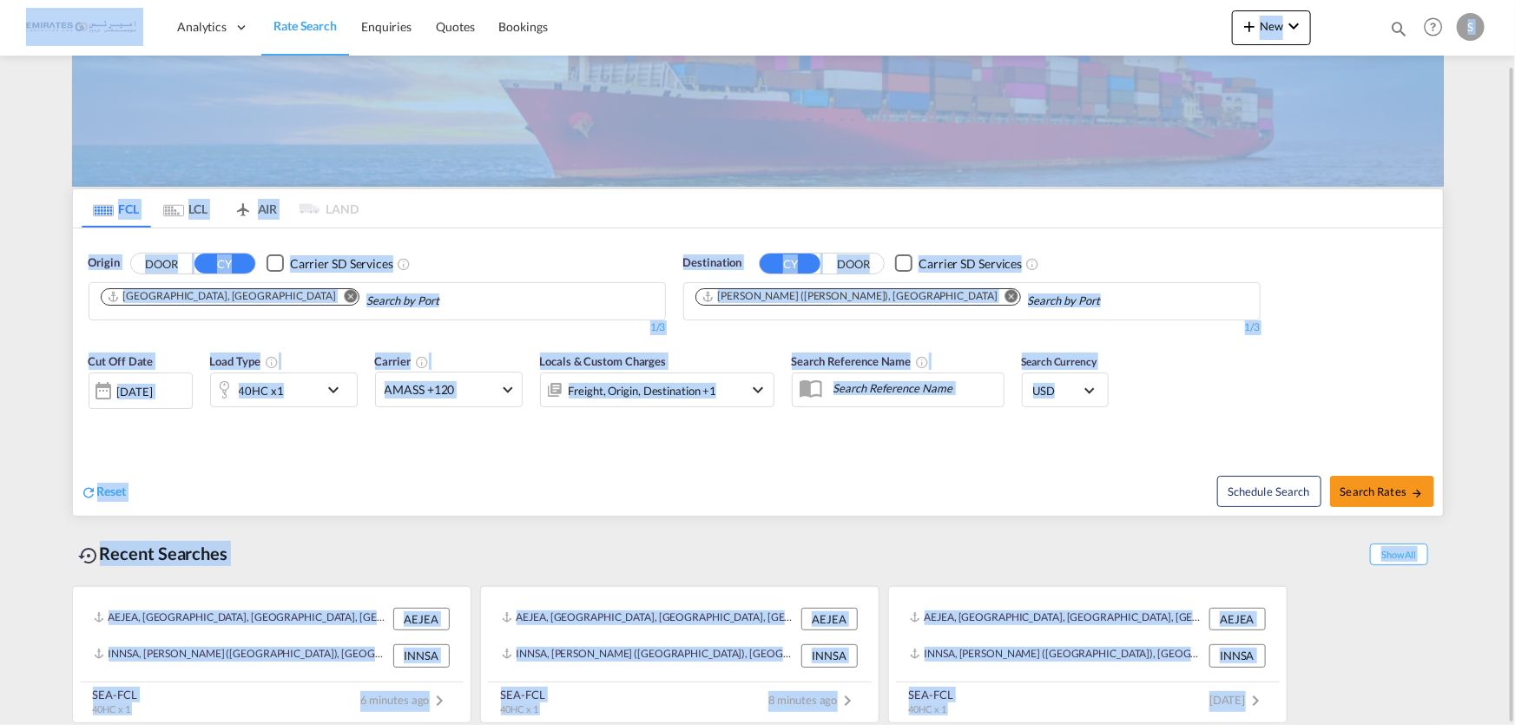
drag, startPoint x: 1314, startPoint y: 699, endPoint x: 0, endPoint y: 51, distance: 1465.2
click at [0, 51] on md-content "Analytics Dashboard Rate Search Enquiries Quotes Bookings New Quote Bookings" at bounding box center [757, 362] width 1515 height 725
click at [1379, 632] on div "AEJEA, Jebel Ali, United Arab Emirates, Middle East, Middle East AEJEA INNSA, J…" at bounding box center [758, 650] width 1372 height 146
drag, startPoint x: 1324, startPoint y: 686, endPoint x: 0, endPoint y: 29, distance: 1477.9
click at [0, 29] on md-content "Analytics Dashboard Rate Search Enquiries Quotes Bookings New Quote Bookings" at bounding box center [757, 362] width 1515 height 725
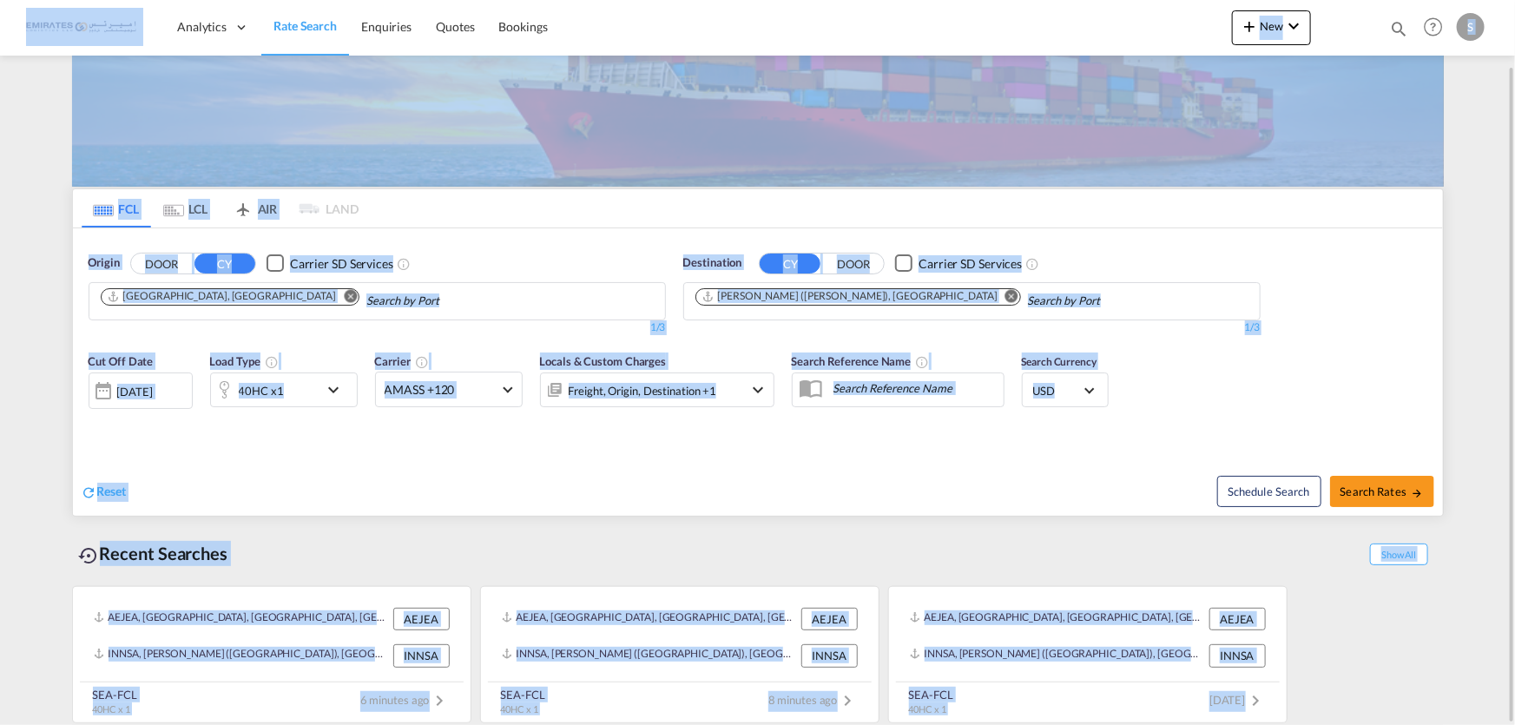
click at [1313, 638] on div "AEJEA, Jebel Ali, United Arab Emirates, Middle East, Middle East AEJEA INNSA, J…" at bounding box center [758, 650] width 1372 height 146
drag, startPoint x: 1304, startPoint y: 681, endPoint x: 11, endPoint y: 61, distance: 1433.9
click at [14, 51] on md-content "Analytics Dashboard Rate Search Enquiries Quotes Bookings New Quote Bookings" at bounding box center [757, 362] width 1515 height 725
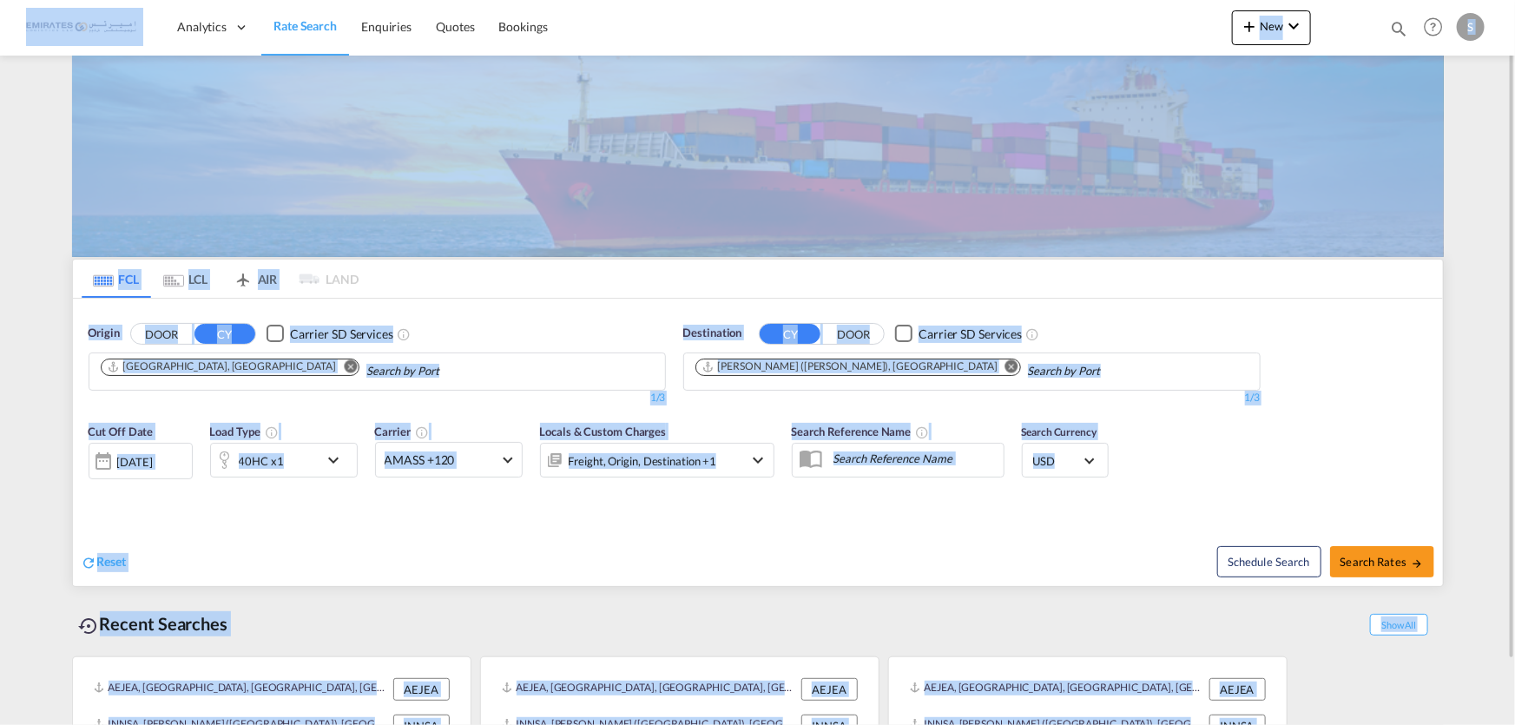
click at [56, 161] on md-content "Analytics Dashboard Rate Search Enquiries Quotes Bookings New Quote Bookings" at bounding box center [757, 362] width 1515 height 725
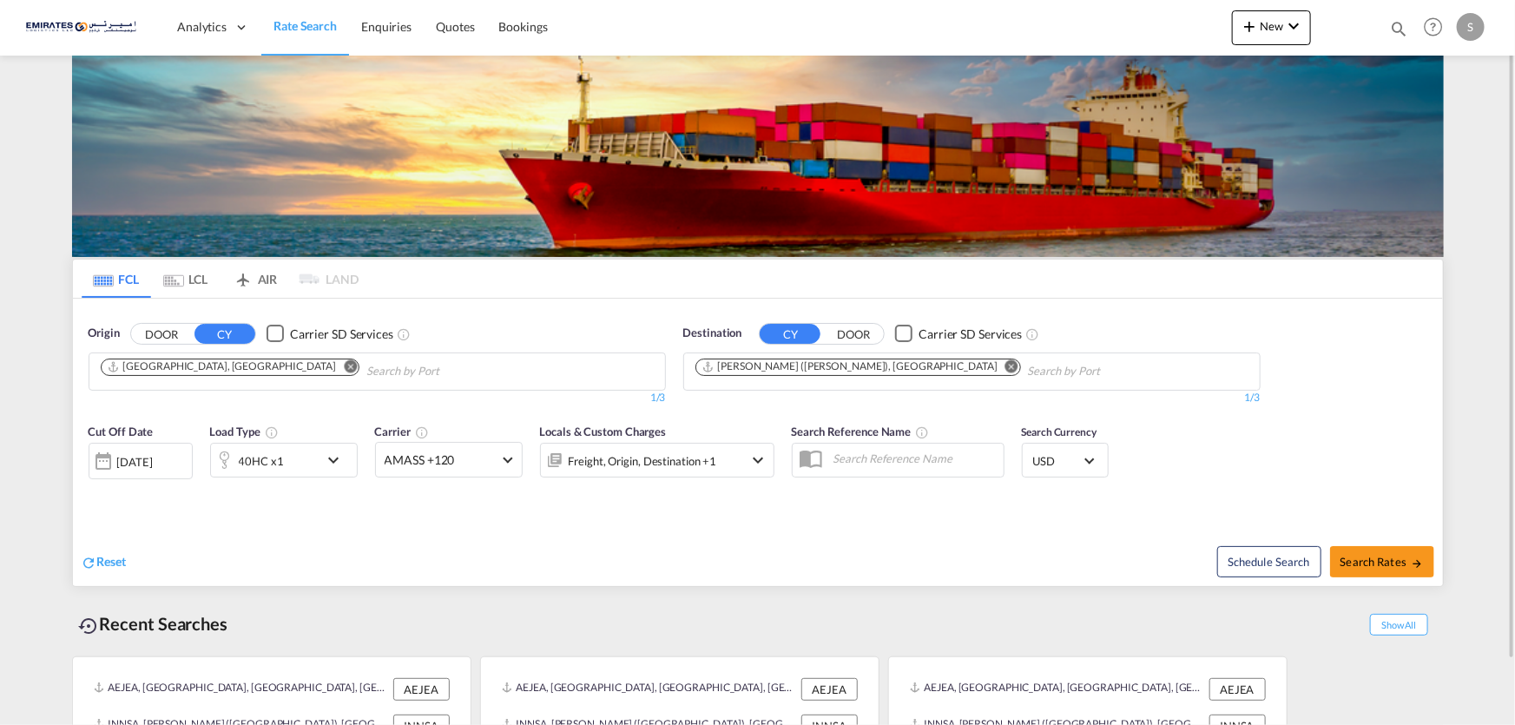
scroll to position [70, 0]
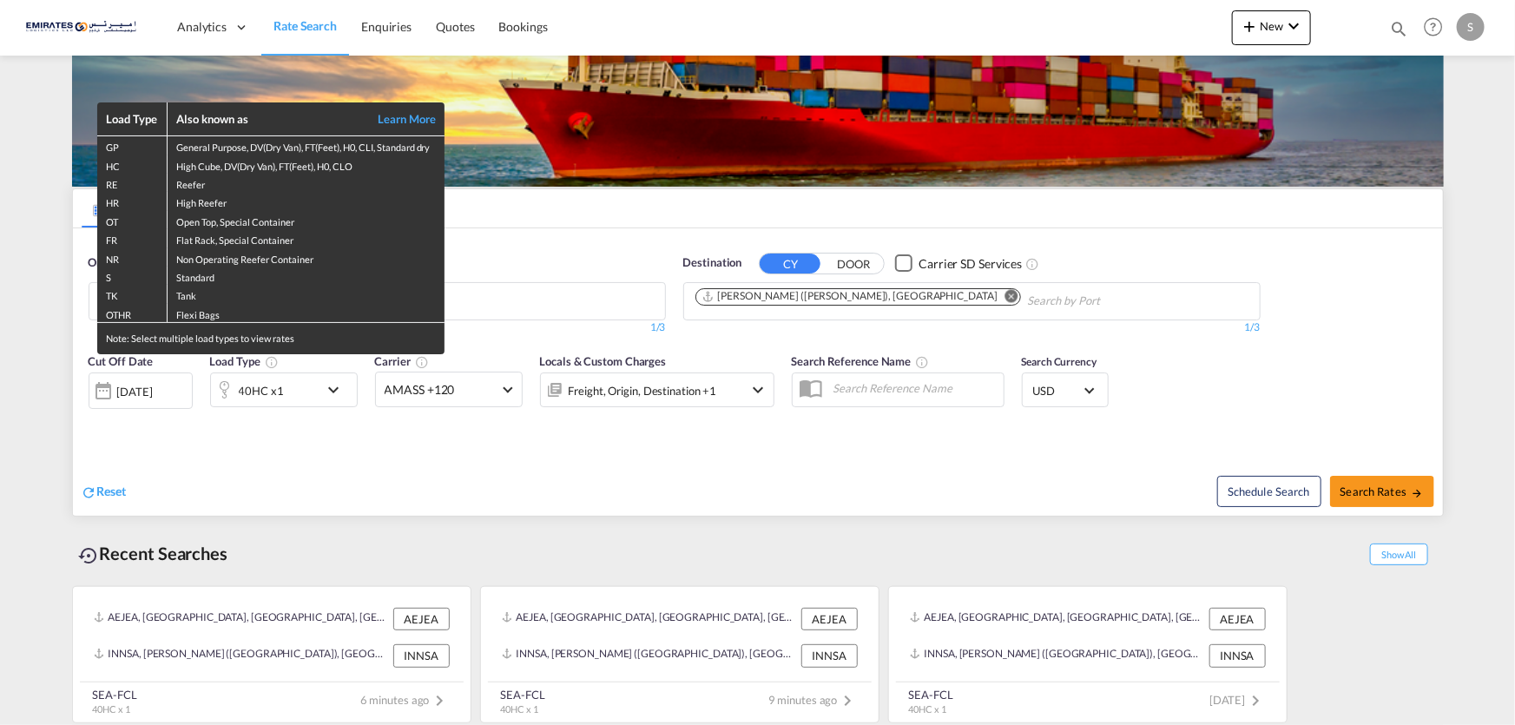
drag, startPoint x: 1249, startPoint y: 674, endPoint x: 0, endPoint y: 165, distance: 1349.1
click at [0, 159] on body "Analytics Dashboard Rate Search Enquiries Quotes Bookings" at bounding box center [757, 362] width 1515 height 725
click at [1360, 683] on div "Load Type Also known as Learn More GP General Purpose, DV(Dry Van), FT(Feet), H…" at bounding box center [757, 362] width 1515 height 725
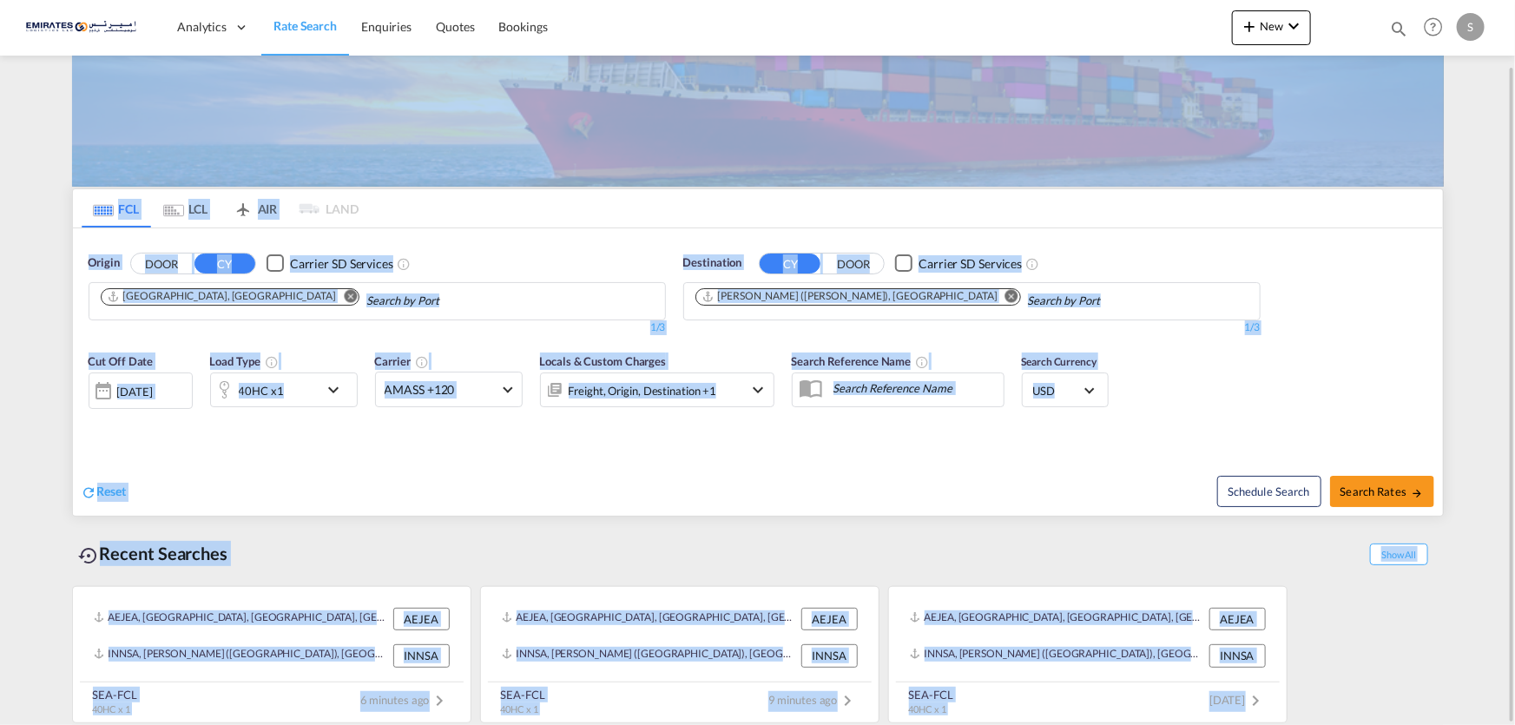
drag, startPoint x: 1360, startPoint y: 683, endPoint x: 7, endPoint y: 43, distance: 1497.3
click at [11, 47] on md-content "Analytics Dashboard Rate Search Enquiries Quotes Bookings New Quote Bookings" at bounding box center [757, 362] width 1515 height 725
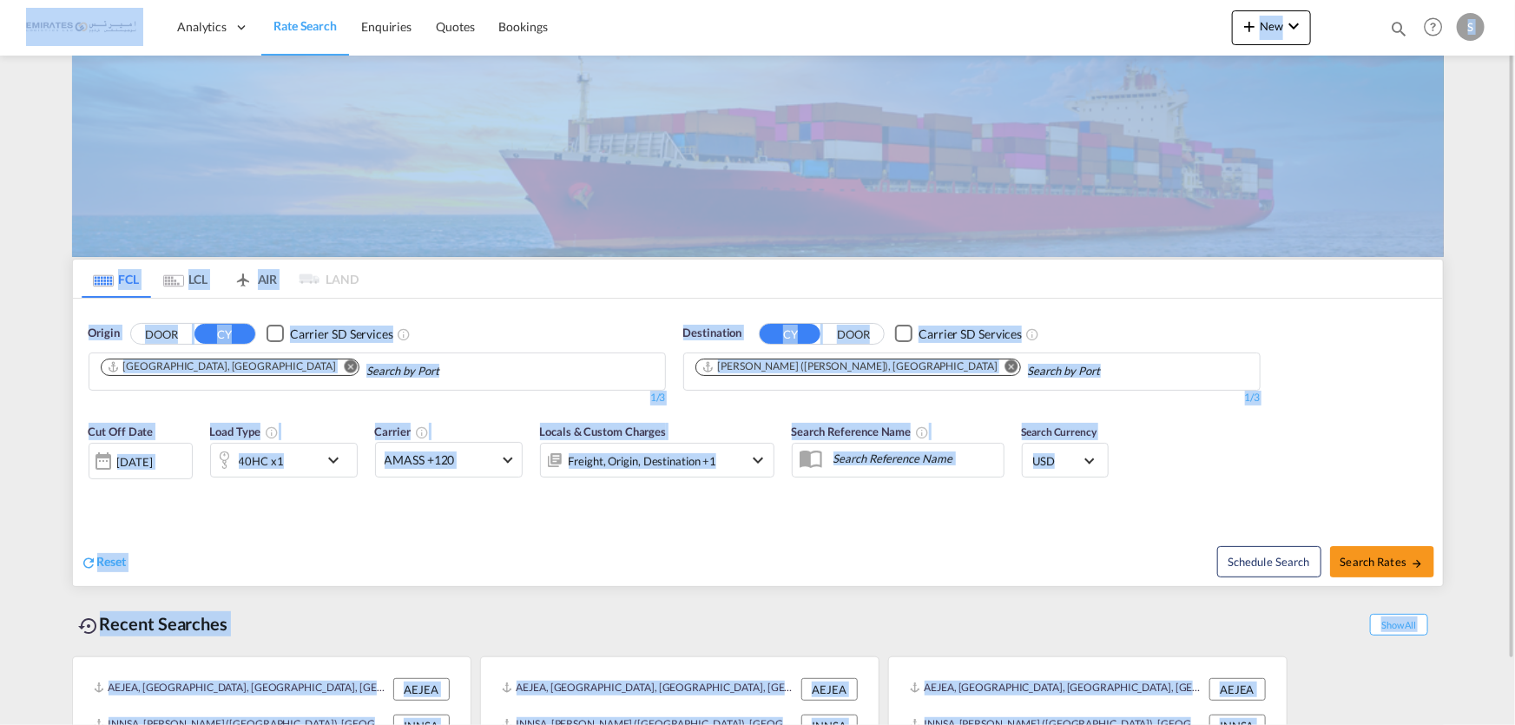
click at [35, 195] on md-content "Analytics Dashboard Rate Search Enquiries Quotes Bookings New Quote Bookings" at bounding box center [757, 362] width 1515 height 725
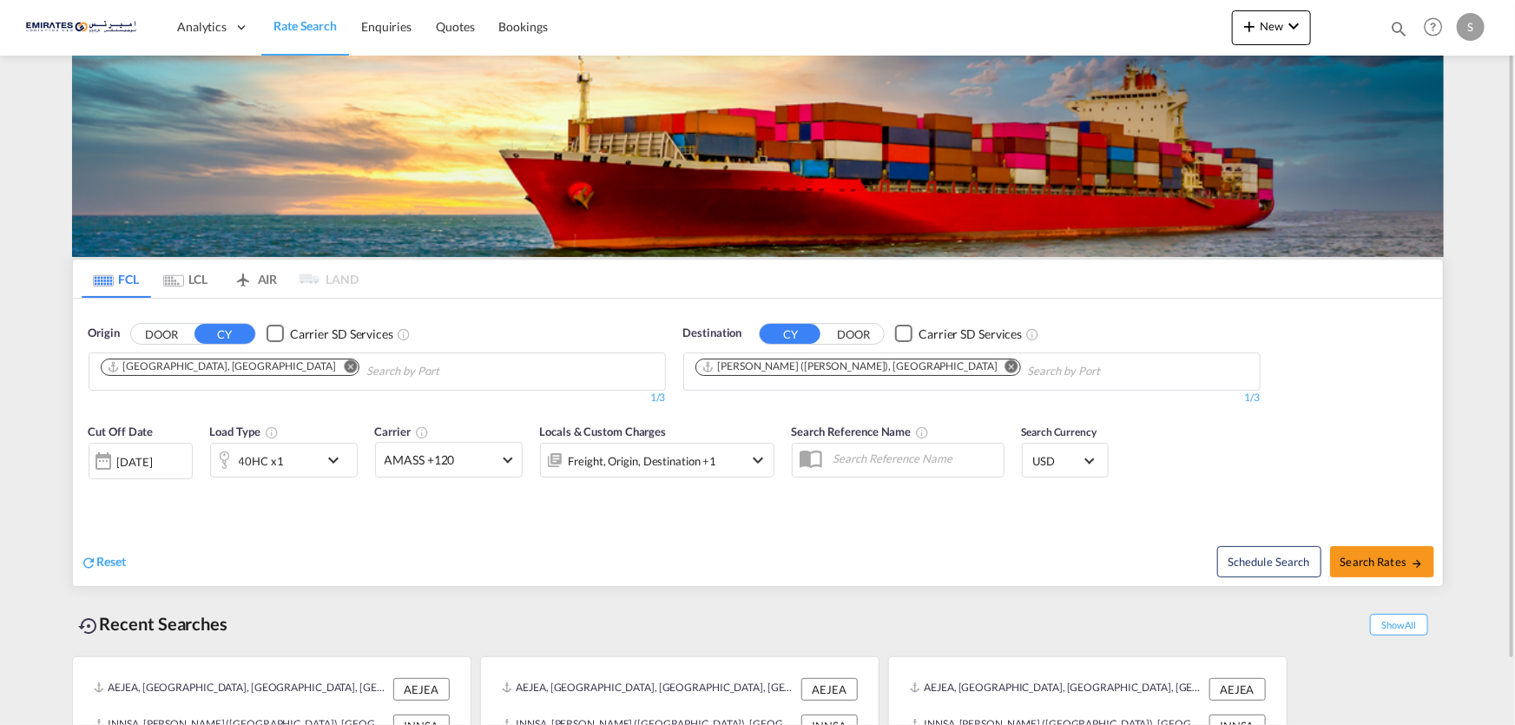
scroll to position [70, 0]
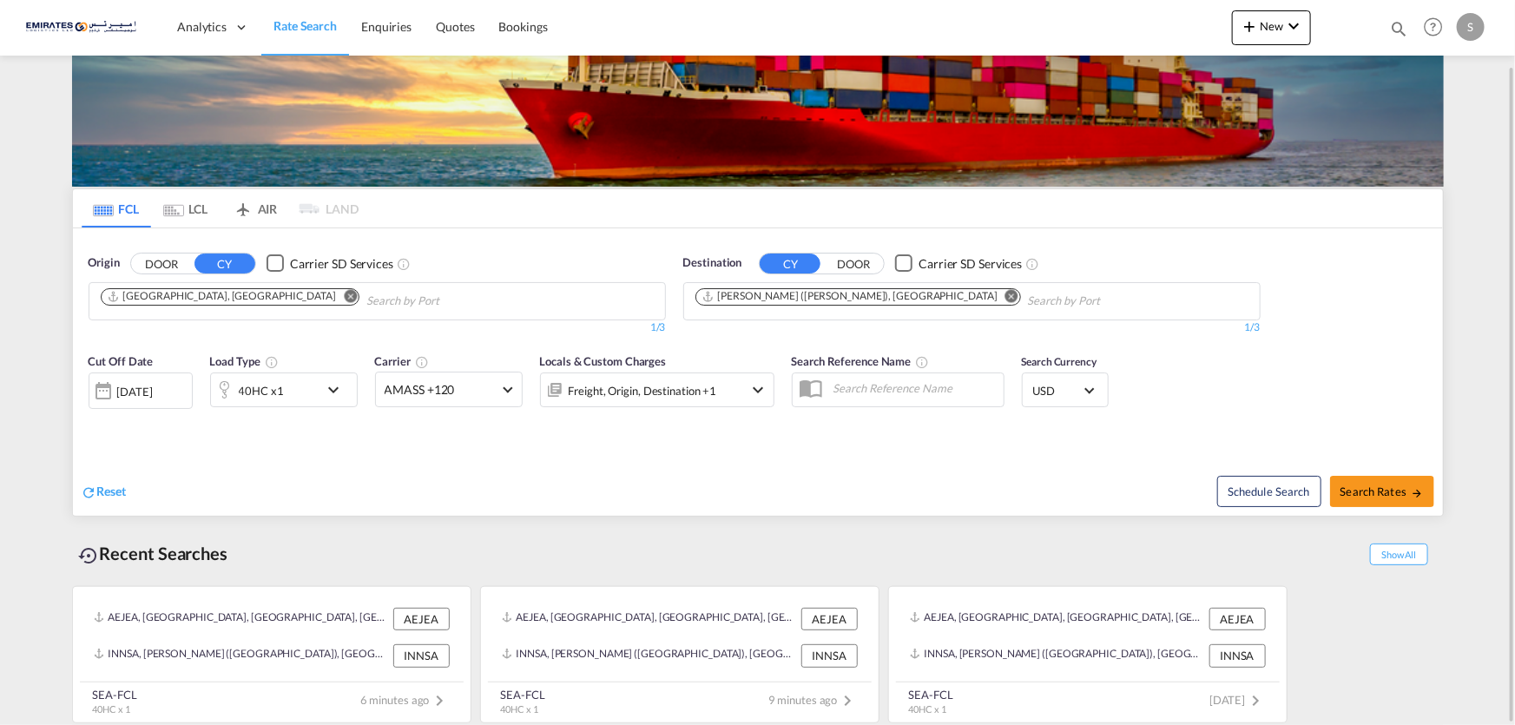
drag, startPoint x: 1341, startPoint y: 668, endPoint x: 39, endPoint y: 94, distance: 1423.3
click at [39, 94] on md-content "Analytics Dashboard Rate Search Enquiries Quotes Bookings New Quote Bookings" at bounding box center [757, 362] width 1515 height 725
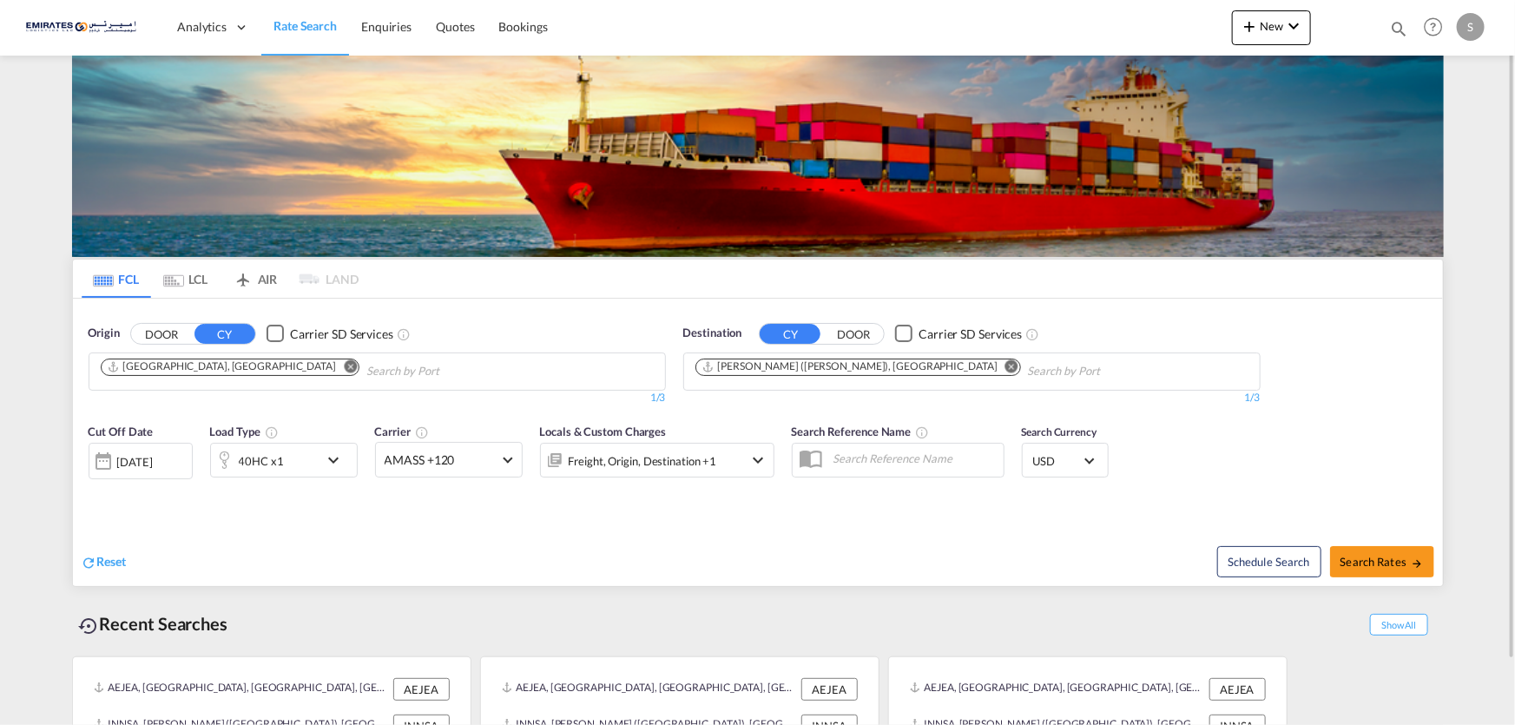
click at [86, 127] on img at bounding box center [758, 156] width 1372 height 201
click at [48, 116] on md-content "Analytics Dashboard Rate Search Enquiries Quotes Bookings New Quote Bookings" at bounding box center [757, 362] width 1515 height 725
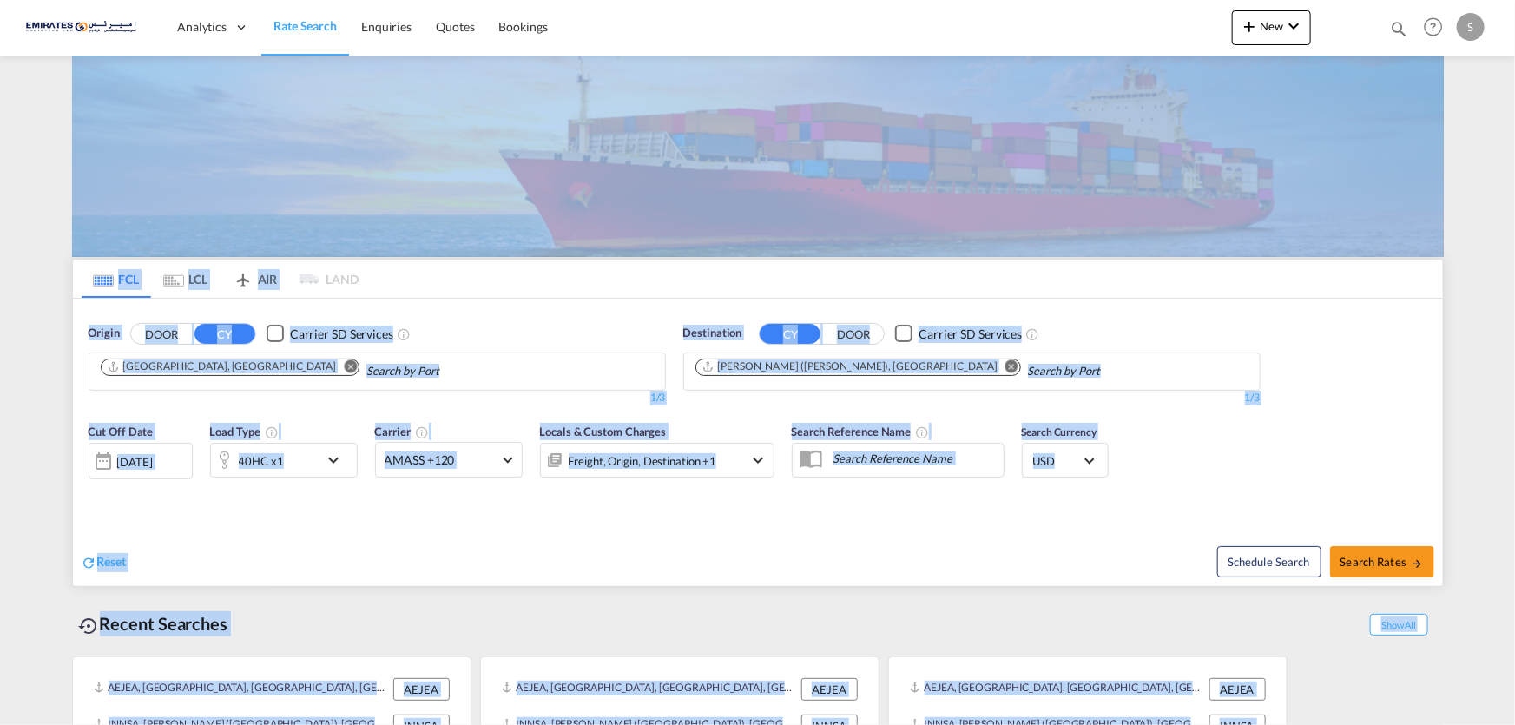
drag, startPoint x: 48, startPoint y: 116, endPoint x: 1319, endPoint y: 755, distance: 1422.4
click at [1319, 724] on html "Analytics Dashboard Rate Search Enquiries Quotes Bookings Analytics" at bounding box center [757, 362] width 1515 height 725
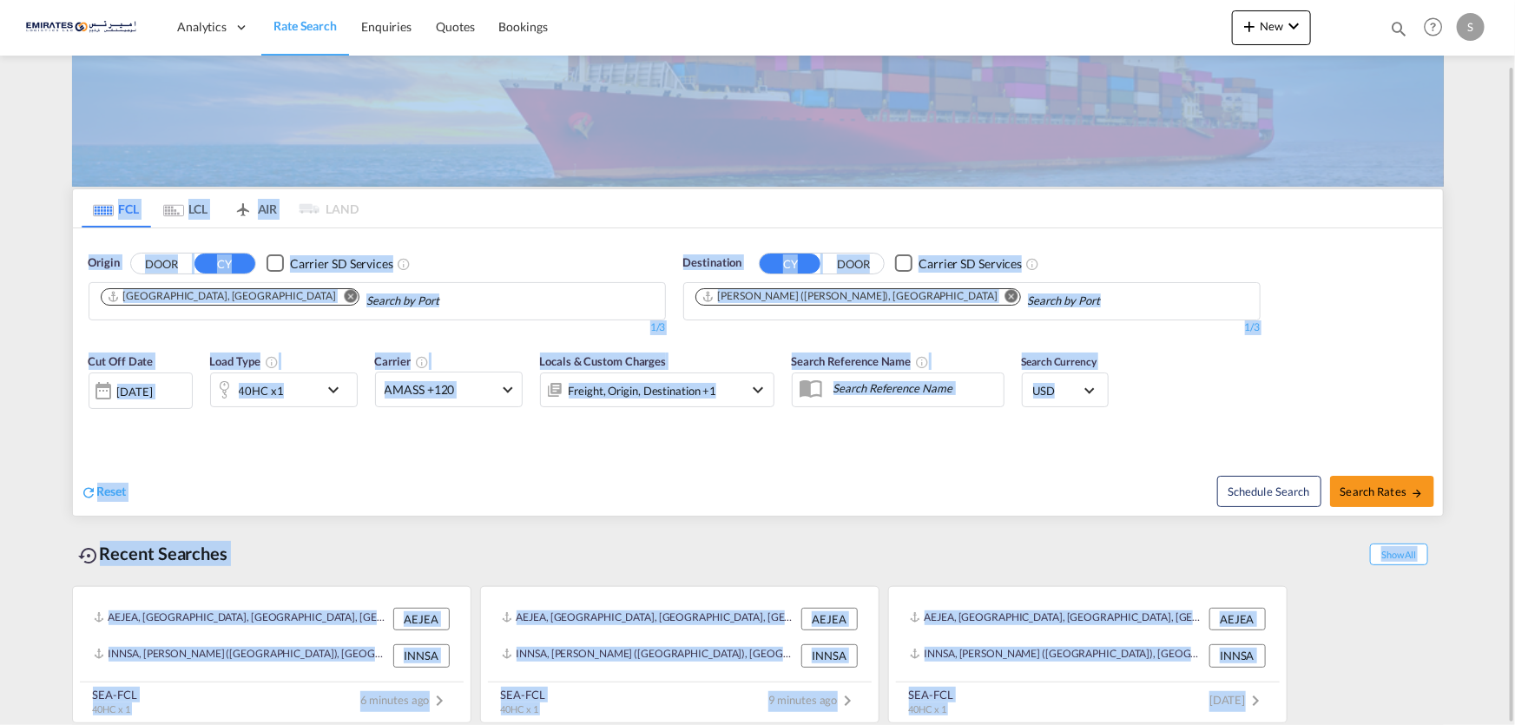
click at [1359, 680] on div "AEJEA, Jebel Ali, United Arab Emirates, Middle East, Middle East AEJEA INNSA, J…" at bounding box center [758, 650] width 1372 height 146
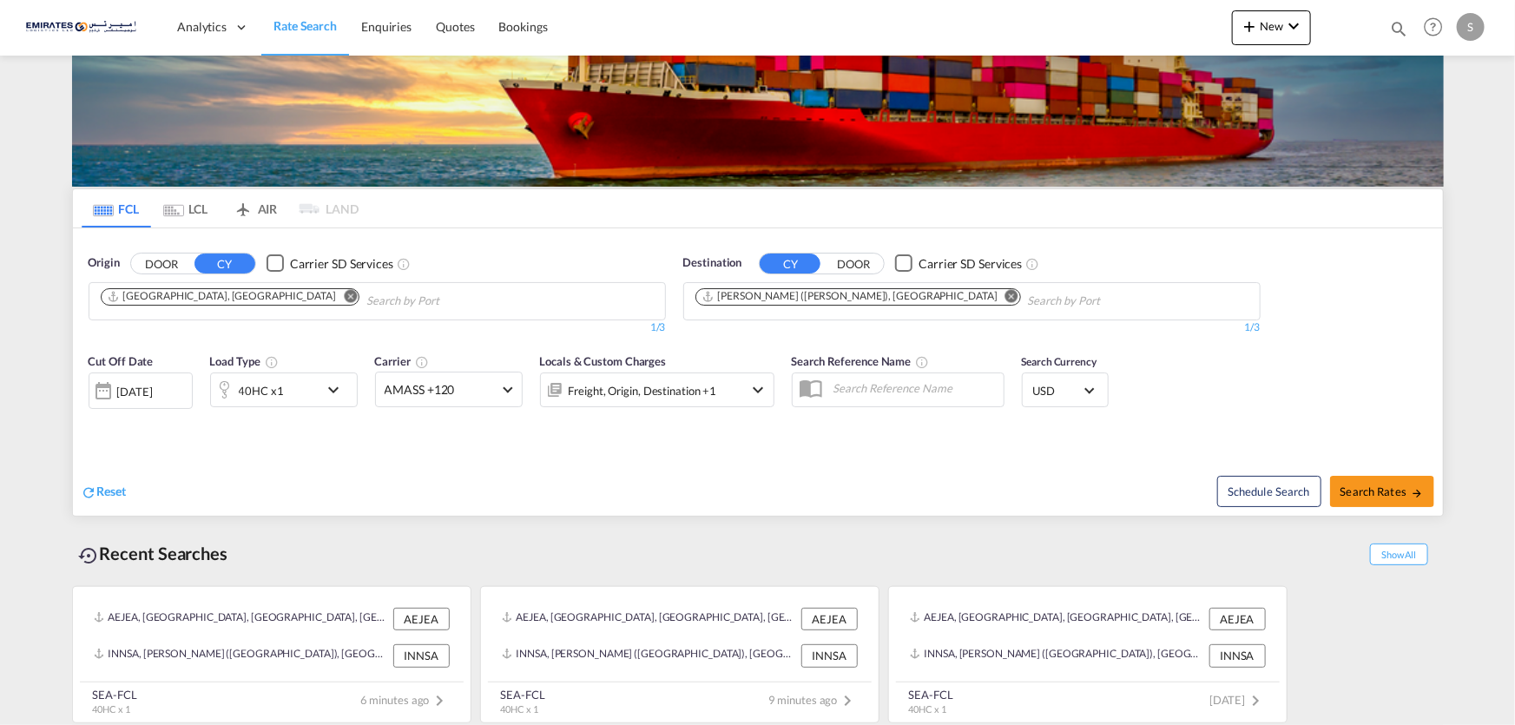
drag, startPoint x: 1320, startPoint y: 697, endPoint x: 0, endPoint y: -31, distance: 1507.9
click at [0, 0] on html "Analytics Dashboard Rate Search Enquiries Quotes Bookings Analytics" at bounding box center [757, 362] width 1515 height 725
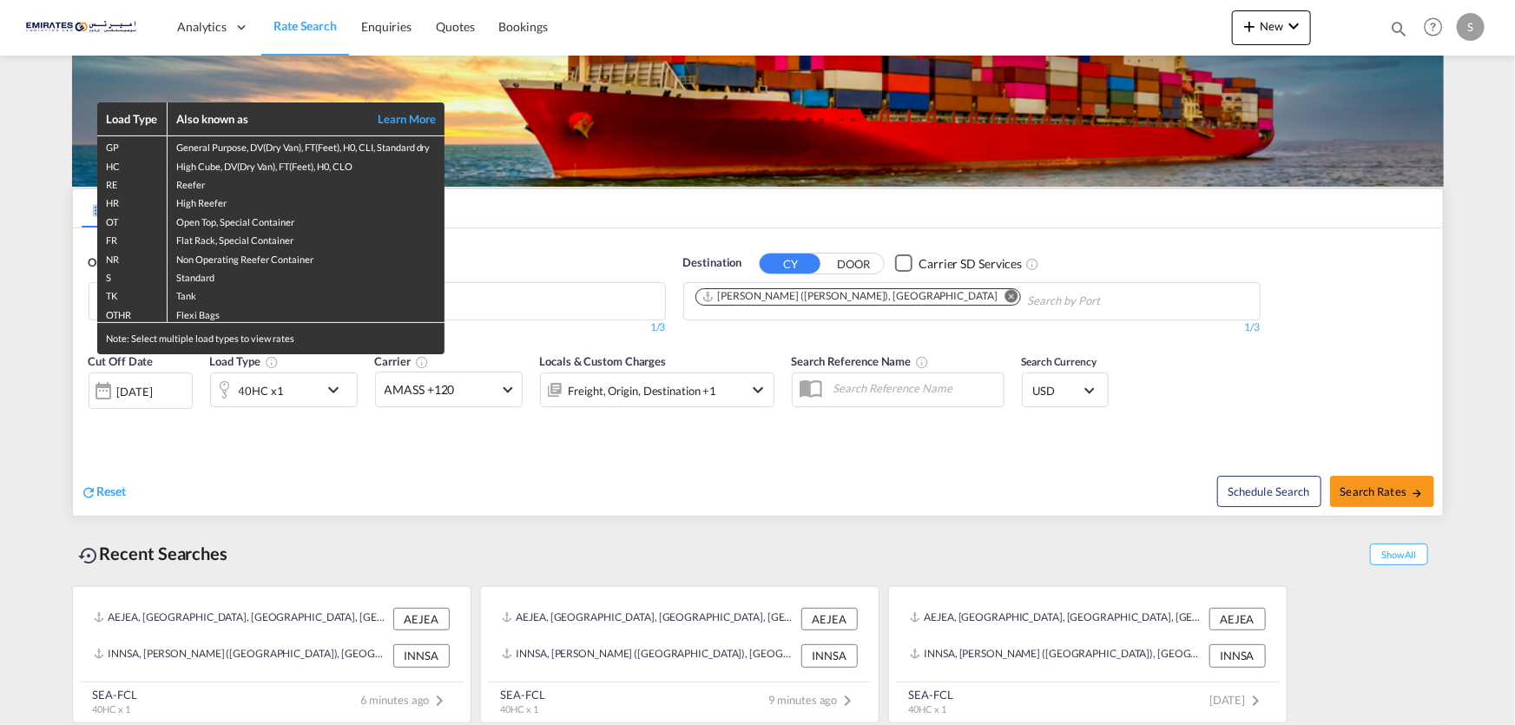
click at [466, 530] on div "Load Type Also known as Learn More GP General Purpose, DV(Dry Van), FT(Feet), H…" at bounding box center [757, 362] width 1515 height 725
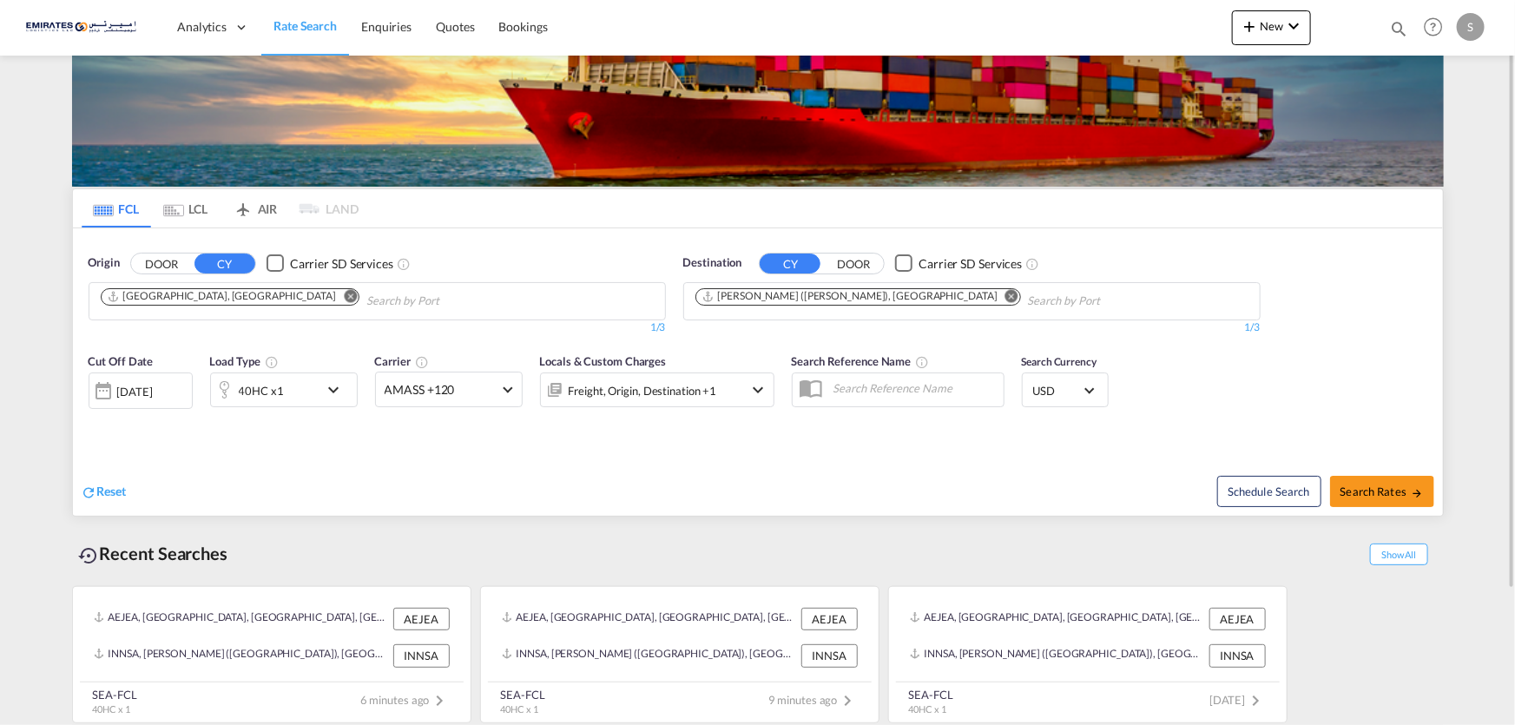
scroll to position [0, 0]
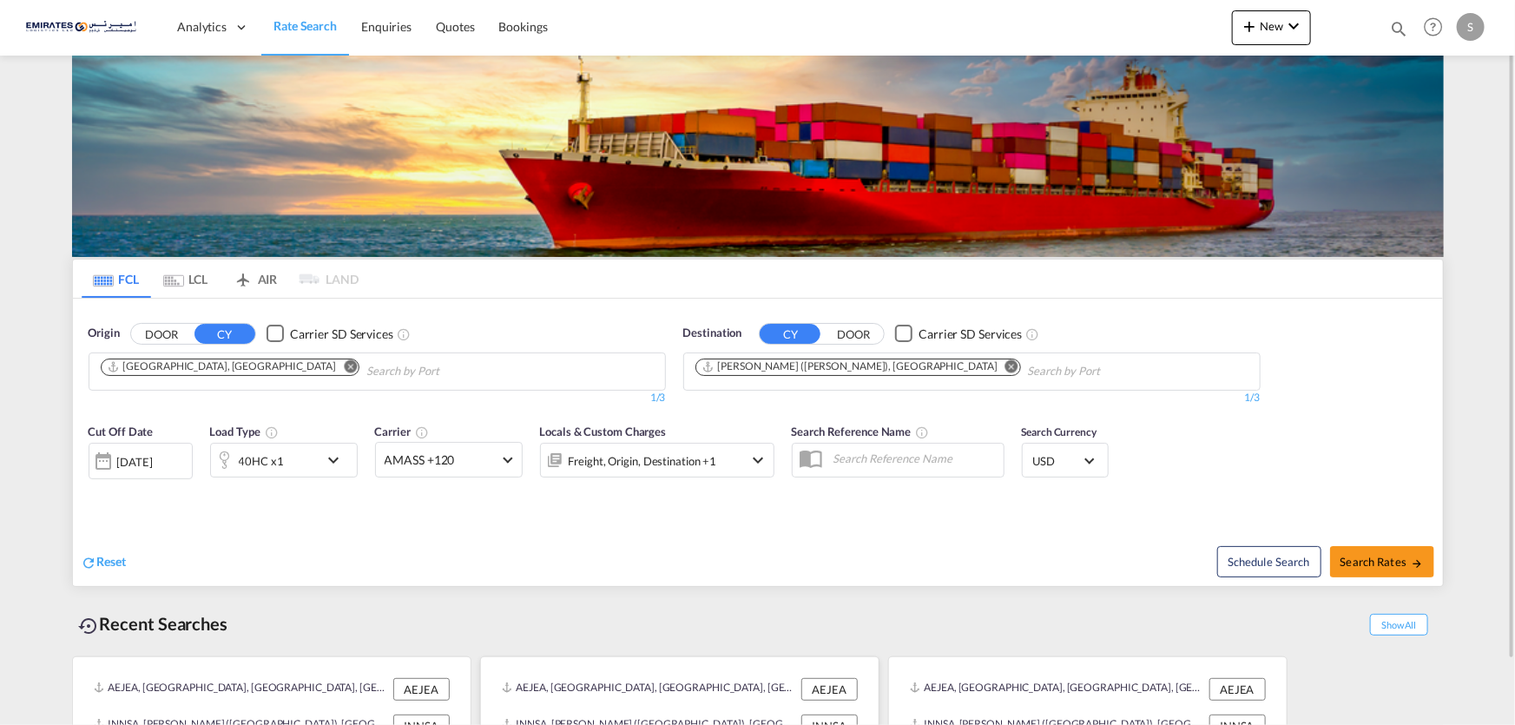
drag, startPoint x: 1352, startPoint y: 689, endPoint x: 808, endPoint y: 655, distance: 545.3
click at [808, 655] on div "AEJEA, Jebel Ali, United Arab Emirates, Middle East, Middle East AEJEA INNSA, J…" at bounding box center [758, 721] width 1372 height 146
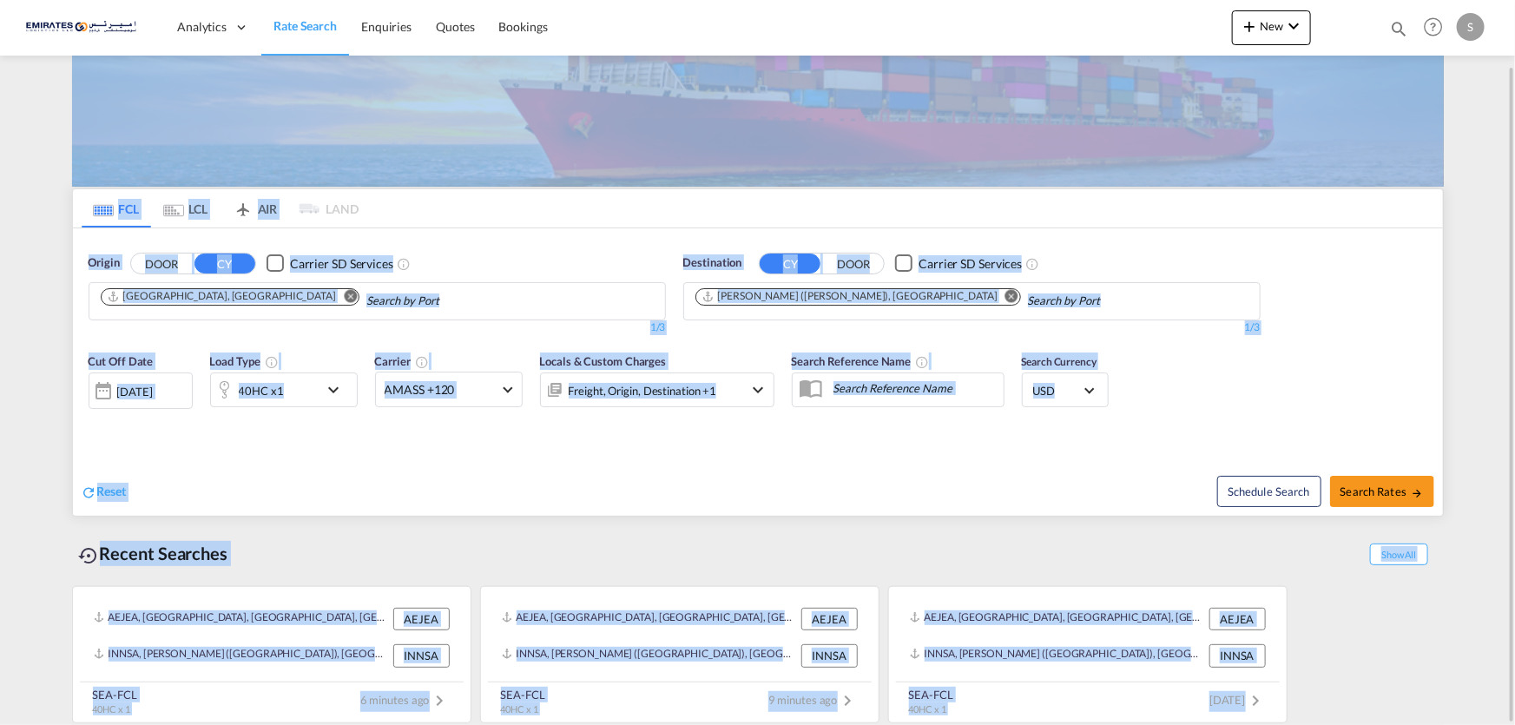
drag, startPoint x: 1218, startPoint y: 703, endPoint x: 0, endPoint y: 74, distance: 1370.9
click at [0, 74] on md-content "Analytics Dashboard Rate Search Enquiries Quotes Bookings New Quote Bookings" at bounding box center [757, 362] width 1515 height 725
click at [865, 547] on div "Recent Searches Show All" at bounding box center [758, 549] width 1372 height 48
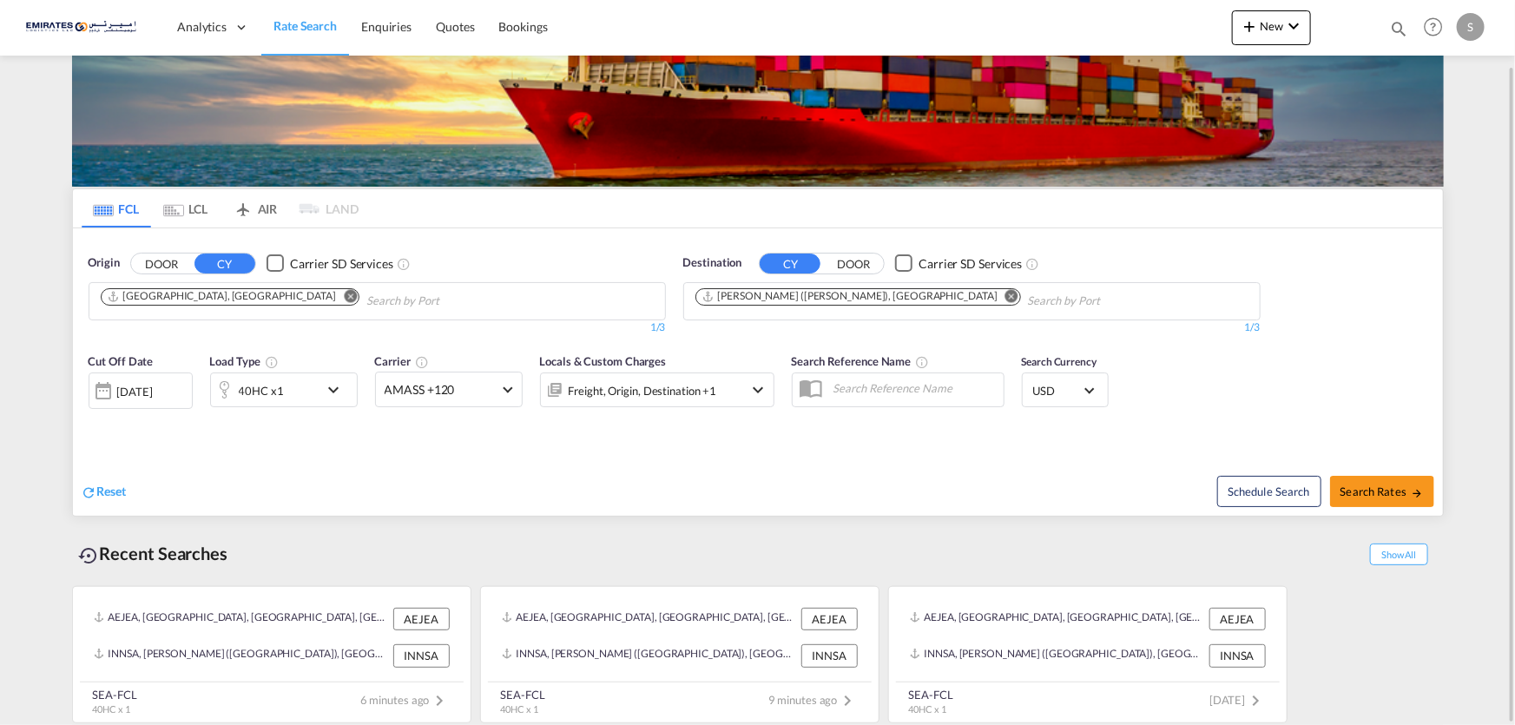
scroll to position [0, 0]
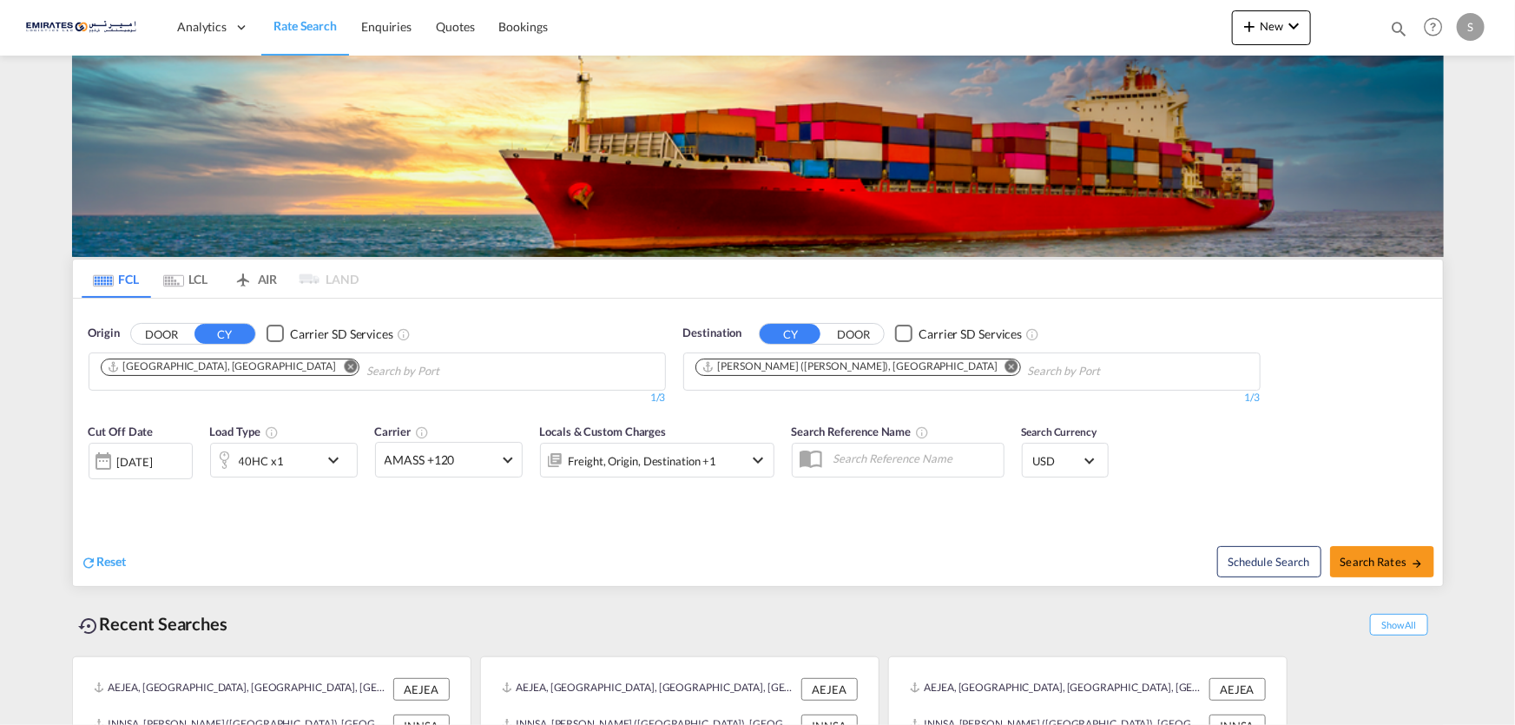
drag, startPoint x: 55, startPoint y: 115, endPoint x: 1313, endPoint y: 747, distance: 1407.3
click at [1313, 724] on html "Analytics Dashboard Rate Search Enquiries Quotes Bookings Analytics" at bounding box center [757, 362] width 1515 height 725
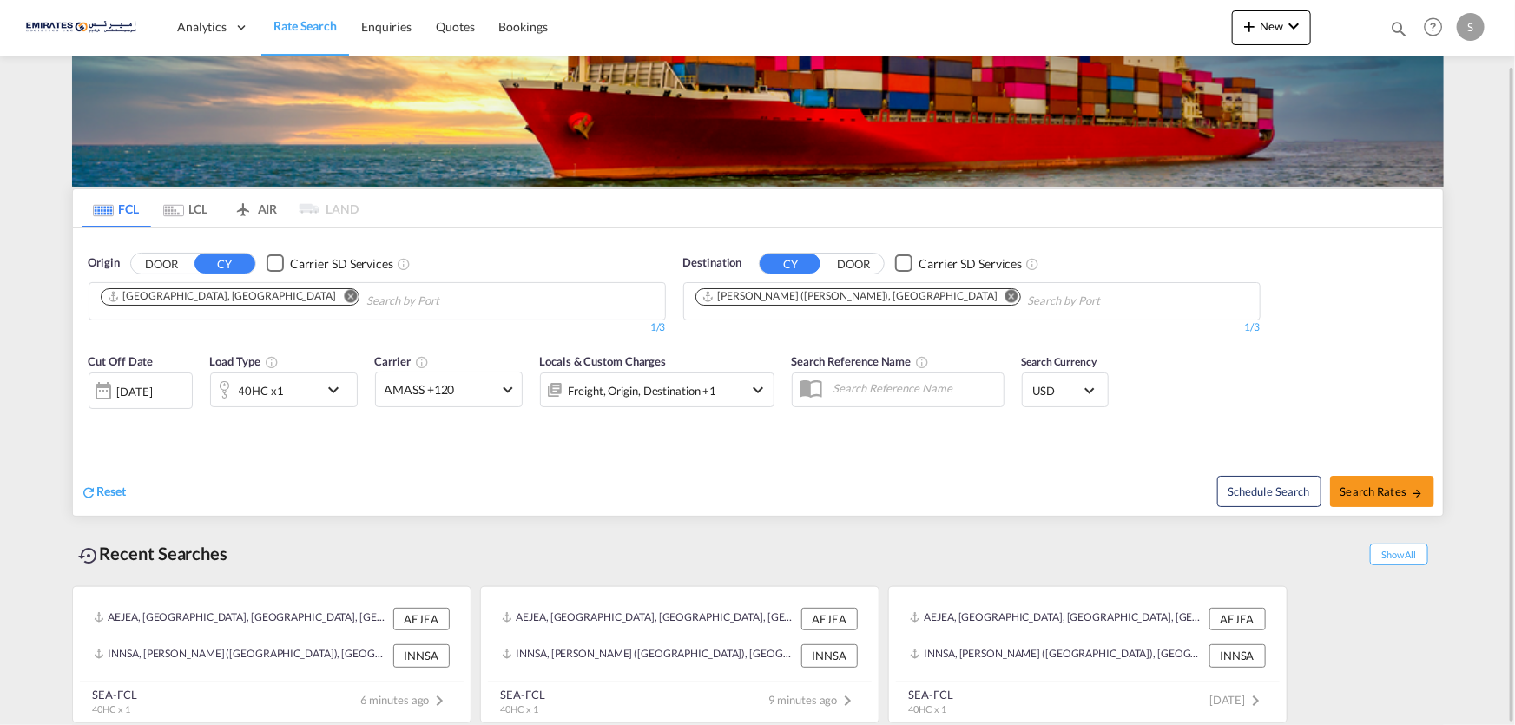
click at [1320, 674] on div "AEJEA, Jebel Ali, United Arab Emirates, Middle East, Middle East AEJEA INNSA, J…" at bounding box center [758, 650] width 1372 height 146
click at [1375, 625] on div "AEJEA, Jebel Ali, United Arab Emirates, Middle East, Middle East AEJEA INNSA, J…" at bounding box center [758, 650] width 1372 height 146
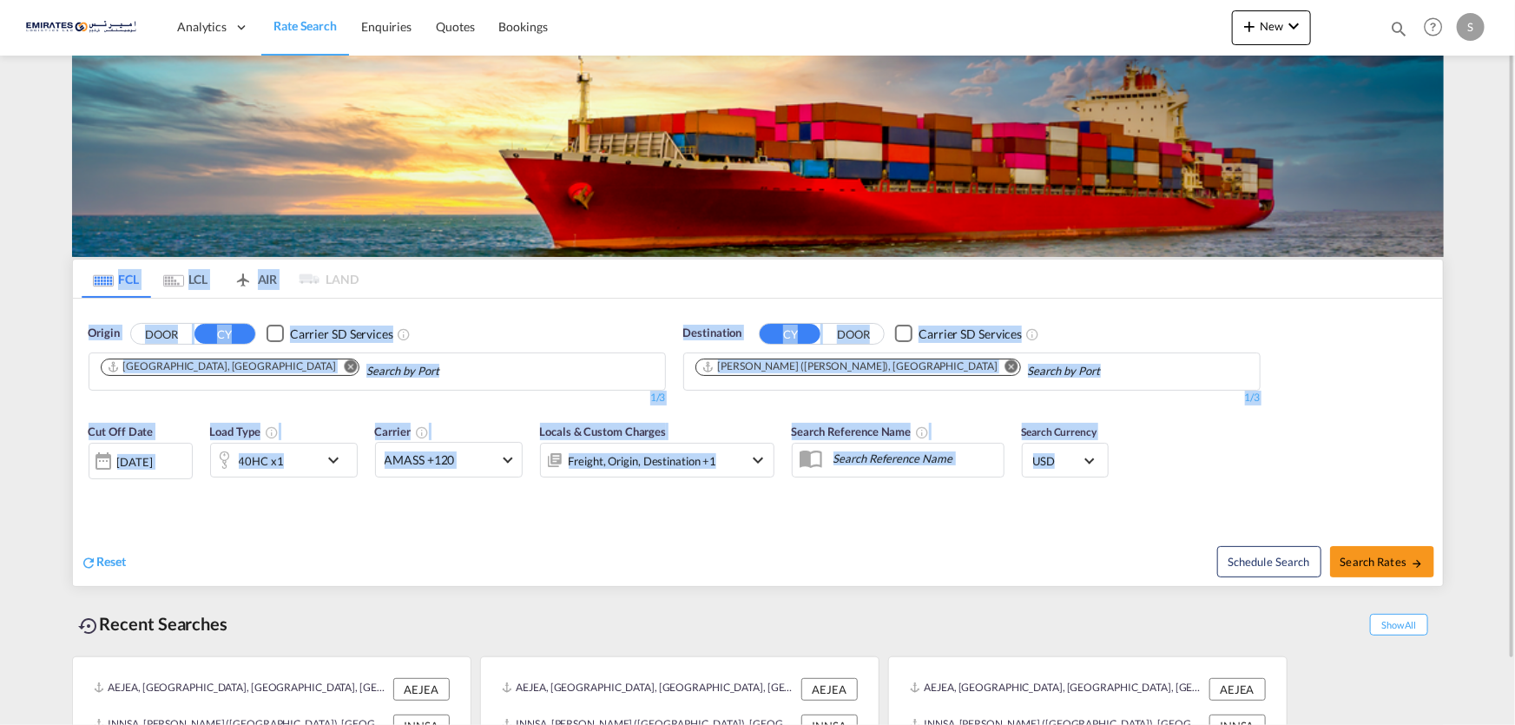
drag, startPoint x: 87, startPoint y: 280, endPoint x: 1115, endPoint y: 482, distance: 1047.3
click at [1115, 482] on md-tabs "FCL LCL AIR LAND FCL LCL AIR LAND Origin DOOR CY Carrier SD Services Jebel Ali,…" at bounding box center [758, 423] width 1370 height 326
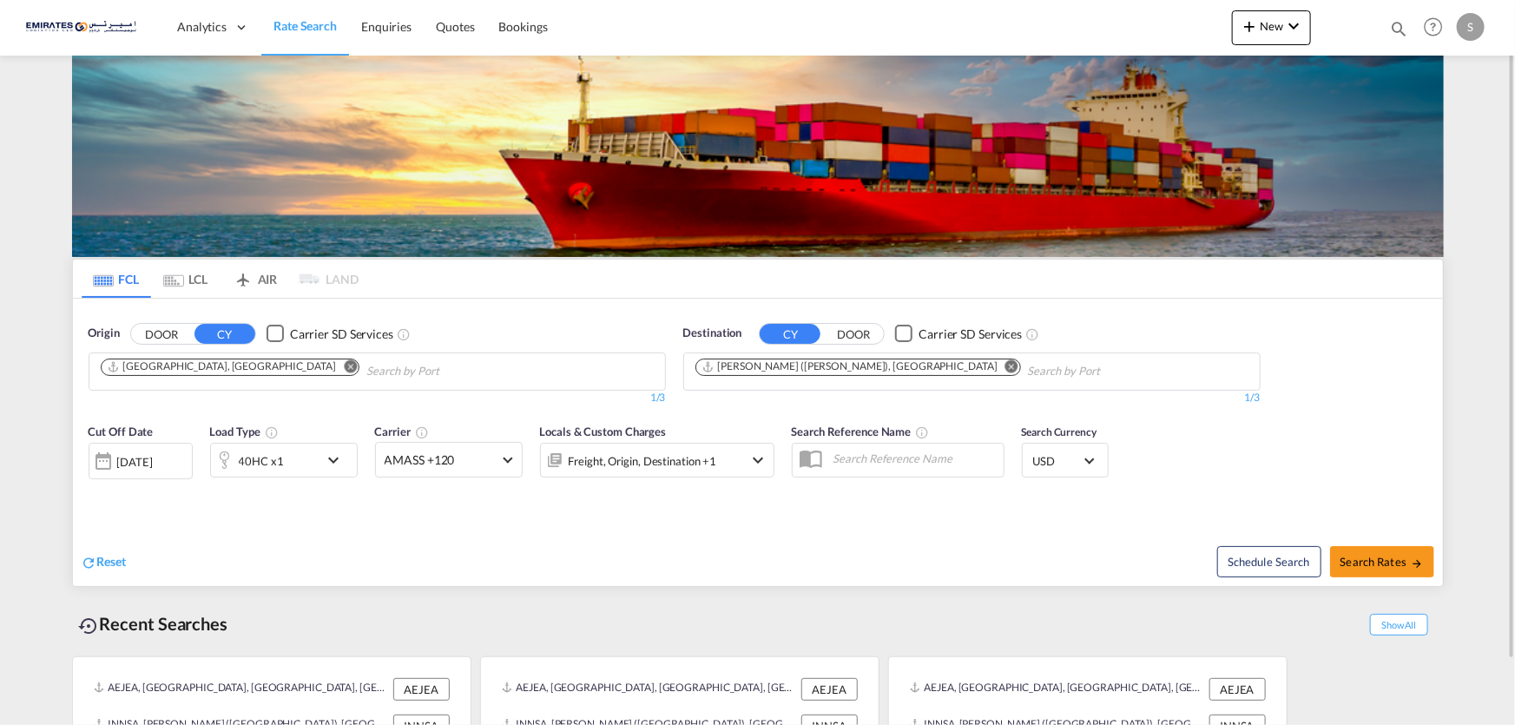
click at [1043, 549] on div "Schedule Search Search Rates" at bounding box center [1102, 552] width 681 height 67
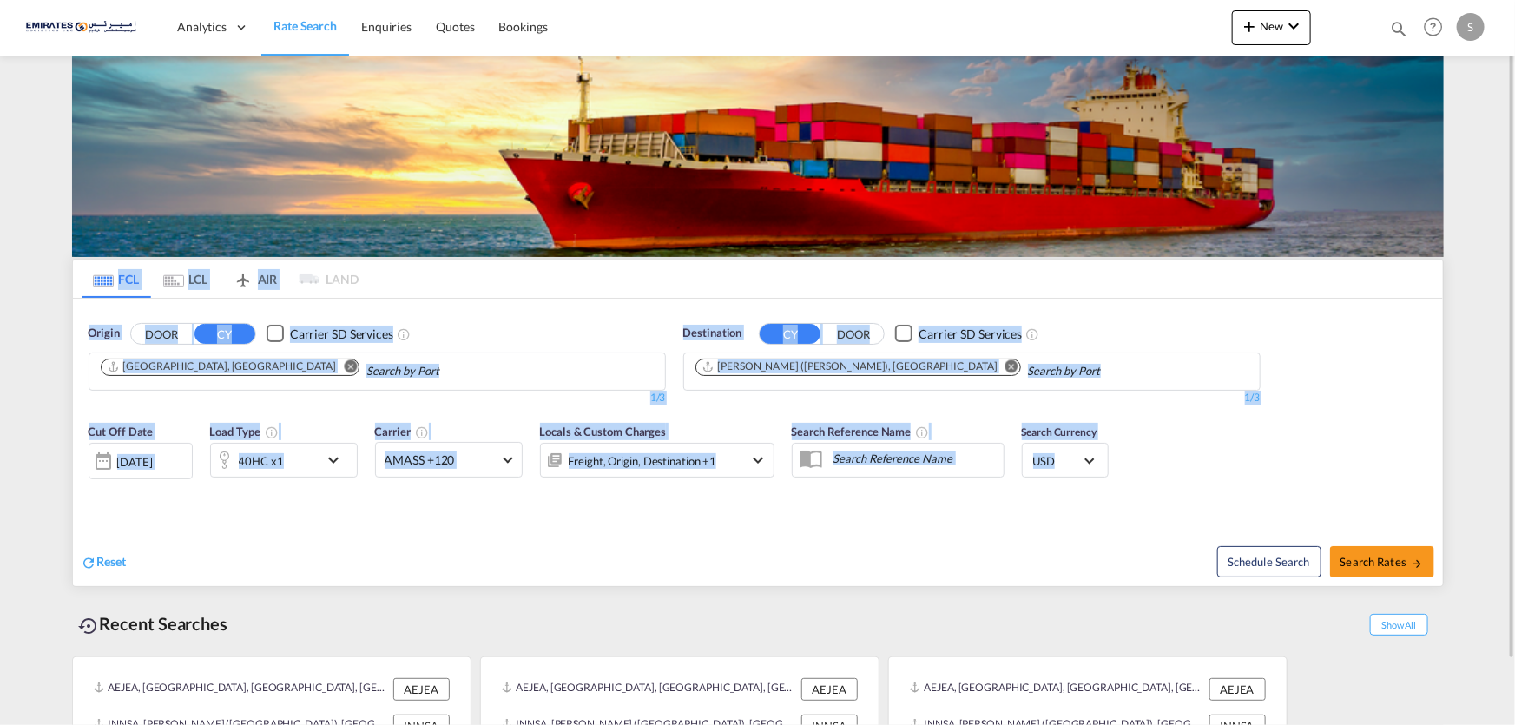
drag, startPoint x: 1110, startPoint y: 502, endPoint x: 78, endPoint y: 269, distance: 1058.0
click at [78, 269] on md-tabs "FCL LCL AIR LAND FCL LCL AIR LAND Origin DOOR CY Carrier SD Services Jebel Ali,…" at bounding box center [758, 423] width 1370 height 326
drag, startPoint x: 446, startPoint y: 317, endPoint x: 356, endPoint y: 314, distance: 90.3
click at [447, 318] on div "Origin DOOR CY Carrier SD Services Jebel Ali, AEJEA 1/3 1/" at bounding box center [377, 365] width 595 height 98
click at [60, 334] on md-content "Analytics Dashboard Rate Search Enquiries Quotes Bookings New Quote Bookings" at bounding box center [757, 362] width 1515 height 725
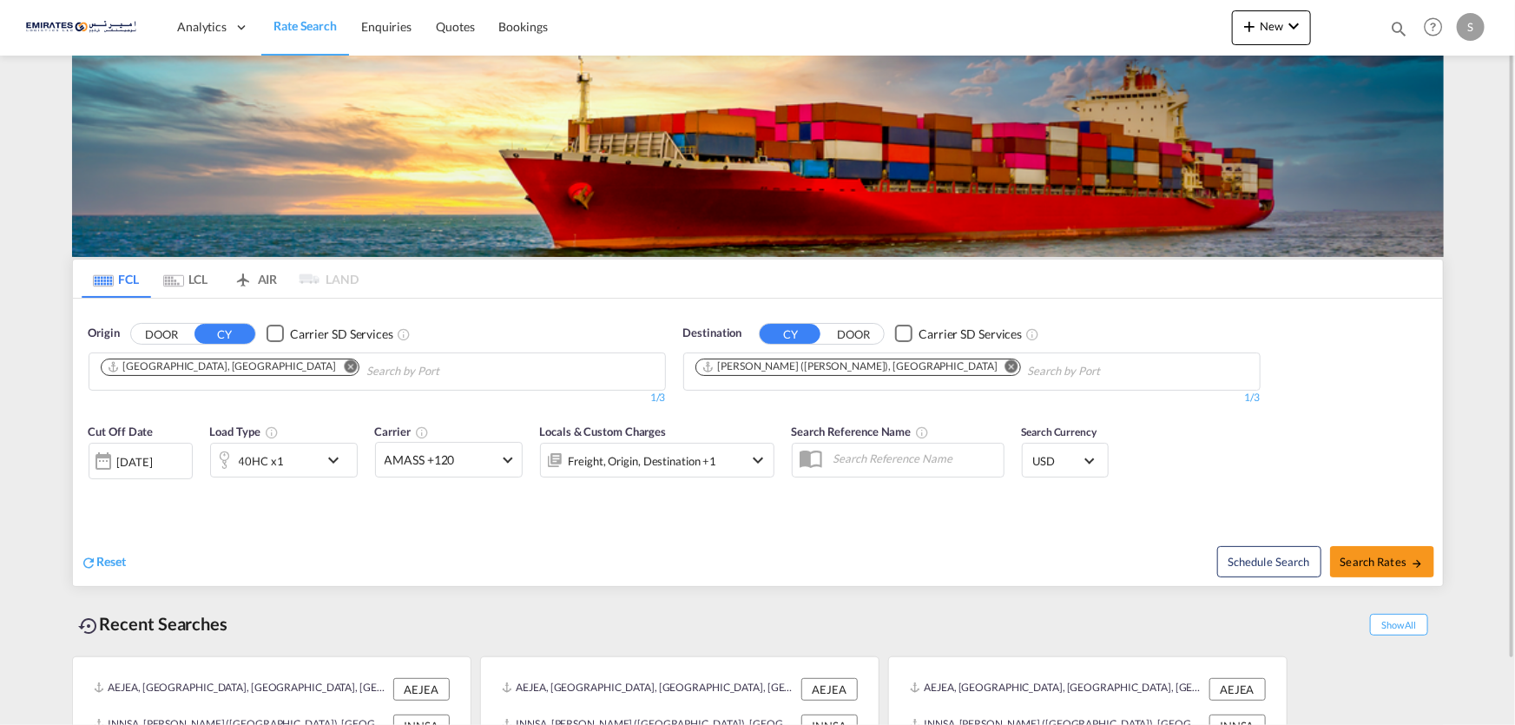
click at [1053, 551] on div "Schedule Search Search Rates" at bounding box center [1102, 552] width 681 height 67
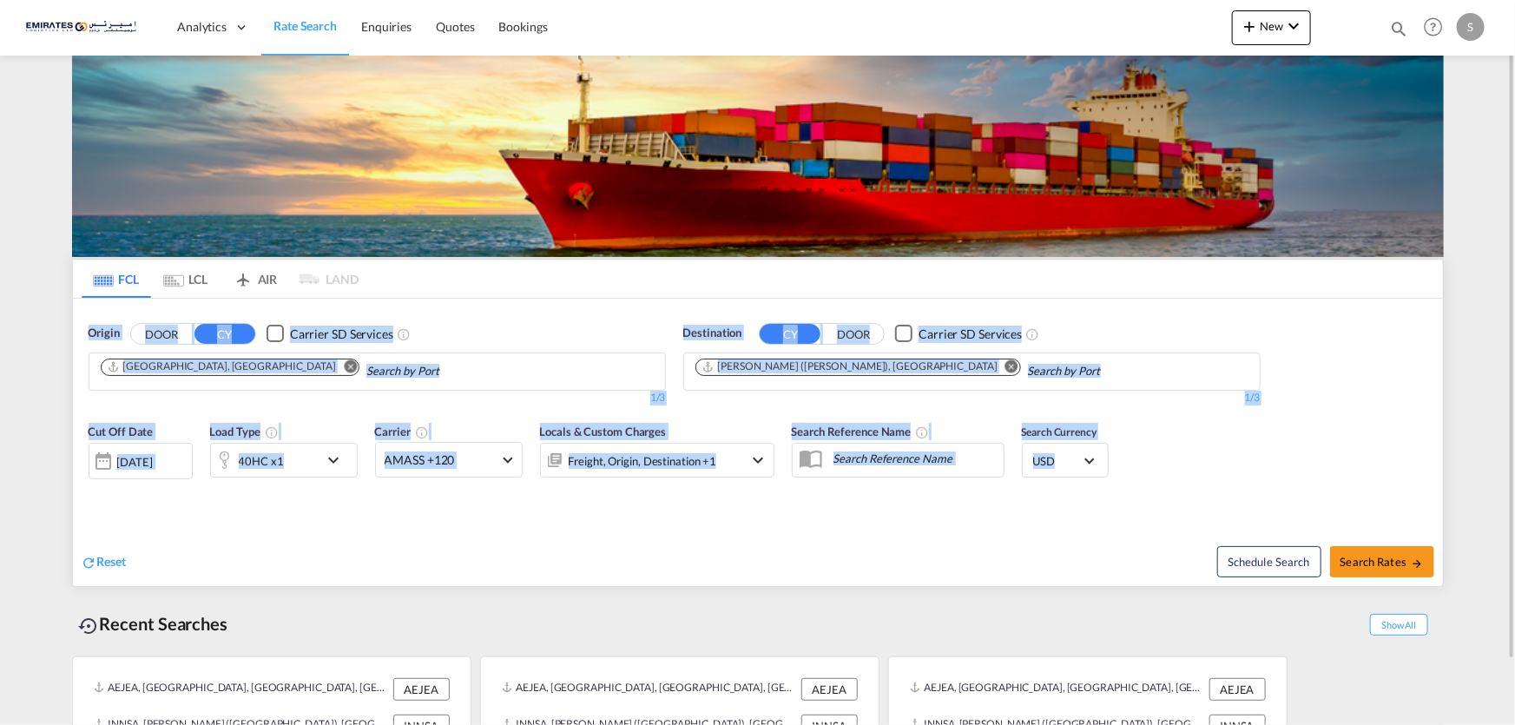
drag, startPoint x: 821, startPoint y: 449, endPoint x: 34, endPoint y: 264, distance: 808.8
click at [34, 264] on md-content "Analytics Dashboard Rate Search Enquiries Quotes Bookings New Quote Bookings" at bounding box center [757, 362] width 1515 height 725
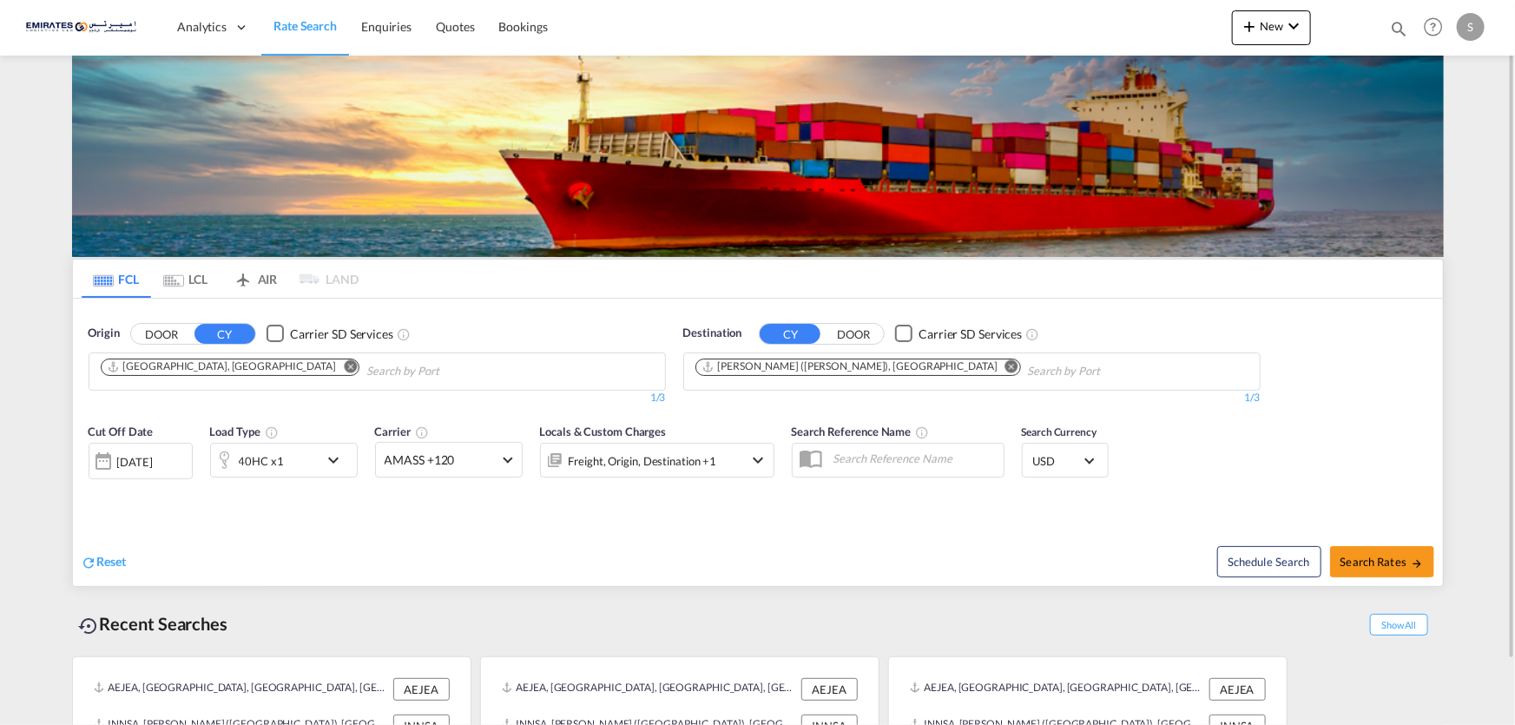
click at [693, 523] on div "Reset Schedule Search Search Rates" at bounding box center [758, 548] width 1370 height 76
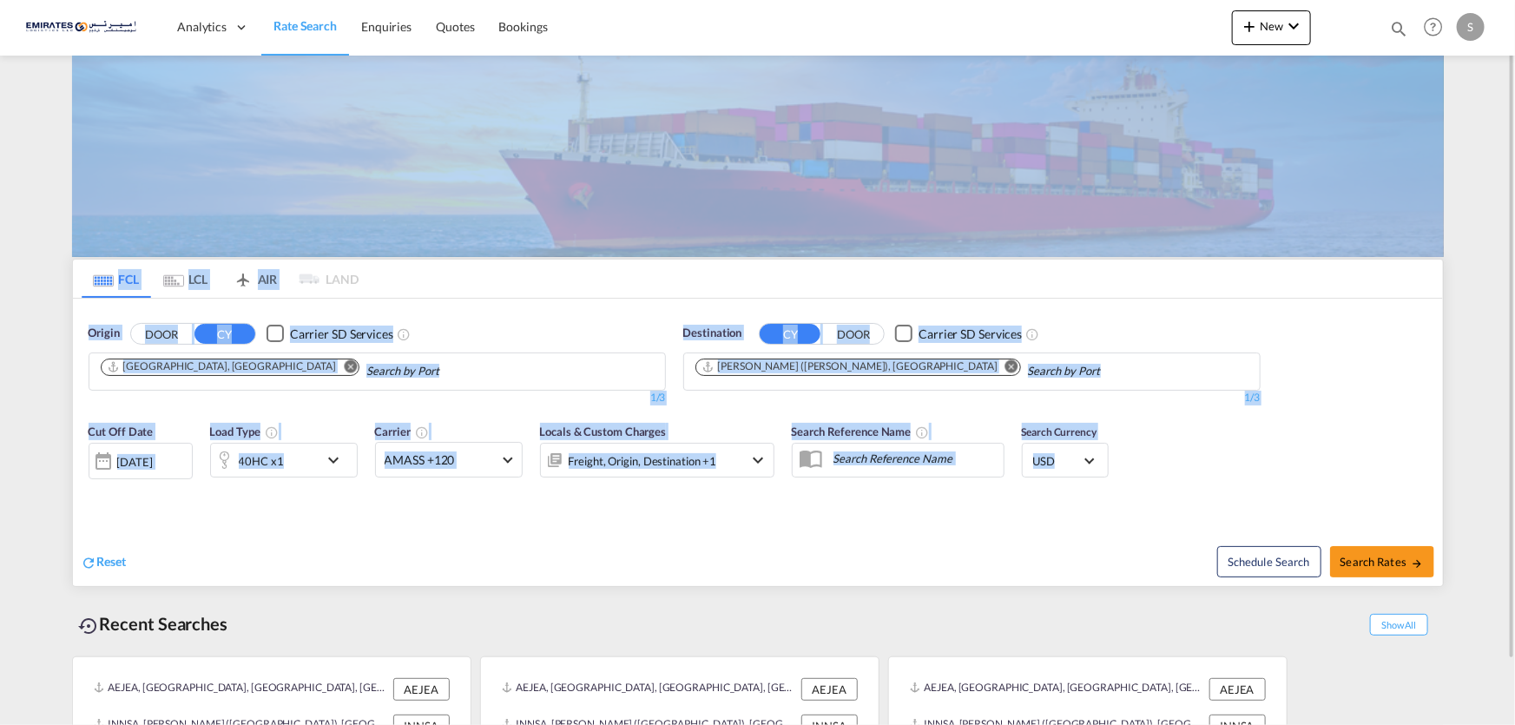
drag, startPoint x: 1115, startPoint y: 497, endPoint x: 0, endPoint y: 92, distance: 1186.0
click at [0, 92] on md-content "Analytics Dashboard Rate Search Enquiries Quotes Bookings New Quote Bookings" at bounding box center [757, 362] width 1515 height 725
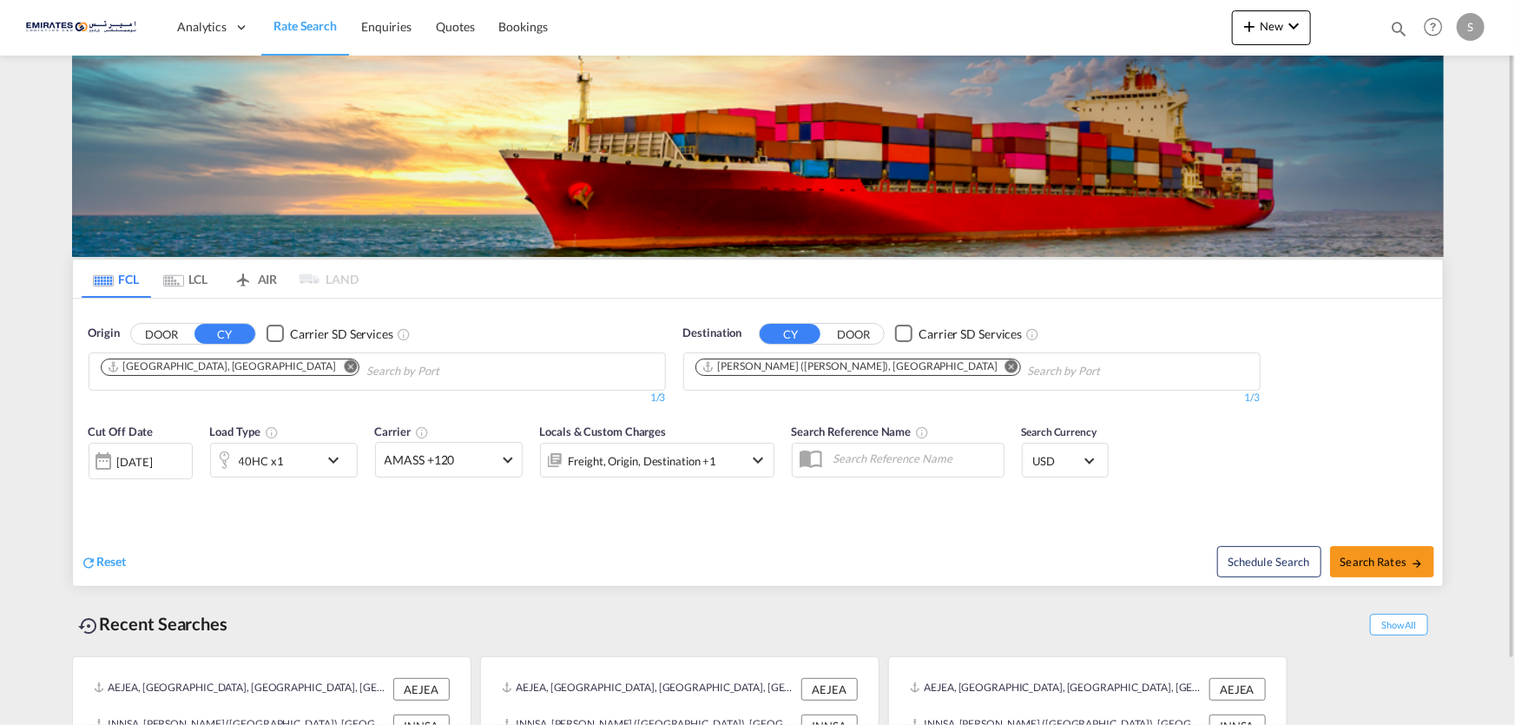
click at [187, 520] on div "Reset Schedule Search Search Rates" at bounding box center [758, 548] width 1370 height 76
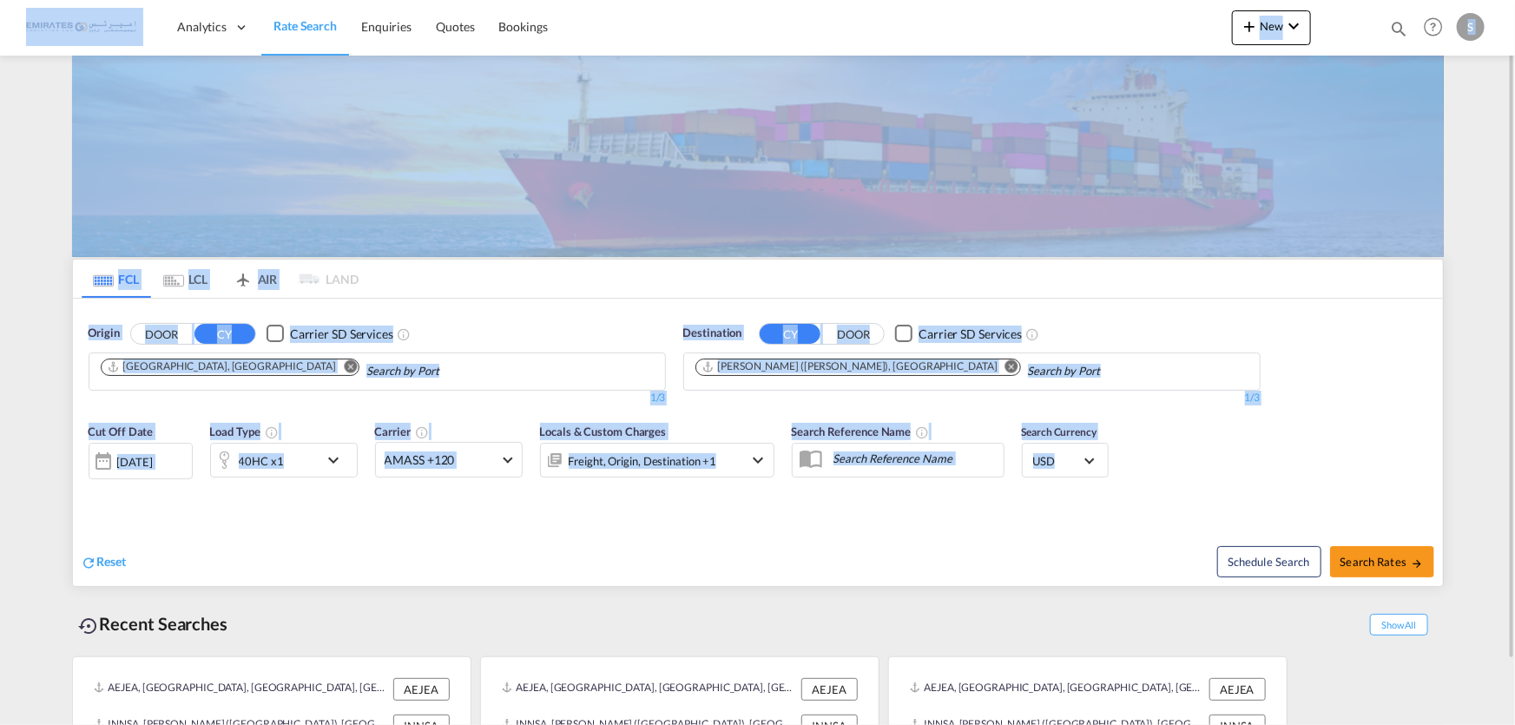
drag, startPoint x: 1093, startPoint y: 489, endPoint x: 0, endPoint y: 41, distance: 1181.1
click at [0, 41] on md-content "Analytics Dashboard Rate Search Enquiries Quotes Bookings New Quote Bookings" at bounding box center [757, 362] width 1515 height 725
click at [6, 161] on md-content "Analytics Dashboard Rate Search Enquiries Quotes Bookings New Quote Bookings" at bounding box center [757, 362] width 1515 height 725
drag, startPoint x: 35, startPoint y: 84, endPoint x: 1436, endPoint y: 714, distance: 1535.9
click at [1436, 714] on md-content "Analytics Dashboard Rate Search Enquiries Quotes Bookings New Quote Bookings" at bounding box center [757, 362] width 1515 height 725
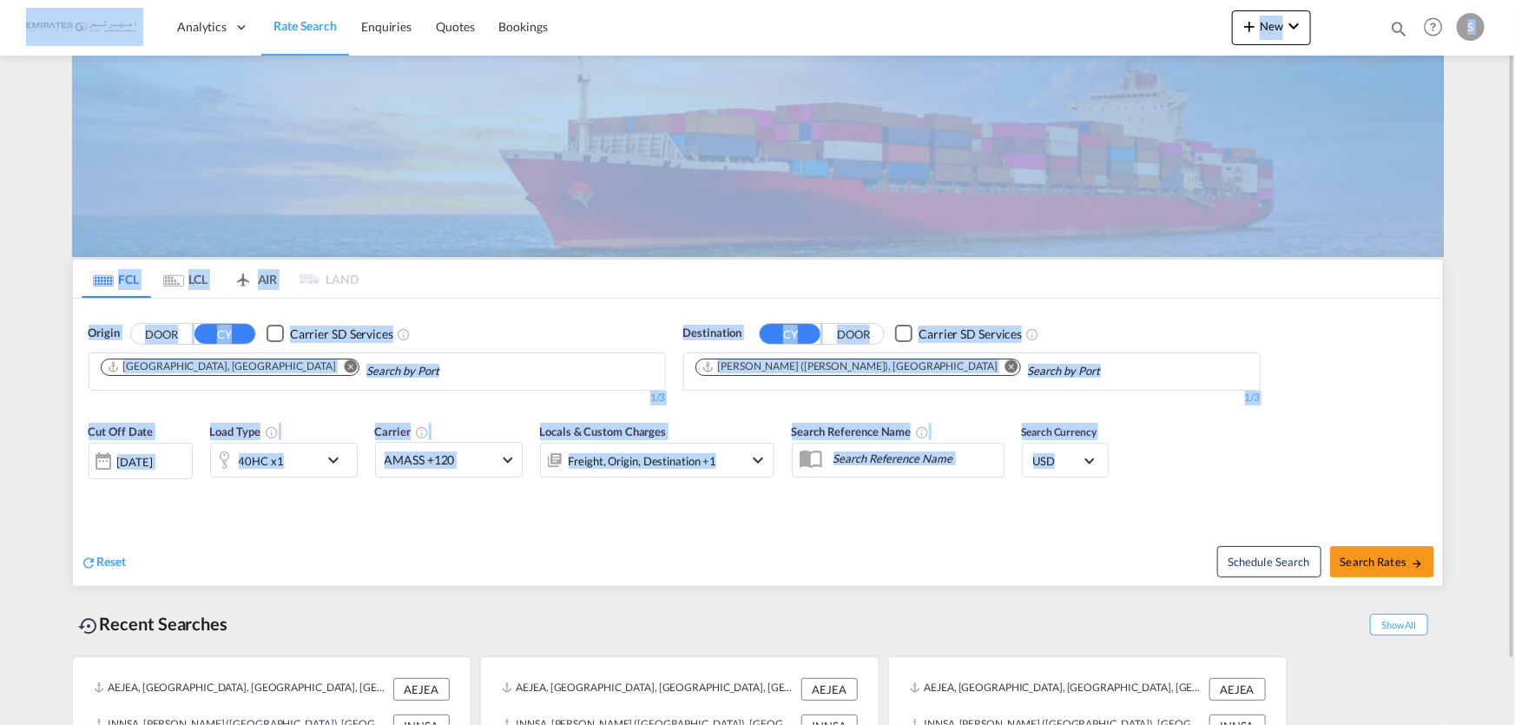
scroll to position [70, 0]
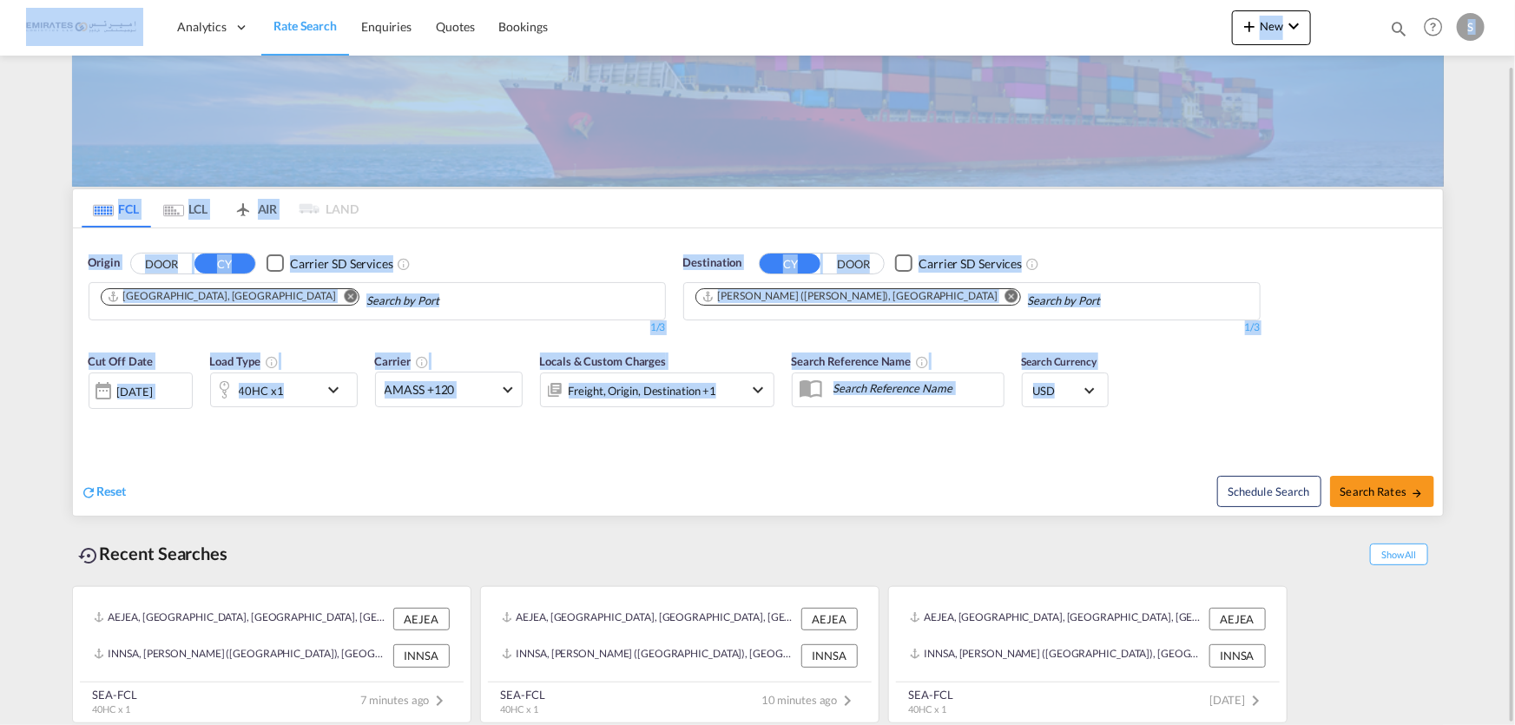
click at [1384, 673] on div "AEJEA, Jebel Ali, United Arab Emirates, Middle East, Middle East AEJEA INNSA, J…" at bounding box center [758, 650] width 1372 height 146
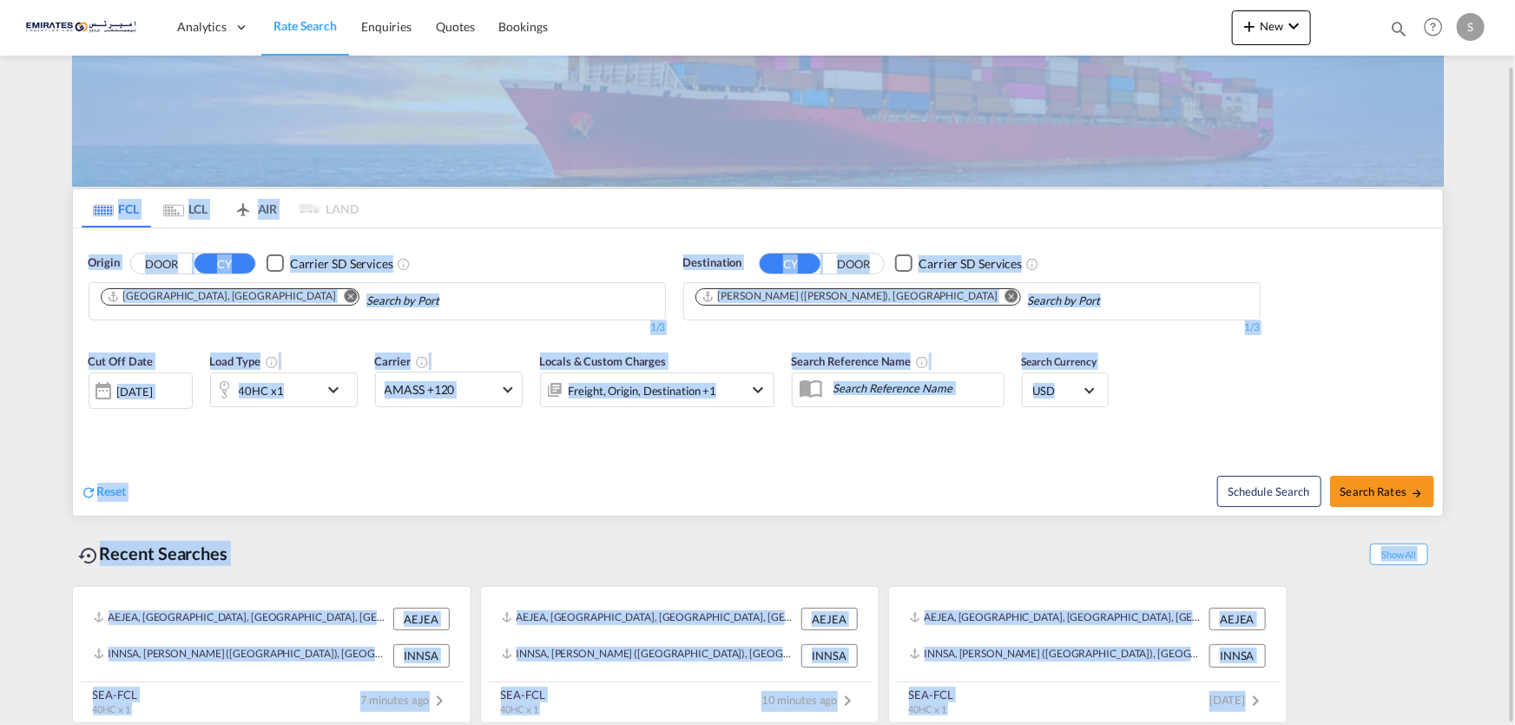
drag, startPoint x: 1290, startPoint y: 714, endPoint x: 0, endPoint y: 72, distance: 1441.1
click at [0, 99] on md-content "Analytics Dashboard Rate Search Enquiries Quotes Bookings New Quote Bookings" at bounding box center [757, 362] width 1515 height 725
click at [87, 155] on img at bounding box center [758, 85] width 1372 height 201
click at [26, 177] on md-content "Analytics Dashboard Rate Search Enquiries Quotes Bookings New Quote Bookings" at bounding box center [757, 362] width 1515 height 725
drag, startPoint x: 42, startPoint y: 136, endPoint x: 1338, endPoint y: 669, distance: 1401.4
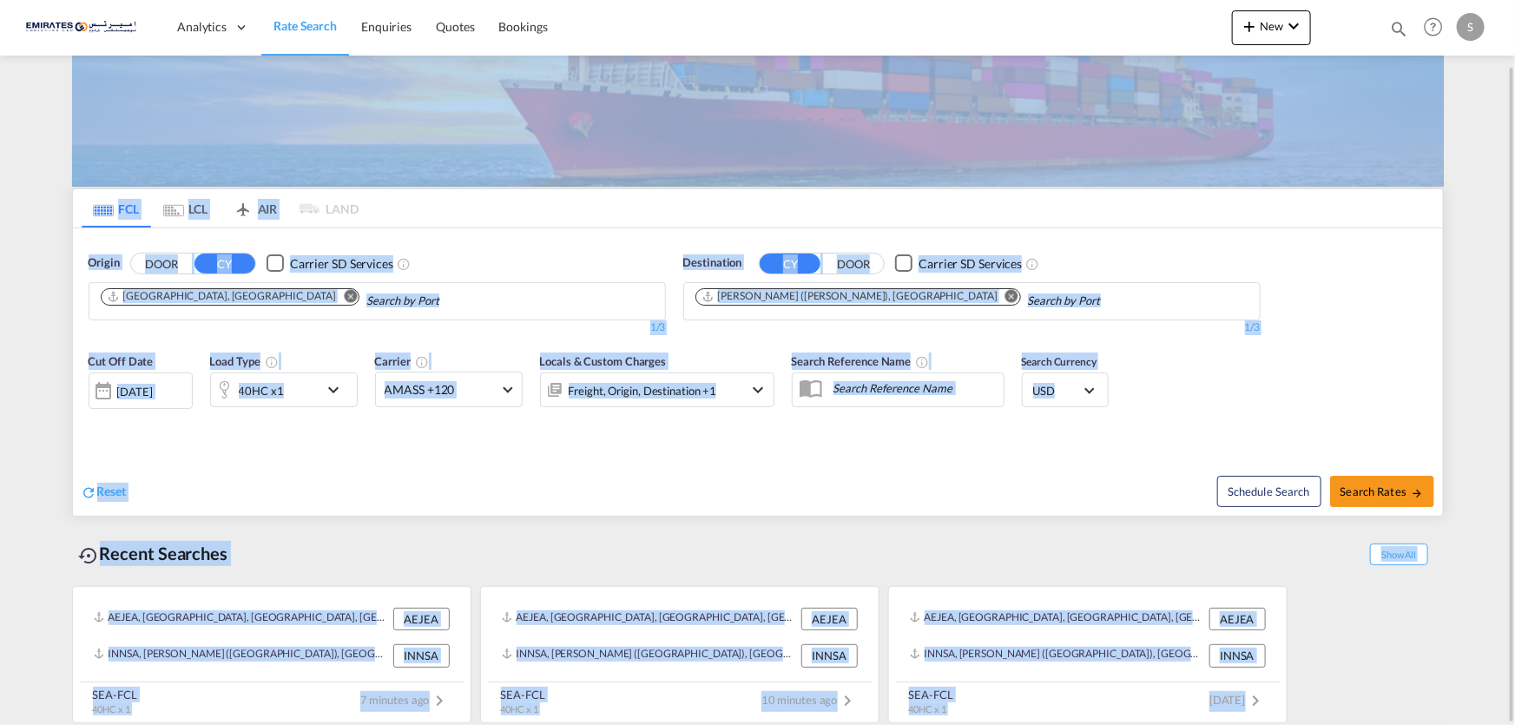
click at [1332, 677] on md-content "Analytics Dashboard Rate Search Enquiries Quotes Bookings New Quote Bookings" at bounding box center [757, 362] width 1515 height 725
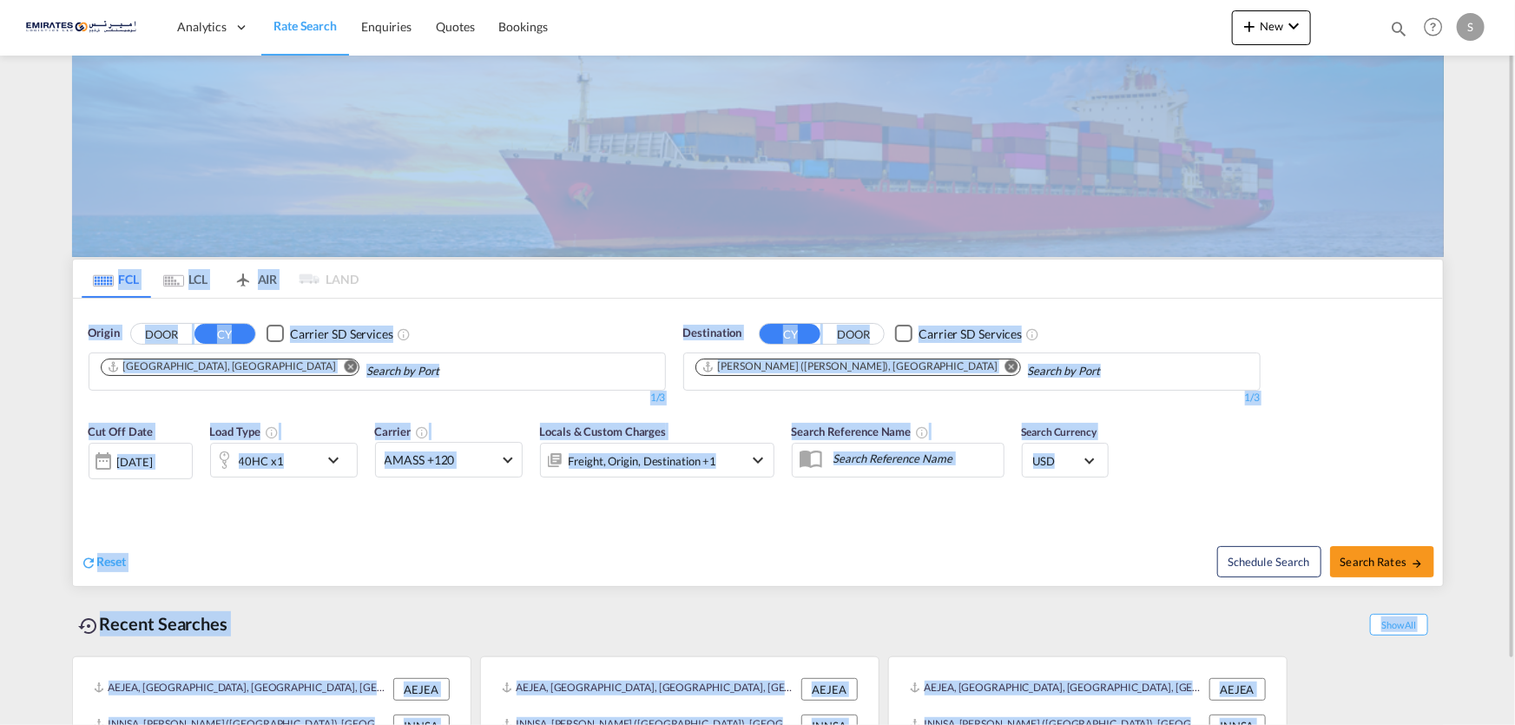
click at [525, 309] on div "Origin DOOR CY Carrier SD Services Jebel Ali, AEJEA 1/3 1/ Destination CY DOOR …" at bounding box center [758, 356] width 1370 height 115
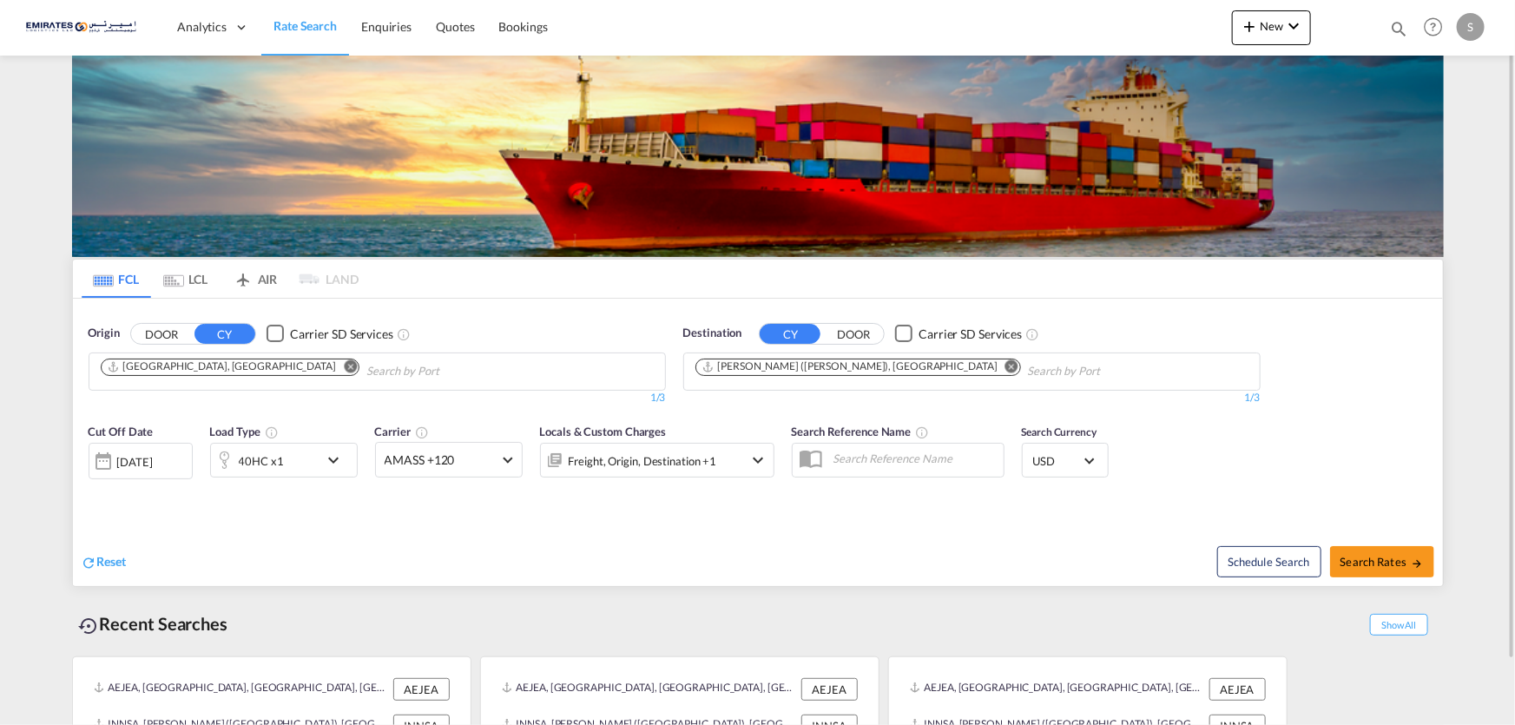
click at [339, 278] on md-pagination-wrapper "FCL LCL AIR LAND" at bounding box center [221, 279] width 278 height 38
click at [248, 276] on md-icon "icon-airplane" at bounding box center [243, 275] width 21 height 13
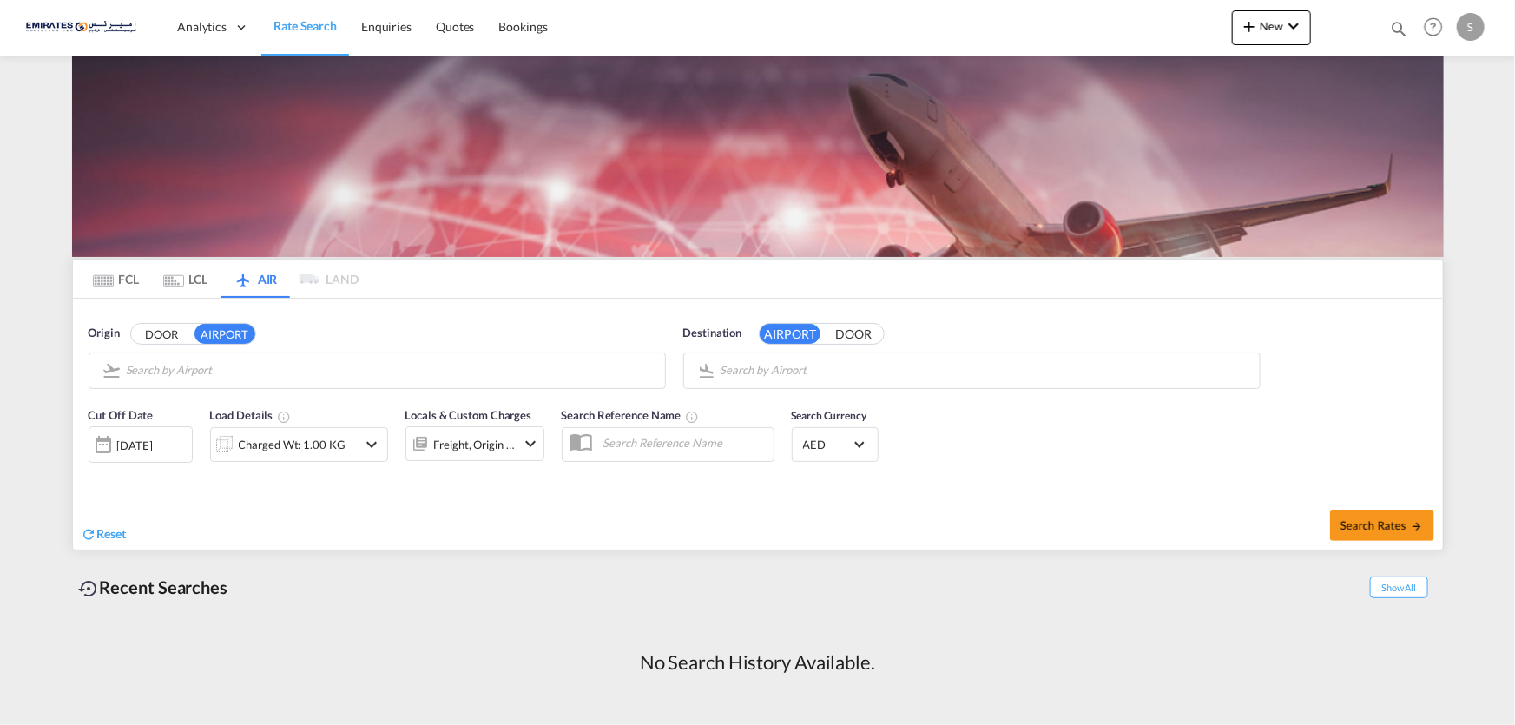
click at [196, 279] on md-tab-item "LCL" at bounding box center [185, 279] width 69 height 38
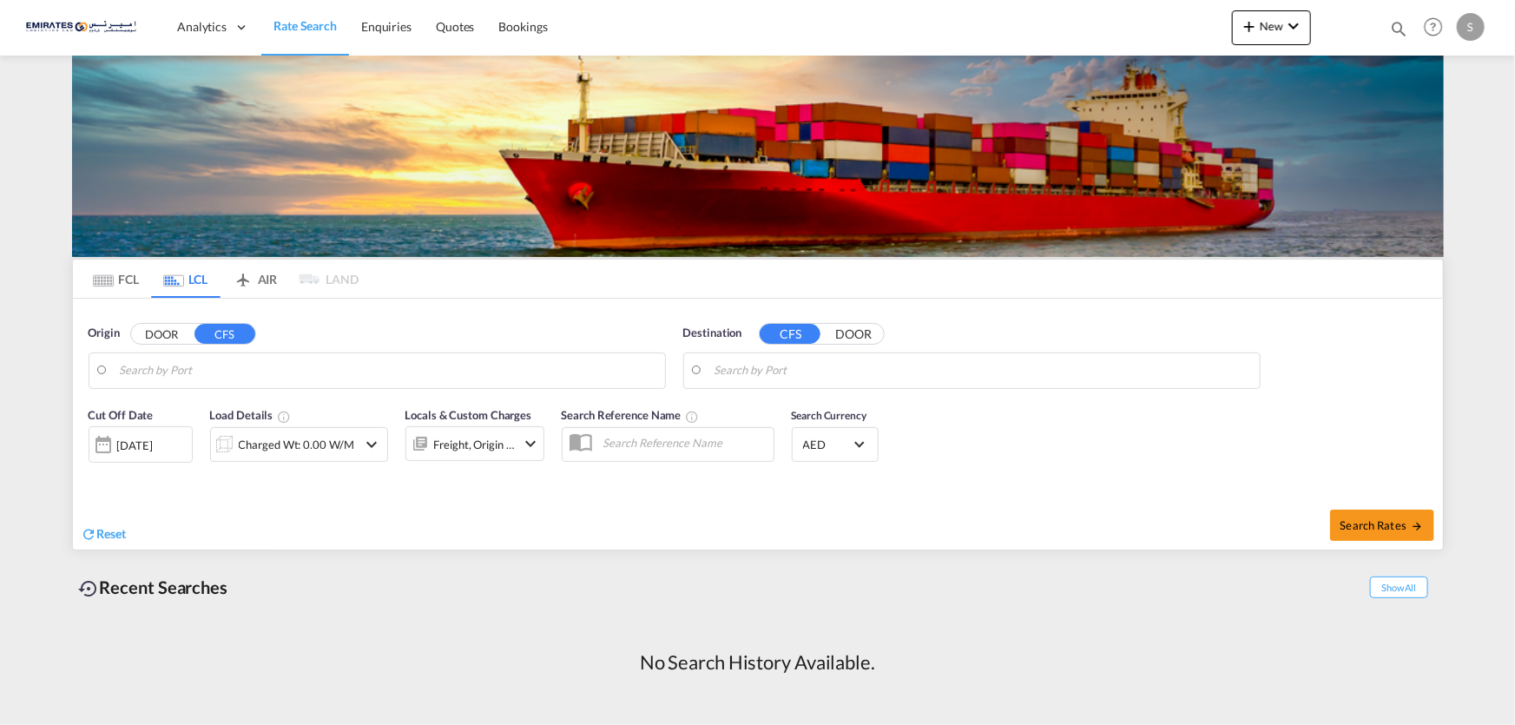
click at [110, 275] on md-icon "Use the left and right arrow keys to navigate between tabs" at bounding box center [103, 280] width 21 height 13
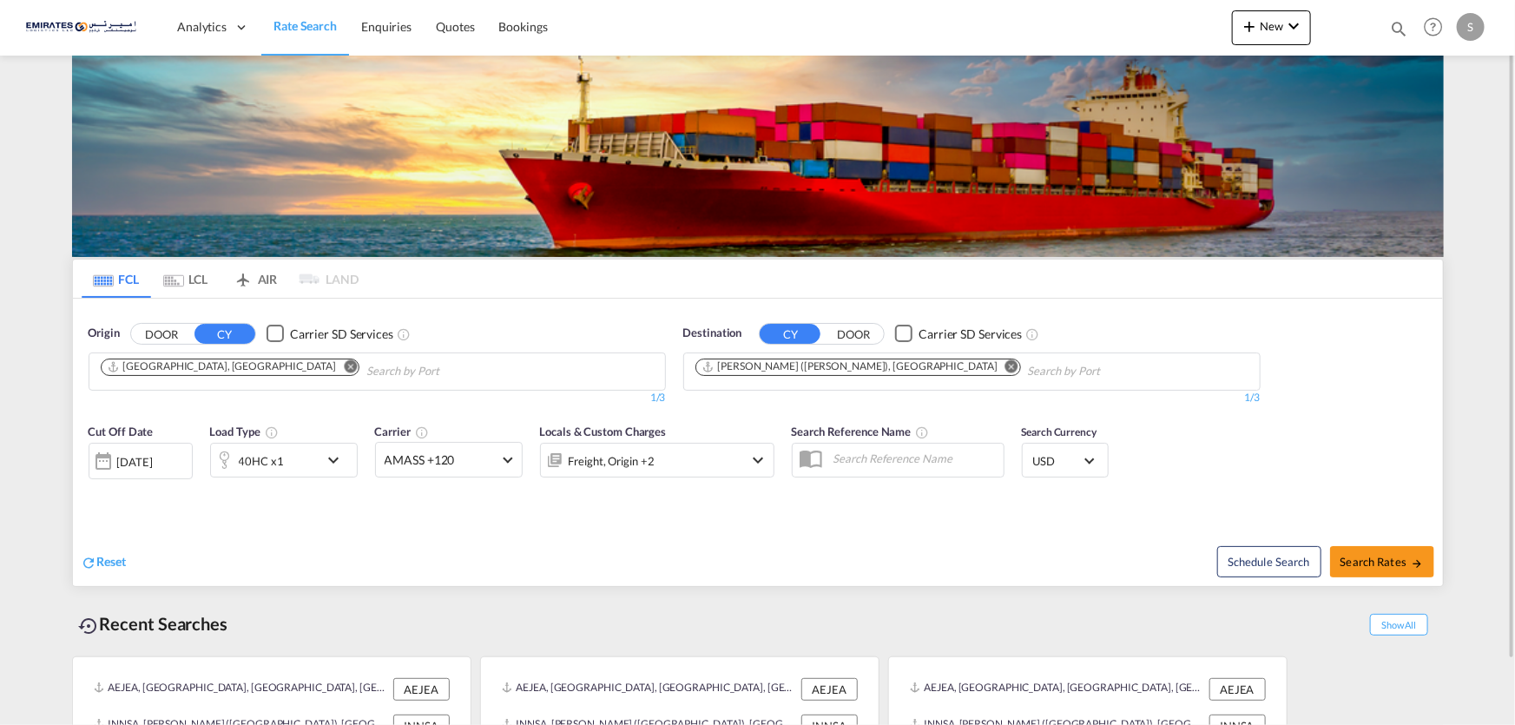
scroll to position [70, 0]
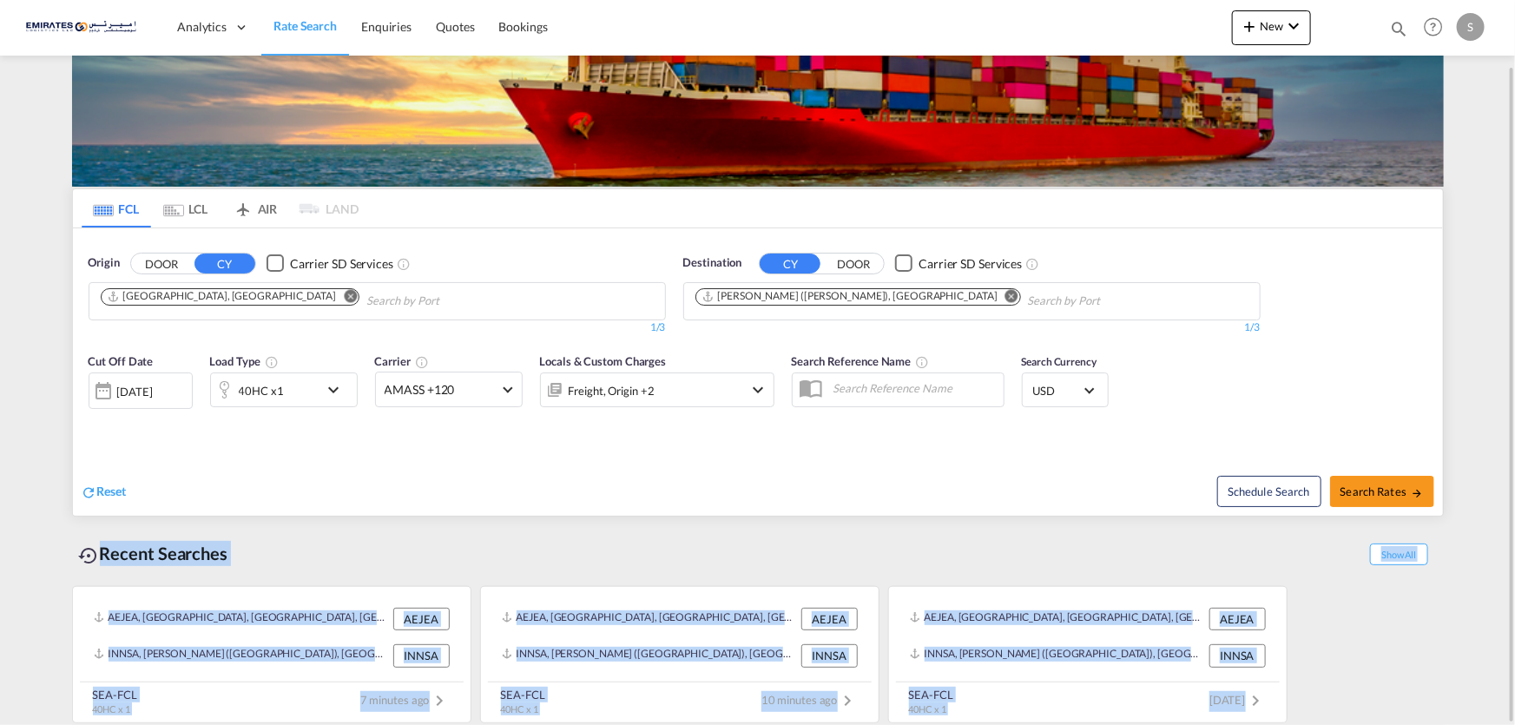
drag, startPoint x: 101, startPoint y: 549, endPoint x: 1306, endPoint y: 704, distance: 1214.9
click at [1306, 704] on div "Recent Searches Show All AEJEA, Jebel Ali, United Arab Emirates, Middle East, M…" at bounding box center [758, 624] width 1372 height 198
click at [293, 549] on div "Recent Searches Show All" at bounding box center [758, 549] width 1372 height 48
drag, startPoint x: 98, startPoint y: 541, endPoint x: 1363, endPoint y: 740, distance: 1280.3
click at [1363, 724] on html "Analytics Dashboard Rate Search Enquiries Quotes Bookings Analytics" at bounding box center [757, 362] width 1515 height 725
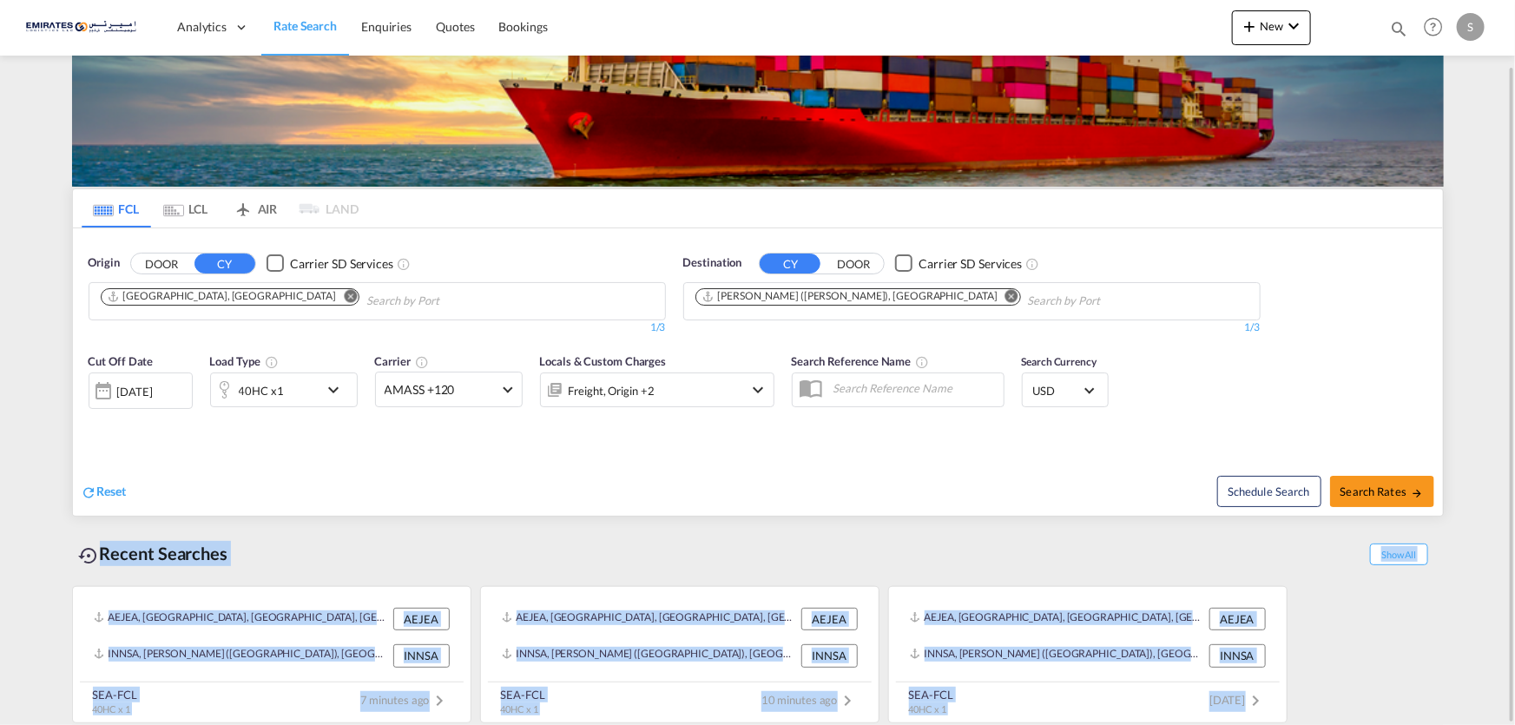
click at [1346, 689] on div "AEJEA, Jebel Ali, United Arab Emirates, Middle East, Middle East AEJEA INNSA, J…" at bounding box center [758, 650] width 1372 height 146
drag, startPoint x: 95, startPoint y: 549, endPoint x: 1353, endPoint y: 738, distance: 1272.7
click at [1353, 724] on html "Analytics Dashboard Rate Search Enquiries Quotes Bookings Analytics" at bounding box center [757, 362] width 1515 height 725
click at [1354, 693] on div "AEJEA, Jebel Ali, United Arab Emirates, Middle East, Middle East AEJEA INNSA, J…" at bounding box center [758, 650] width 1372 height 146
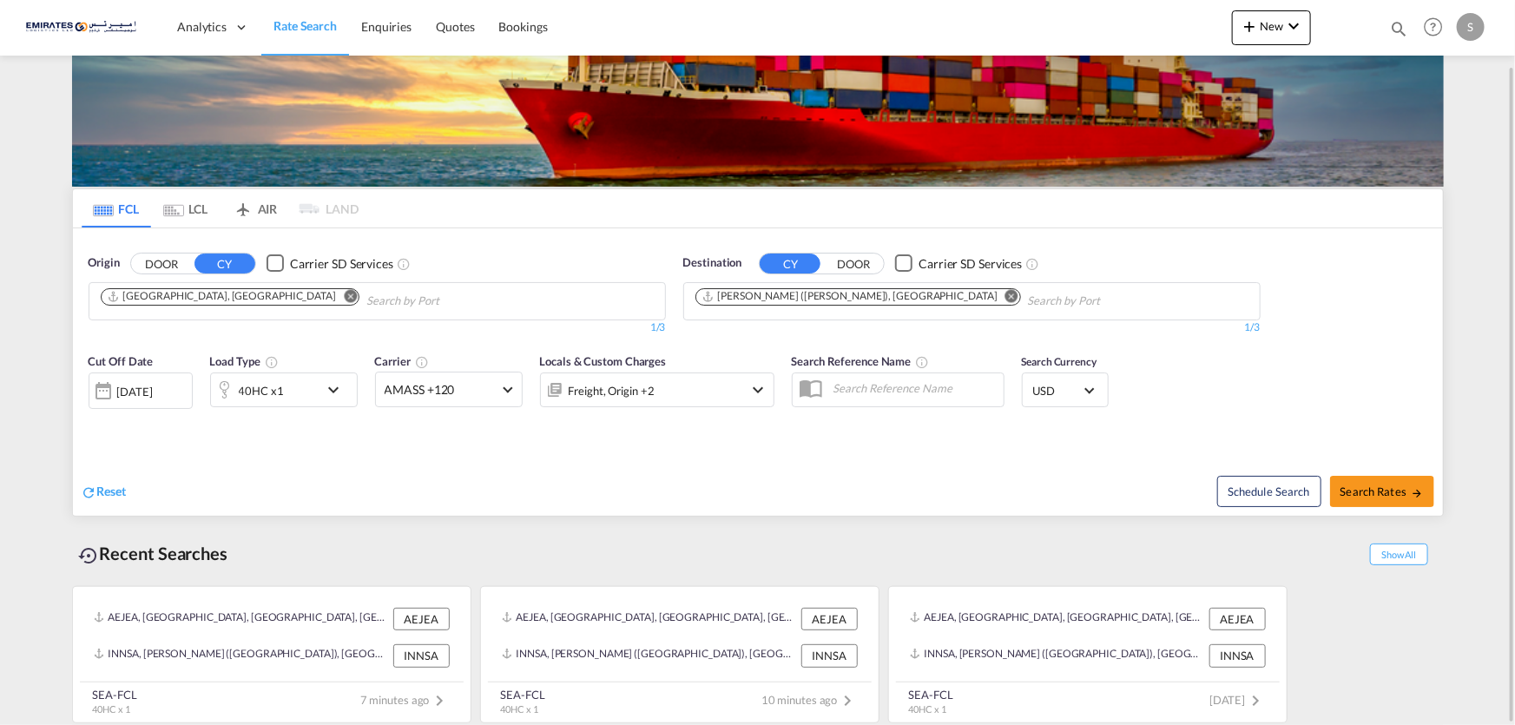
click at [251, 570] on div "Recent Searches Show All" at bounding box center [758, 549] width 1372 height 48
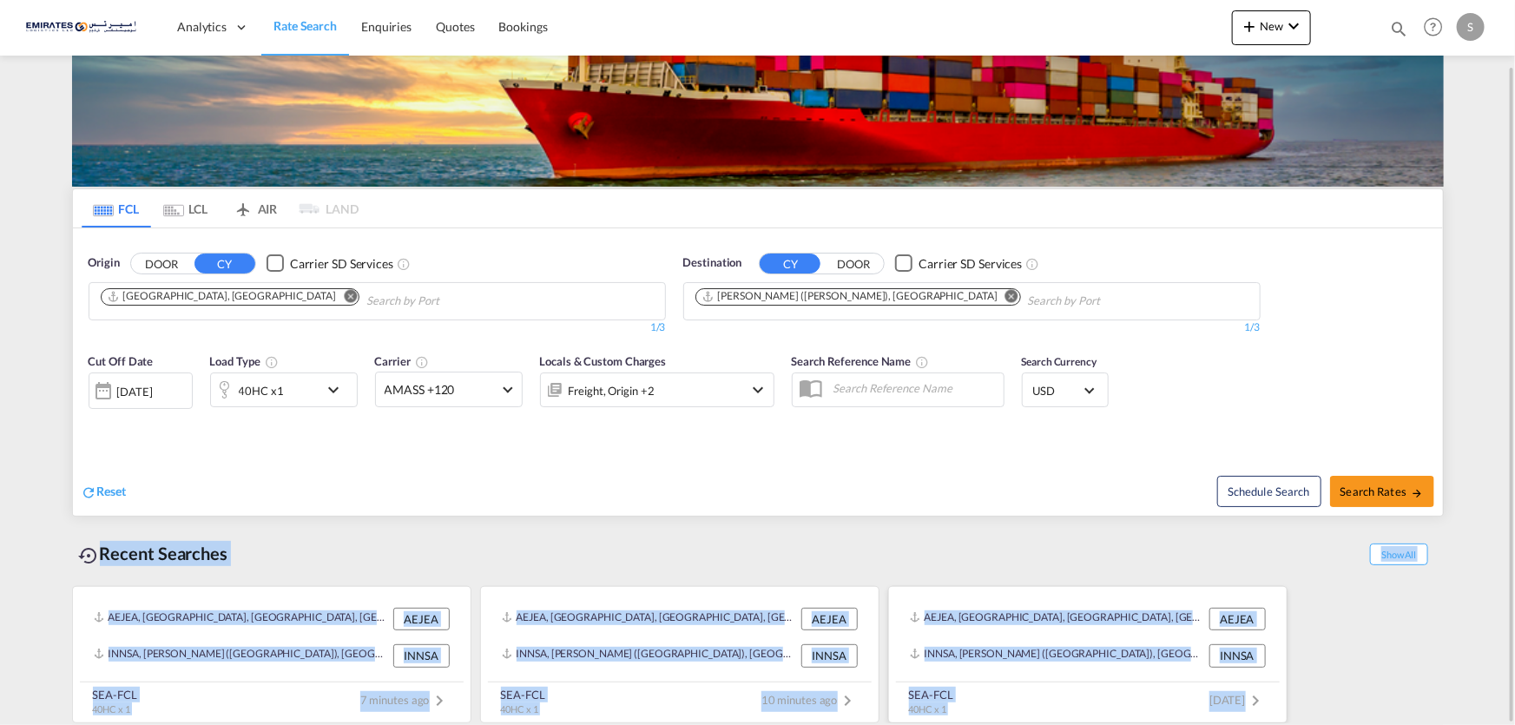
drag, startPoint x: 90, startPoint y: 542, endPoint x: 1277, endPoint y: 695, distance: 1196.6
click at [1277, 695] on div "Recent Searches Show All AEJEA, Jebel Ali, United Arab Emirates, Middle East, M…" at bounding box center [758, 624] width 1372 height 198
drag, startPoint x: 1344, startPoint y: 691, endPoint x: 640, endPoint y: 703, distance: 704.1
click at [1342, 691] on div "AEJEA, Jebel Ali, United Arab Emirates, Middle East, Middle East AEJEA INNSA, J…" at bounding box center [758, 650] width 1372 height 146
click at [332, 541] on div "Recent Searches Show All" at bounding box center [758, 549] width 1372 height 48
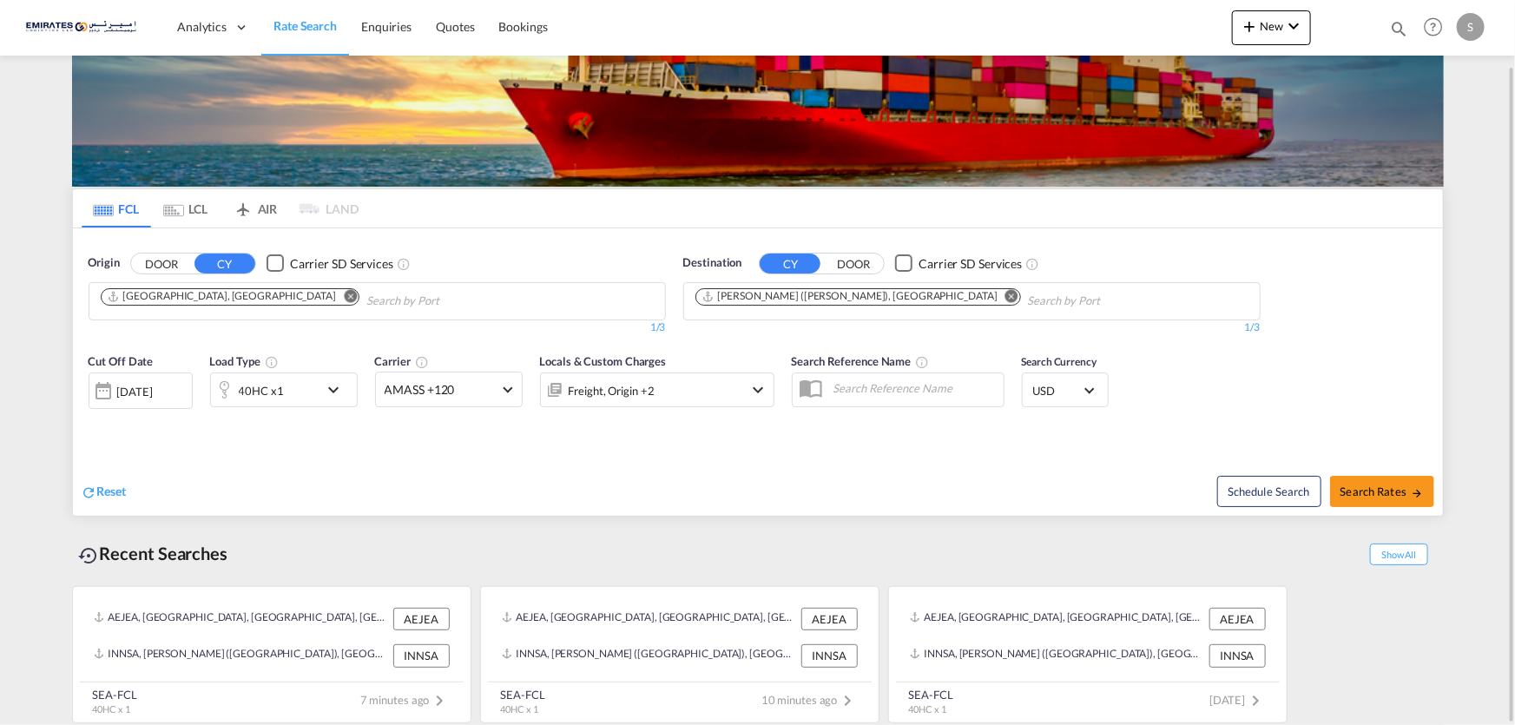
click at [223, 558] on div "Recent Searches" at bounding box center [153, 553] width 163 height 39
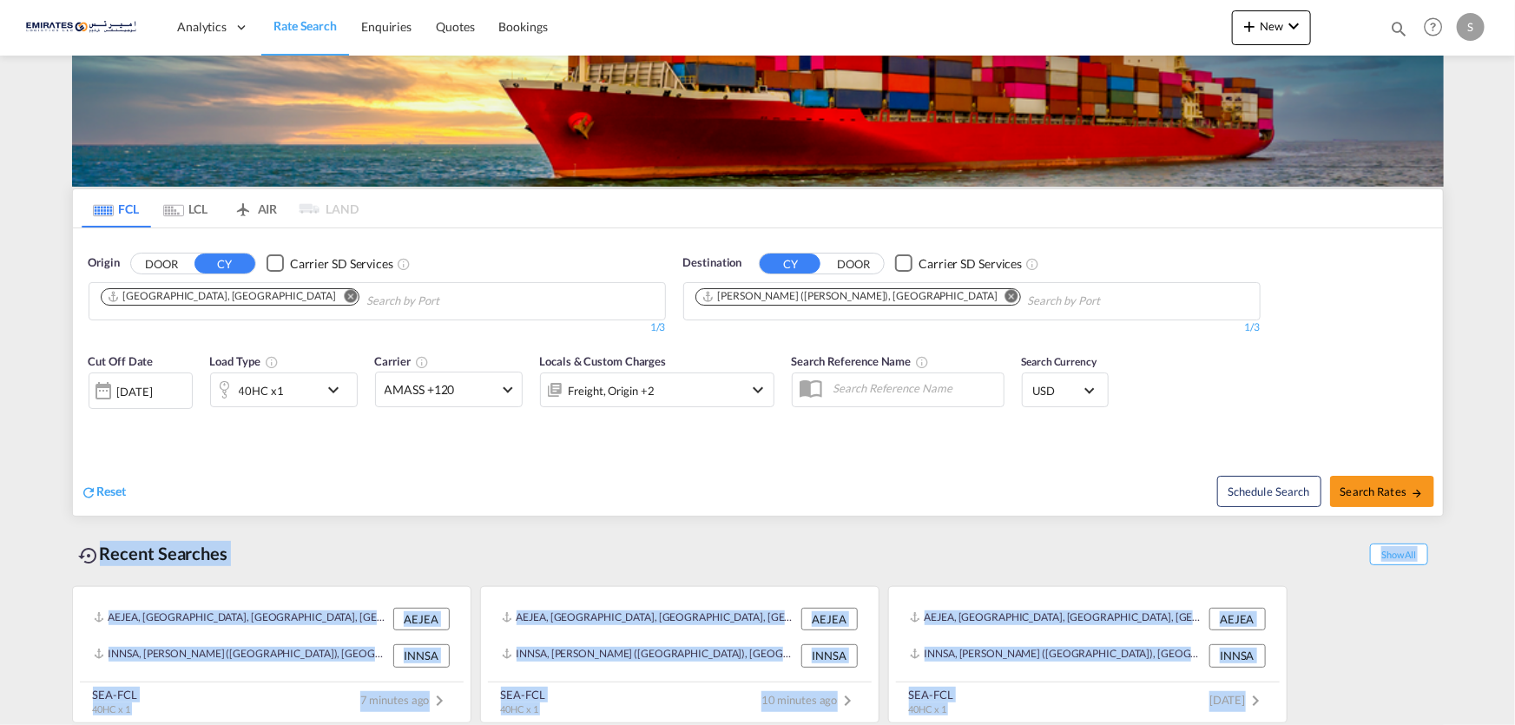
drag, startPoint x: 95, startPoint y: 543, endPoint x: 1504, endPoint y: 741, distance: 1422.7
click at [1504, 724] on html "Analytics Dashboard Rate Search Enquiries Quotes Bookings Analytics" at bounding box center [757, 362] width 1515 height 725
click at [1050, 550] on div "Recent Searches Show All" at bounding box center [758, 549] width 1372 height 48
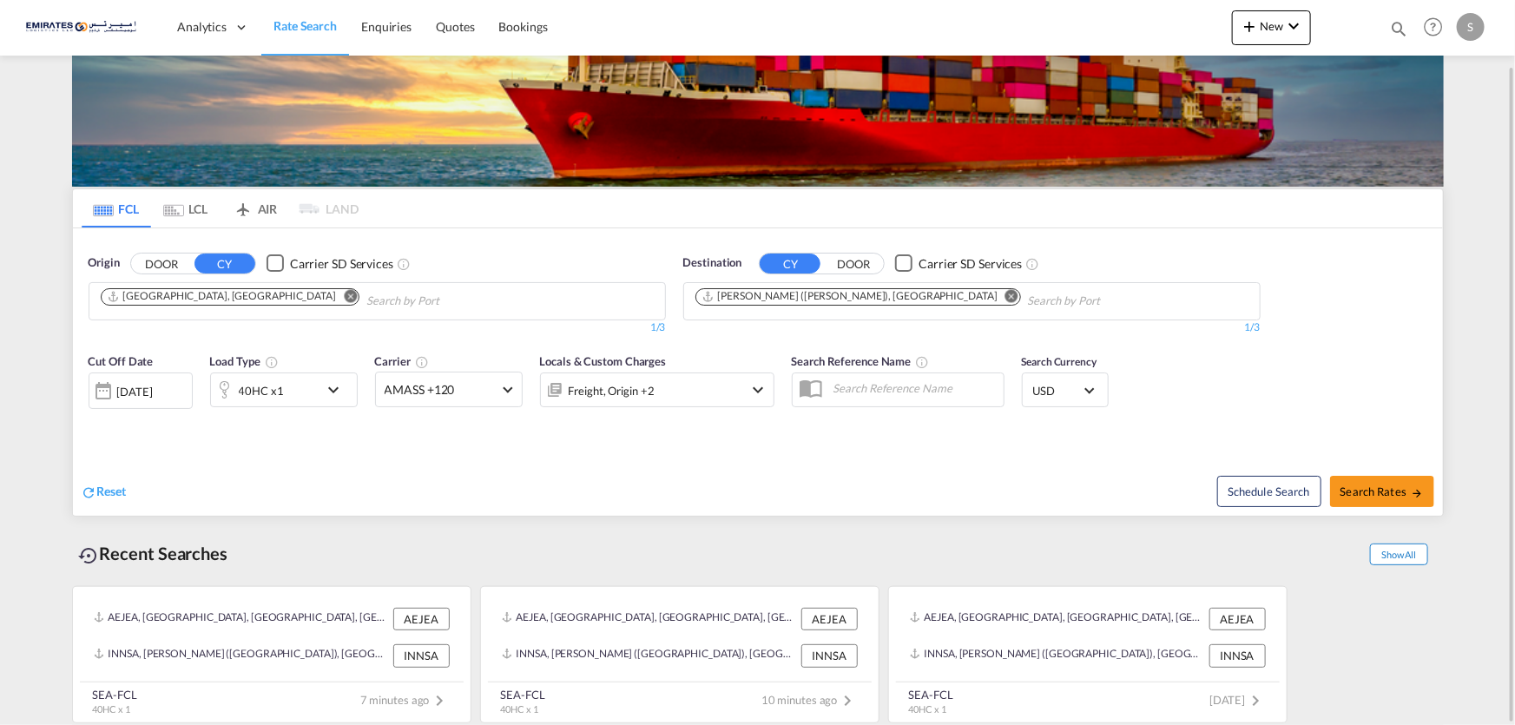
click at [1411, 553] on span "Show All" at bounding box center [1398, 554] width 57 height 22
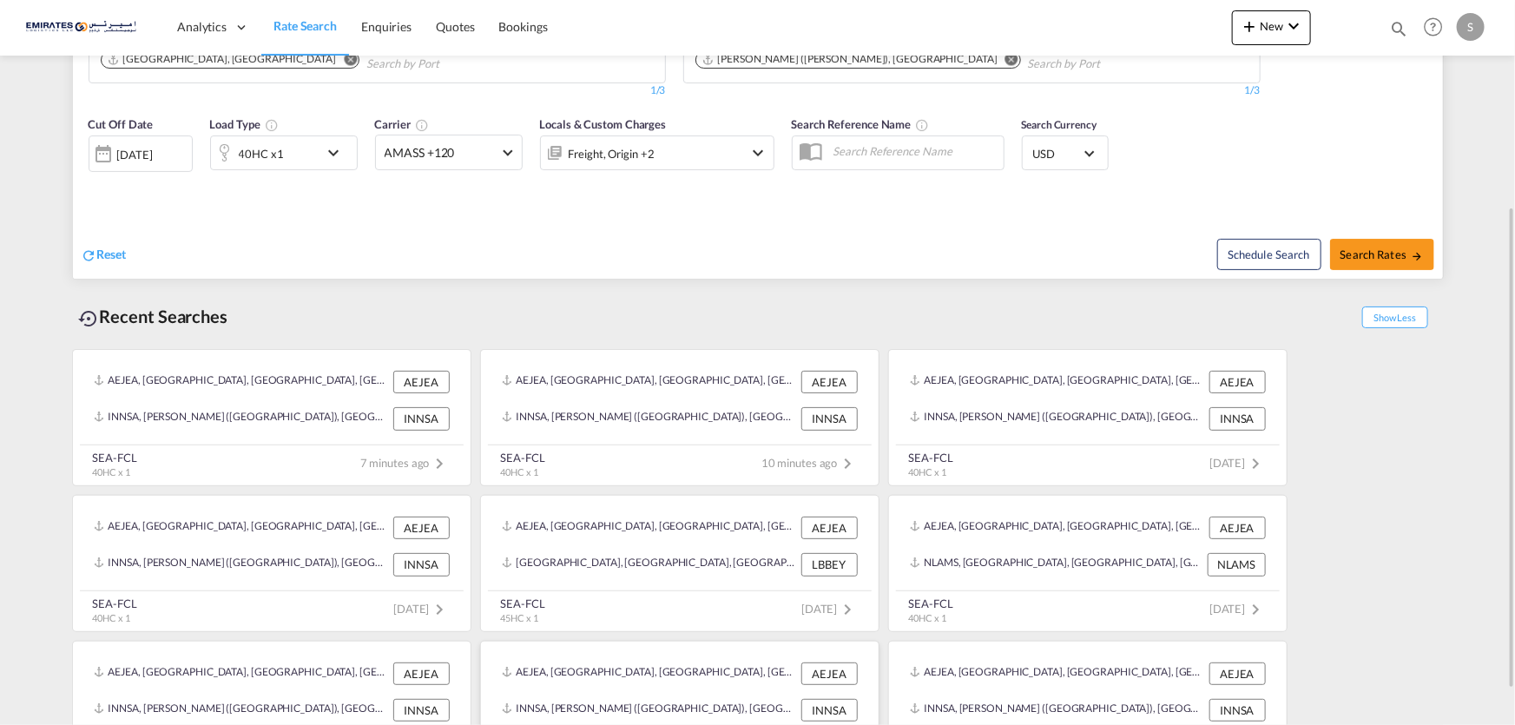
scroll to position [361, 0]
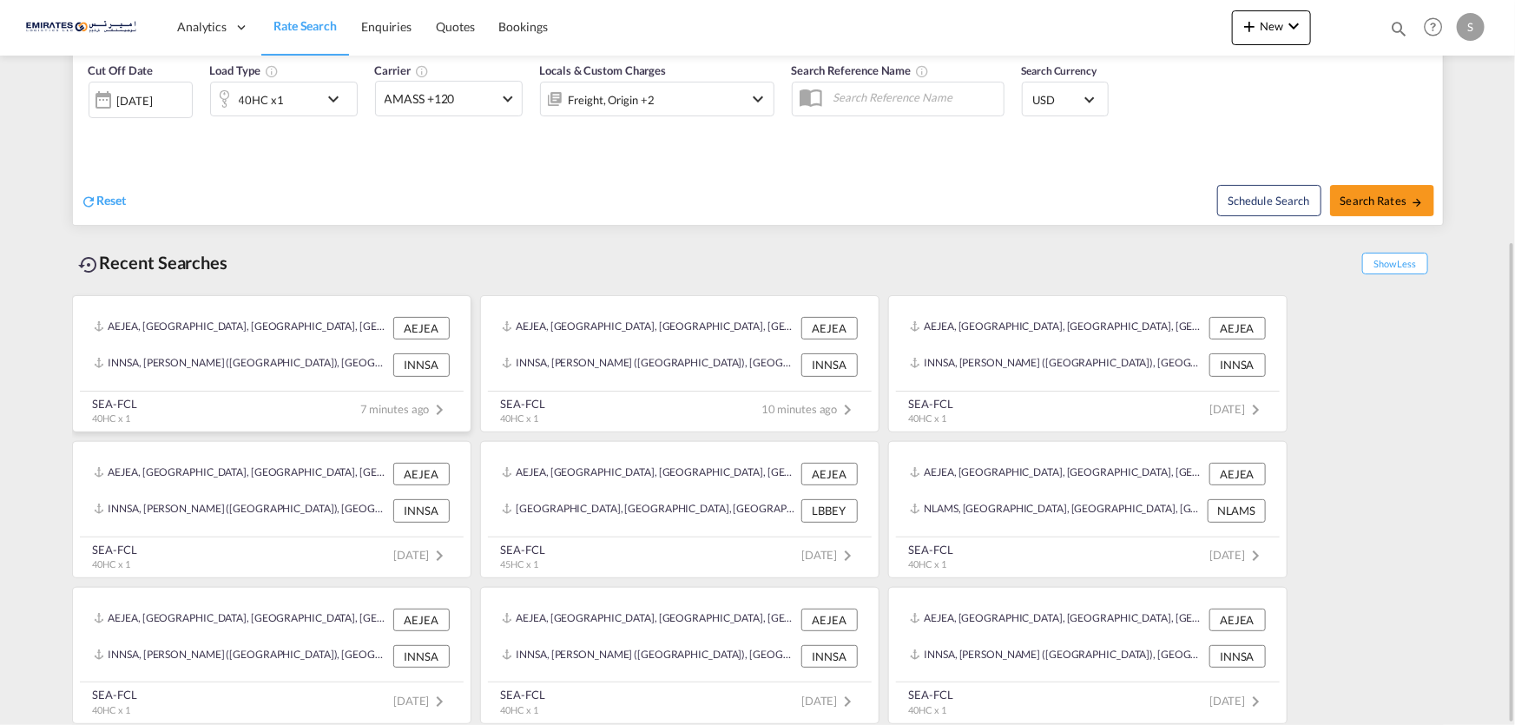
click at [431, 407] on md-icon "icon-chevron-right" at bounding box center [440, 409] width 21 height 21
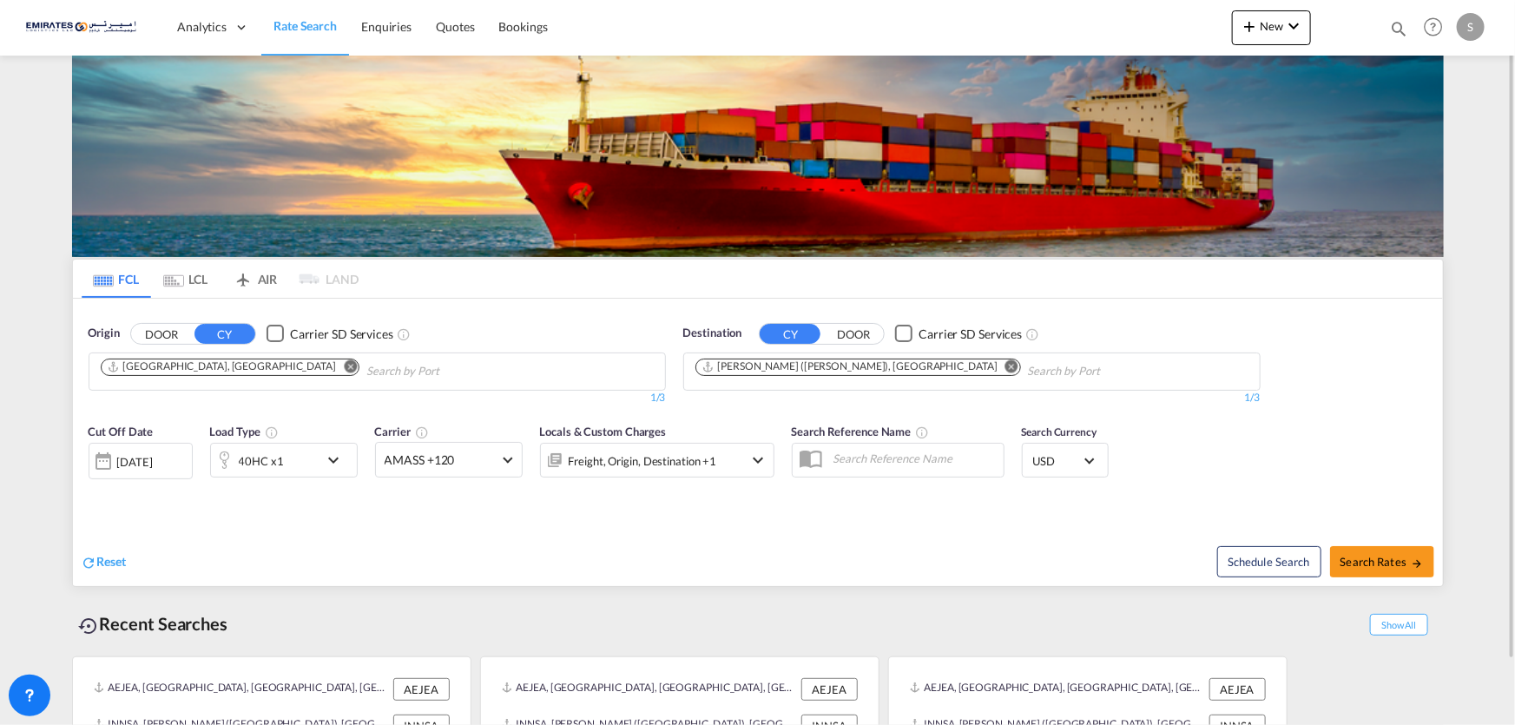
scroll to position [70, 0]
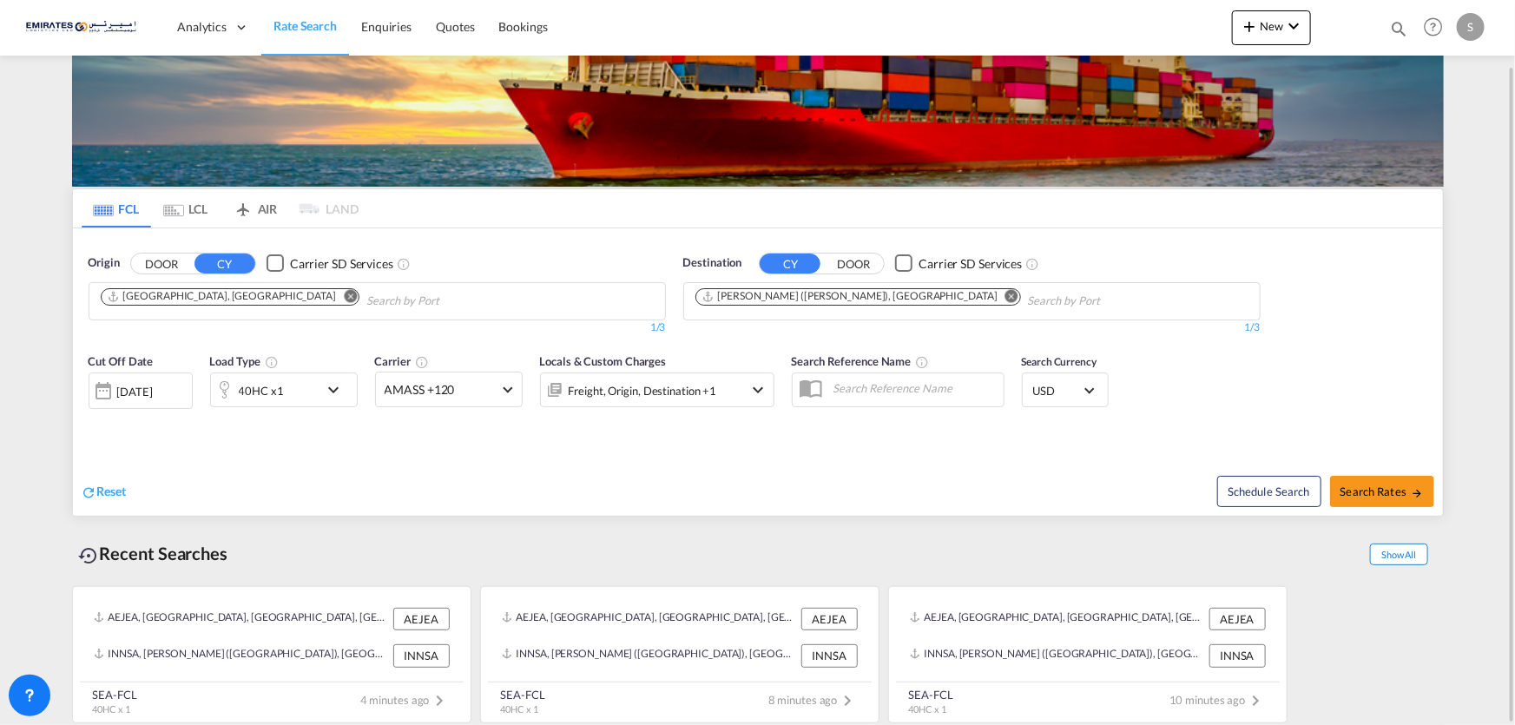
click at [1407, 556] on span "Show All" at bounding box center [1398, 554] width 57 height 22
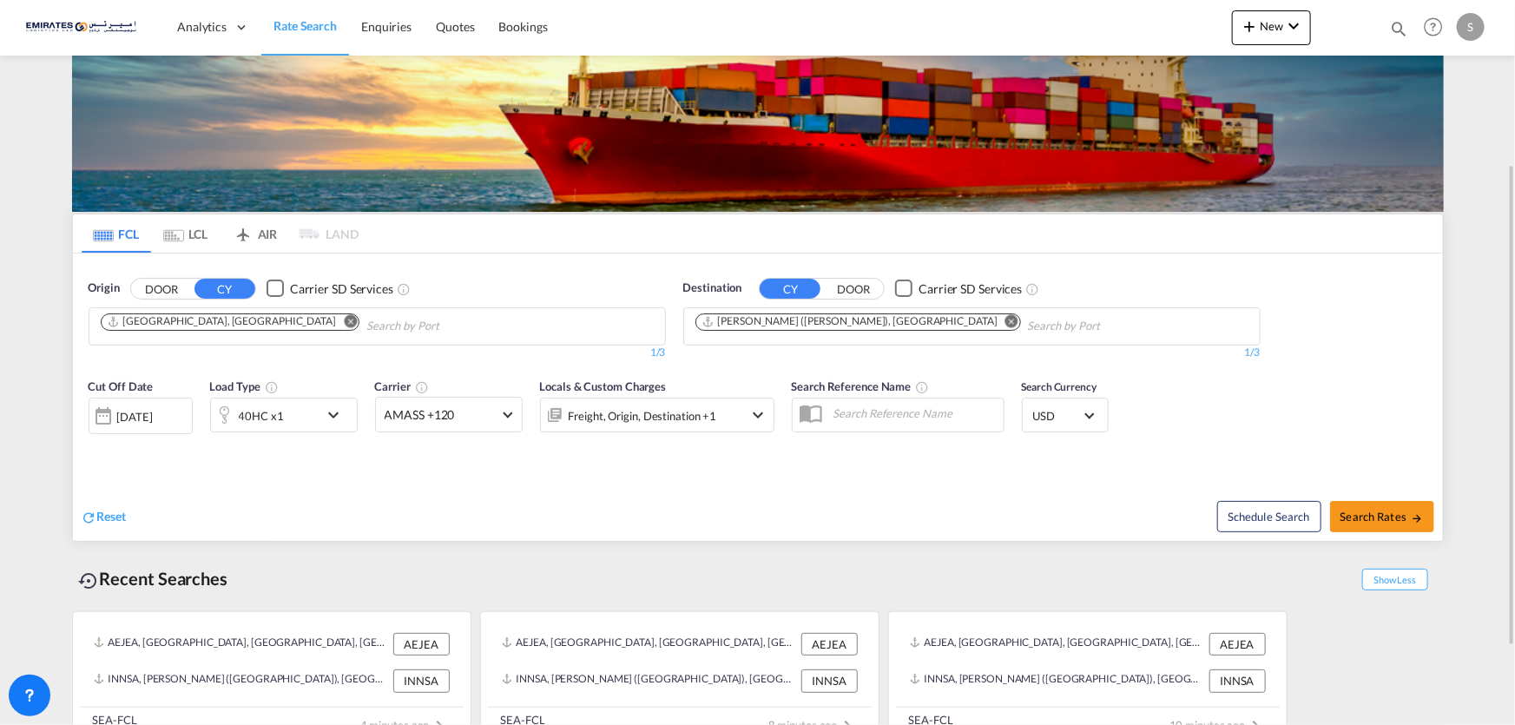
scroll to position [0, 0]
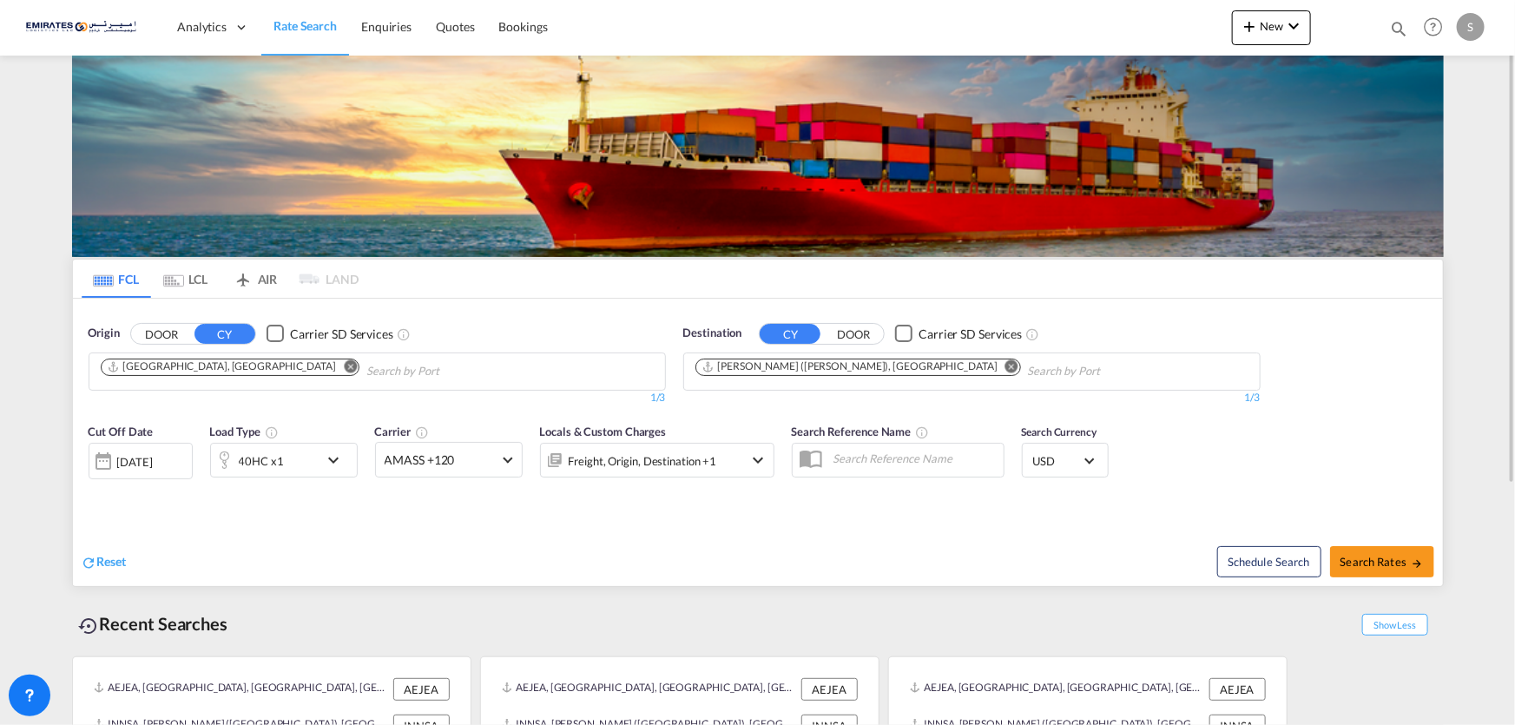
click at [372, 544] on div "Reset" at bounding box center [422, 548] width 681 height 48
click at [117, 564] on span "Reset" at bounding box center [112, 561] width 30 height 15
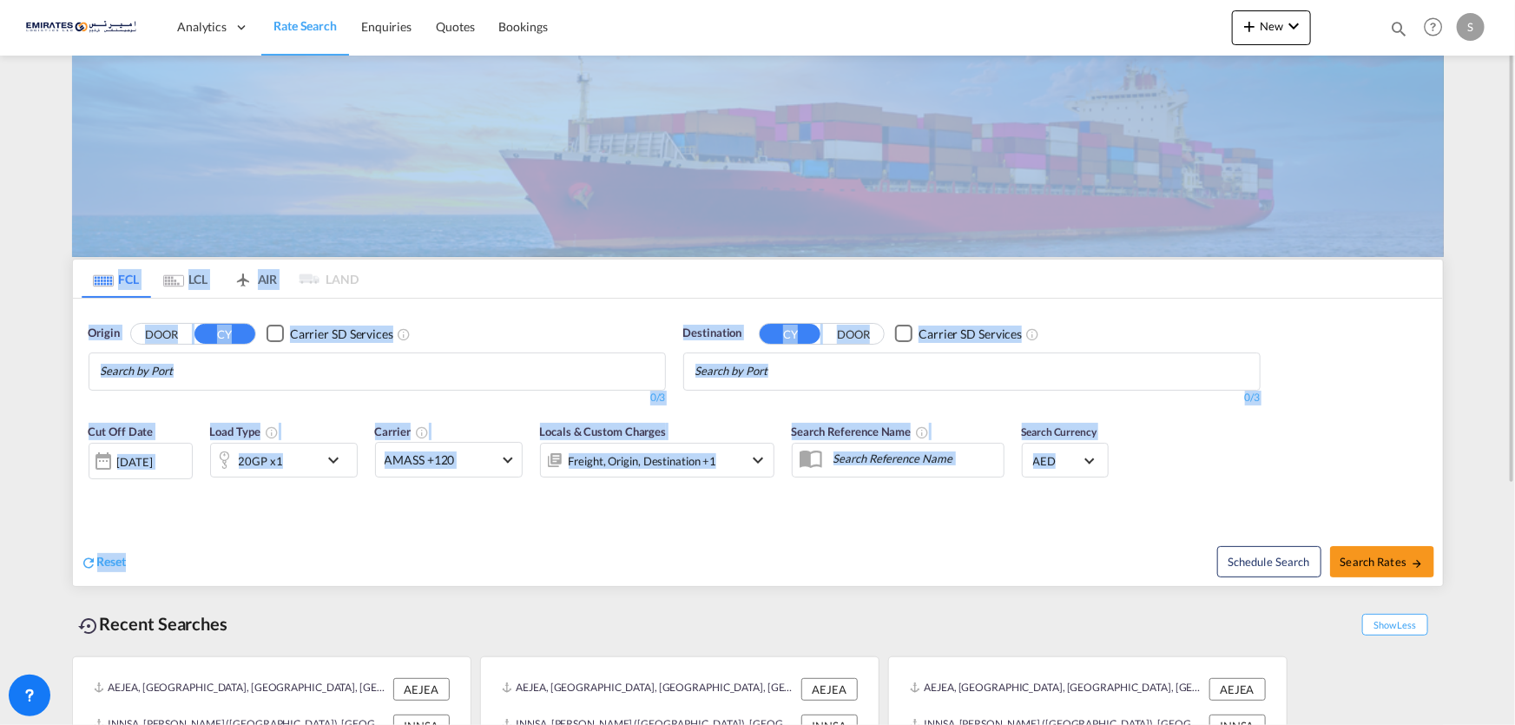
drag, startPoint x: 61, startPoint y: 63, endPoint x: 759, endPoint y: 547, distance: 849.6
click at [759, 547] on md-content "Analytics Dashboard Rate Search Enquiries Quotes Bookings New Quote Bookings" at bounding box center [757, 362] width 1515 height 725
click at [724, 564] on div "Reset" at bounding box center [422, 548] width 681 height 48
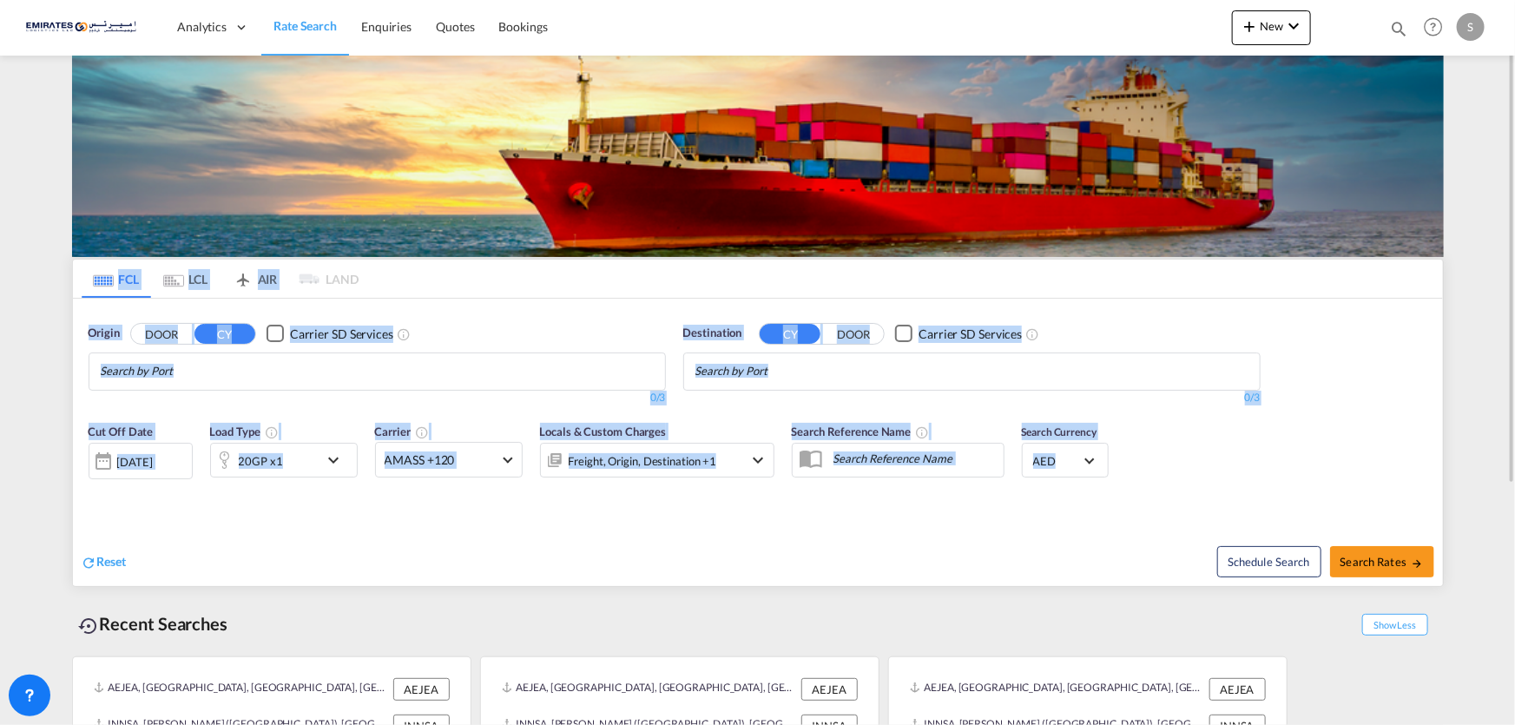
drag, startPoint x: 87, startPoint y: 271, endPoint x: 1084, endPoint y: 530, distance: 1030.4
click at [1205, 474] on md-tabs "FCL LCL AIR LAND FCL LCL AIR LAND Origin DOOR CY Carrier SD Services 0/3 0/ Des…" at bounding box center [758, 423] width 1370 height 326
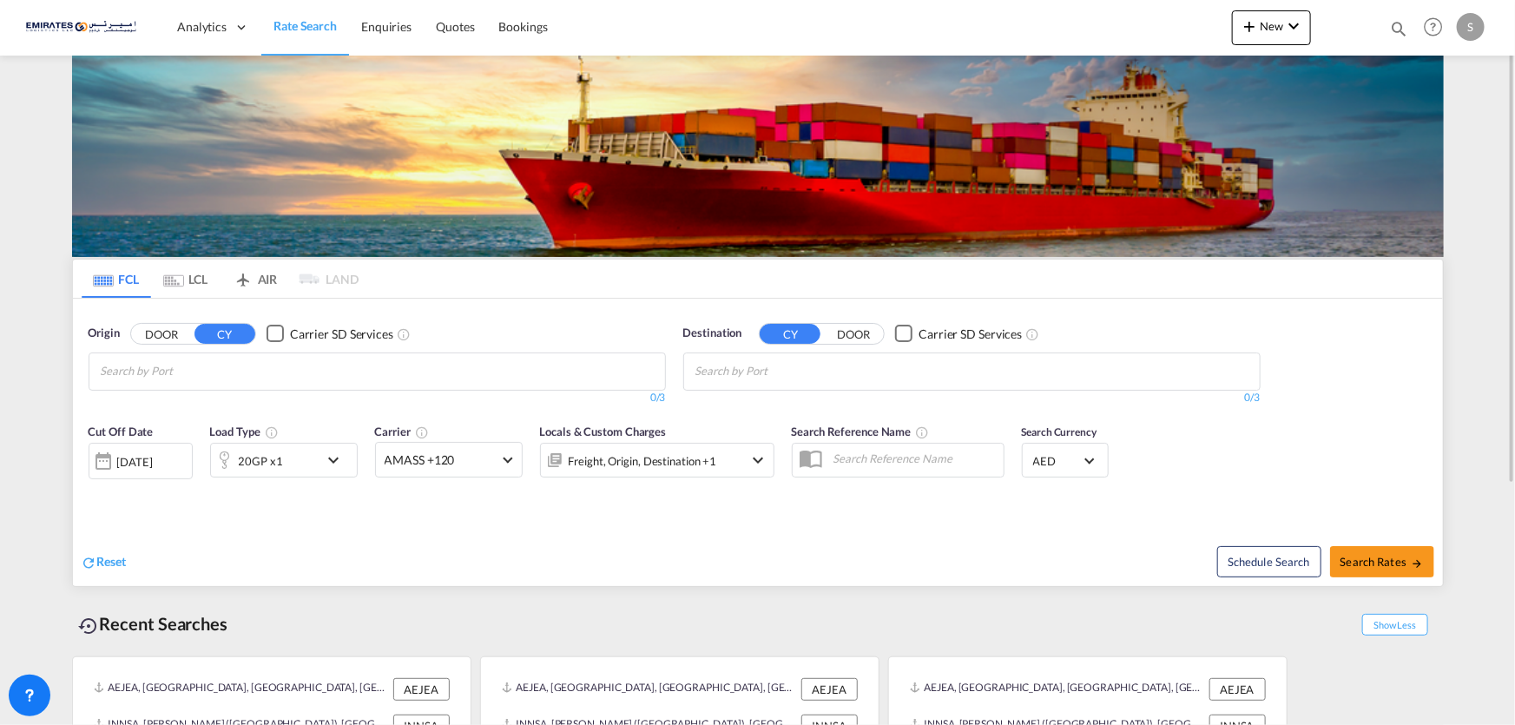
click at [793, 574] on div "Schedule Search Search Rates" at bounding box center [1102, 552] width 681 height 67
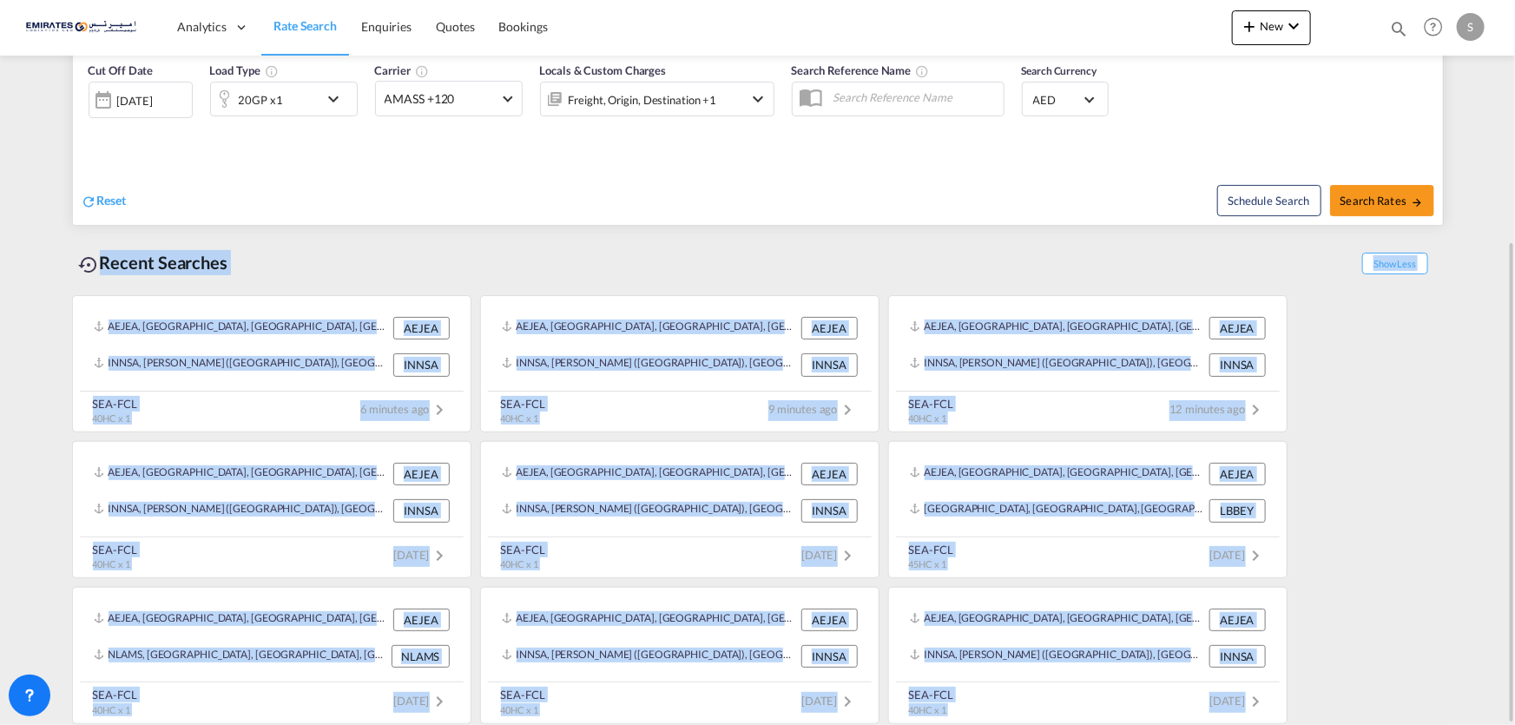
drag, startPoint x: 87, startPoint y: 257, endPoint x: 1327, endPoint y: 688, distance: 1313.1
click at [1327, 688] on div "Recent Searches Show Less AEJEA, Jebel Ali, United Arab Emirates, Middle East, …" at bounding box center [758, 479] width 1372 height 490
click at [1342, 615] on div "AEJEA, Jebel Ali, United Arab Emirates, Middle East, Middle East AEJEA INNSA, J…" at bounding box center [758, 505] width 1372 height 438
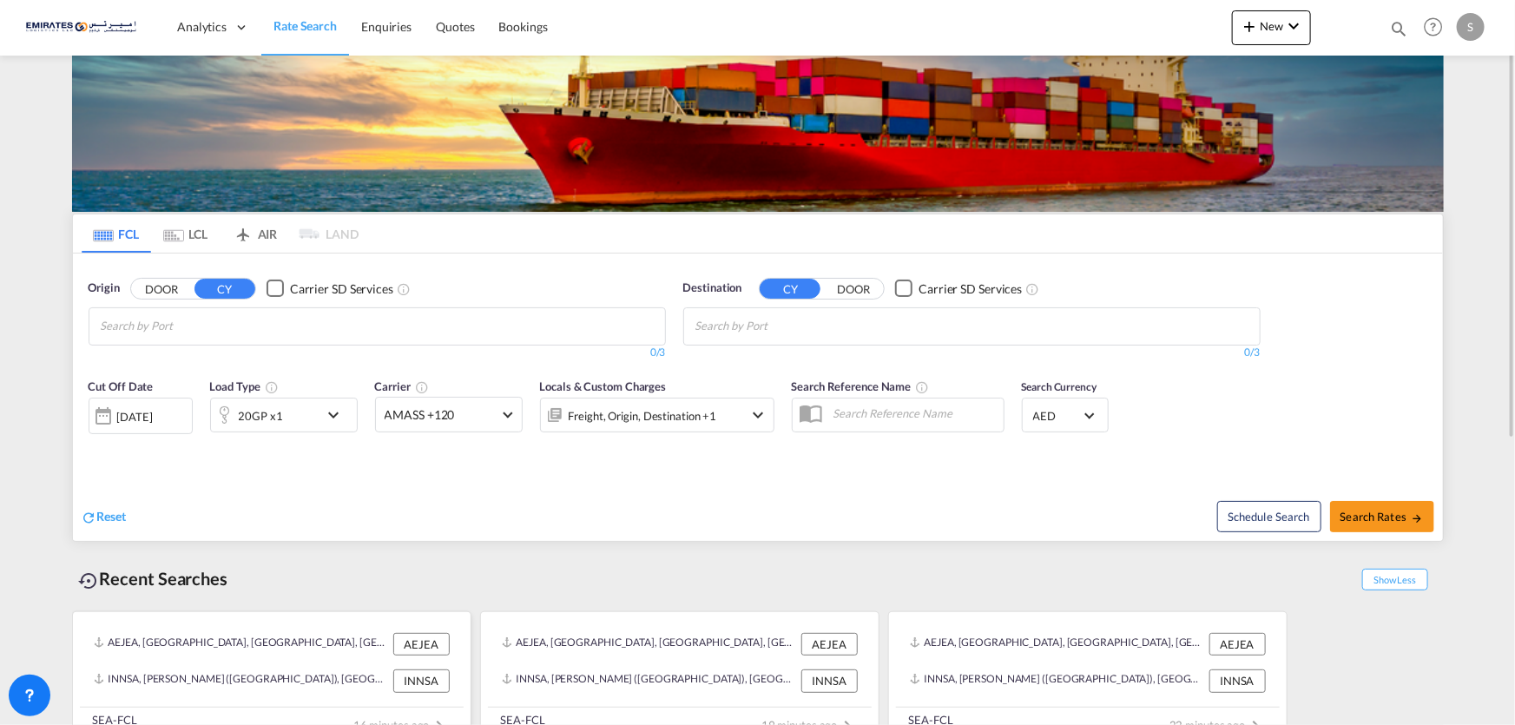
scroll to position [0, 0]
